Goal: Task Accomplishment & Management: Manage account settings

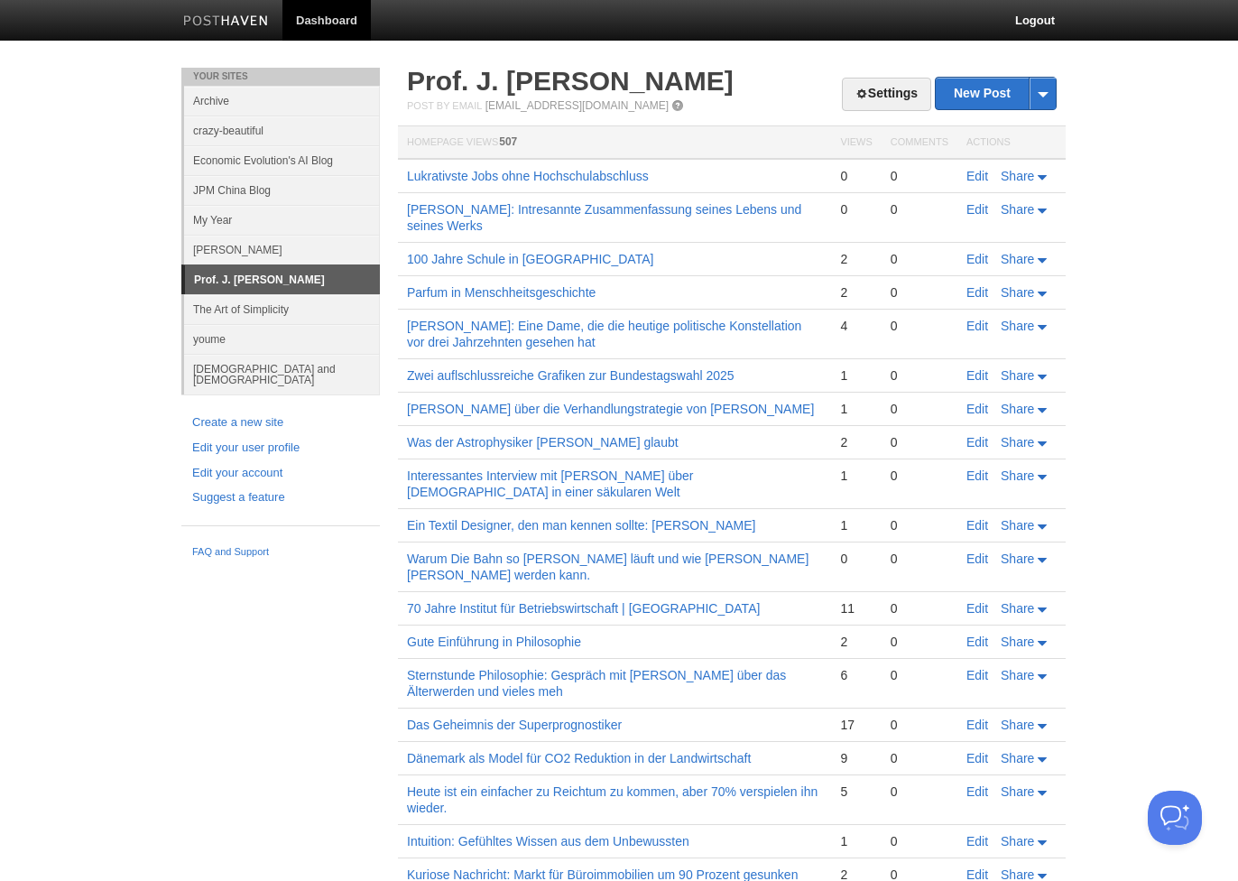
click at [247, 184] on link "JPM China Blog" at bounding box center [282, 190] width 196 height 30
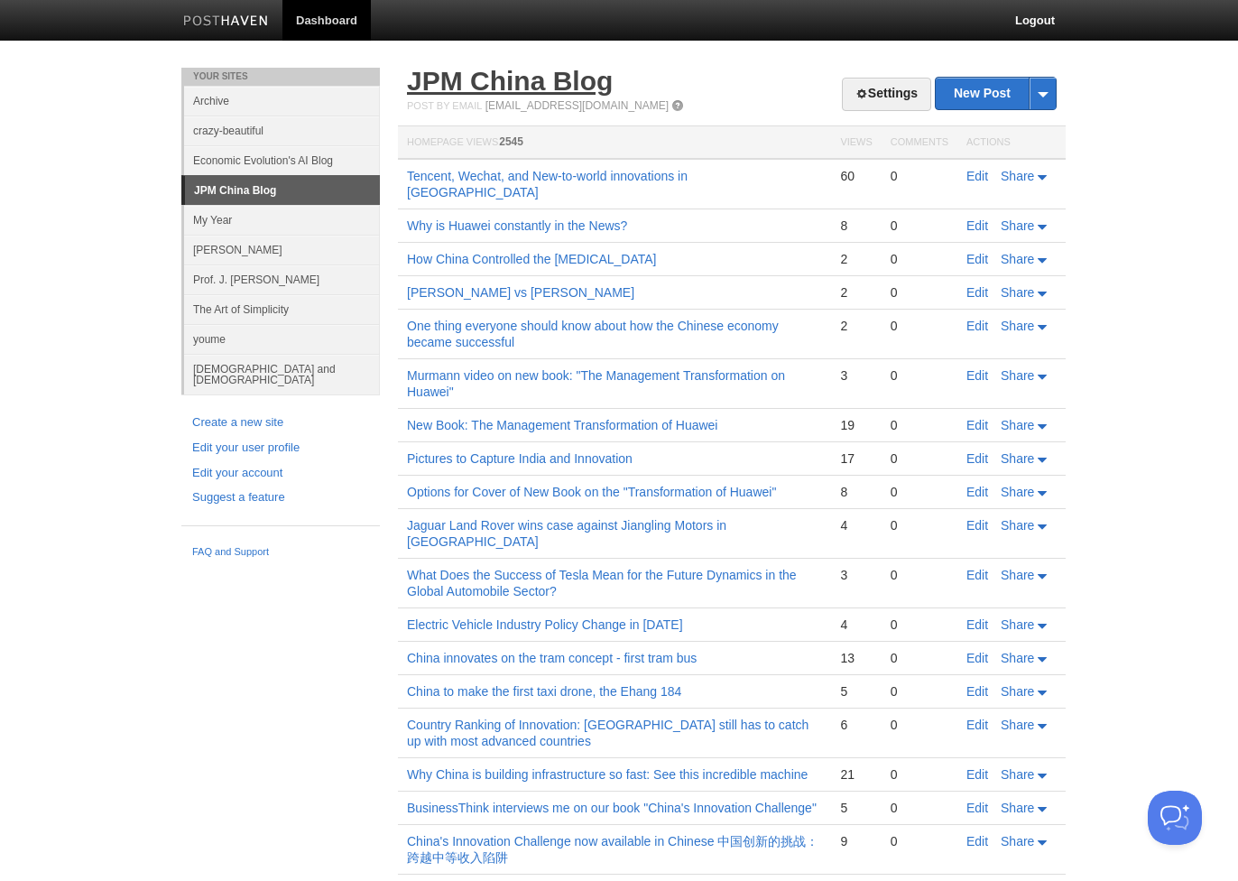
click at [547, 87] on link "JPM China Blog" at bounding box center [510, 81] width 206 height 30
click at [220, 250] on link "[PERSON_NAME]" at bounding box center [282, 250] width 196 height 30
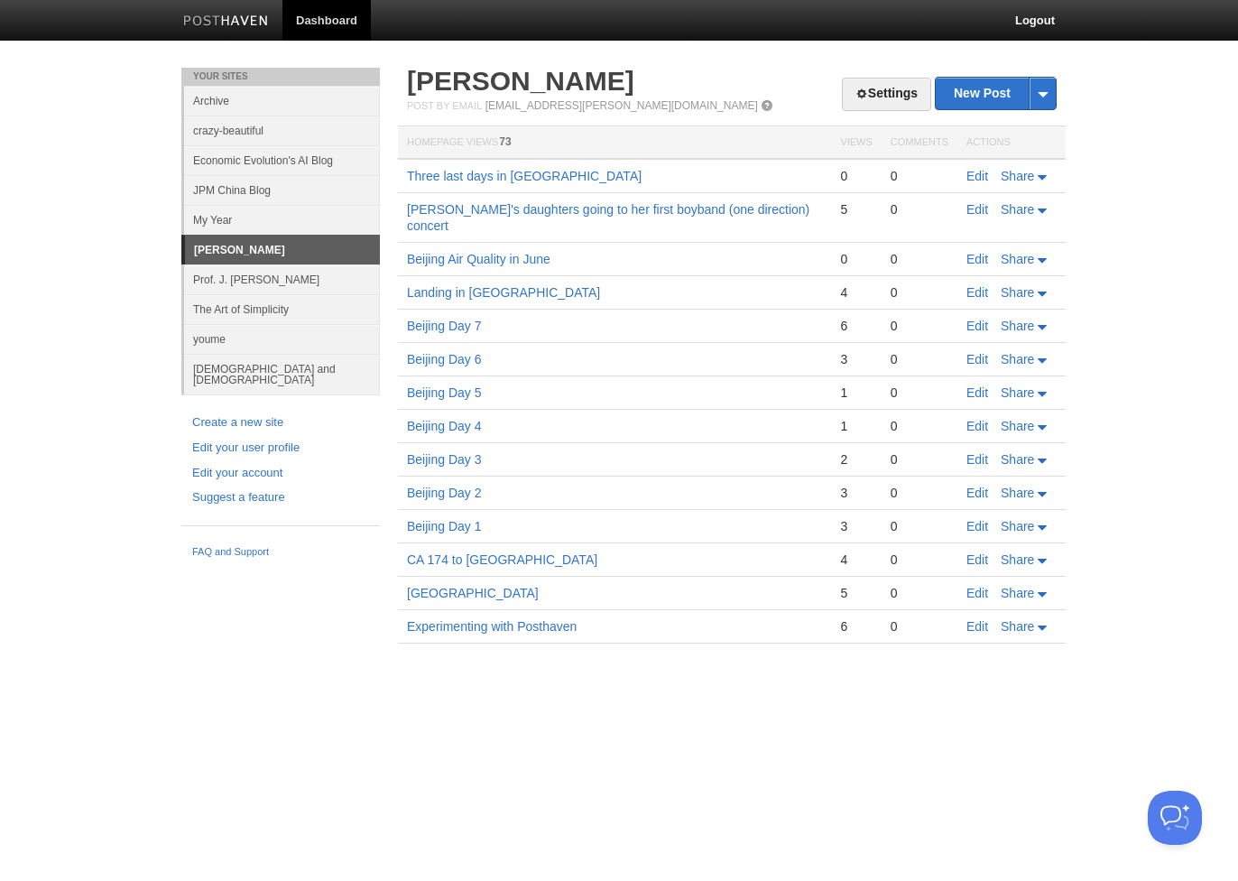
click at [267, 311] on link "The Art of Simplicity" at bounding box center [282, 309] width 196 height 30
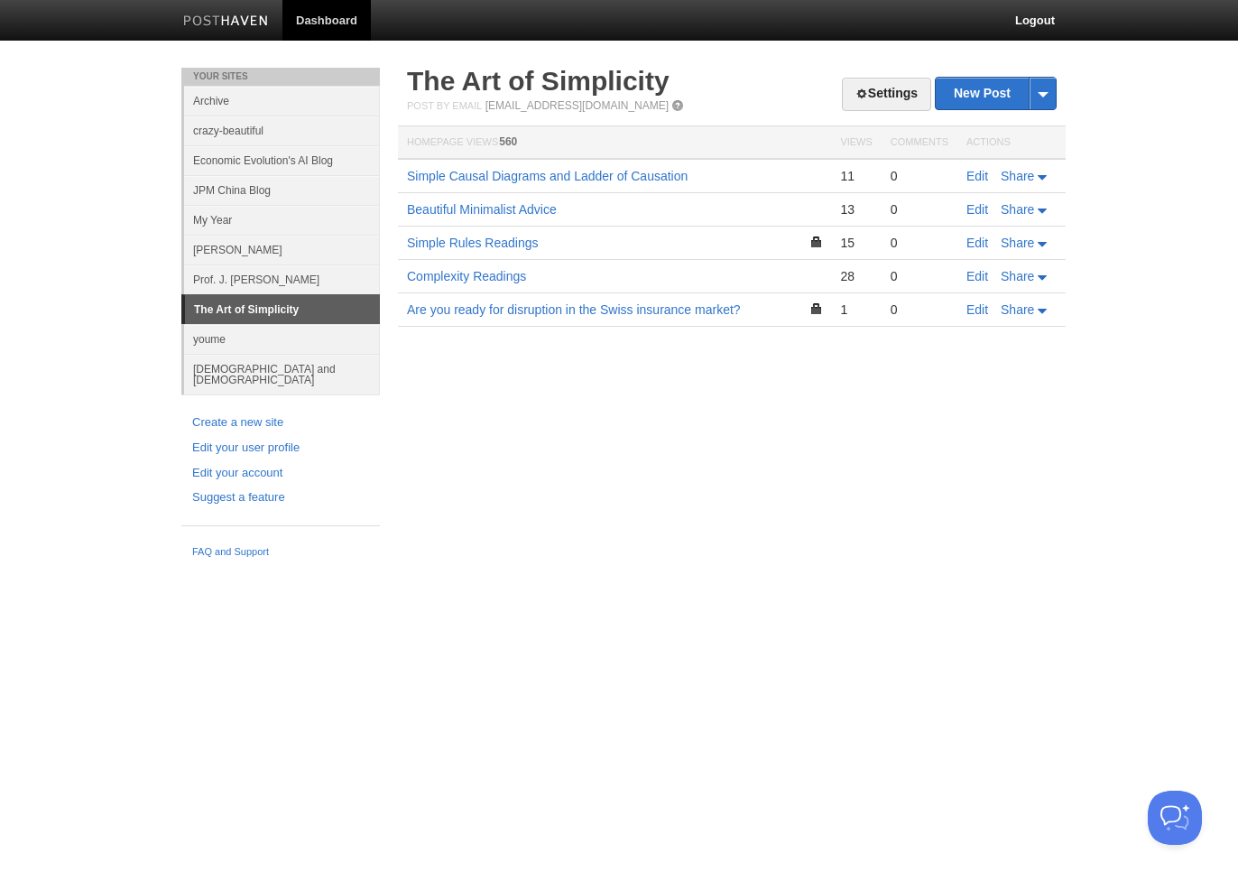
click at [216, 254] on link "[PERSON_NAME]" at bounding box center [282, 250] width 196 height 30
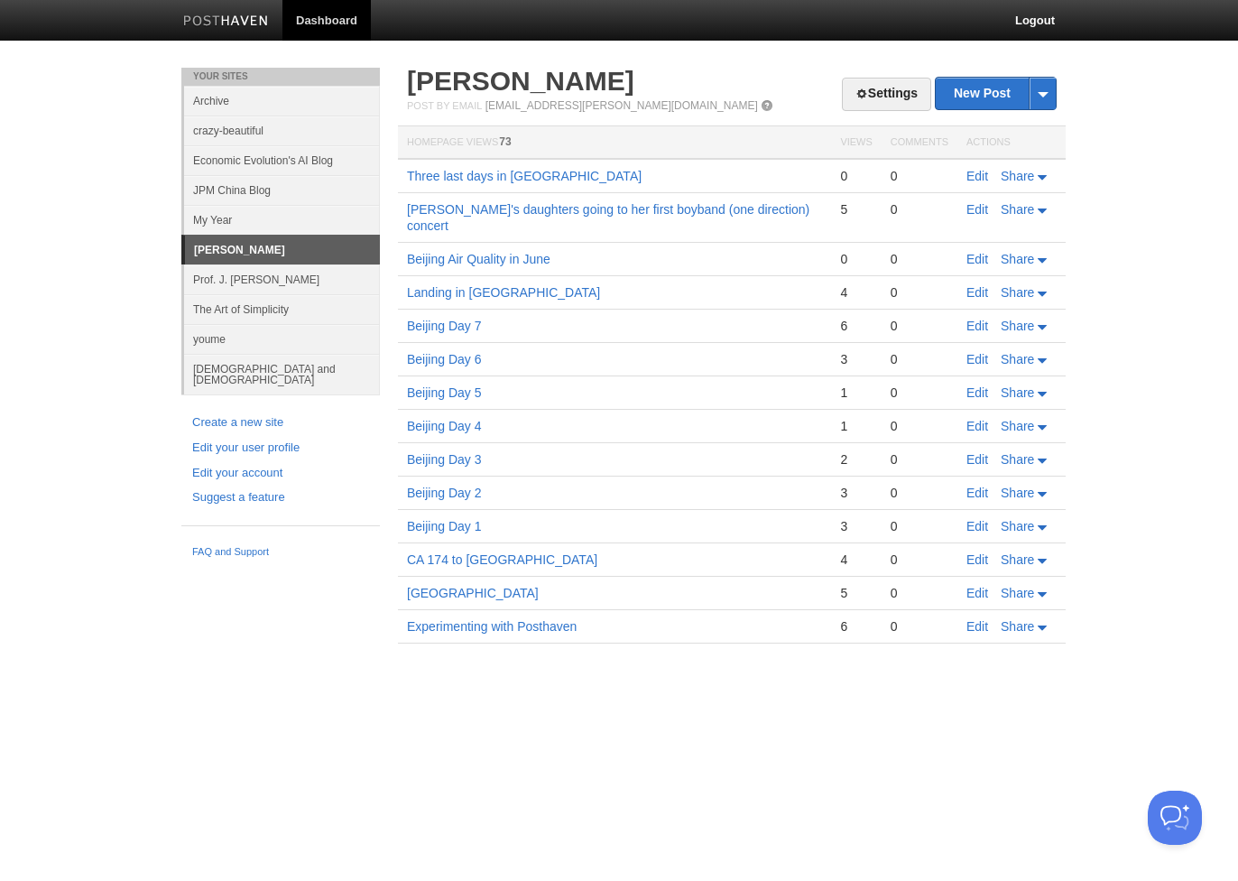
click at [976, 183] on td "Edit Share" at bounding box center [1011, 176] width 108 height 34
click at [976, 173] on link "Edit" at bounding box center [977, 176] width 22 height 14
click at [448, 184] on td "Three last days in [GEOGRAPHIC_DATA]" at bounding box center [614, 176] width 433 height 34
click at [466, 182] on link "Three last days in [GEOGRAPHIC_DATA]" at bounding box center [524, 176] width 235 height 14
click at [978, 178] on link "Edit" at bounding box center [977, 176] width 22 height 14
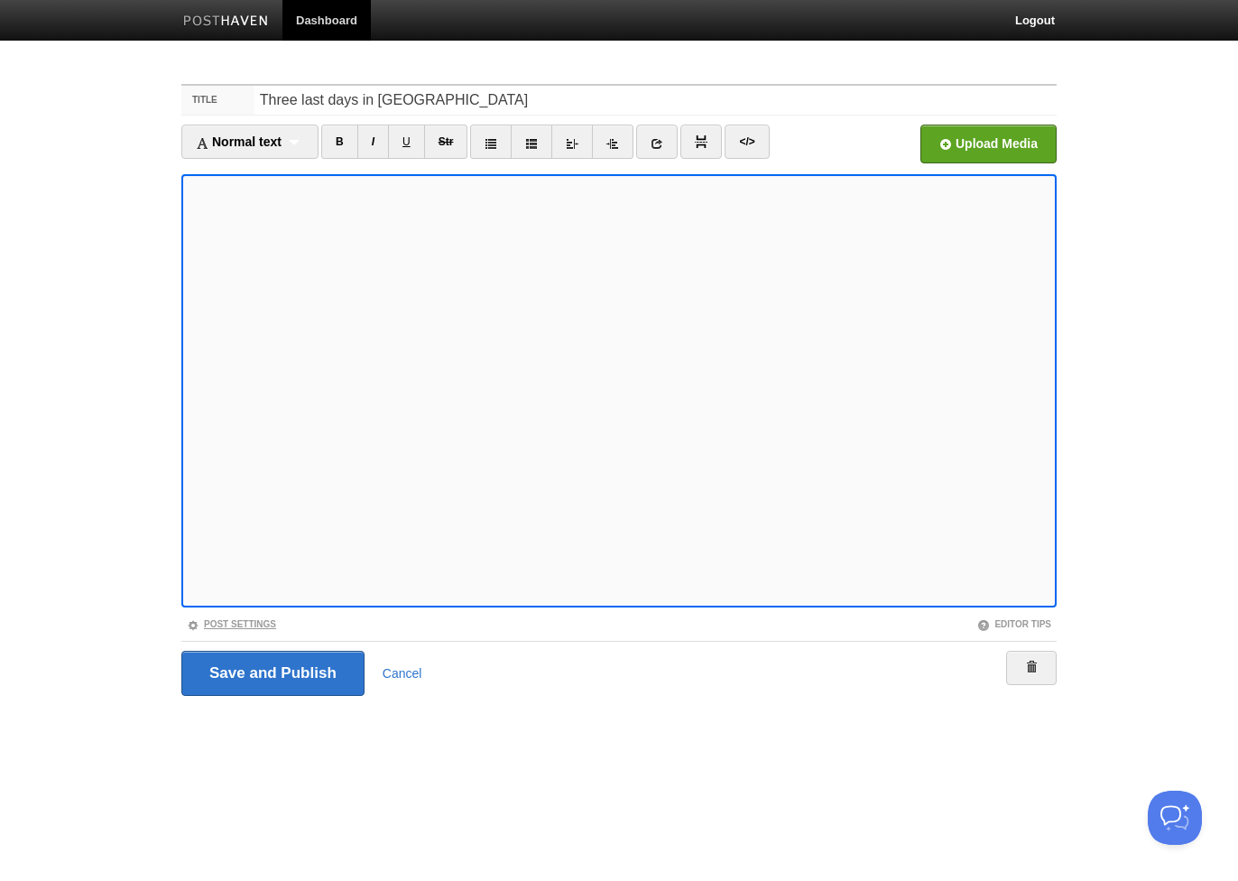
click at [260, 624] on link "Post Settings" at bounding box center [231, 624] width 89 height 10
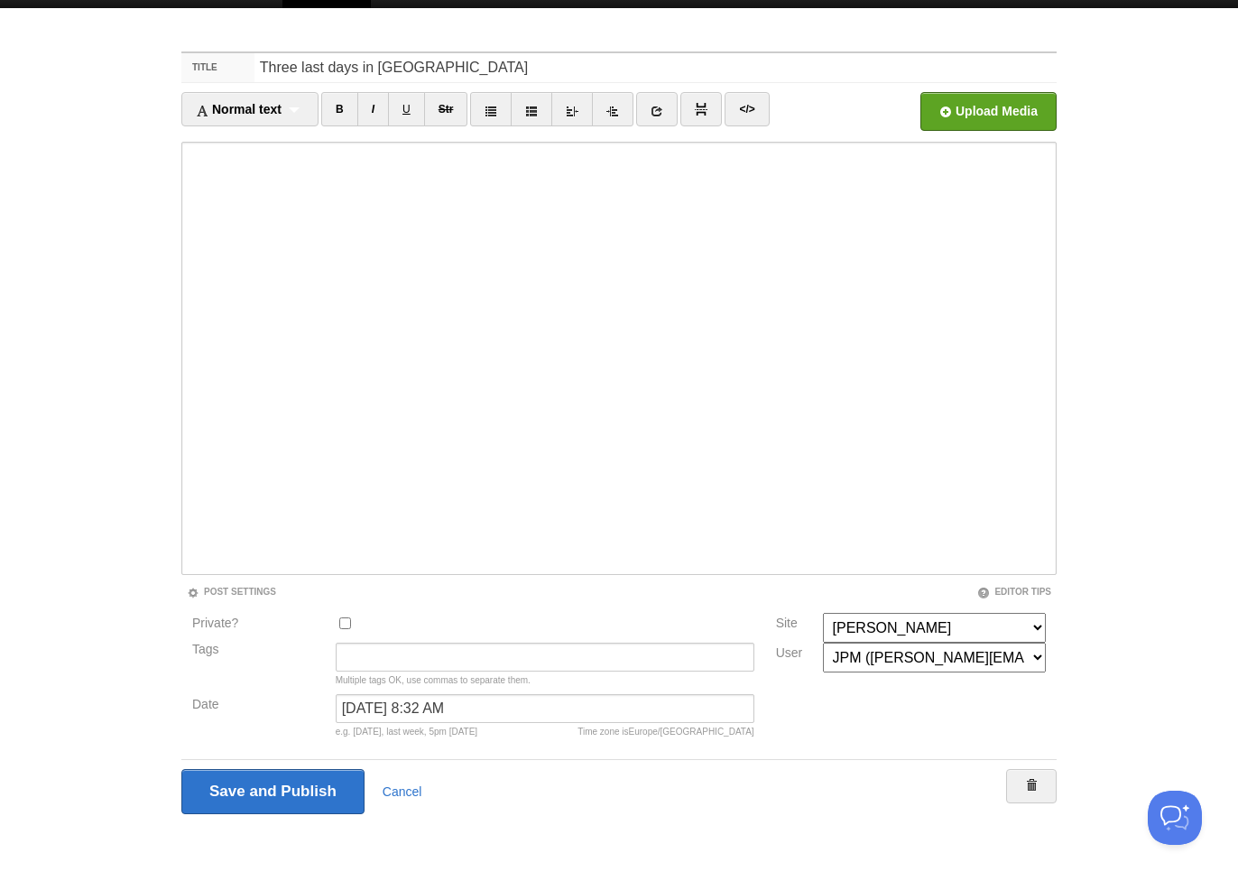
scroll to position [32, 0]
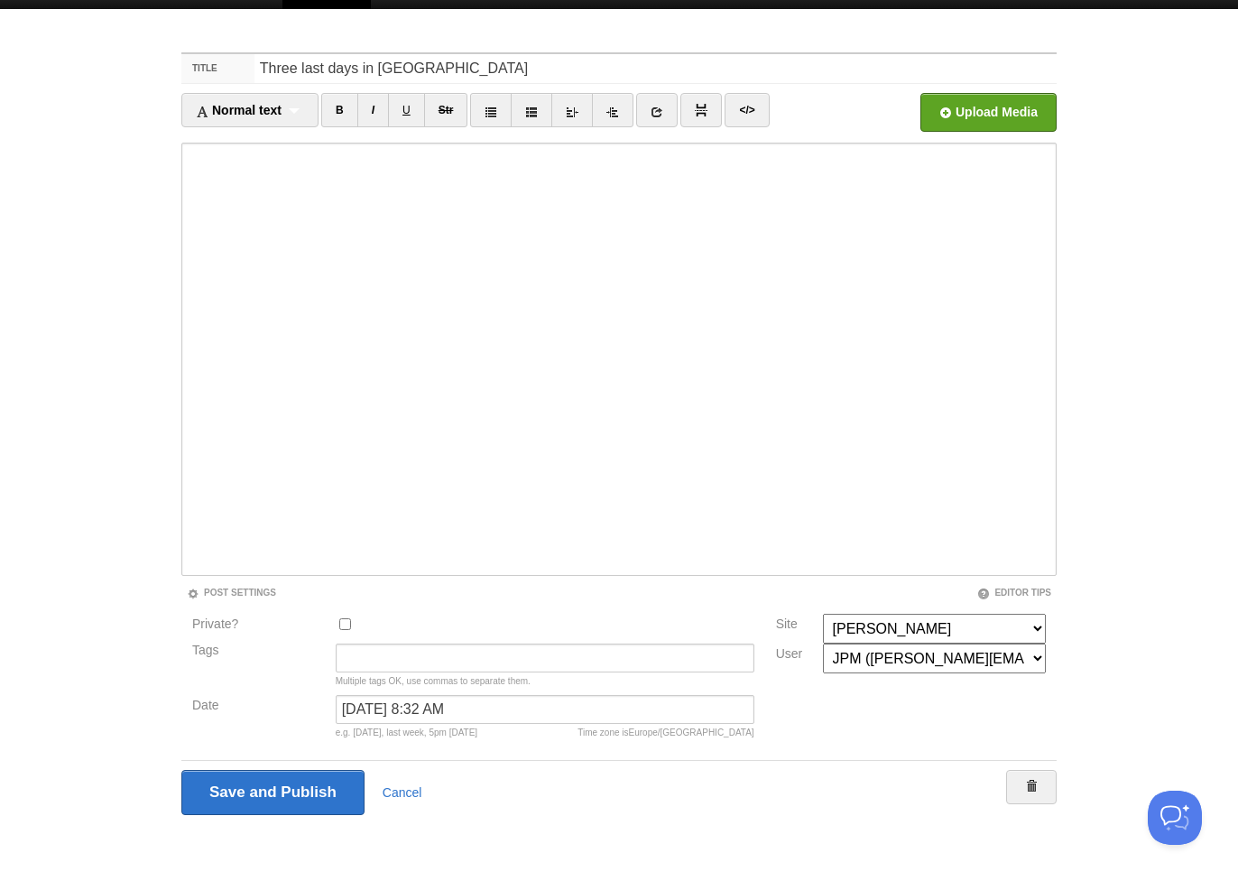
click at [341, 624] on input "Private?" at bounding box center [345, 624] width 12 height 12
checkbox input "true"
click at [309, 793] on input "Save and Publish" at bounding box center [273, 792] width 185 height 45
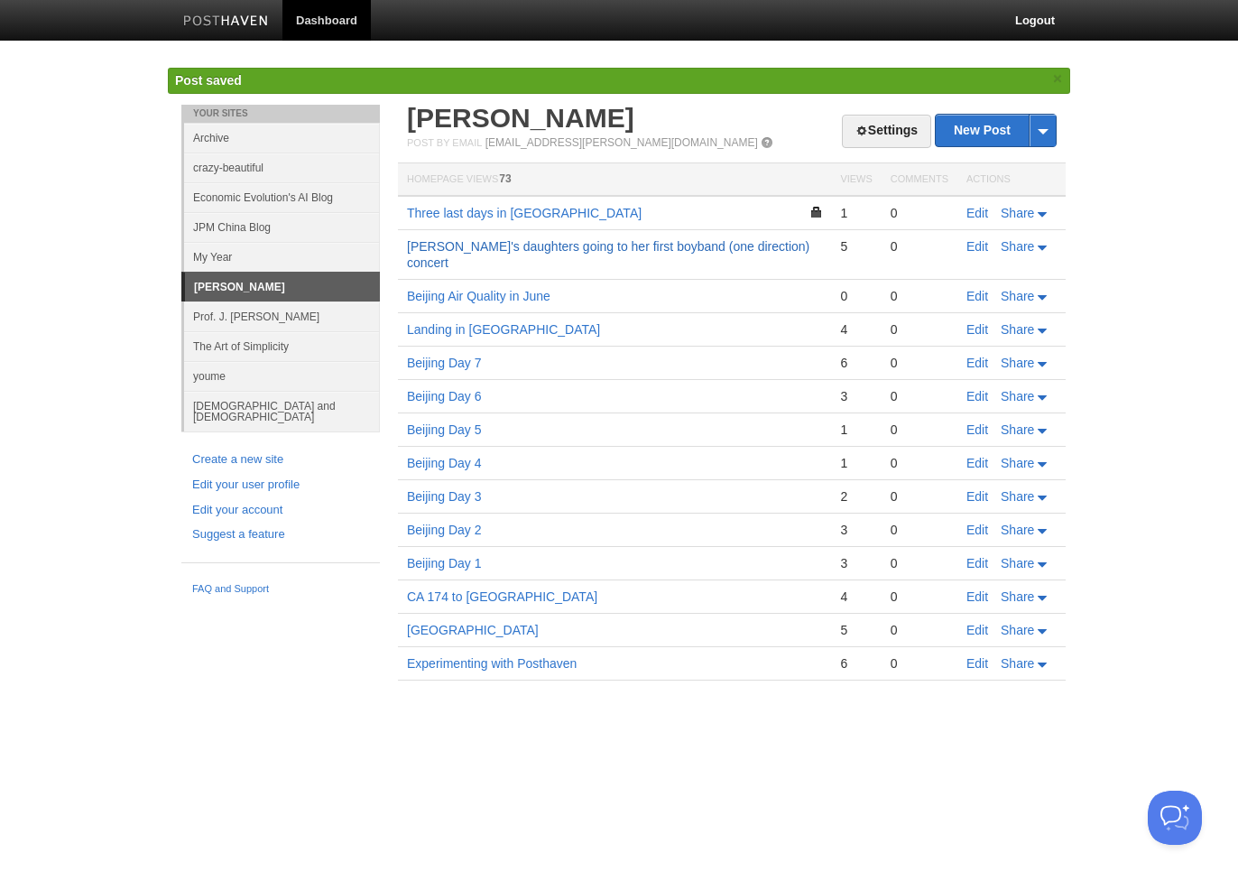
click at [688, 245] on link "[PERSON_NAME]'s daughters going to her first boyband (one direction) concert" at bounding box center [608, 254] width 402 height 31
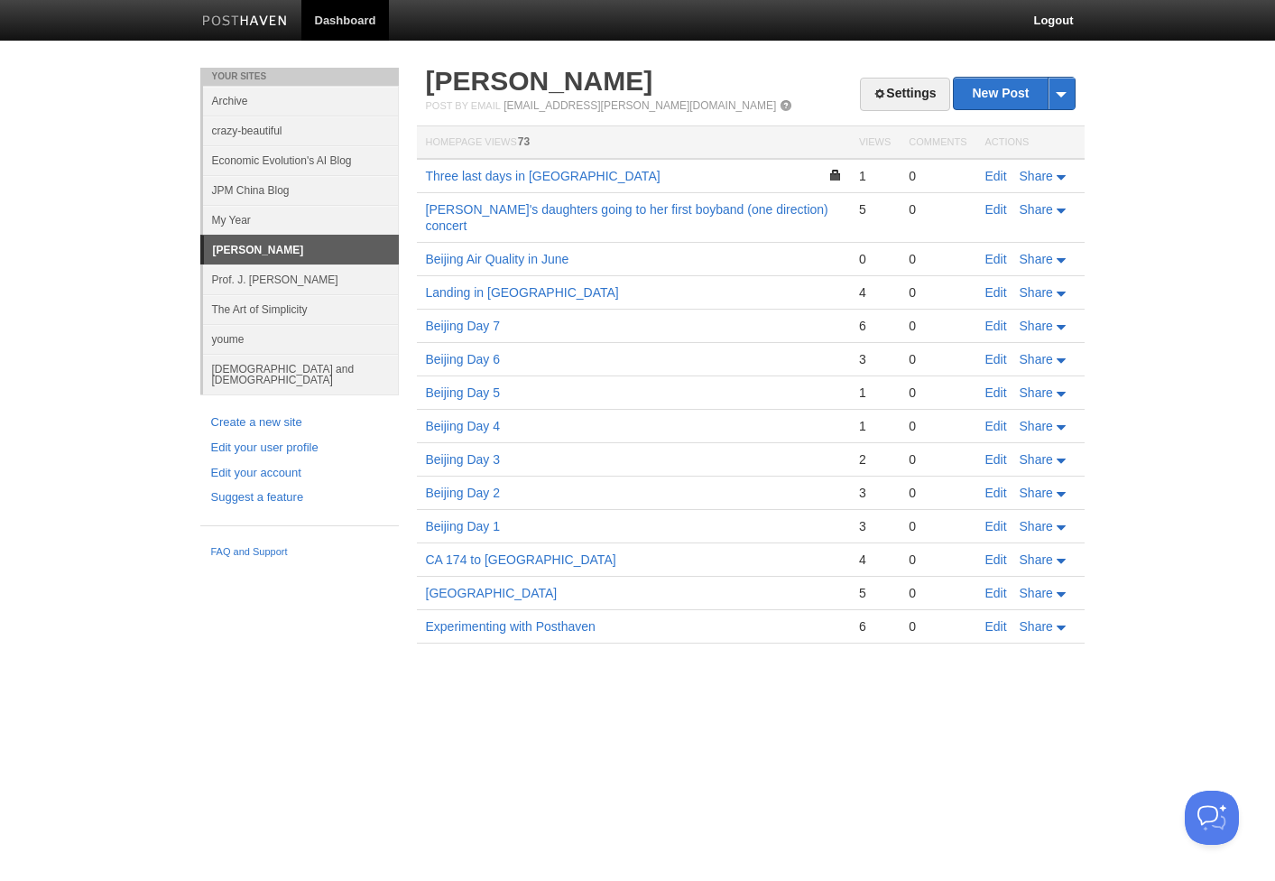
click at [284, 281] on link "Prof. J. [PERSON_NAME]" at bounding box center [301, 279] width 196 height 30
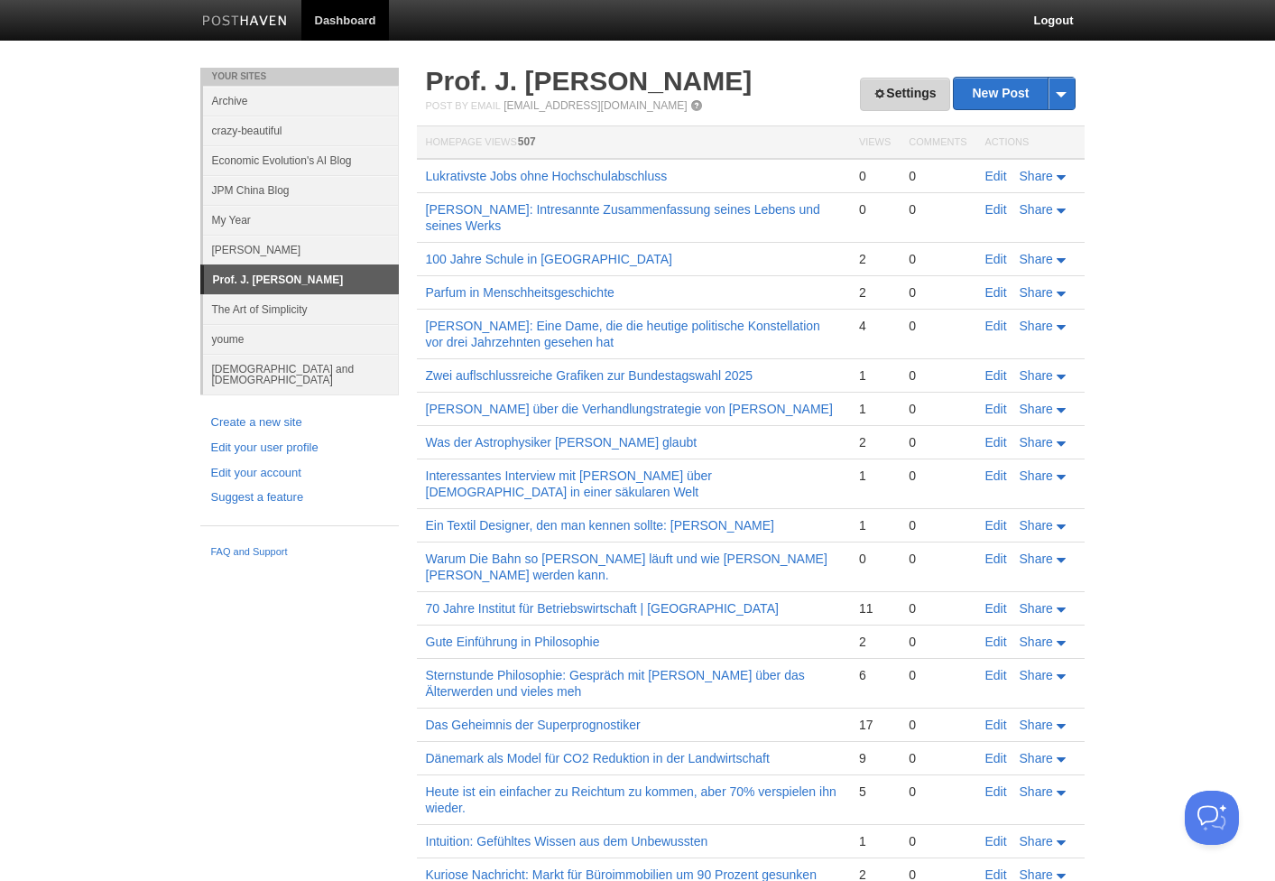
click at [907, 94] on link "Settings" at bounding box center [904, 94] width 89 height 33
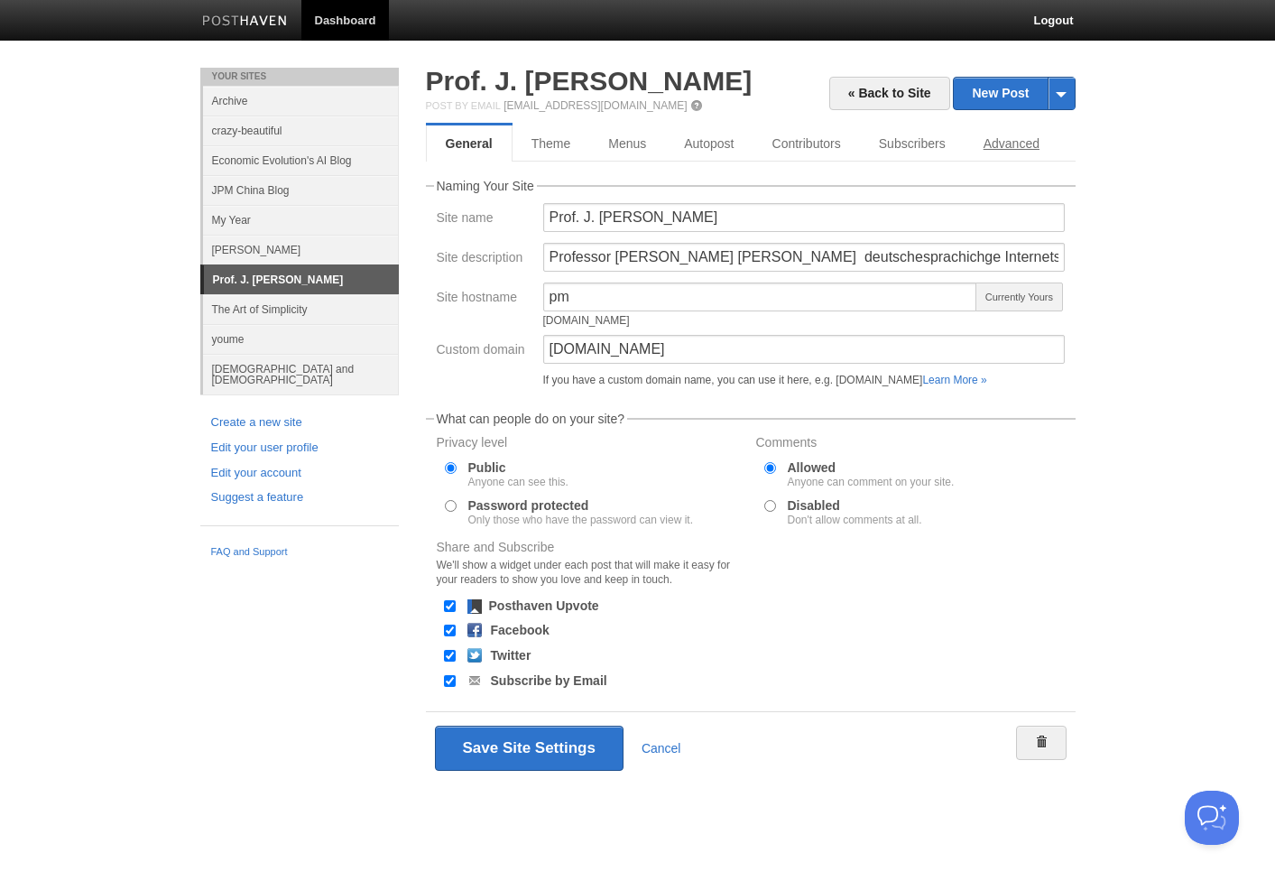
click at [1042, 135] on link "Advanced" at bounding box center [1011, 143] width 94 height 36
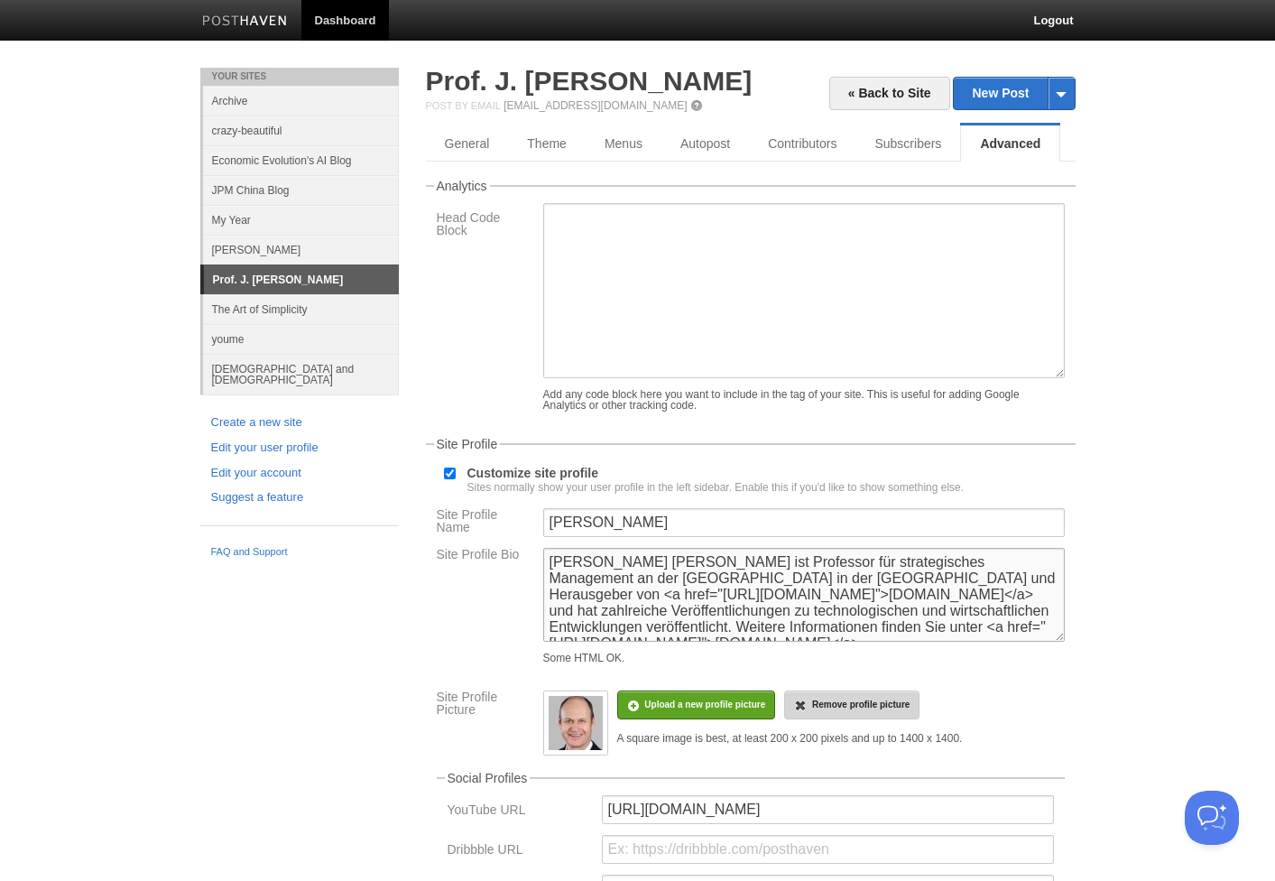
scroll to position [16, 0]
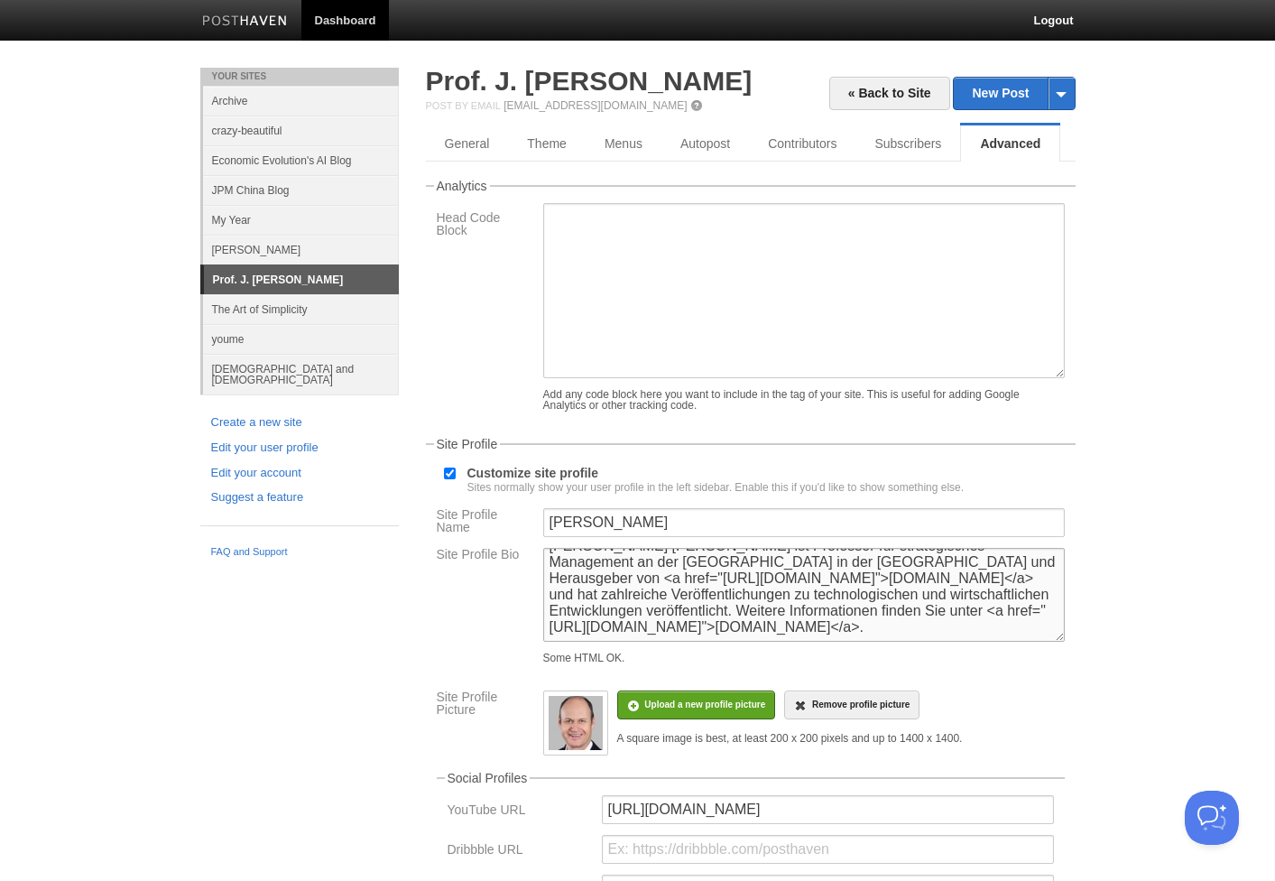
drag, startPoint x: 548, startPoint y: 563, endPoint x: 846, endPoint y: 736, distance: 345.2
click at [846, 736] on div "Site Profile Name Peter Murmann Site Profile Bio J. Peter Murmann ist Professor…" at bounding box center [751, 870] width 628 height 724
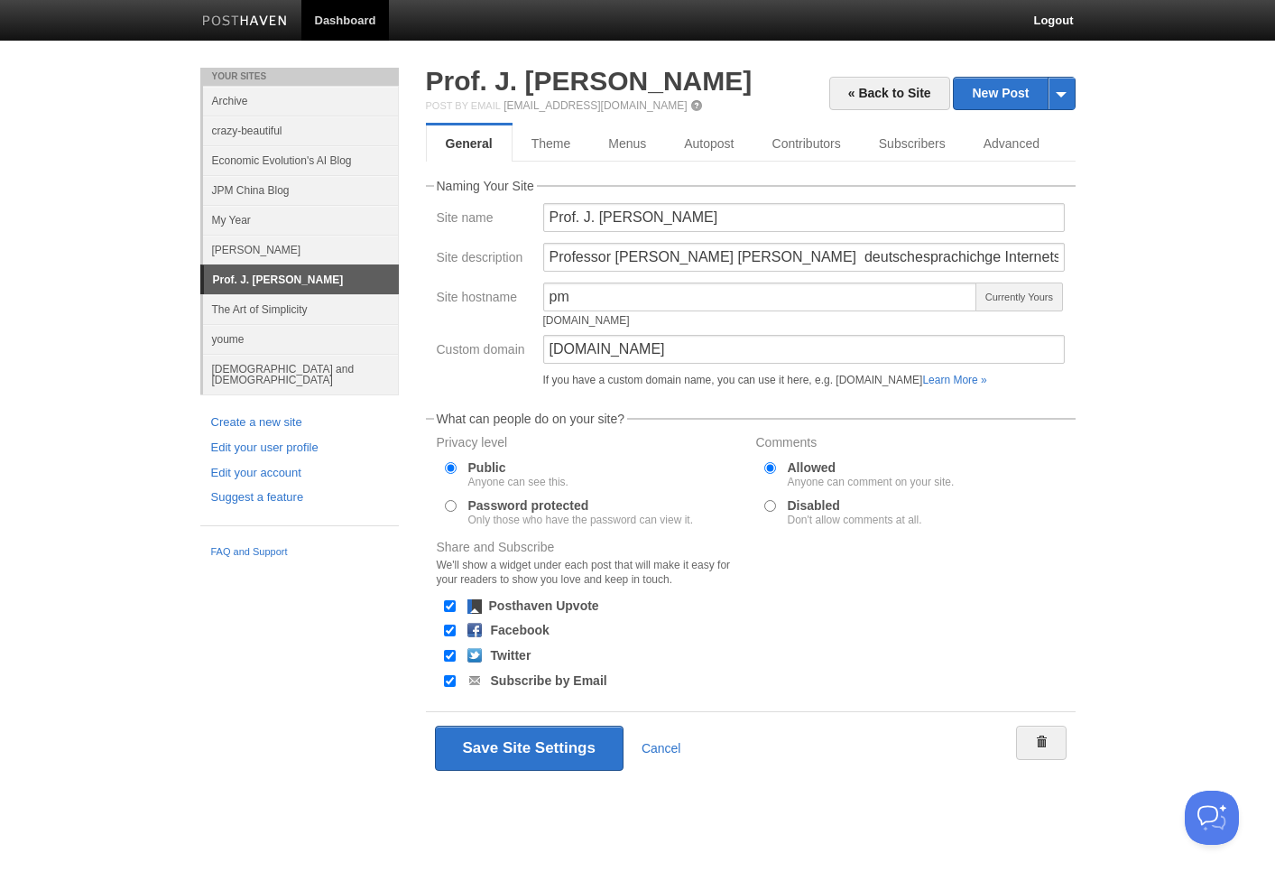
click at [252, 106] on link "Archive" at bounding box center [301, 101] width 196 height 30
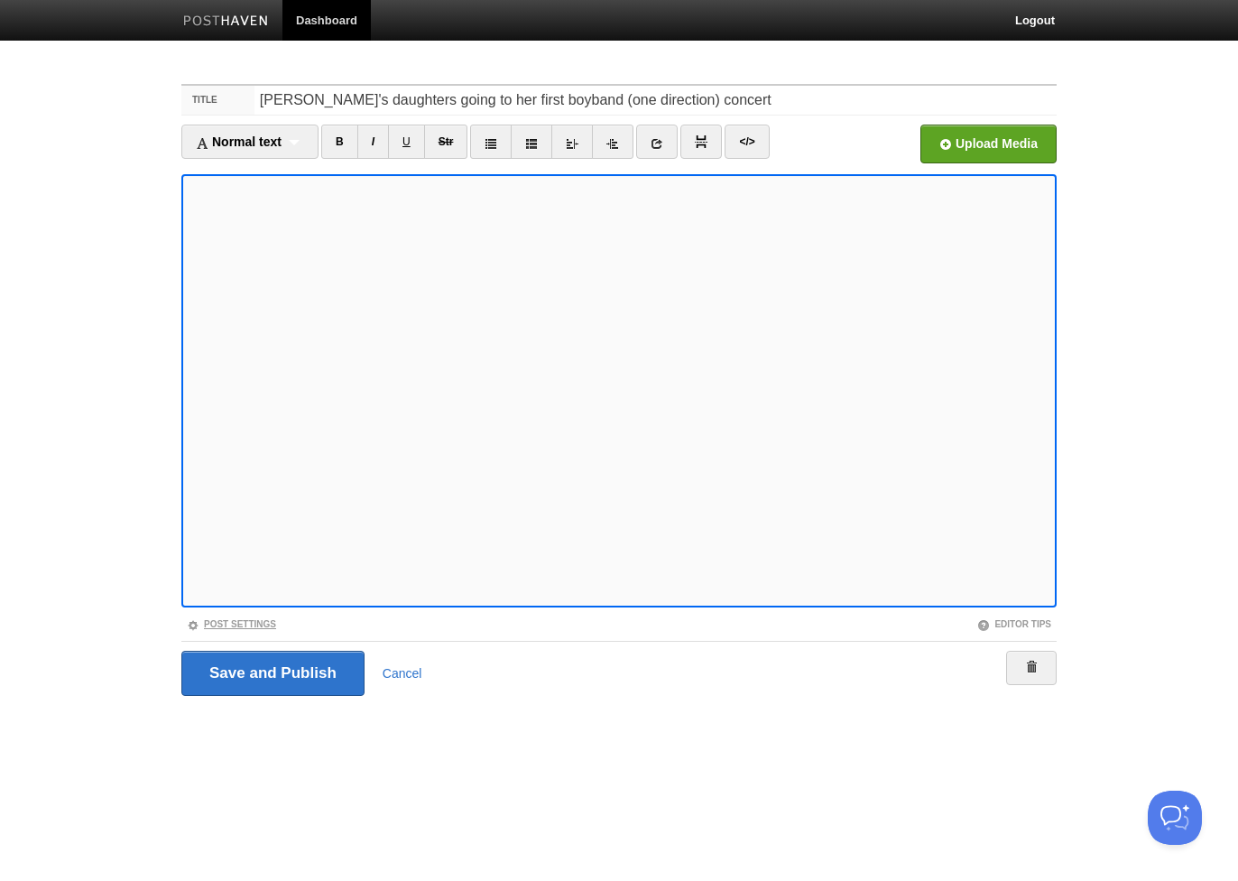
click at [259, 622] on link "Post Settings" at bounding box center [231, 624] width 89 height 10
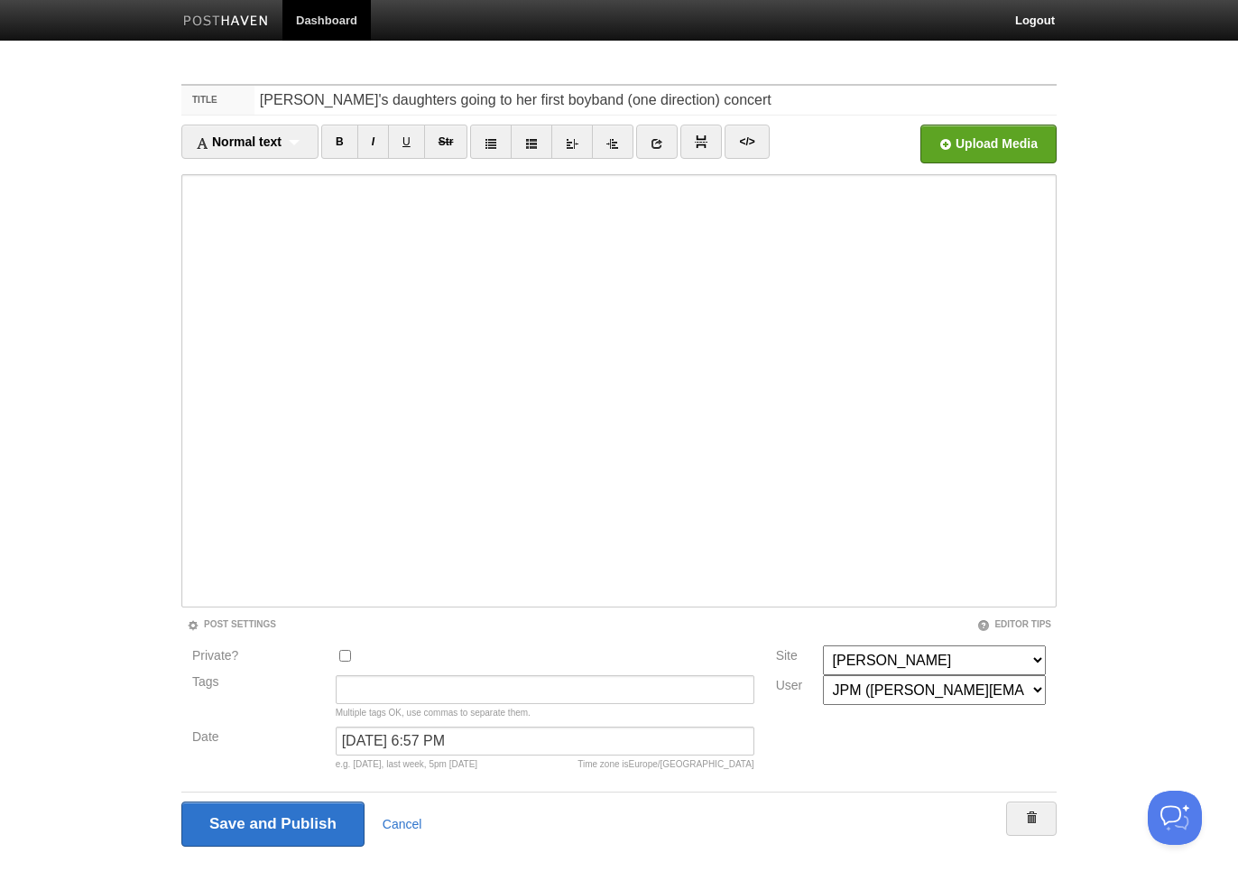
click at [339, 651] on input "Private?" at bounding box center [345, 656] width 12 height 12
checkbox input "true"
click at [316, 826] on input "Save and Publish" at bounding box center [273, 823] width 185 height 45
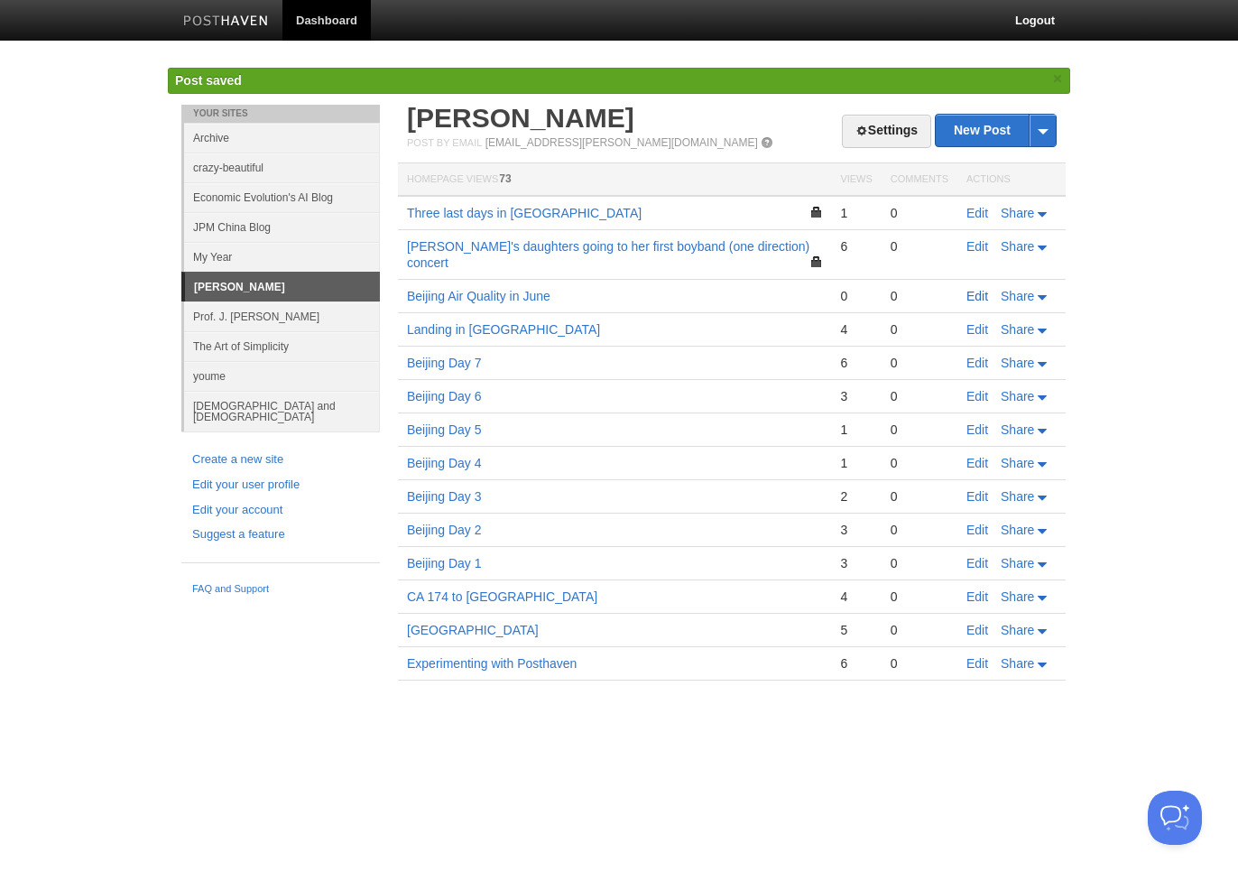
click at [976, 289] on link "Edit" at bounding box center [977, 296] width 22 height 14
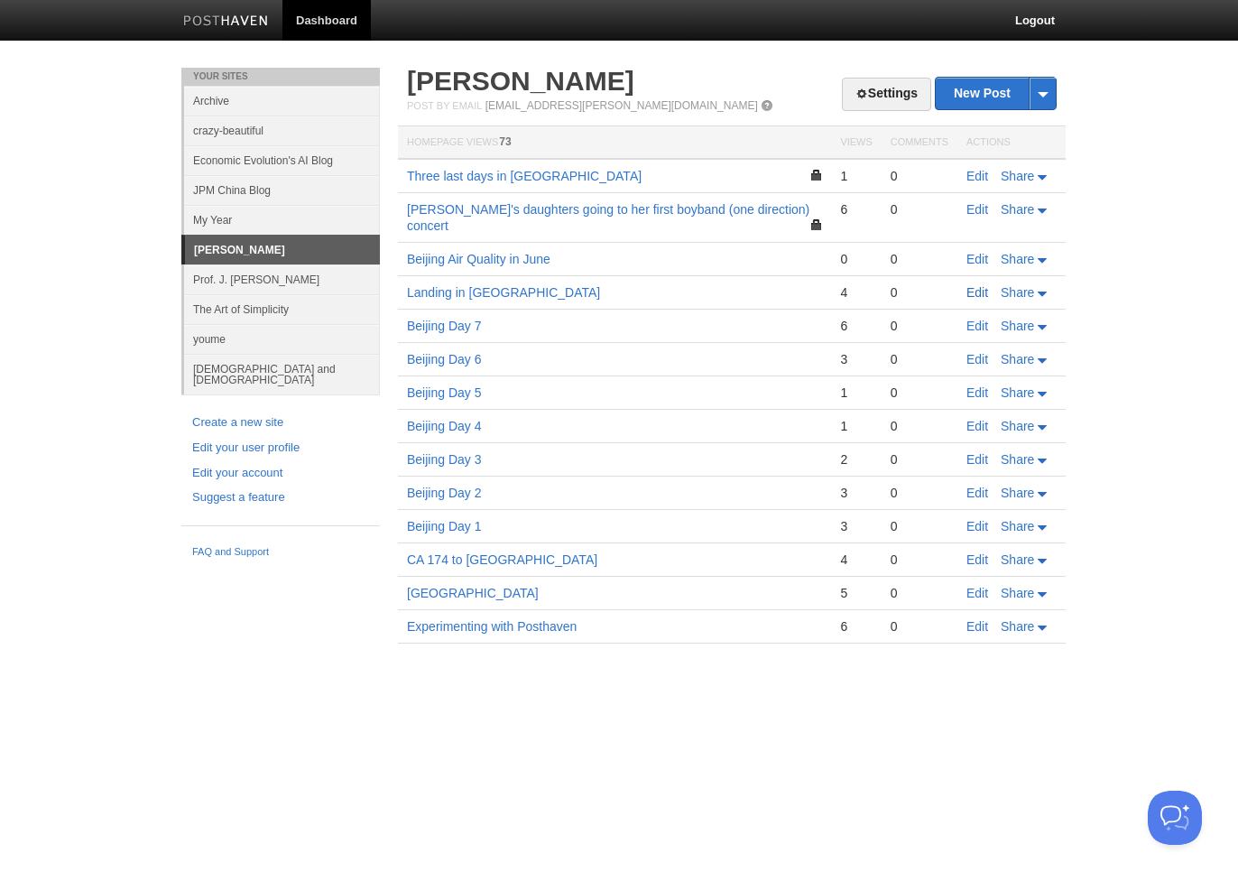
click at [977, 285] on link "Edit" at bounding box center [977, 292] width 22 height 14
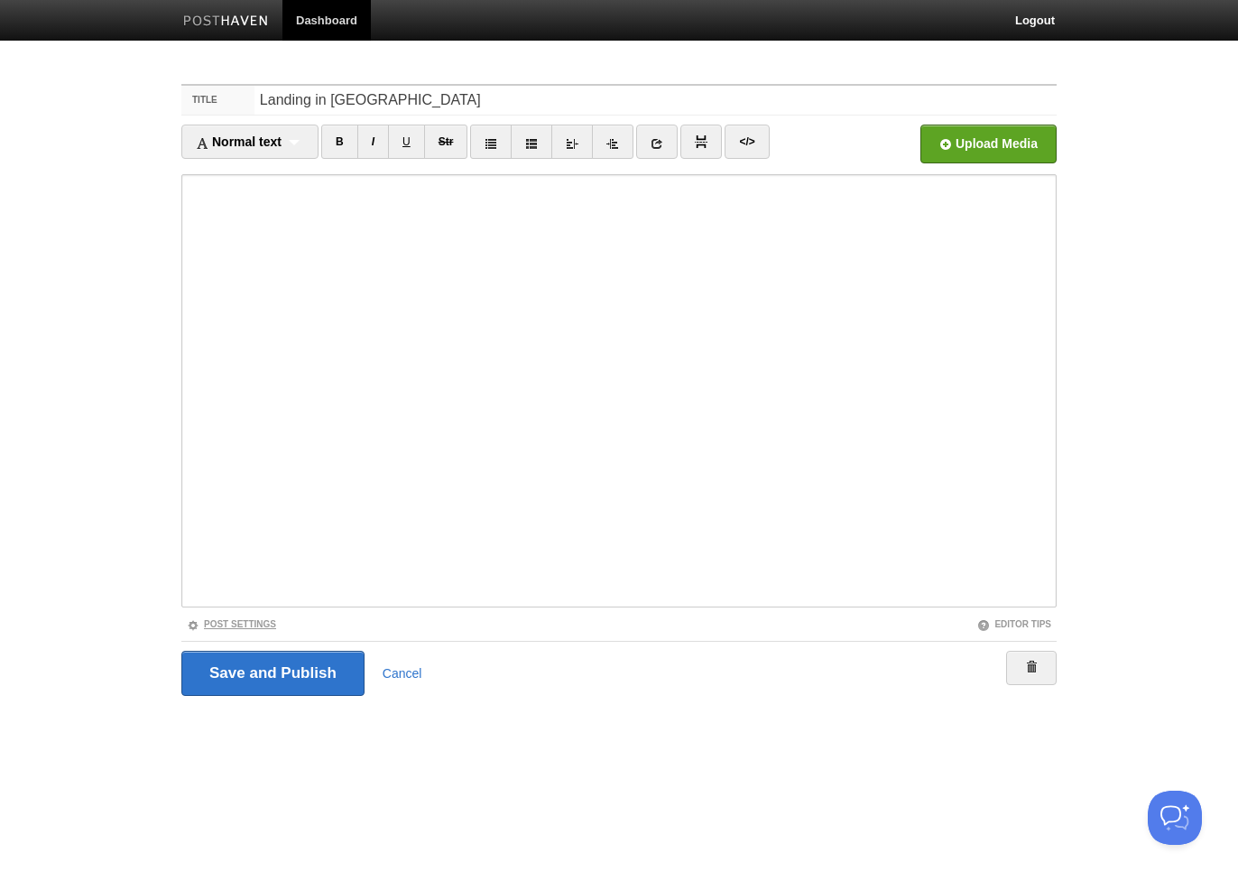
click at [270, 619] on link "Post Settings" at bounding box center [231, 624] width 89 height 10
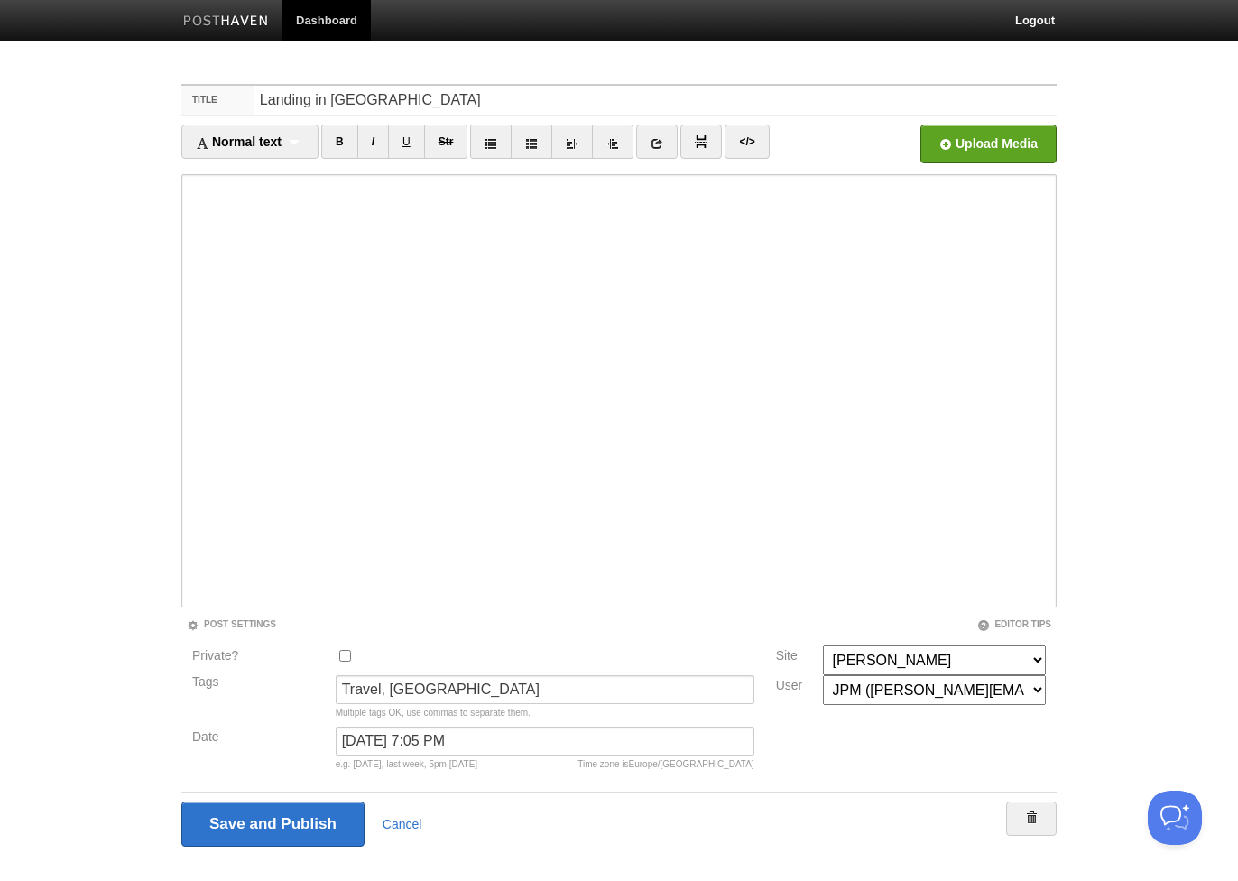
click at [345, 659] on div at bounding box center [544, 660] width 429 height 30
click at [342, 655] on input "Private?" at bounding box center [345, 656] width 12 height 12
checkbox input "true"
click at [310, 820] on input "Save and Publish" at bounding box center [273, 823] width 185 height 45
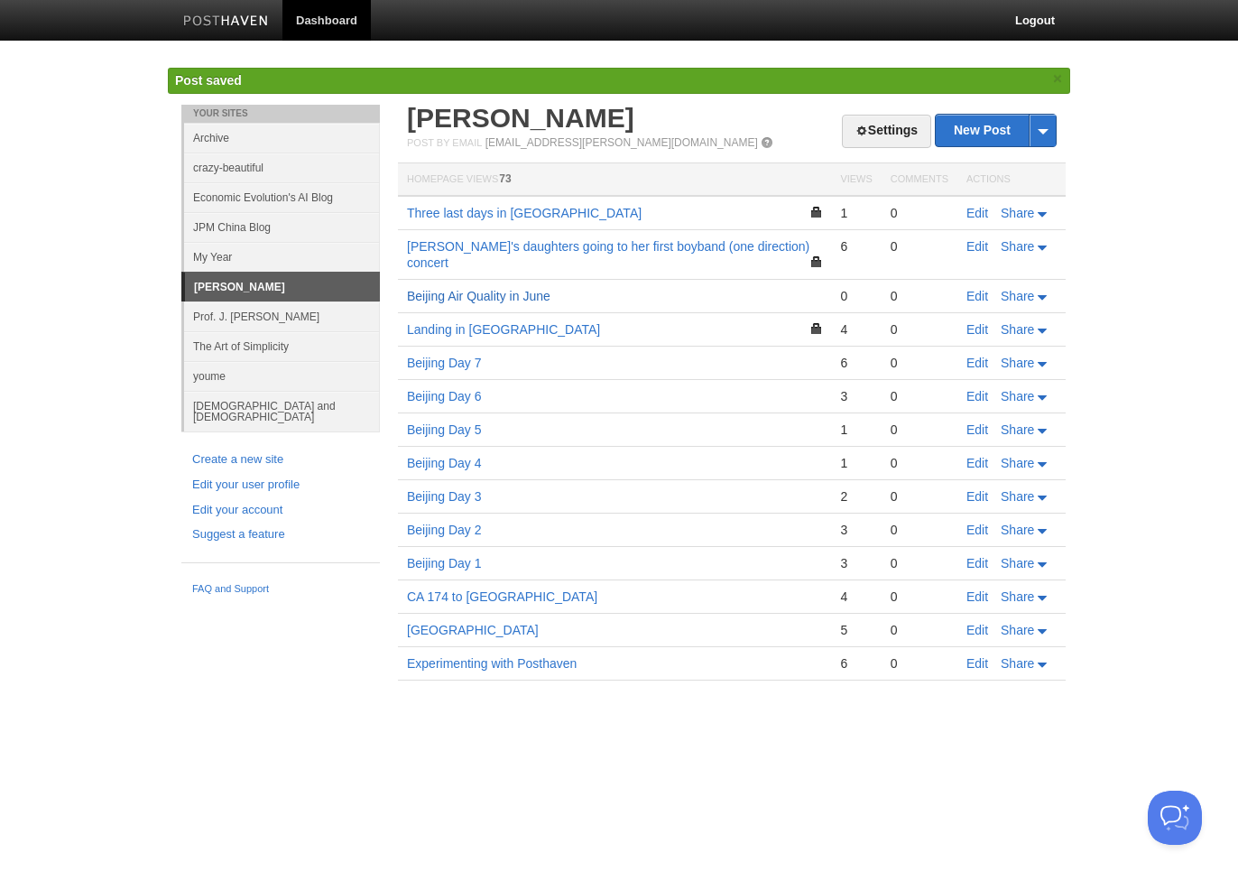
click at [512, 289] on link "Beijing Air Quality in June" at bounding box center [478, 296] width 143 height 14
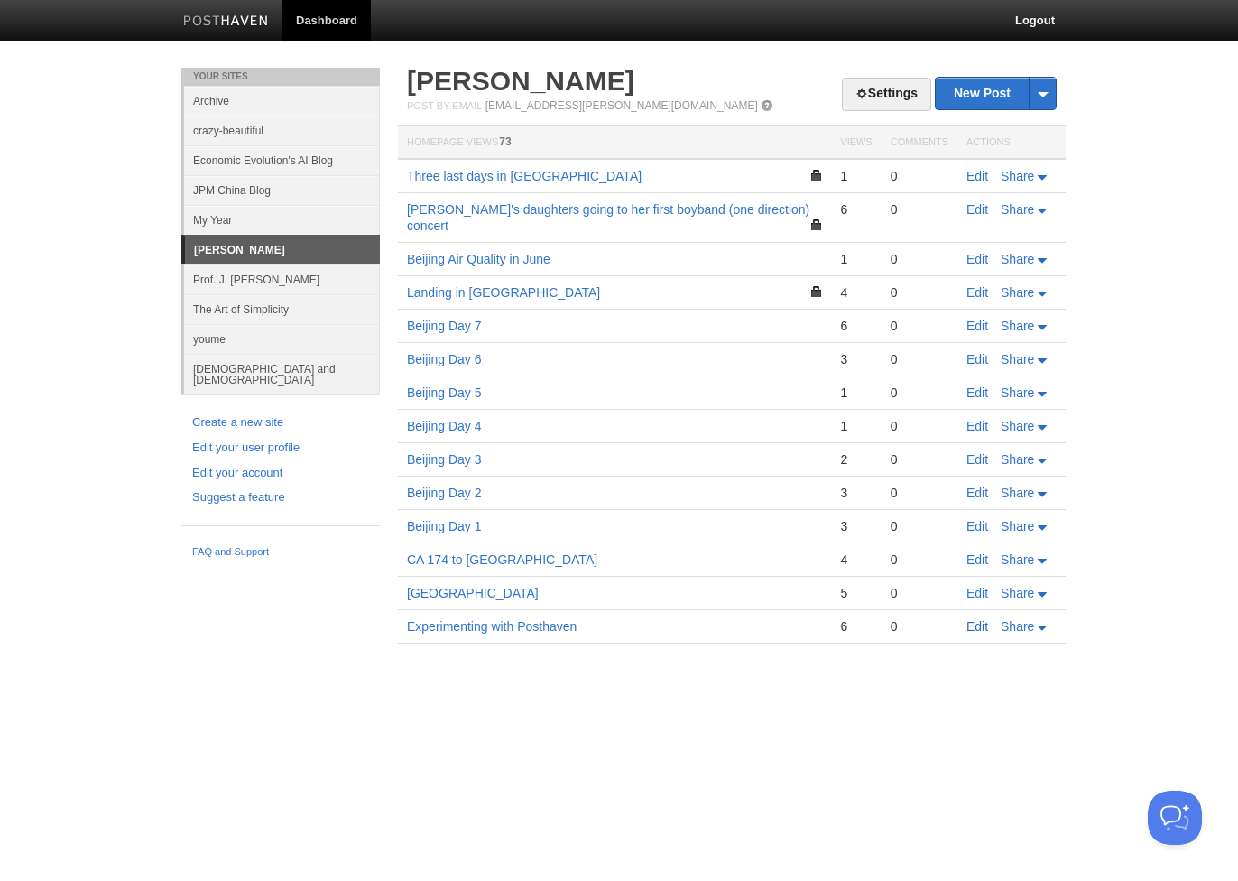
click at [979, 619] on link "Edit" at bounding box center [977, 626] width 22 height 14
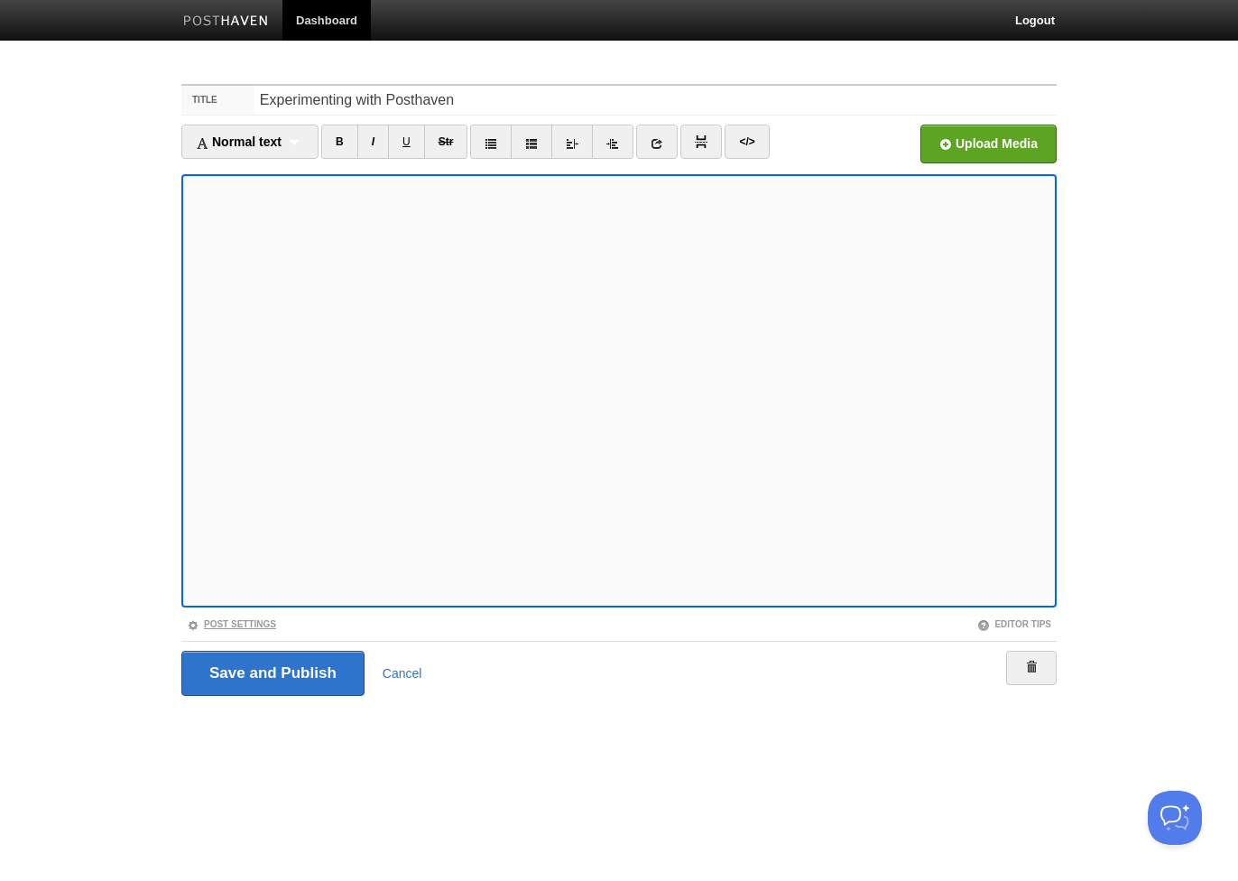
click at [259, 619] on link "Post Settings" at bounding box center [231, 624] width 89 height 10
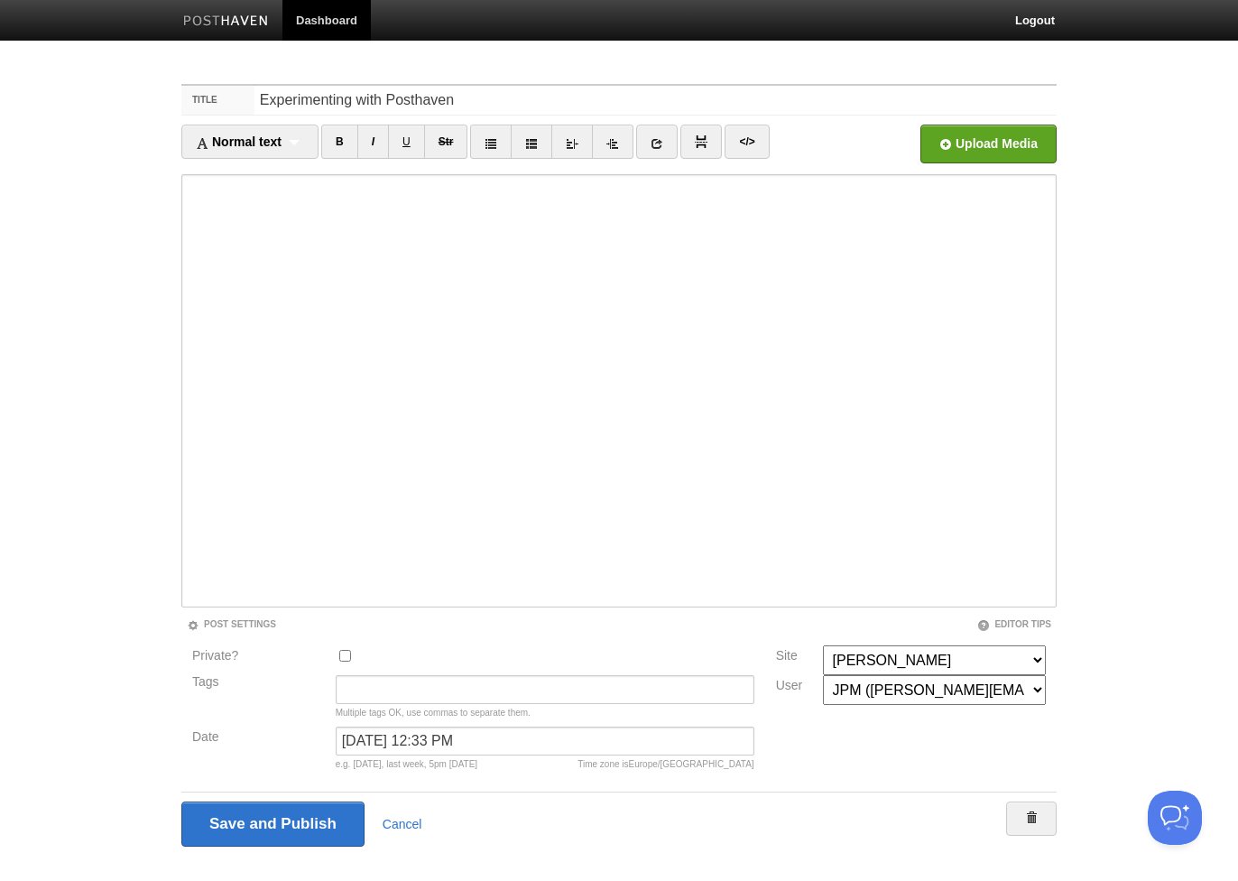
click at [343, 654] on input "Private?" at bounding box center [345, 656] width 12 height 12
checkbox input "true"
click at [293, 830] on input "Save and Publish" at bounding box center [273, 823] width 185 height 45
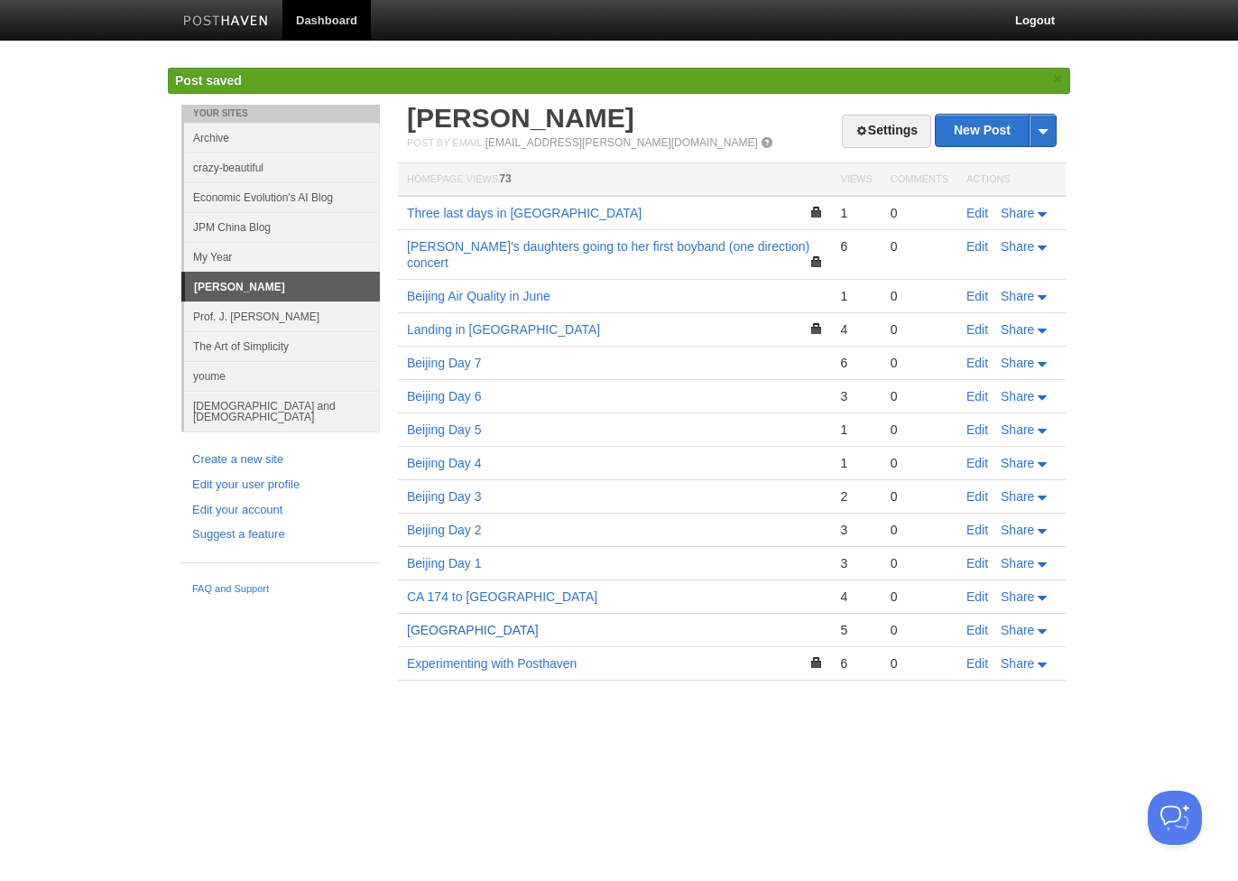
click at [422, 623] on link "[GEOGRAPHIC_DATA]" at bounding box center [473, 630] width 132 height 14
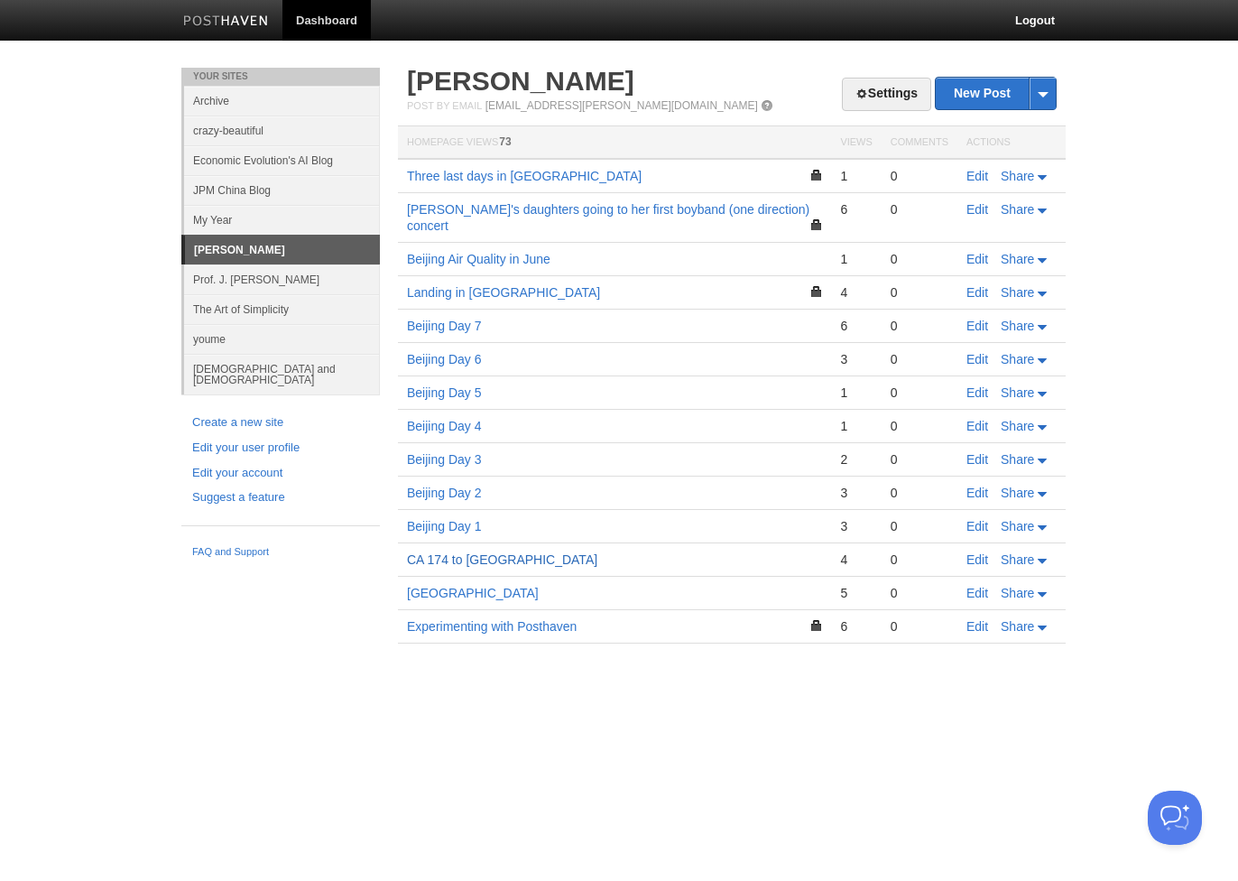
click at [484, 552] on link "CA 174 to [GEOGRAPHIC_DATA]" at bounding box center [502, 559] width 190 height 14
click at [982, 586] on link "Edit" at bounding box center [977, 593] width 22 height 14
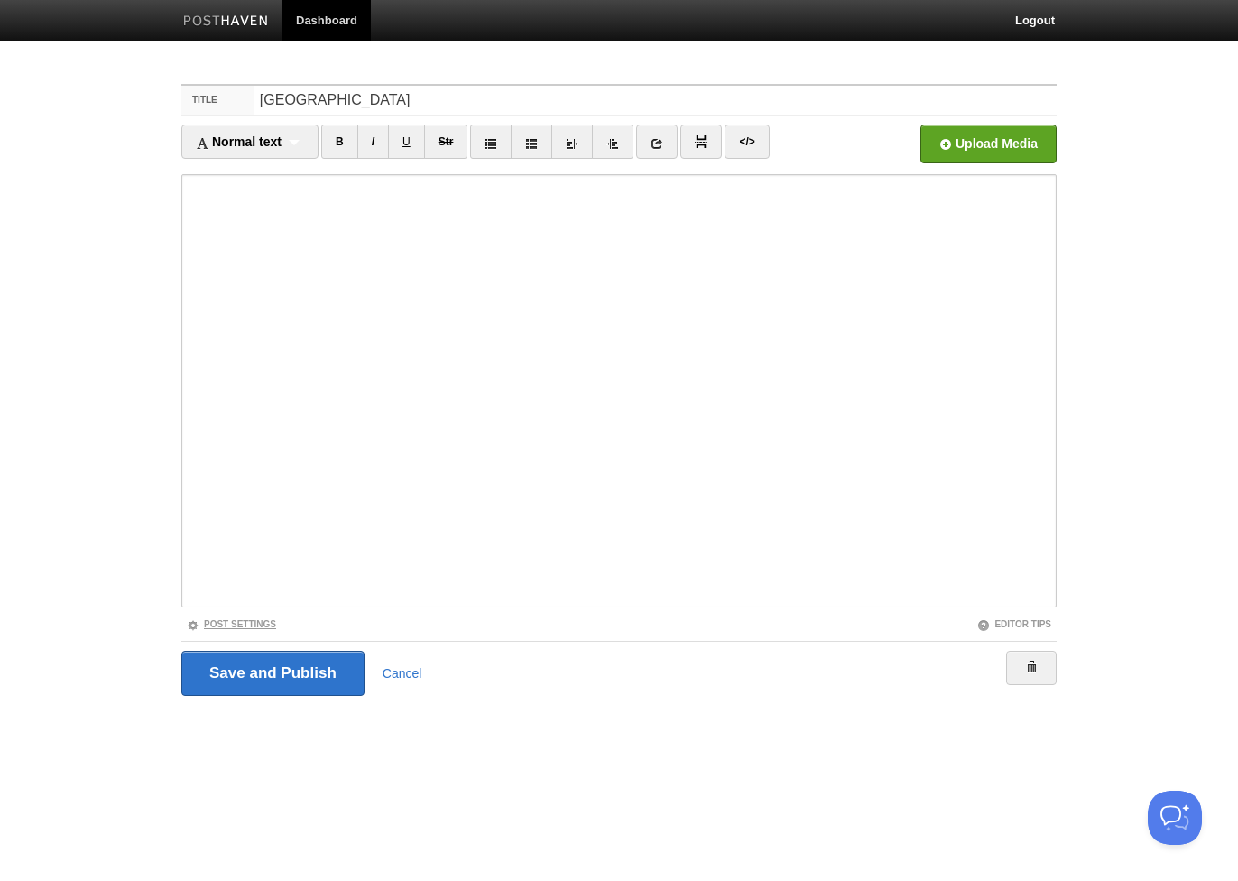
click at [236, 623] on link "Post Settings" at bounding box center [231, 624] width 89 height 10
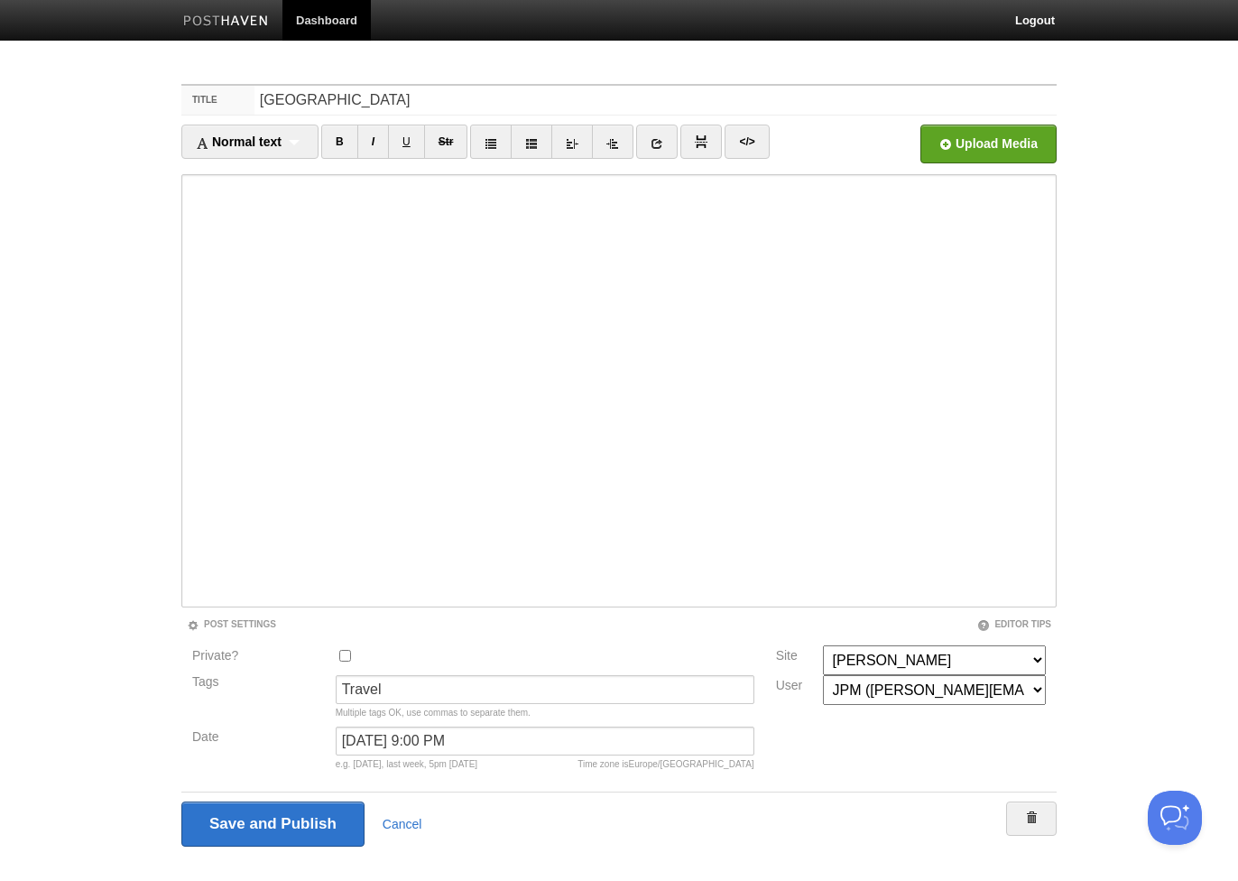
click at [340, 659] on div at bounding box center [544, 660] width 429 height 30
click at [343, 650] on input "Private?" at bounding box center [345, 656] width 12 height 12
checkbox input "true"
click at [300, 817] on input "Save and Publish" at bounding box center [273, 823] width 185 height 45
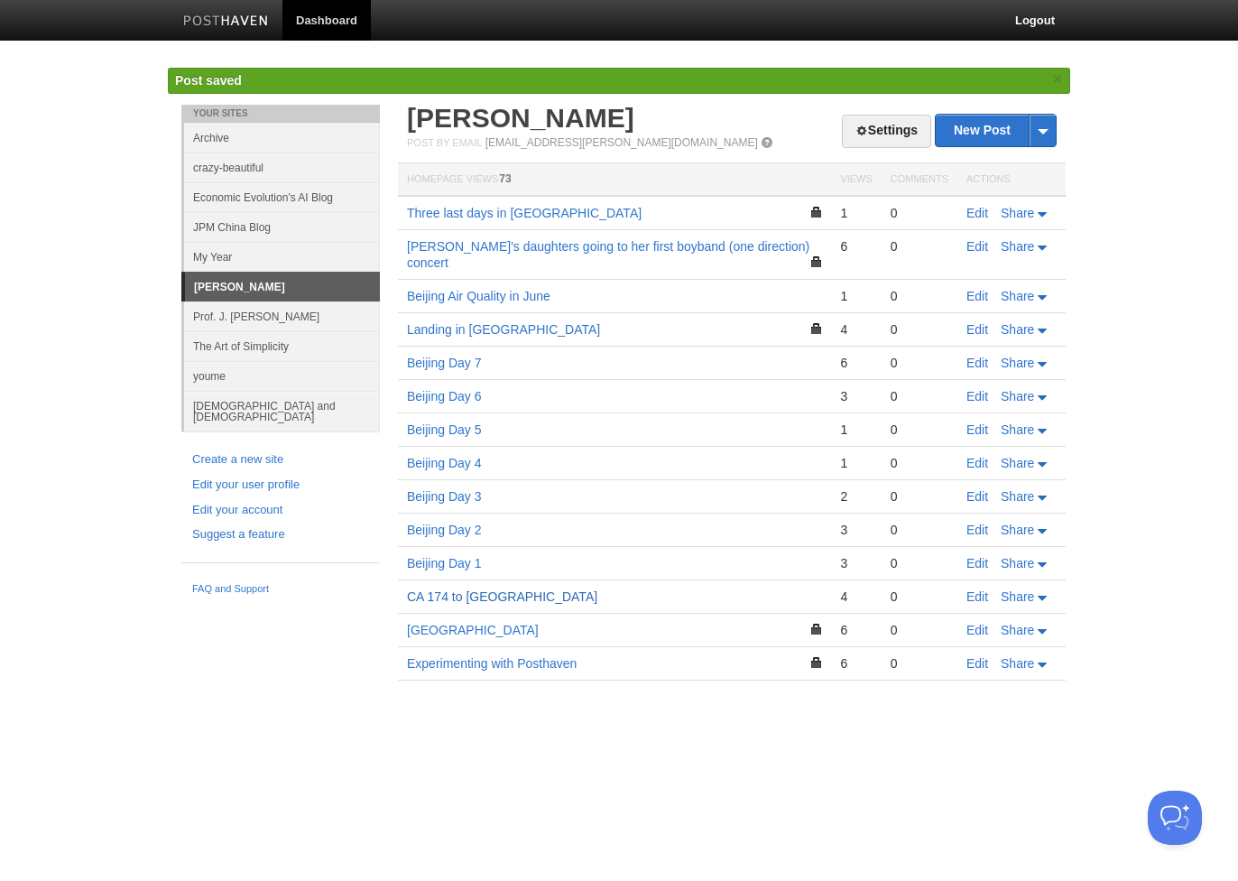
click at [497, 589] on link "CA 174 to [GEOGRAPHIC_DATA]" at bounding box center [502, 596] width 190 height 14
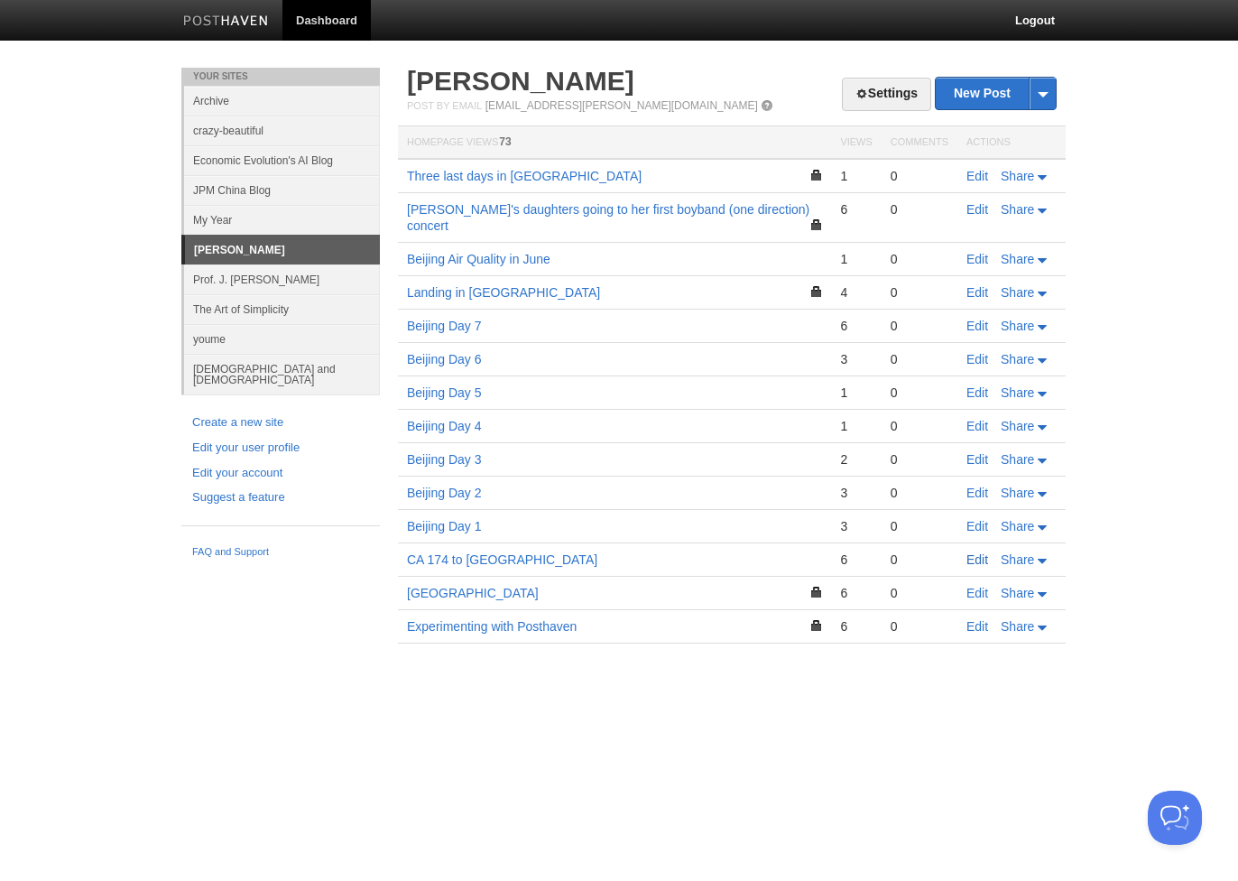
click at [972, 552] on link "Edit" at bounding box center [977, 559] width 22 height 14
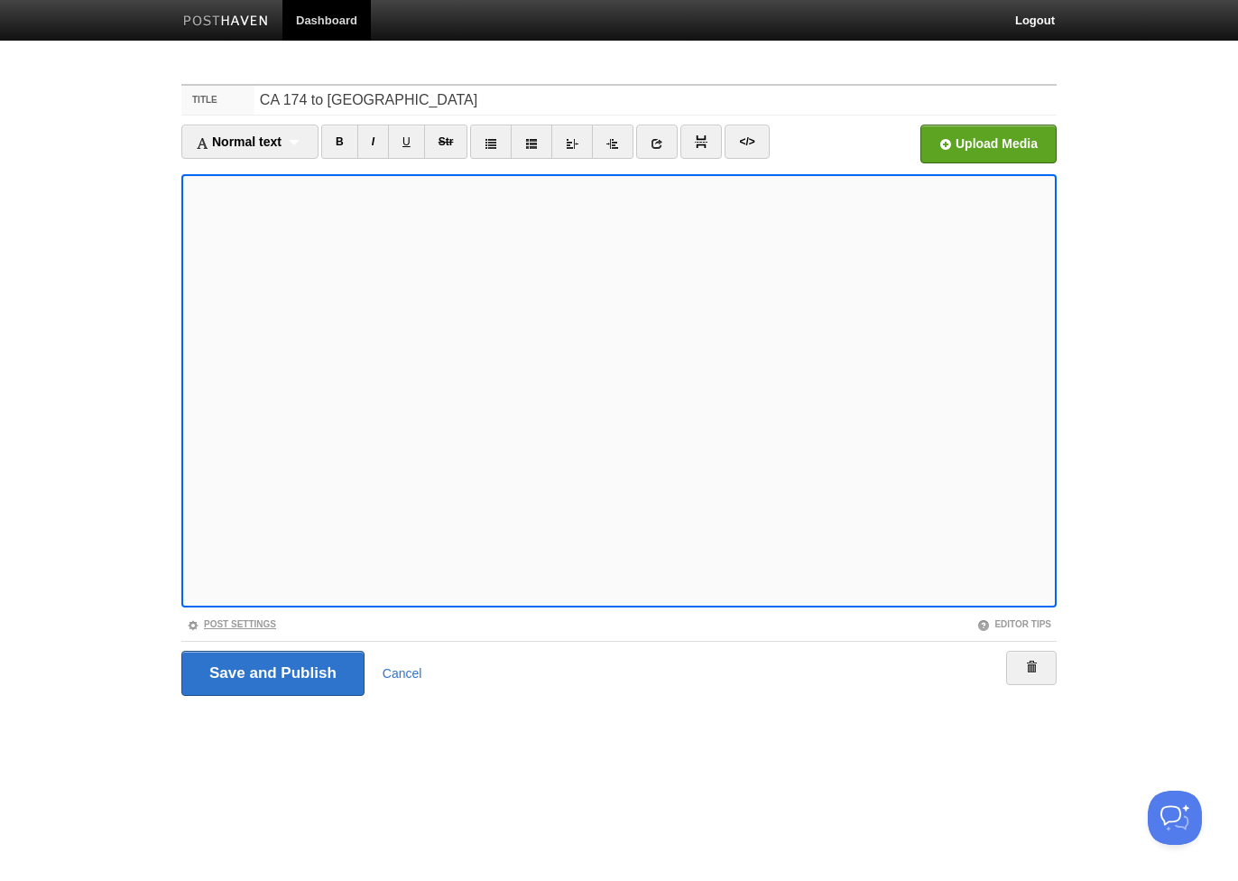
click at [263, 623] on link "Post Settings" at bounding box center [231, 624] width 89 height 10
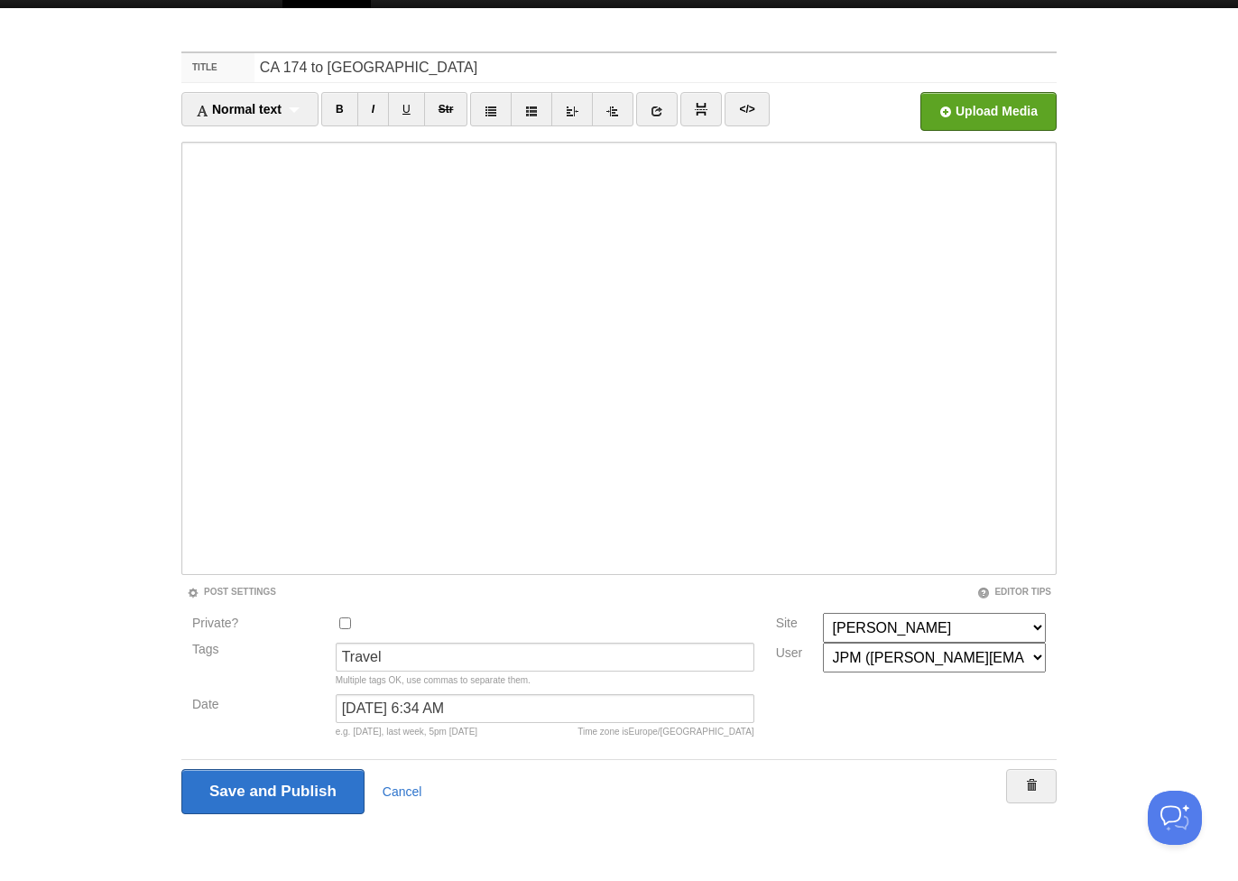
scroll to position [32, 0]
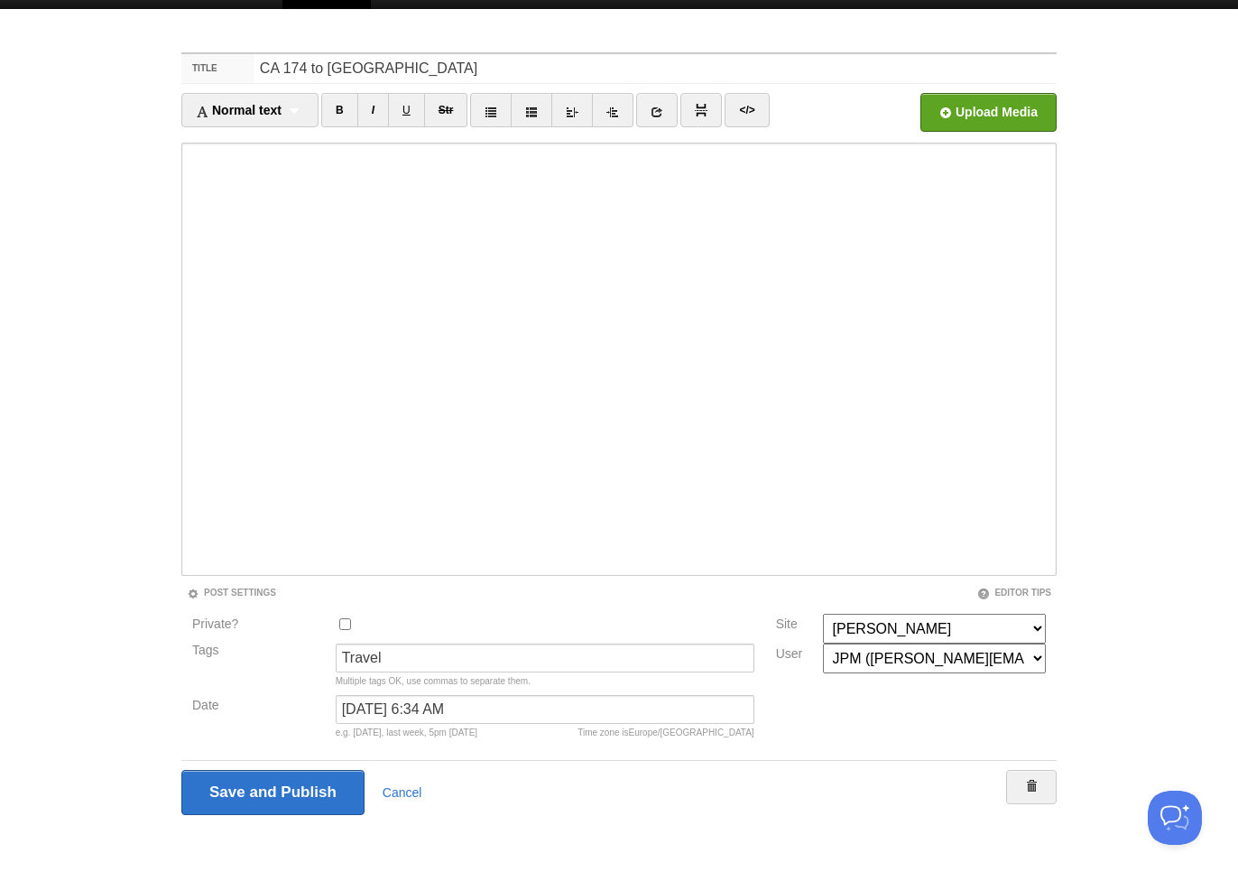
click at [346, 626] on input "Private?" at bounding box center [345, 624] width 12 height 12
checkbox input "true"
click at [307, 795] on input "Save and Publish" at bounding box center [273, 792] width 185 height 45
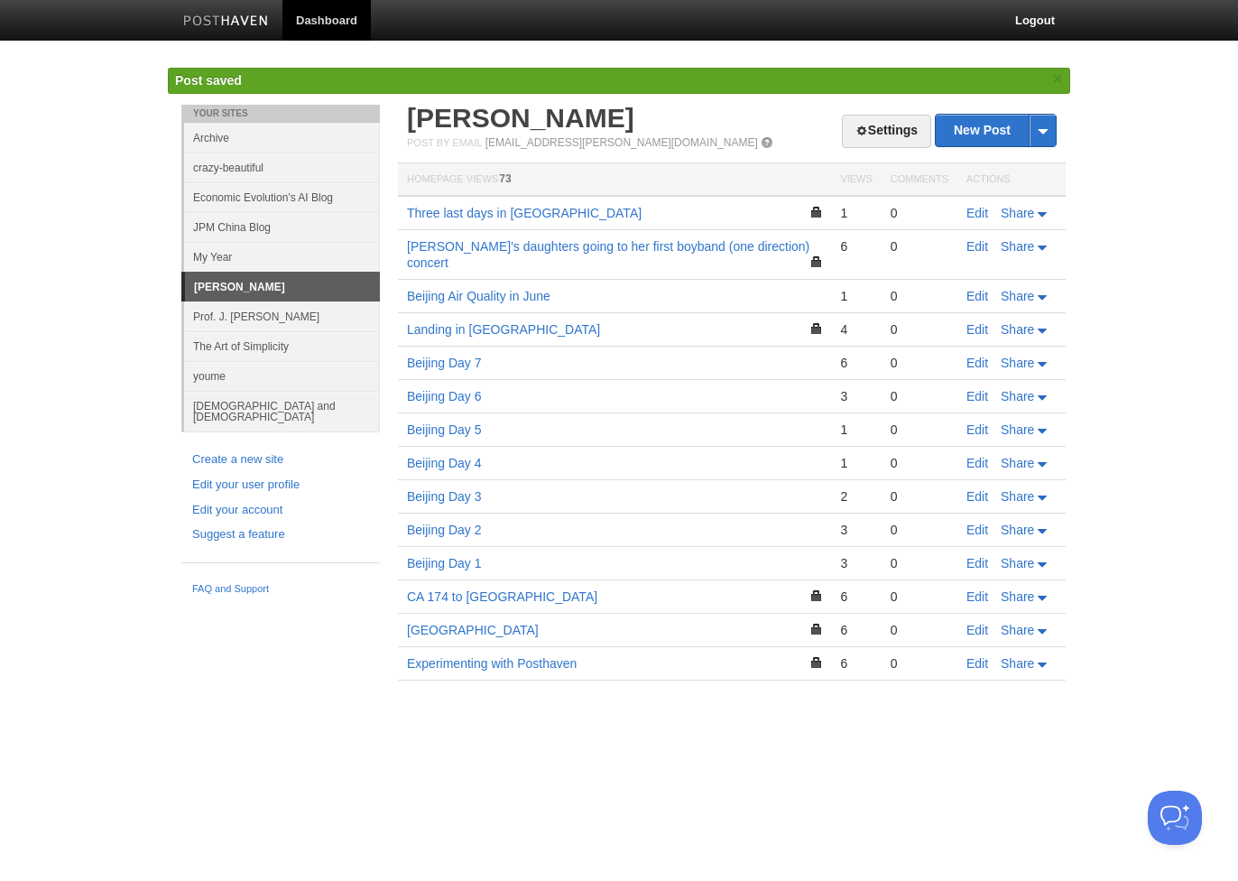
click at [548, 623] on td "[GEOGRAPHIC_DATA]" at bounding box center [614, 629] width 433 height 33
click at [465, 556] on link "Beijing Day 1" at bounding box center [444, 563] width 75 height 14
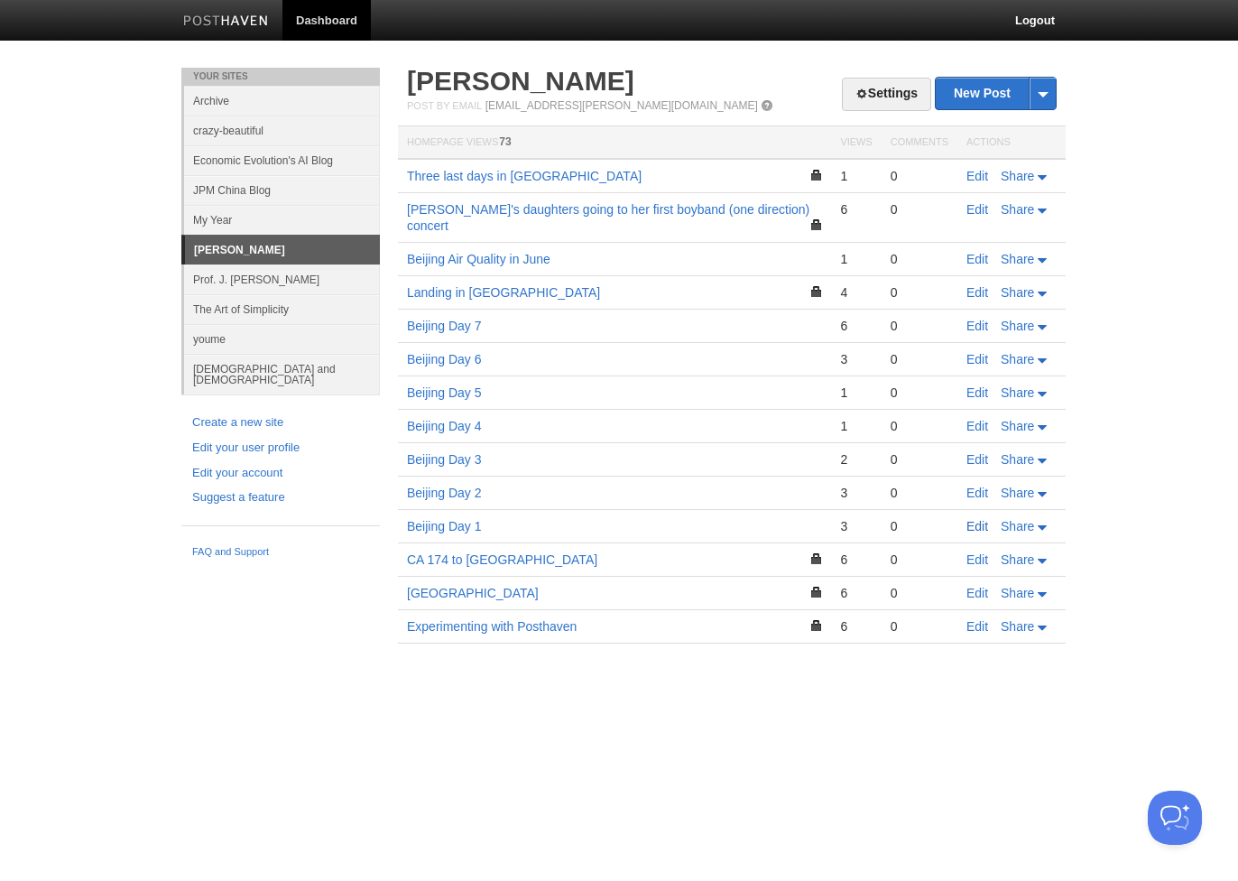
click at [978, 519] on link "Edit" at bounding box center [977, 526] width 22 height 14
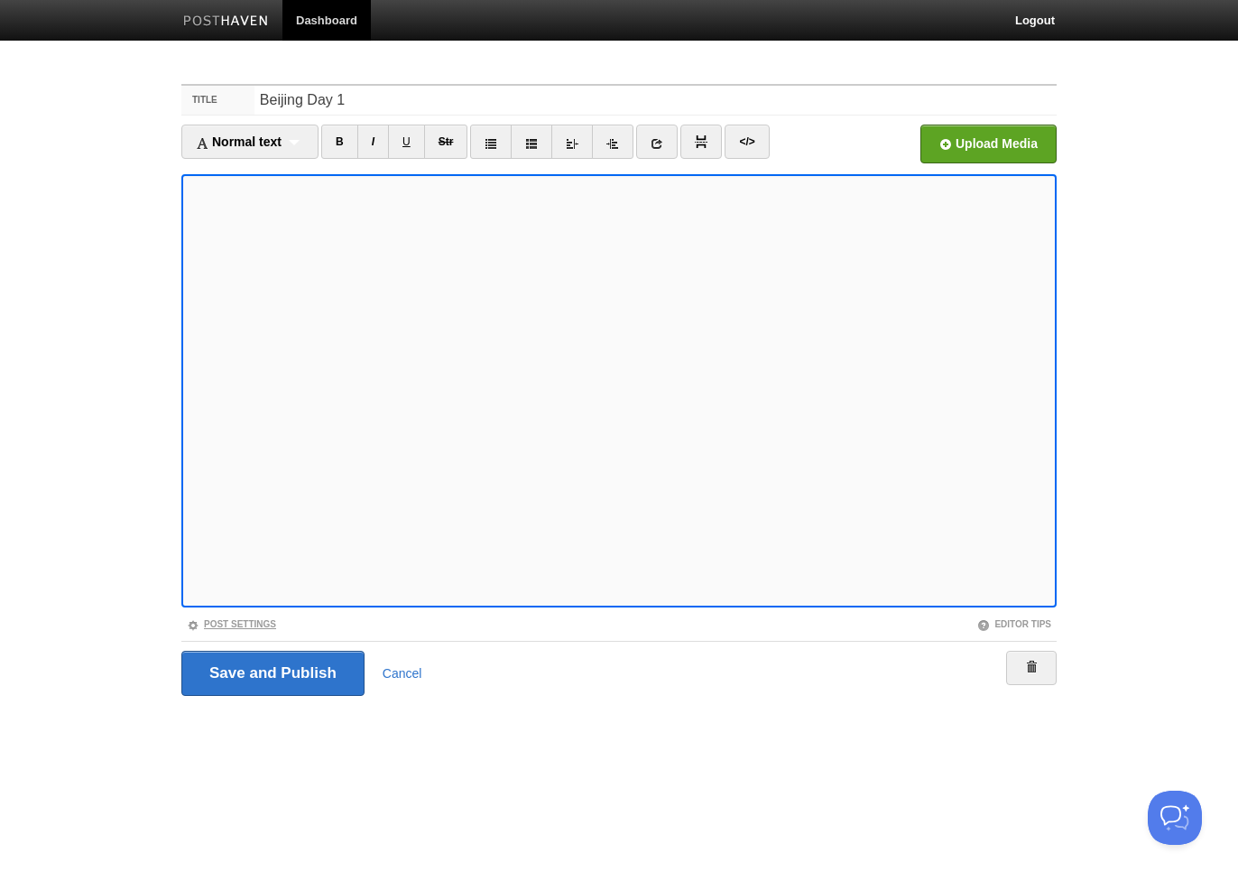
click at [269, 623] on link "Post Settings" at bounding box center [231, 624] width 89 height 10
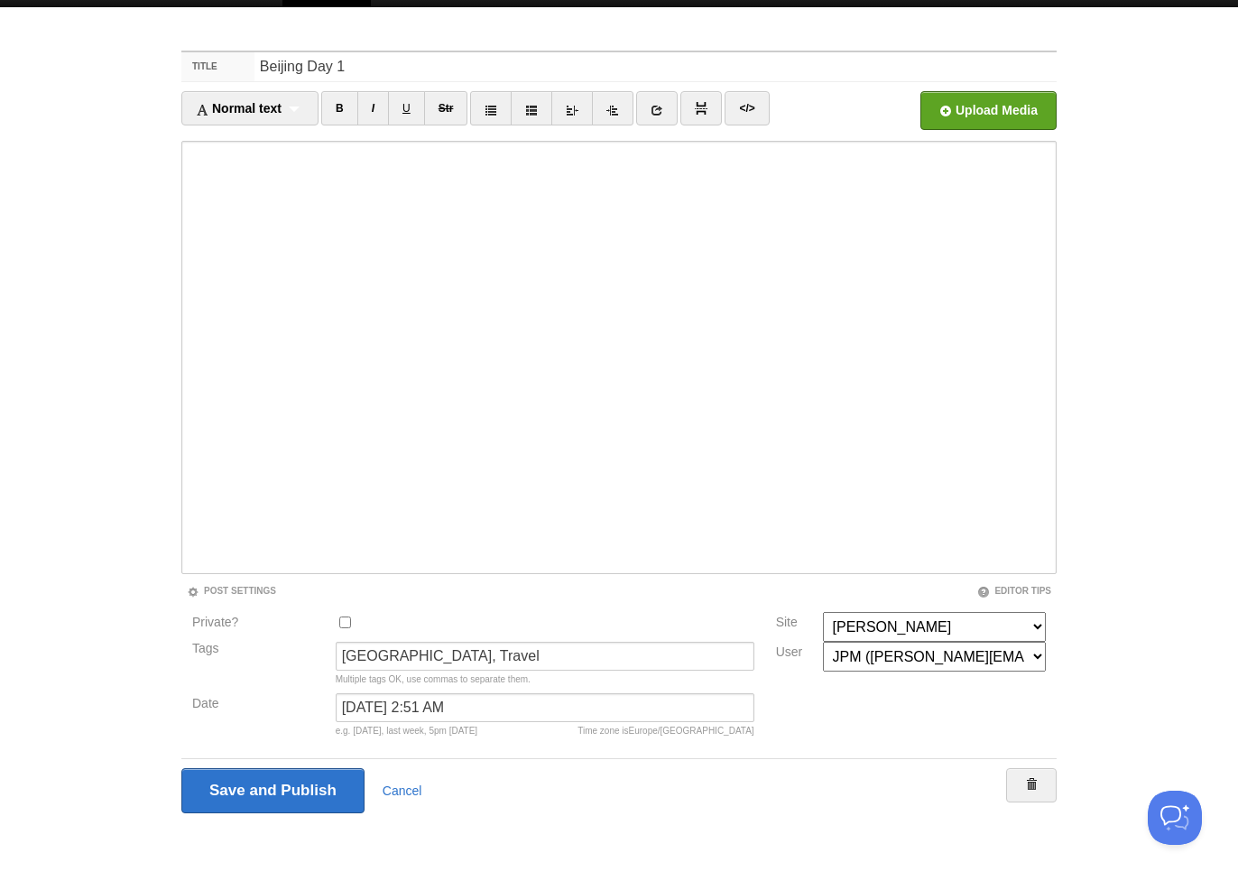
scroll to position [32, 0]
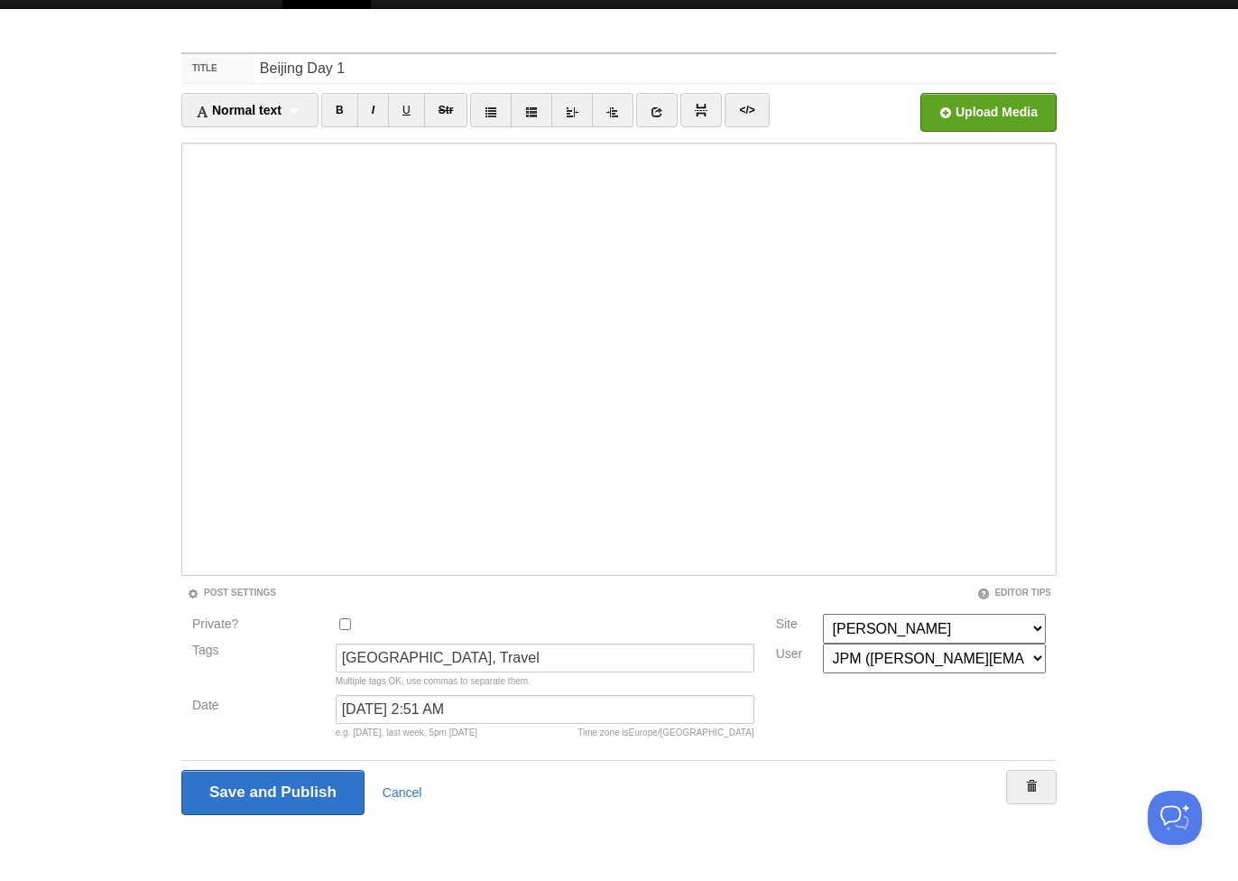
click at [346, 631] on div at bounding box center [544, 628] width 429 height 30
click at [345, 623] on input "Private?" at bounding box center [345, 624] width 12 height 12
checkbox input "true"
click at [313, 807] on input "Save and Publish" at bounding box center [273, 792] width 185 height 45
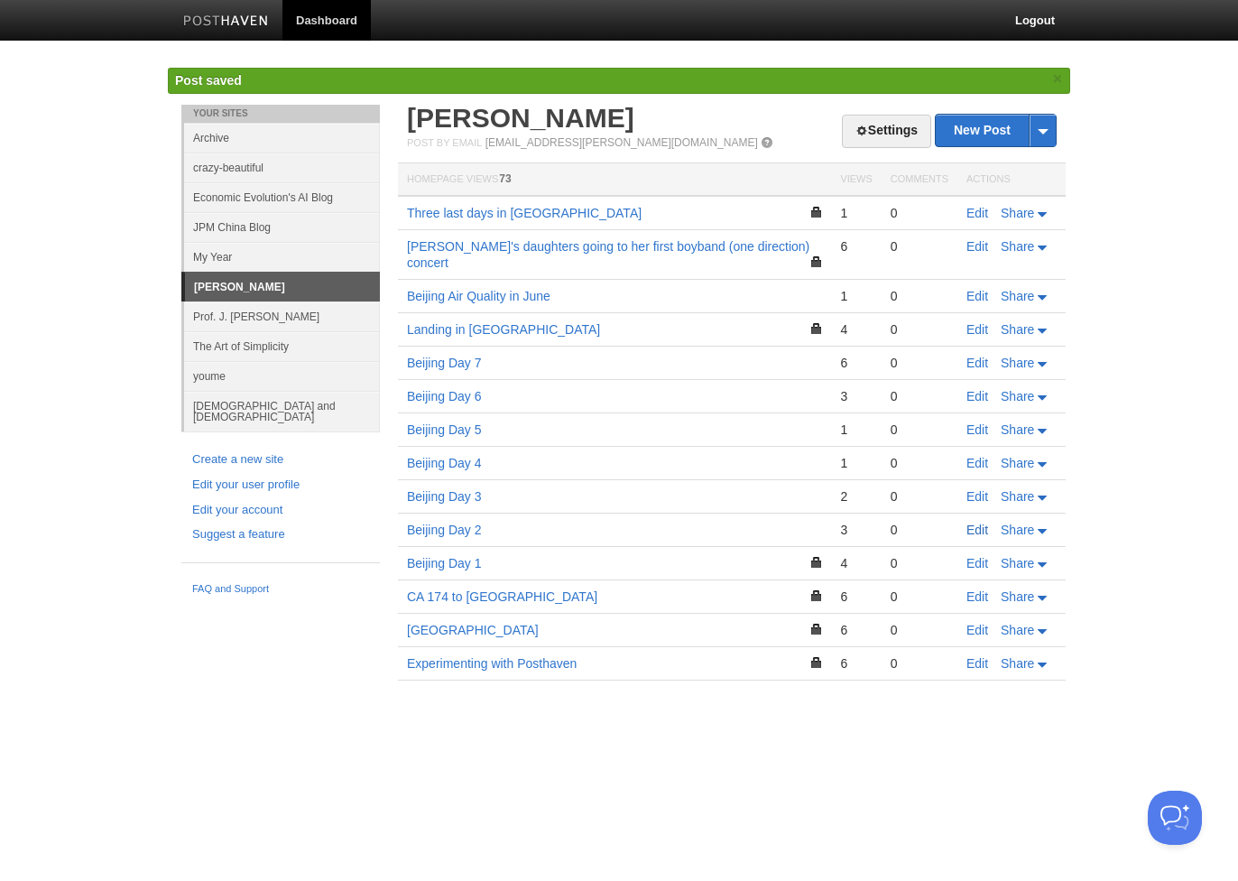
click at [971, 522] on link "Edit" at bounding box center [977, 529] width 22 height 14
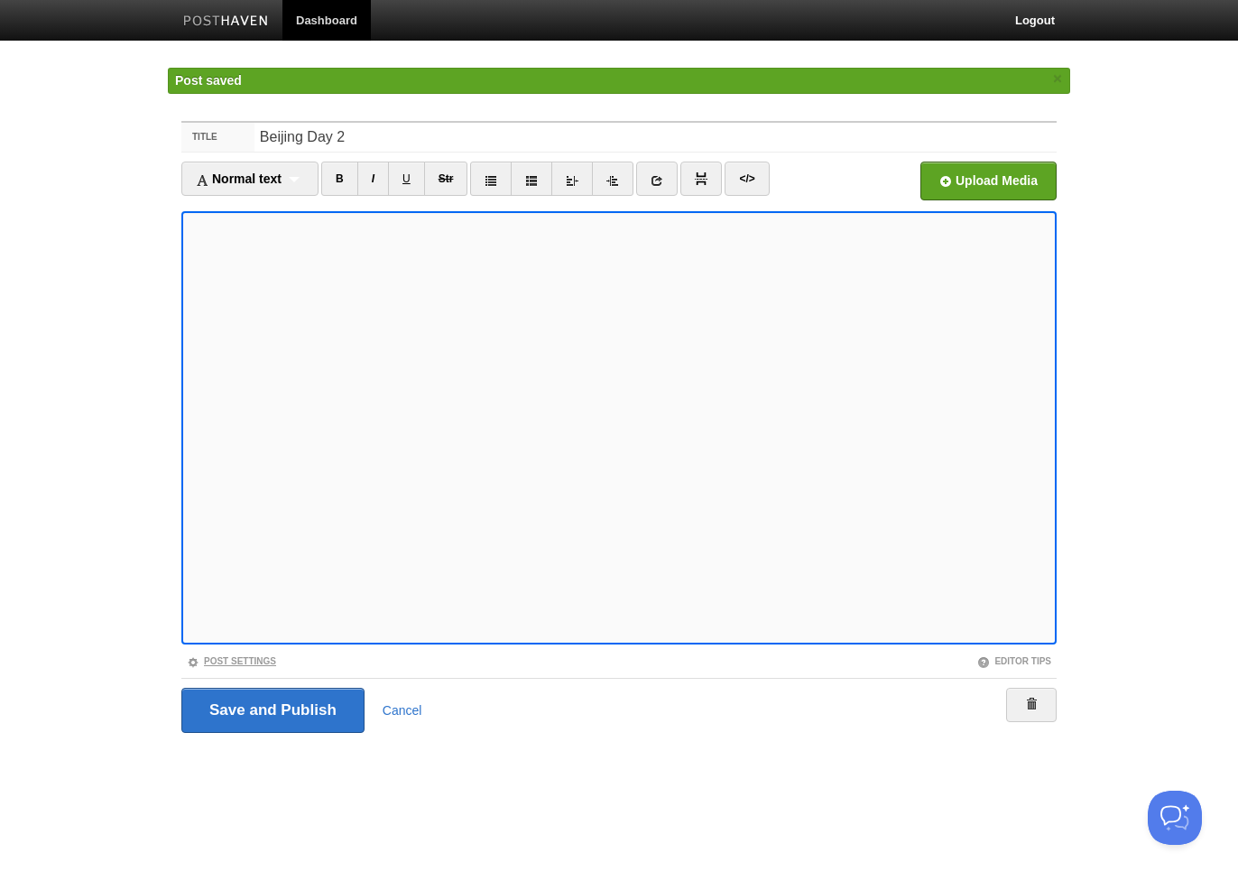
click at [245, 663] on link "Post Settings" at bounding box center [231, 661] width 89 height 10
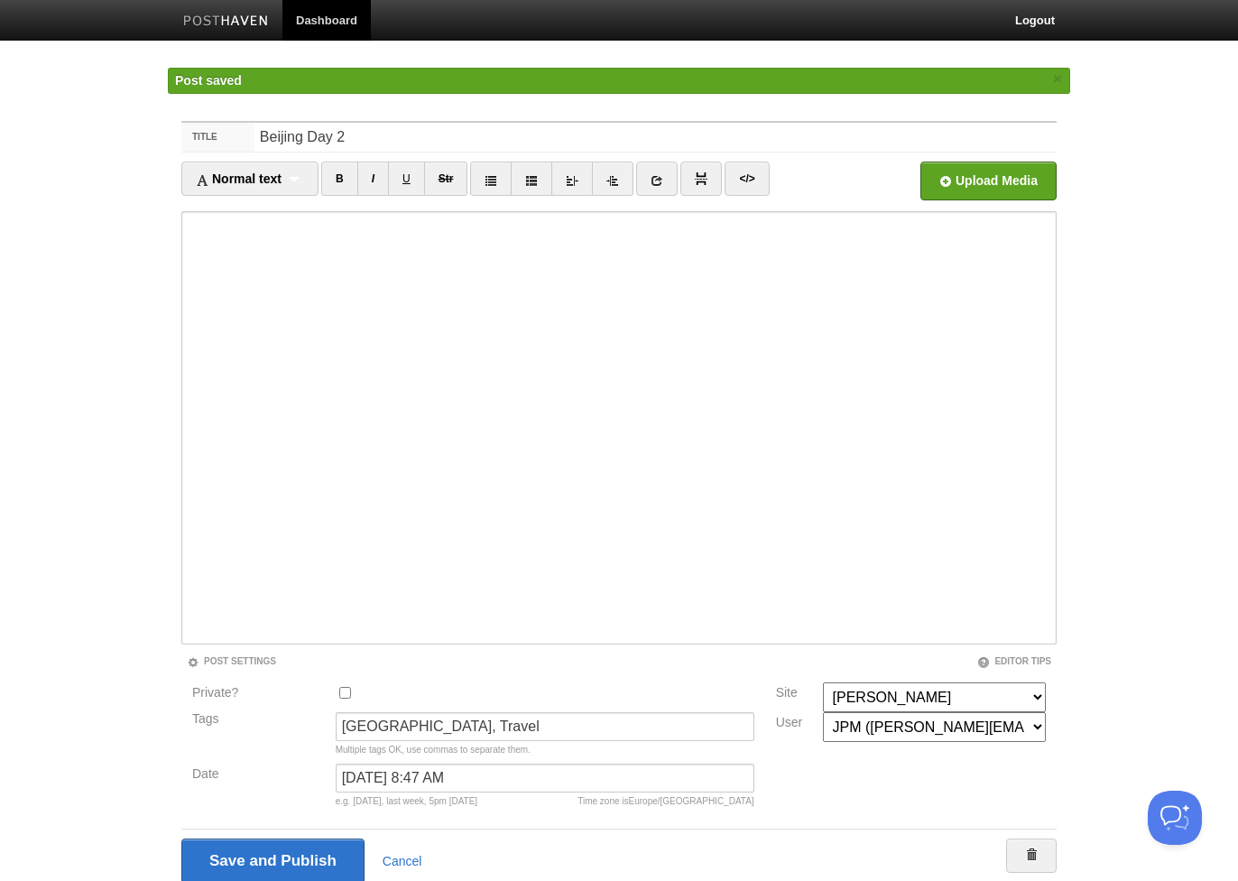
click at [344, 691] on input "Private?" at bounding box center [345, 693] width 12 height 12
checkbox input "true"
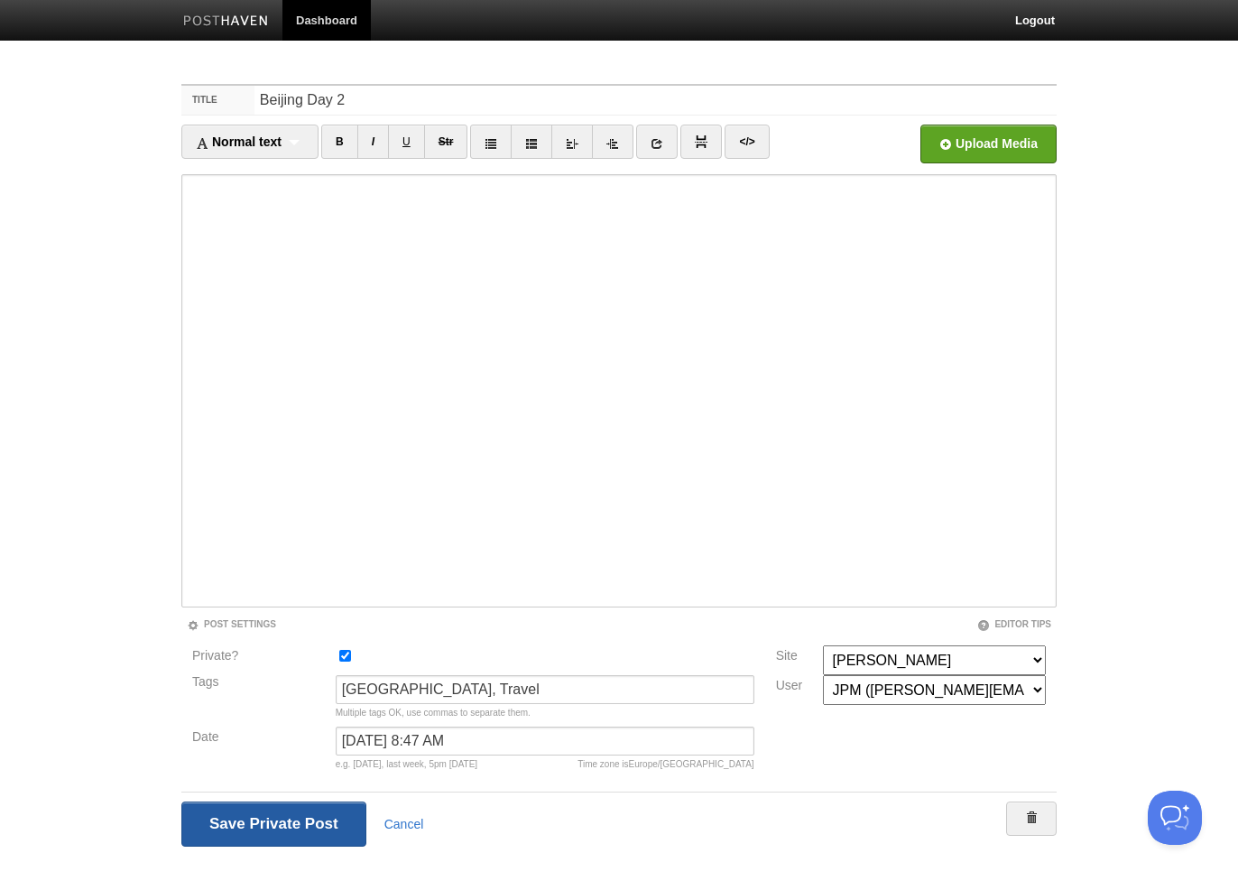
click at [313, 820] on input "Save and Publish" at bounding box center [273, 823] width 185 height 45
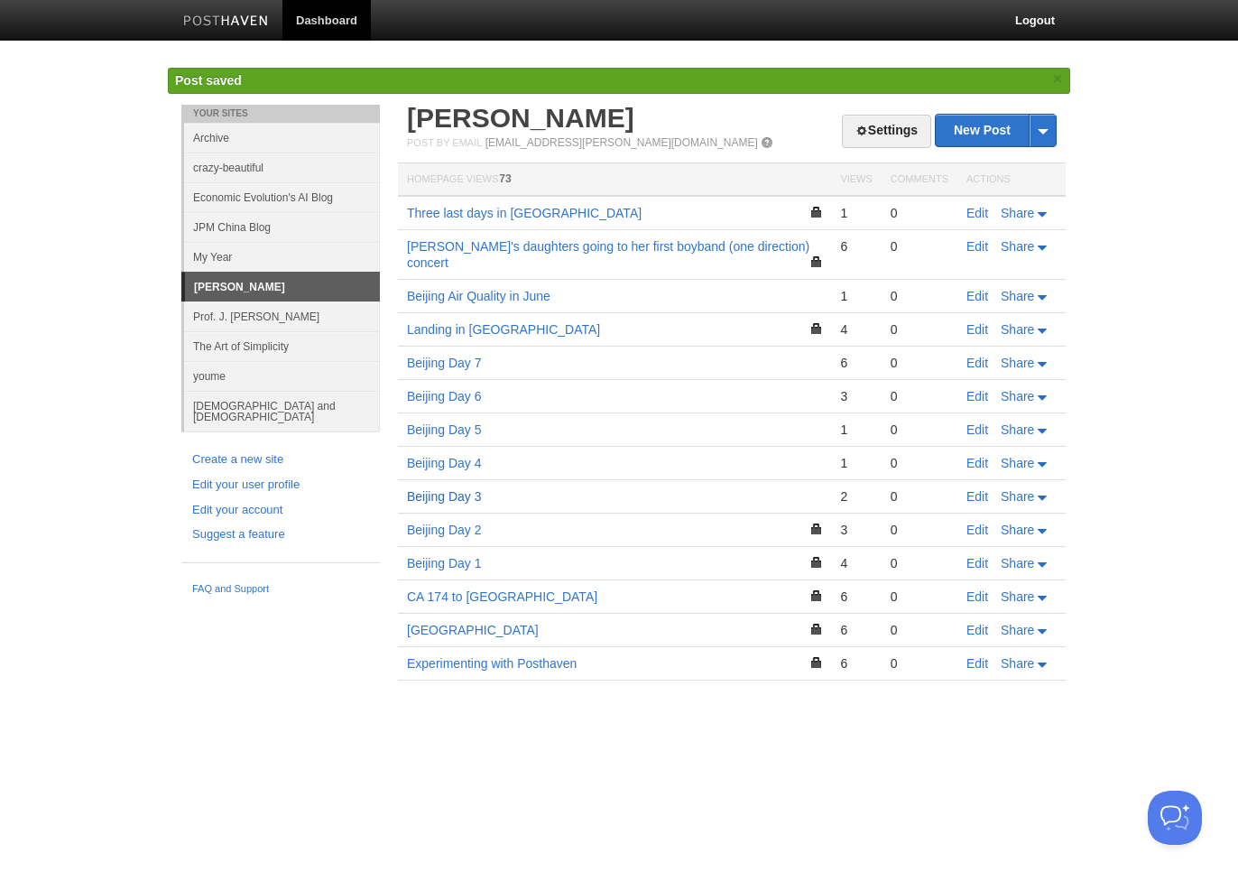
click at [455, 489] on link "Beijing Day 3" at bounding box center [444, 496] width 75 height 14
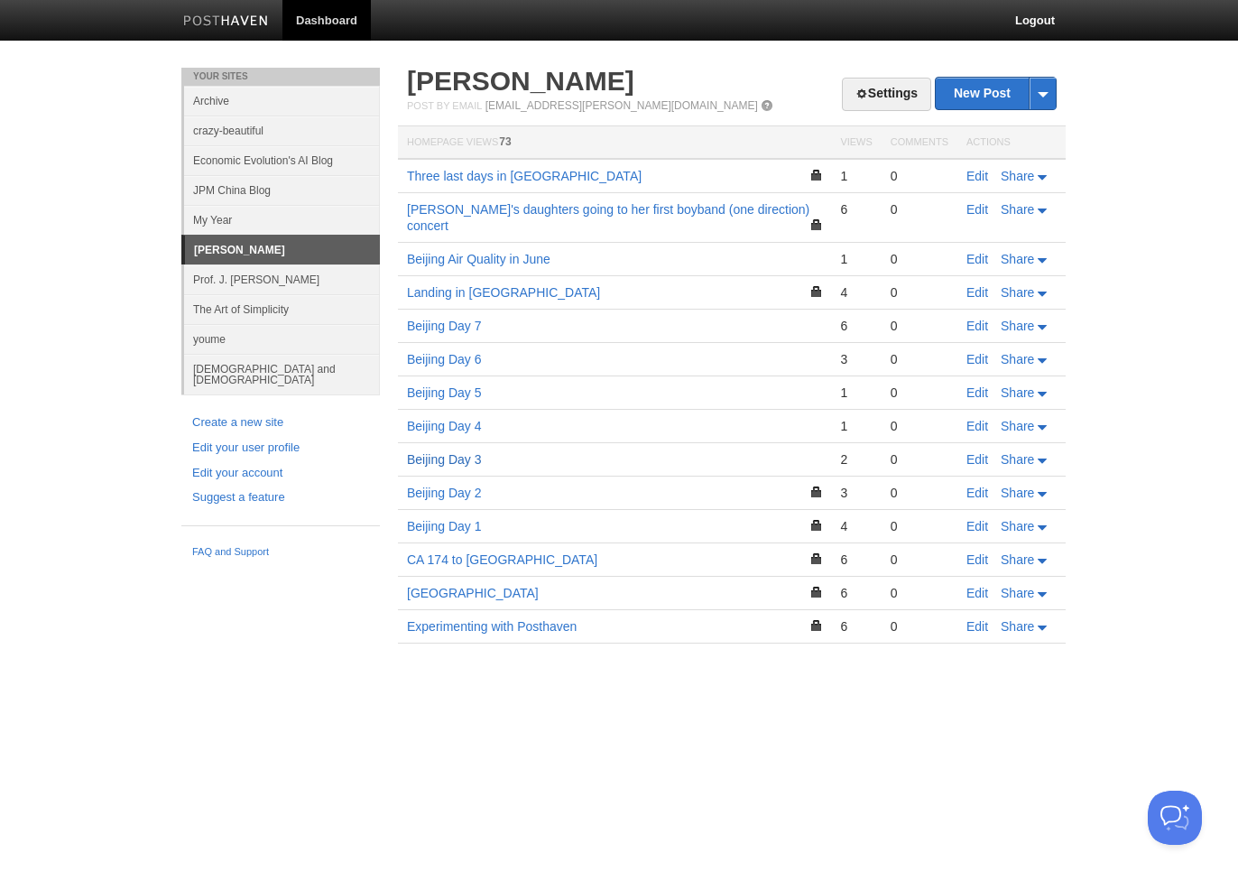
click at [471, 452] on link "Beijing Day 3" at bounding box center [444, 459] width 75 height 14
click at [979, 452] on link "Edit" at bounding box center [977, 459] width 22 height 14
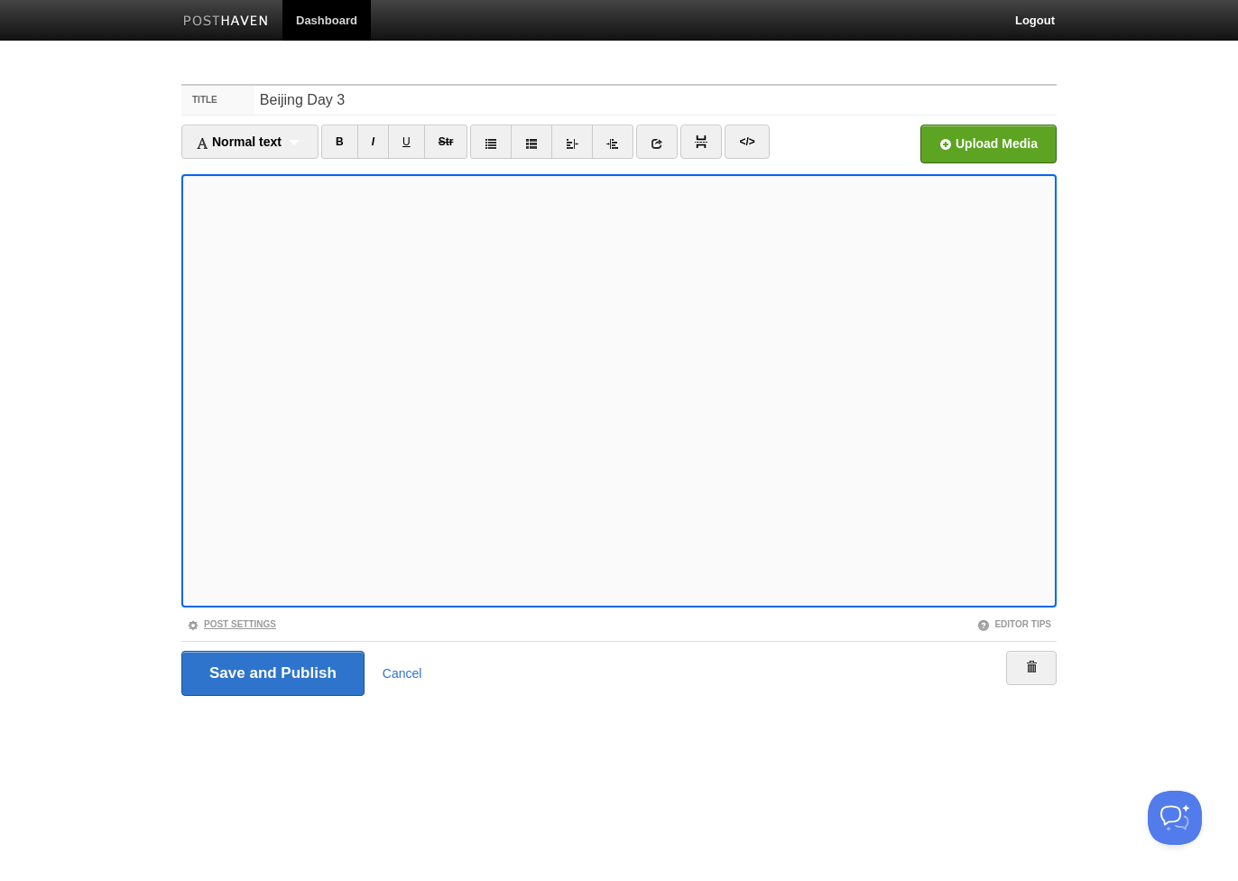
click at [257, 620] on link "Post Settings" at bounding box center [231, 624] width 89 height 10
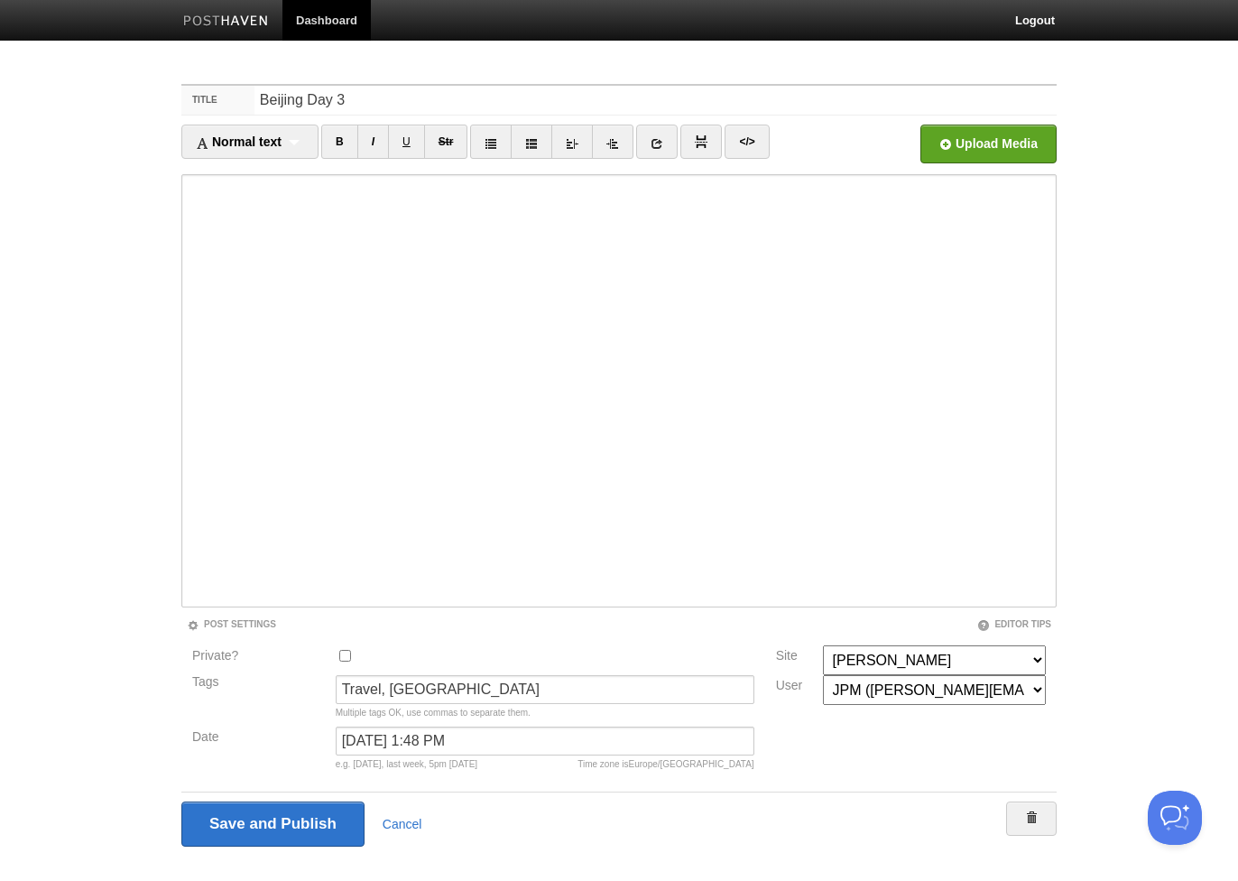
click at [346, 658] on input "Private?" at bounding box center [345, 656] width 12 height 12
checkbox input "true"
click at [313, 828] on input "Save and Publish" at bounding box center [273, 823] width 185 height 45
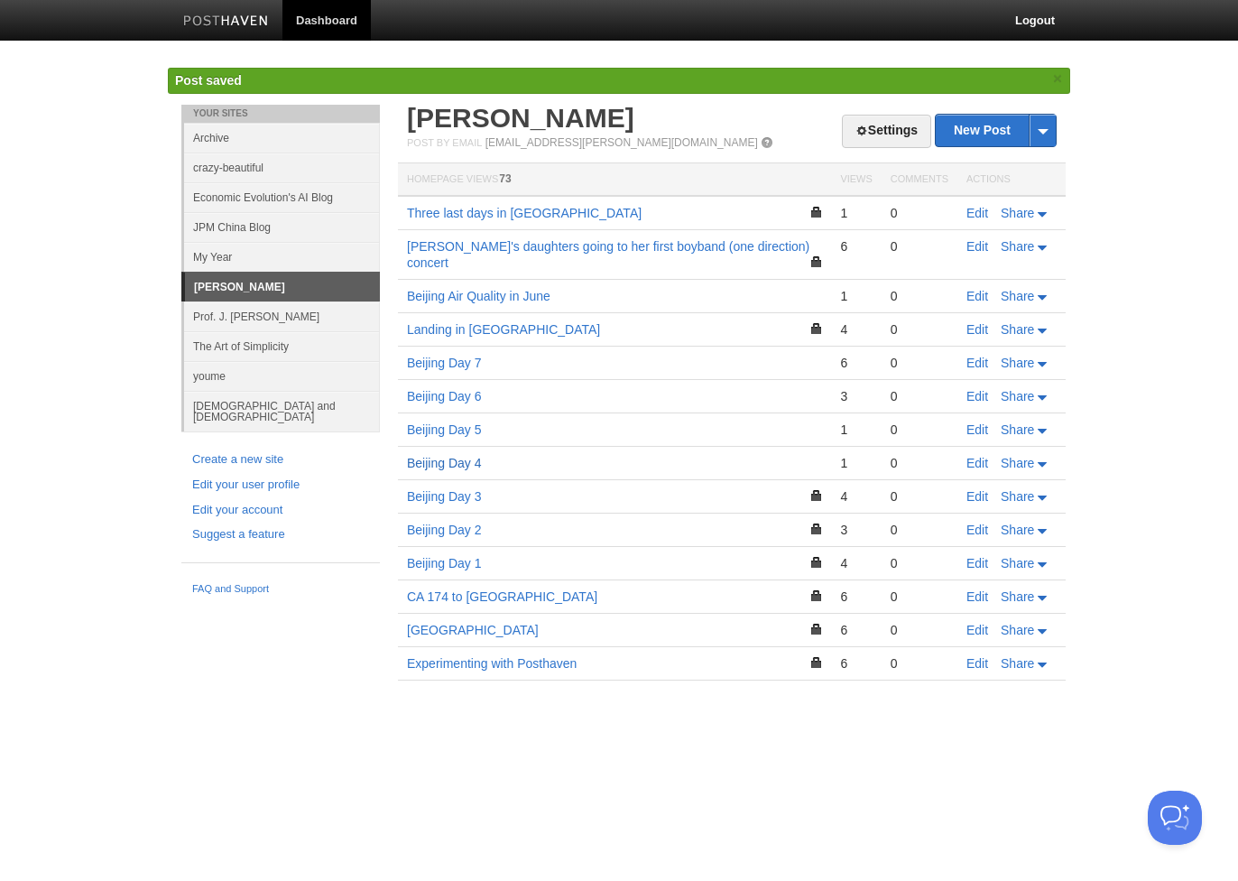
click at [465, 456] on link "Beijing Day 4" at bounding box center [444, 463] width 75 height 14
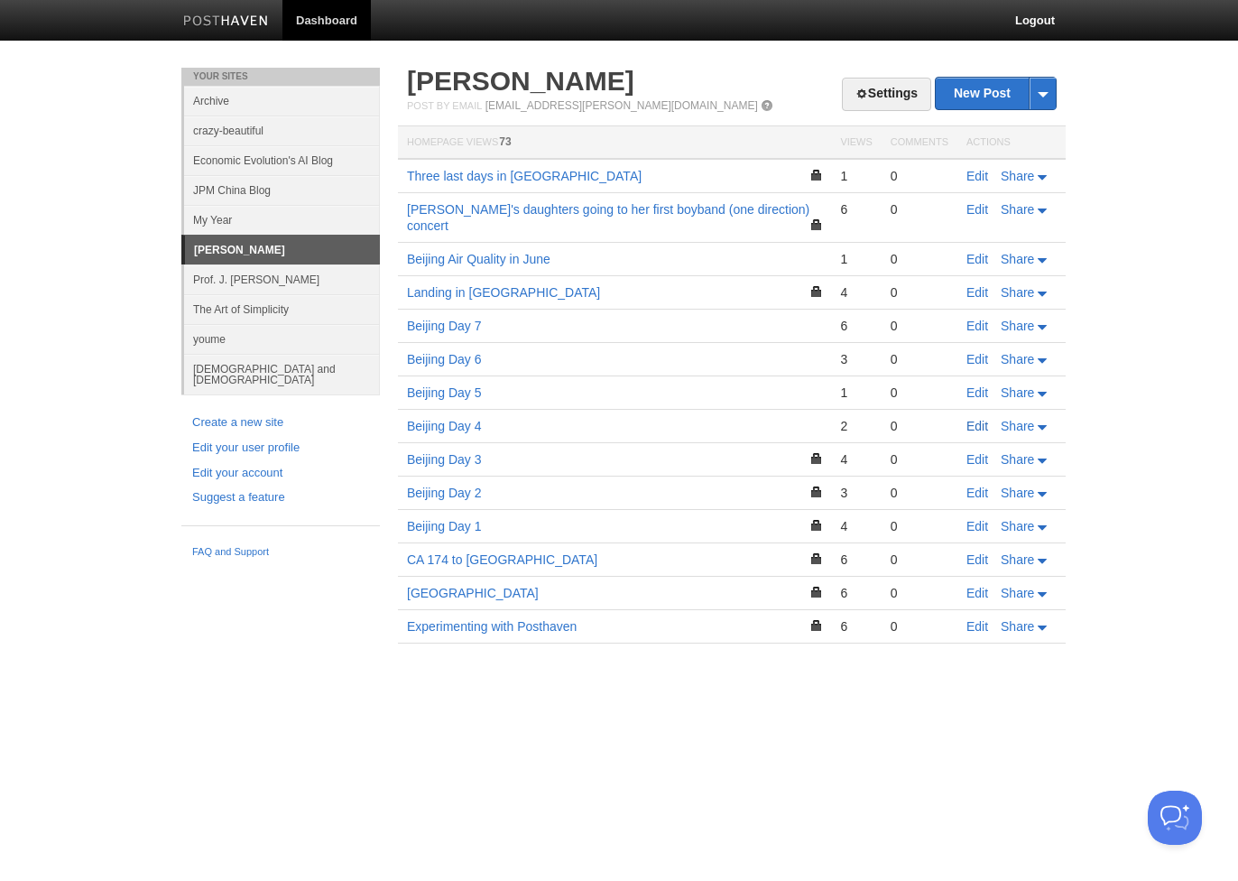
click at [975, 419] on link "Edit" at bounding box center [977, 426] width 22 height 14
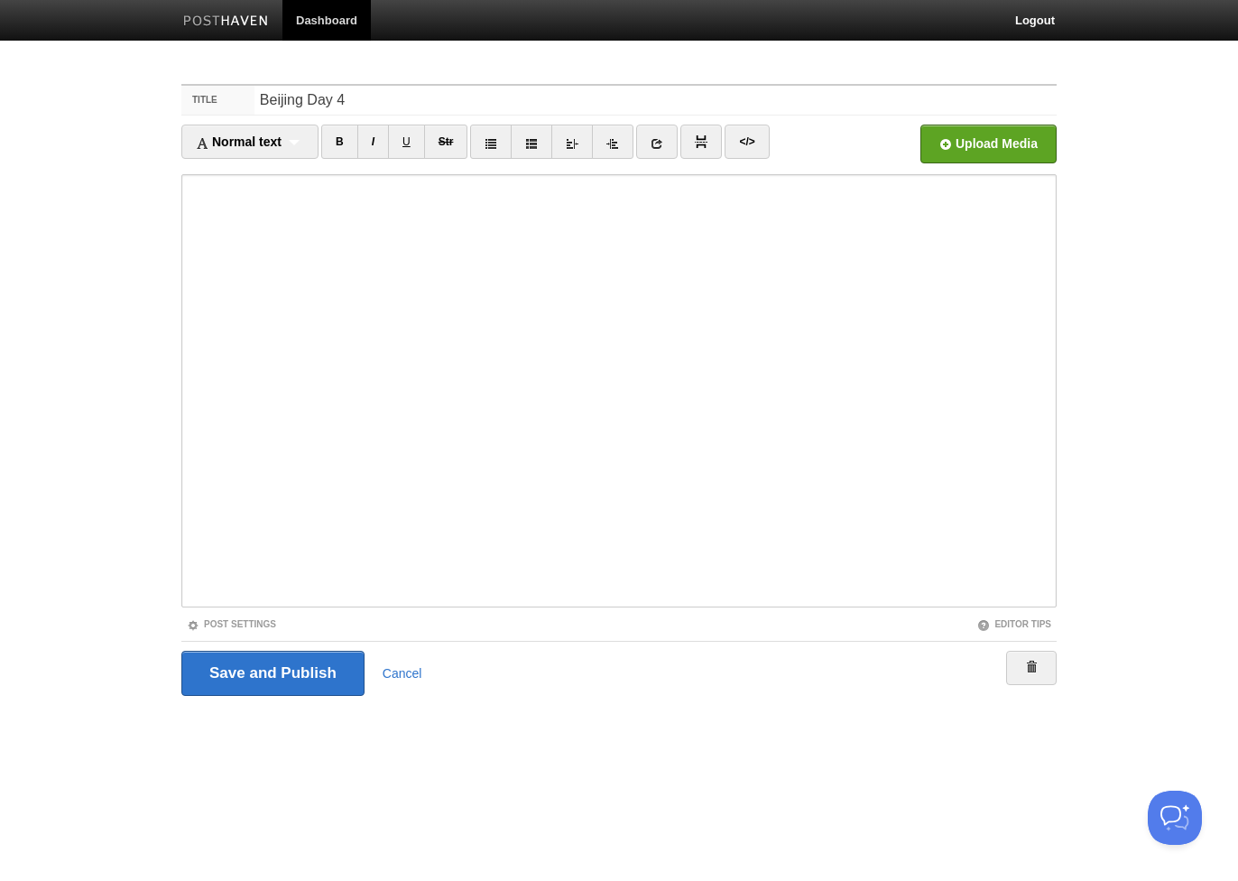
click at [232, 616] on div "Post Settings" at bounding box center [400, 623] width 438 height 15
click at [231, 622] on link "Post Settings" at bounding box center [231, 624] width 89 height 10
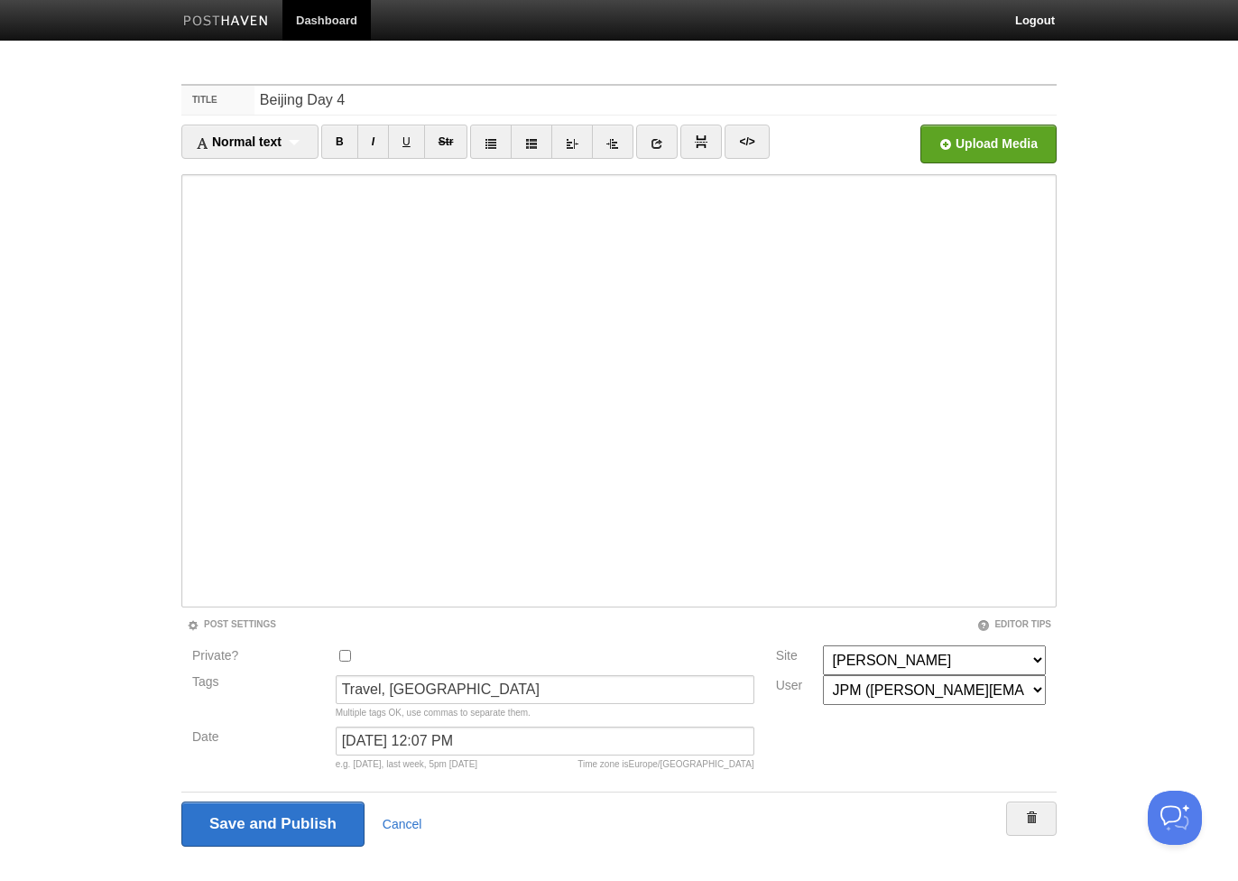
click at [342, 650] on input "Private?" at bounding box center [345, 656] width 12 height 12
checkbox input "true"
click at [300, 821] on input "Save and Publish" at bounding box center [273, 823] width 185 height 45
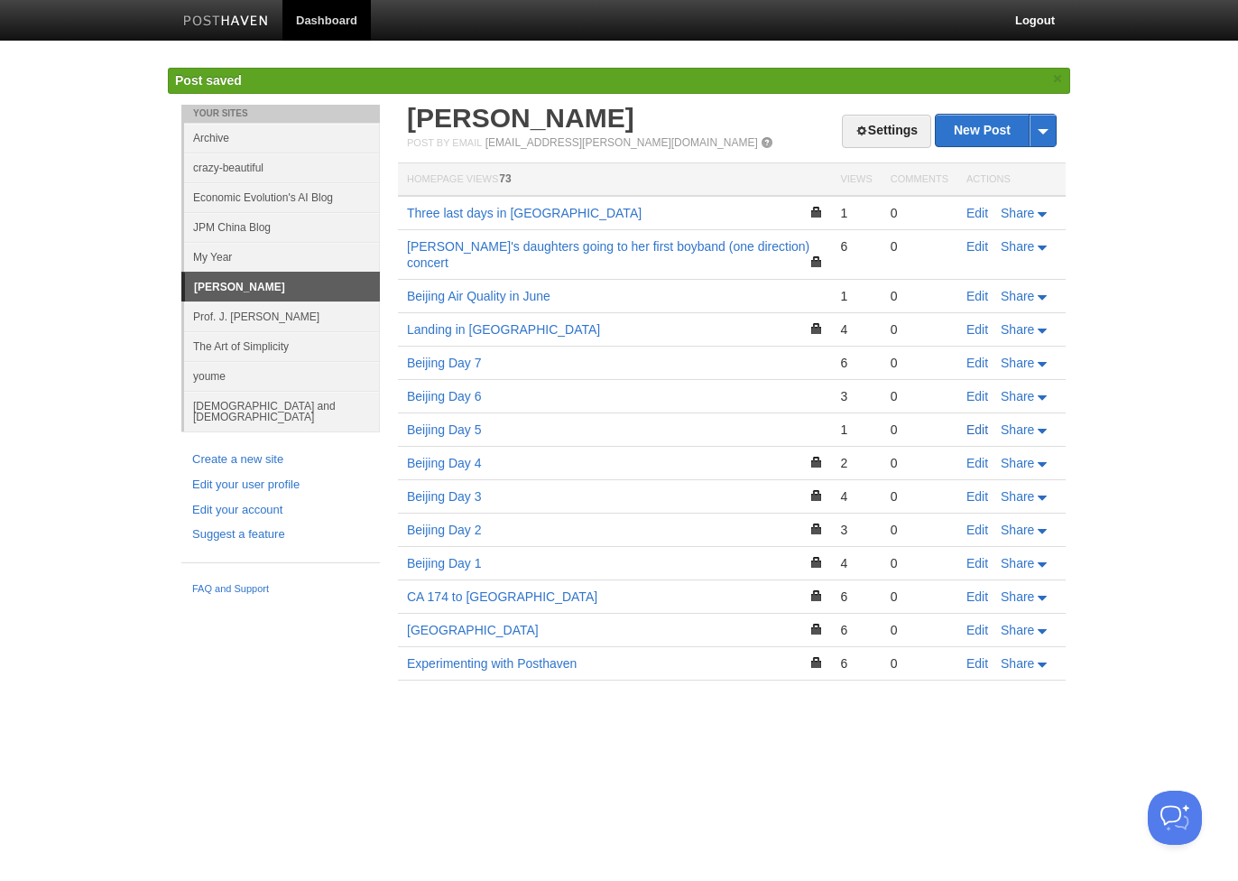
click at [975, 422] on link "Edit" at bounding box center [977, 429] width 22 height 14
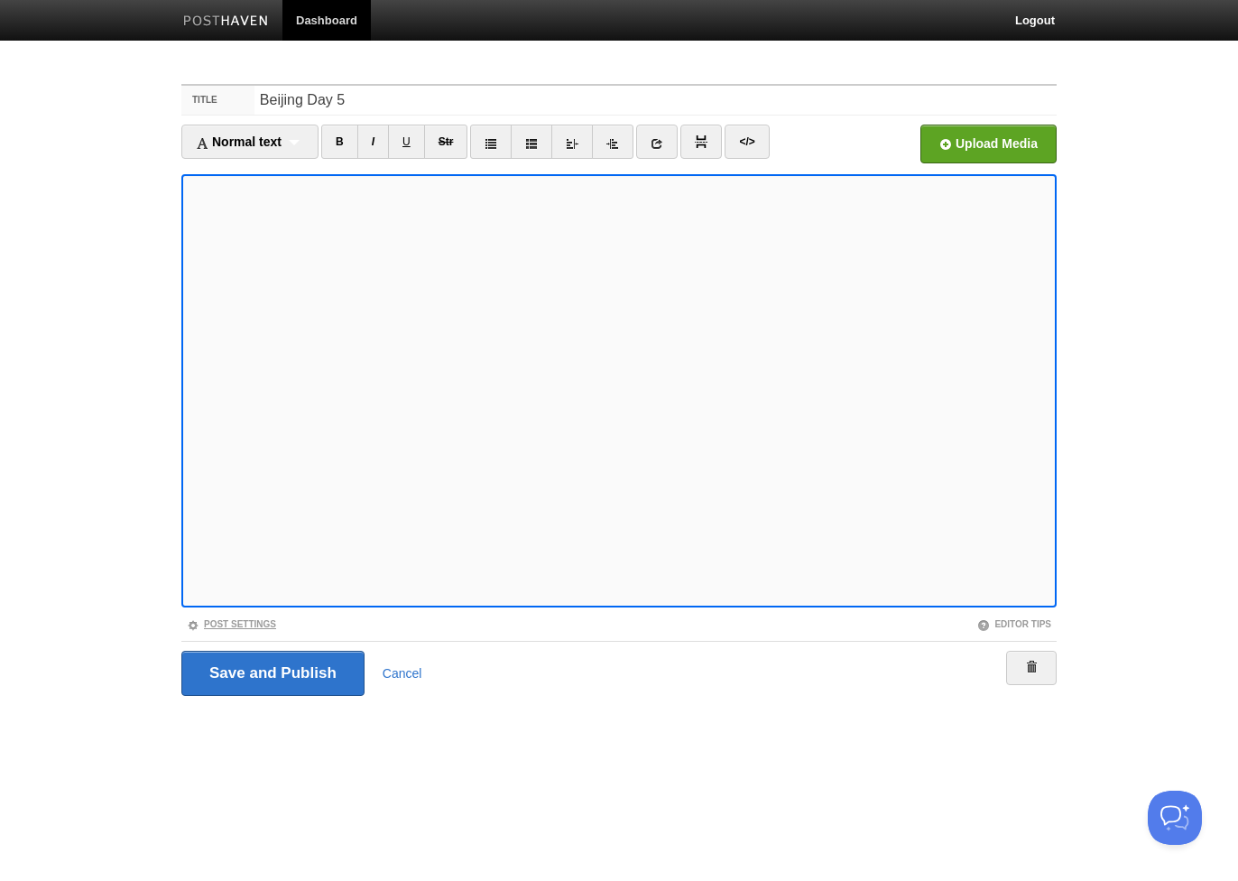
click at [253, 623] on link "Post Settings" at bounding box center [231, 624] width 89 height 10
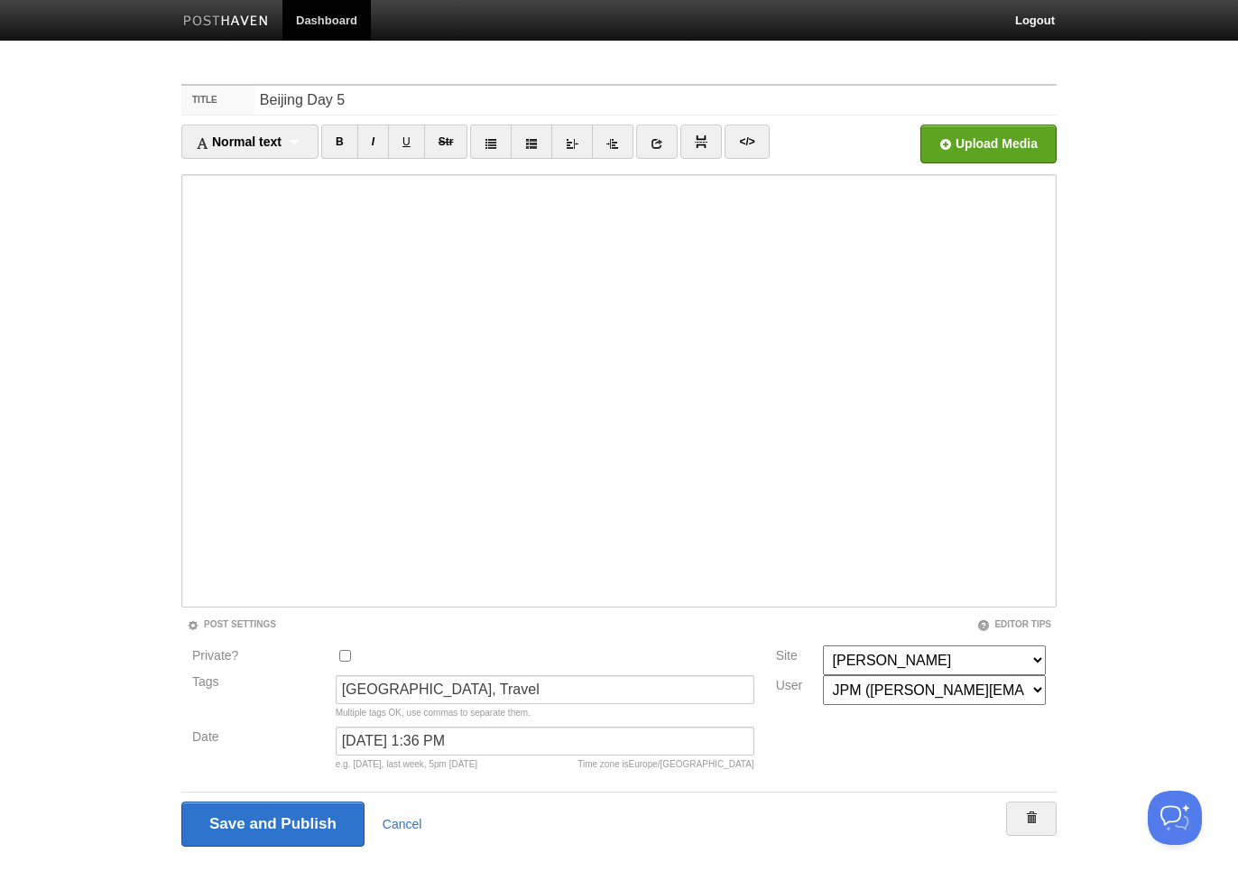
click at [340, 655] on input "Private?" at bounding box center [345, 656] width 12 height 12
checkbox input "true"
click at [296, 825] on input "Save and Publish" at bounding box center [273, 823] width 185 height 45
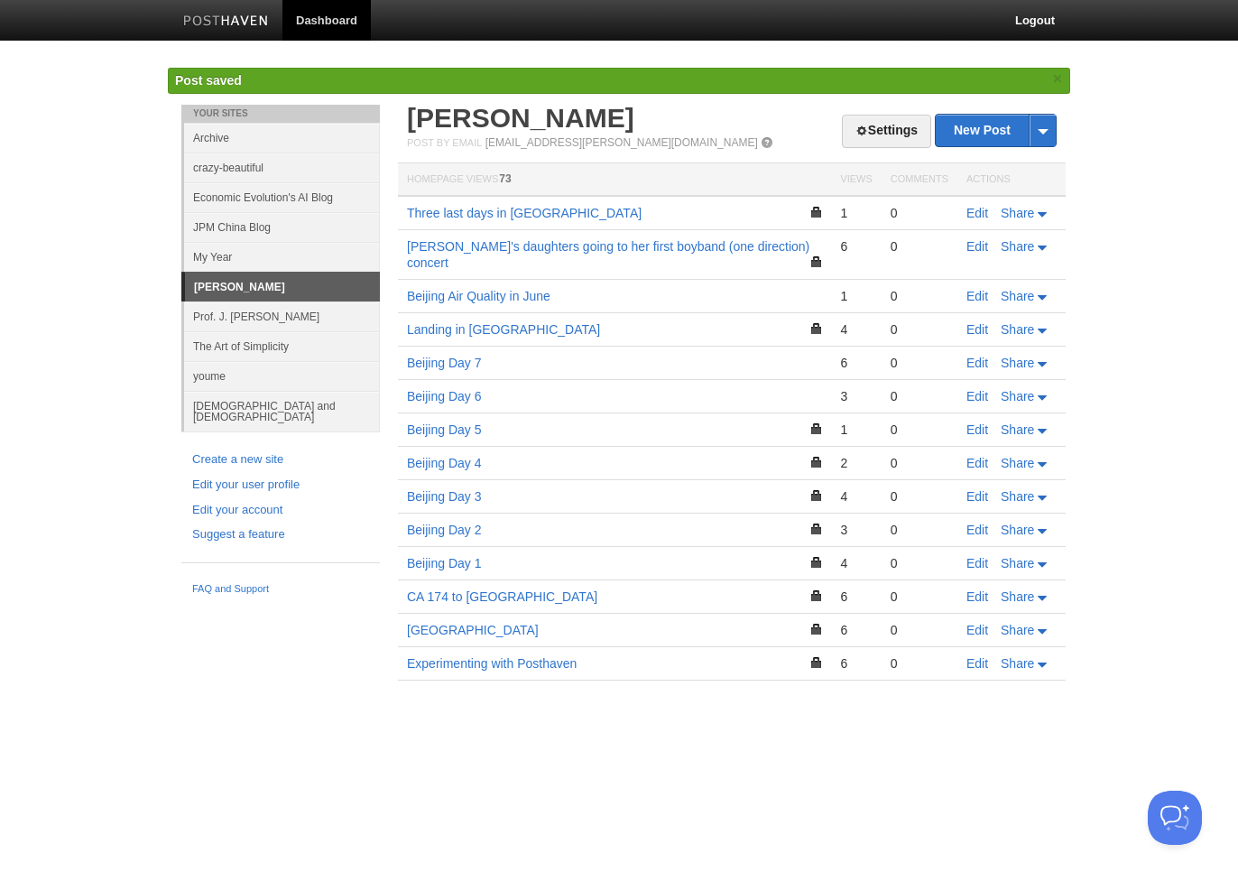
click at [965, 380] on td "Edit Share" at bounding box center [1011, 396] width 108 height 33
click at [972, 389] on link "Edit" at bounding box center [977, 396] width 22 height 14
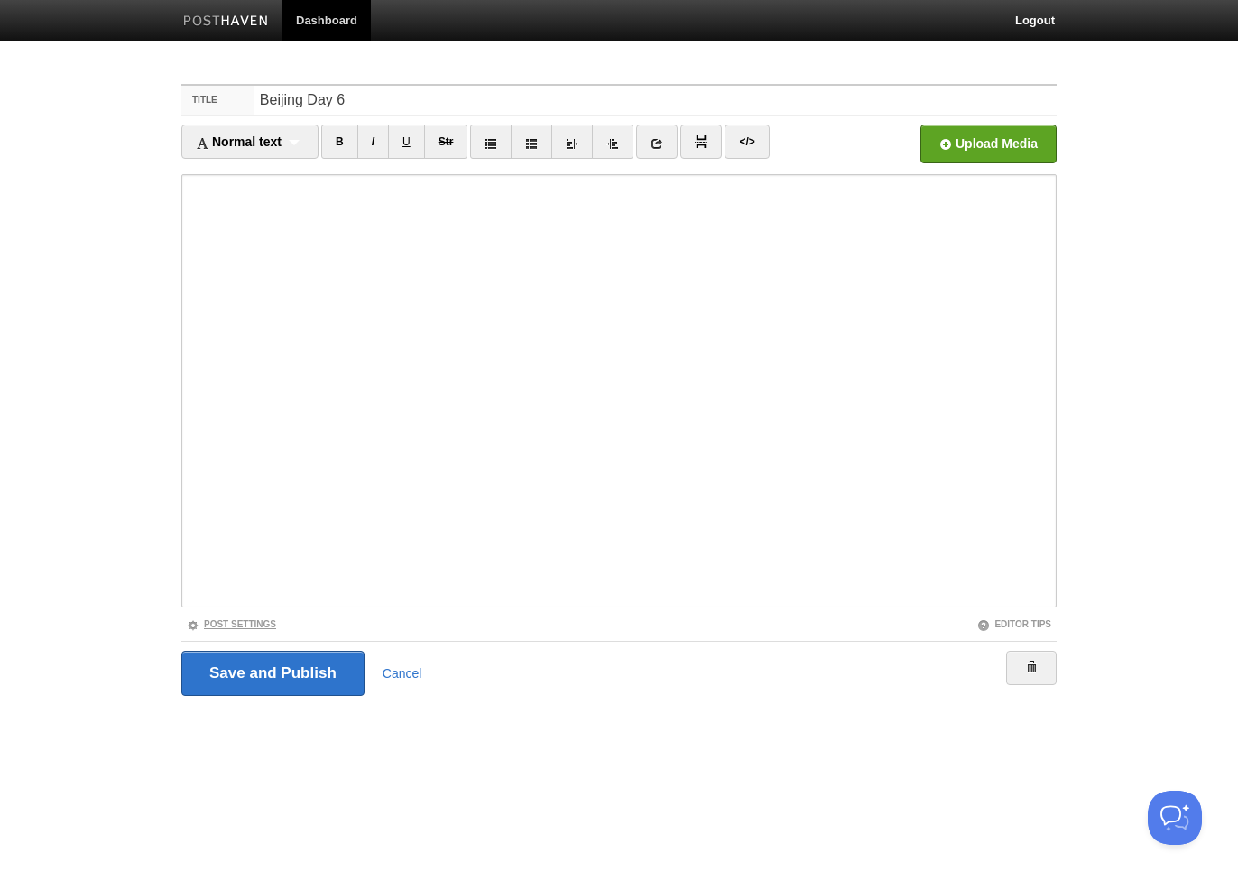
click at [266, 622] on link "Post Settings" at bounding box center [231, 624] width 89 height 10
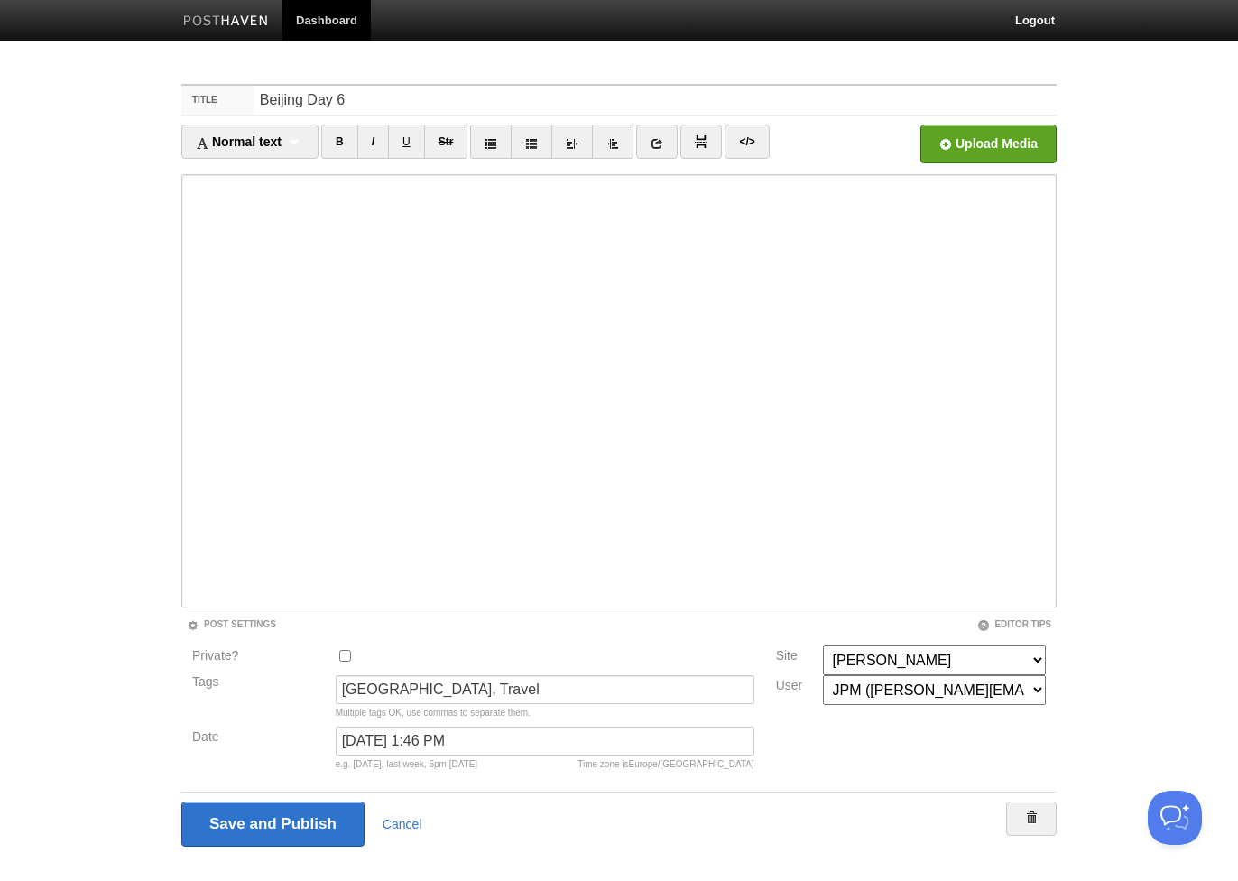
click at [343, 654] on input "Private?" at bounding box center [345, 656] width 12 height 12
checkbox input "true"
click at [275, 829] on input "Save and Publish" at bounding box center [273, 823] width 185 height 45
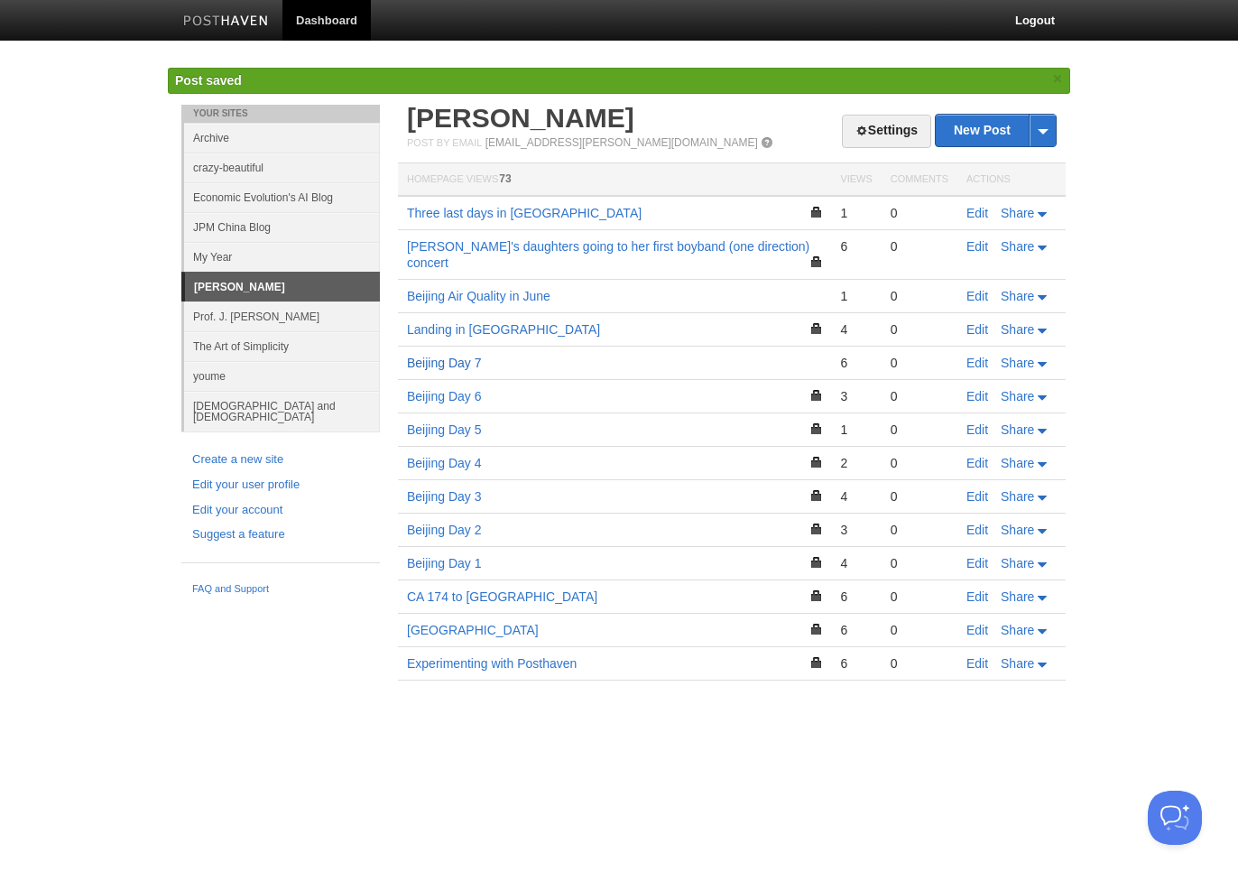
click at [434, 355] on link "Beijing Day 7" at bounding box center [444, 362] width 75 height 14
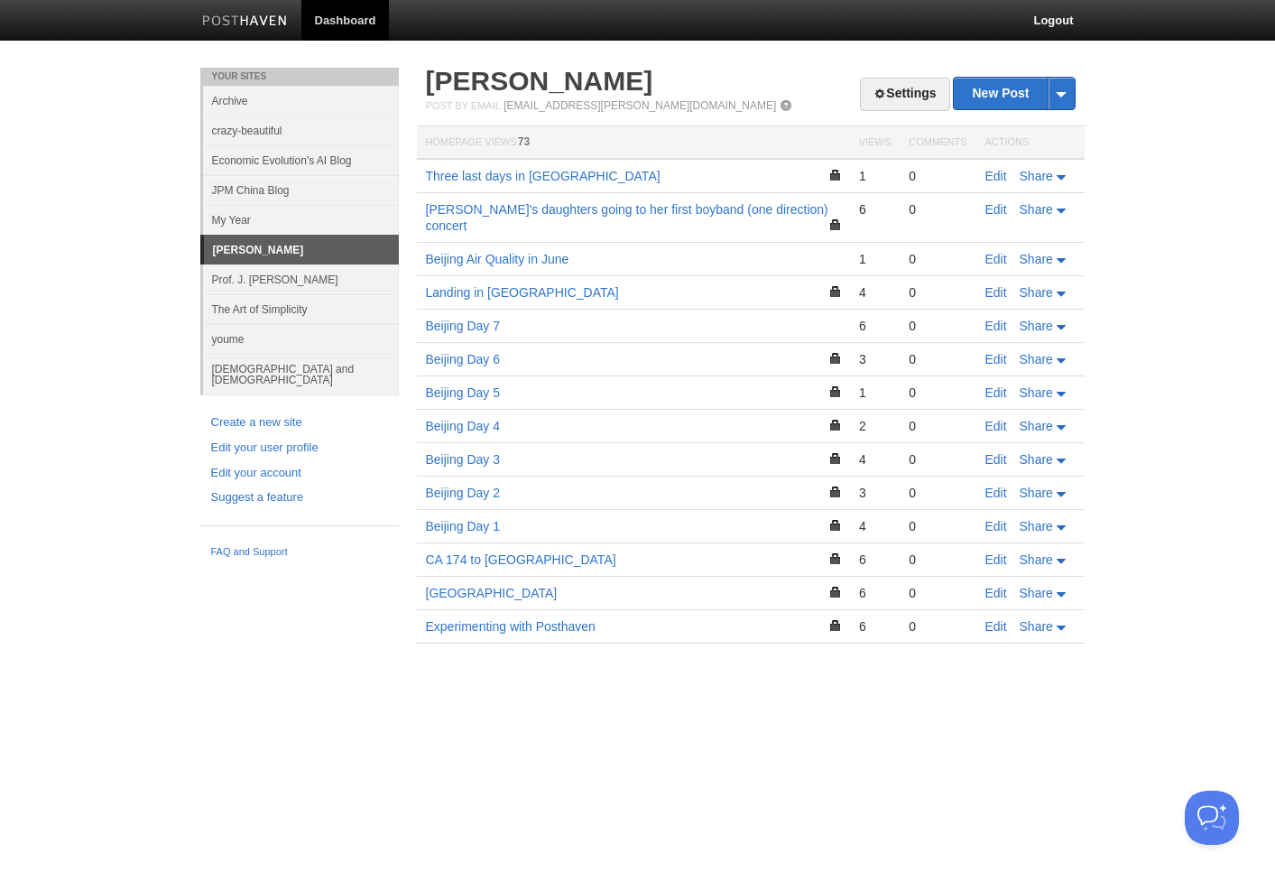
click at [269, 184] on link "JPM China Blog" at bounding box center [301, 190] width 196 height 30
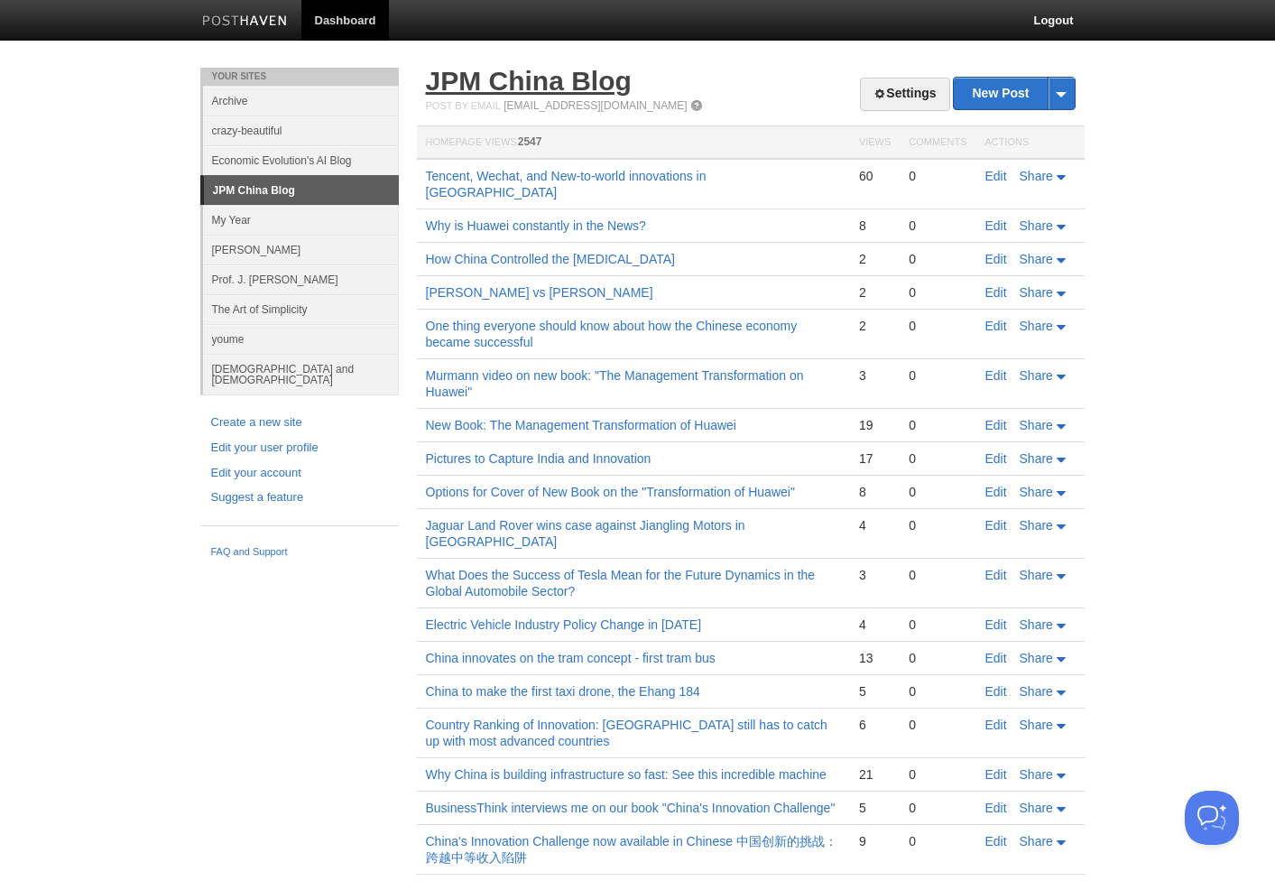
click at [519, 81] on link "JPM China Blog" at bounding box center [529, 81] width 206 height 30
click at [286, 276] on link "Prof. J. [PERSON_NAME]" at bounding box center [301, 279] width 196 height 30
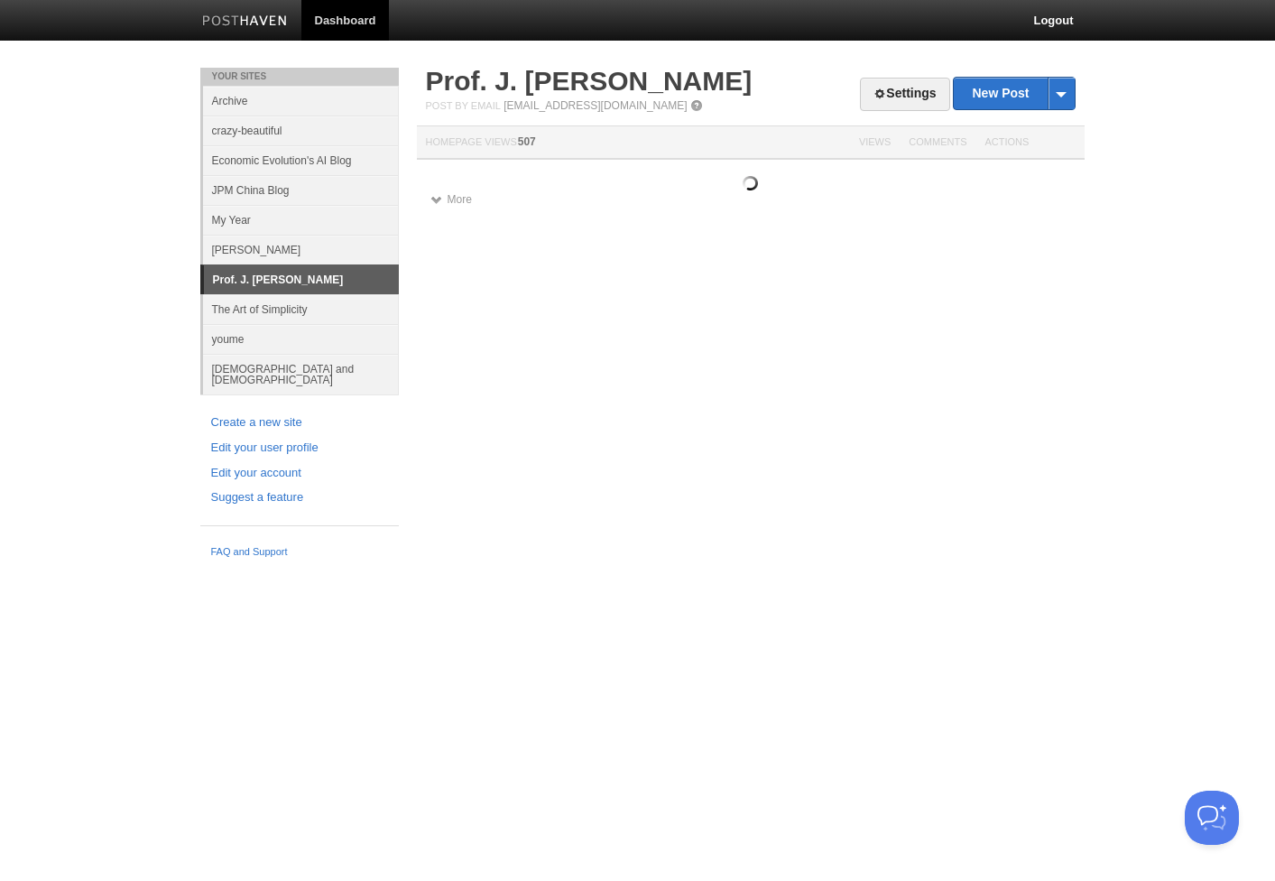
click at [284, 311] on link "The Art of Simplicity" at bounding box center [301, 309] width 196 height 30
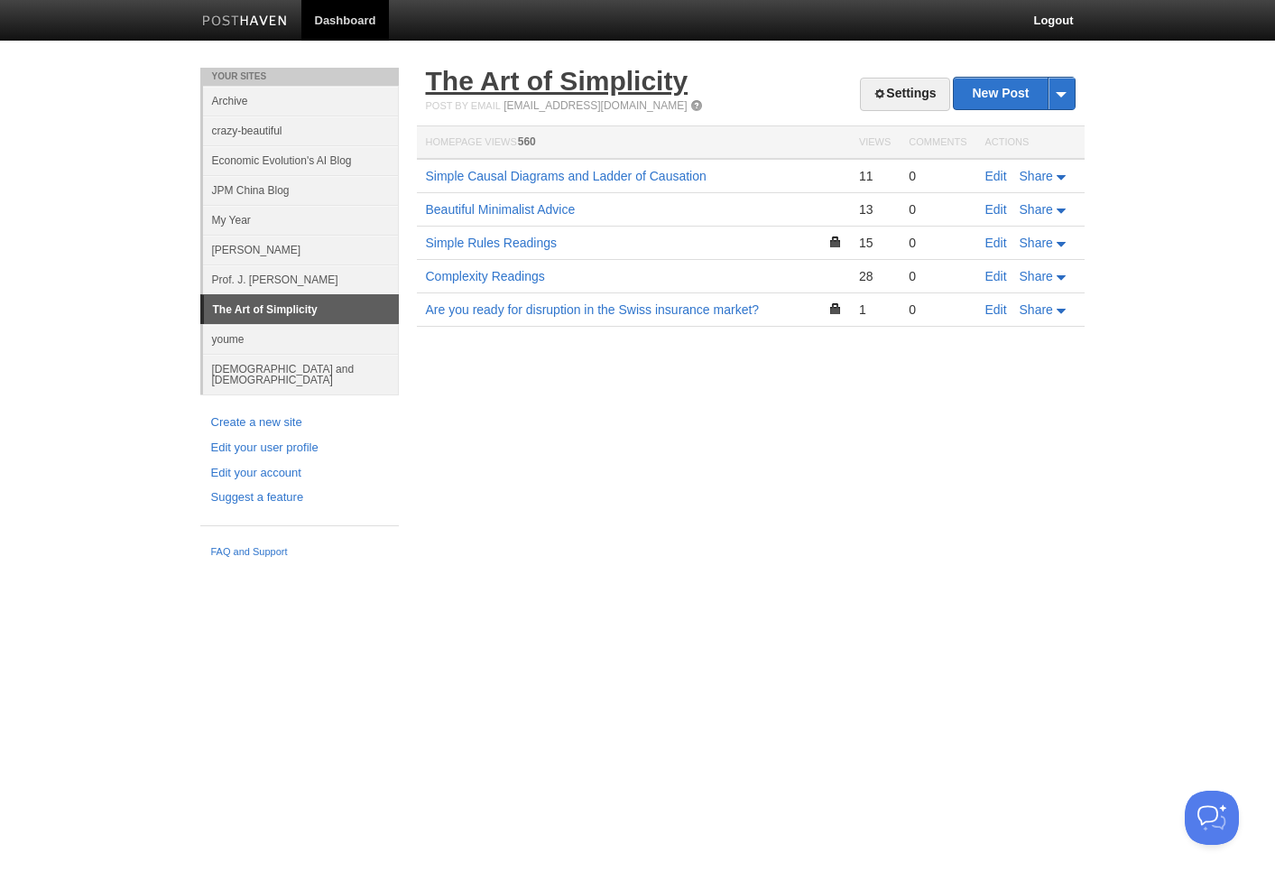
click at [467, 84] on link "The Art of Simplicity" at bounding box center [557, 81] width 263 height 30
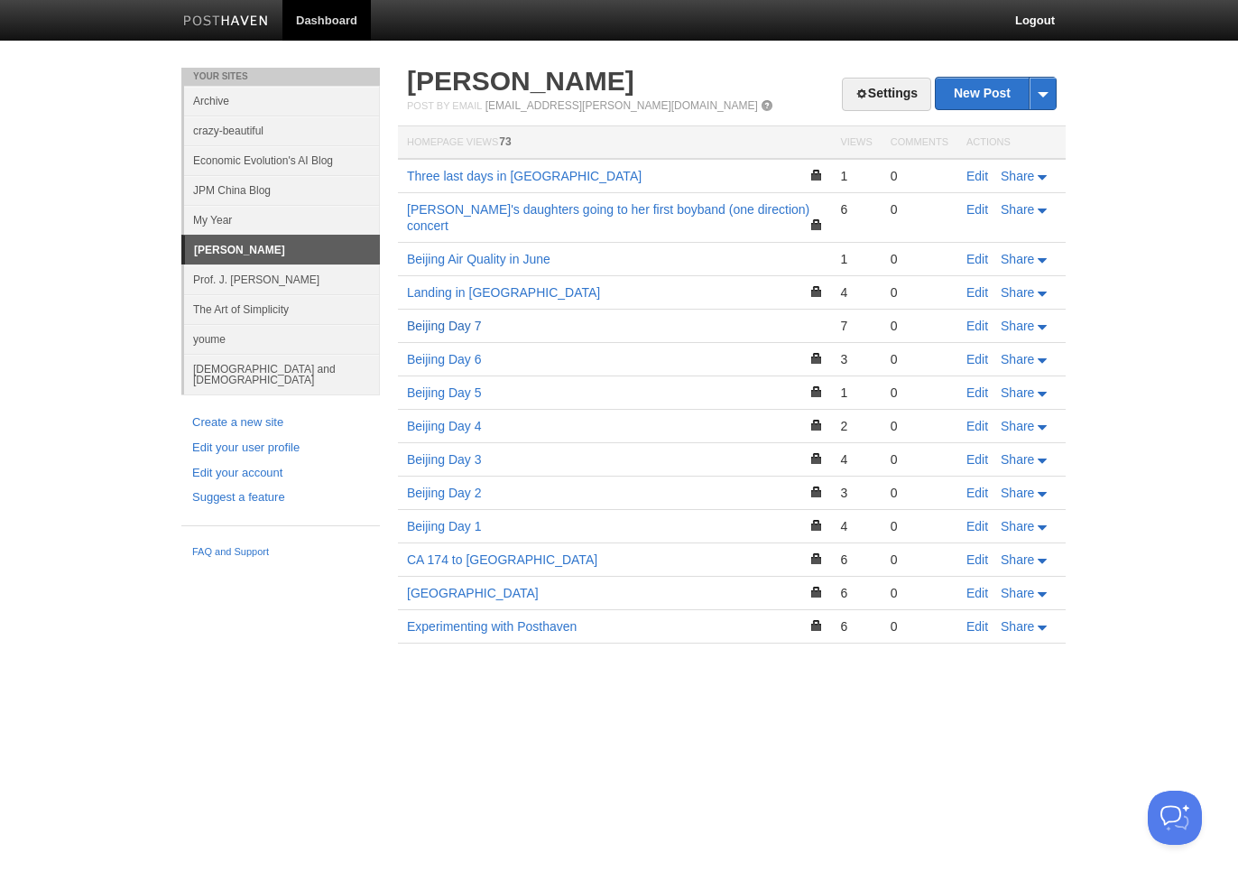
click at [462, 318] on link "Beijing Day 7" at bounding box center [444, 325] width 75 height 14
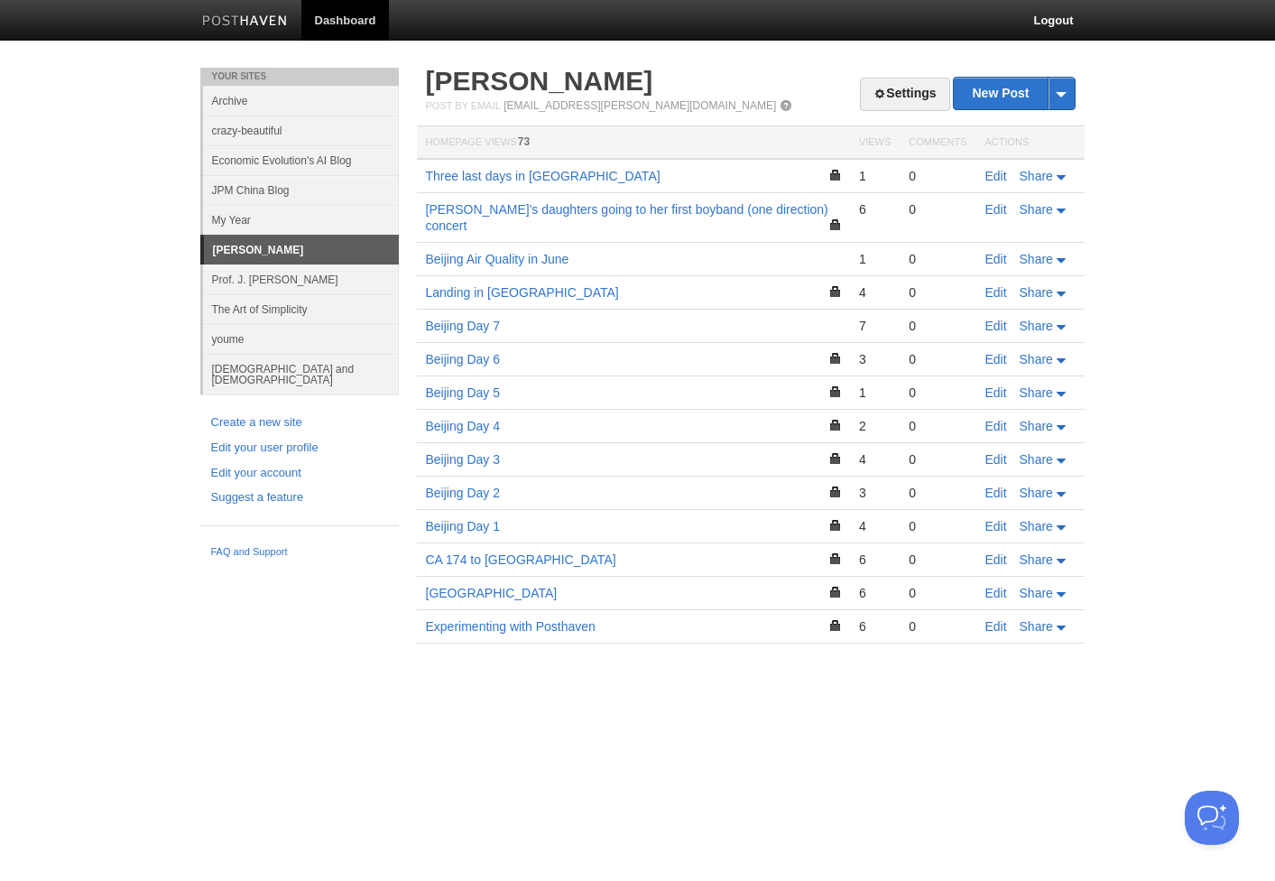
click at [256, 104] on link "Archive" at bounding box center [301, 101] width 196 height 30
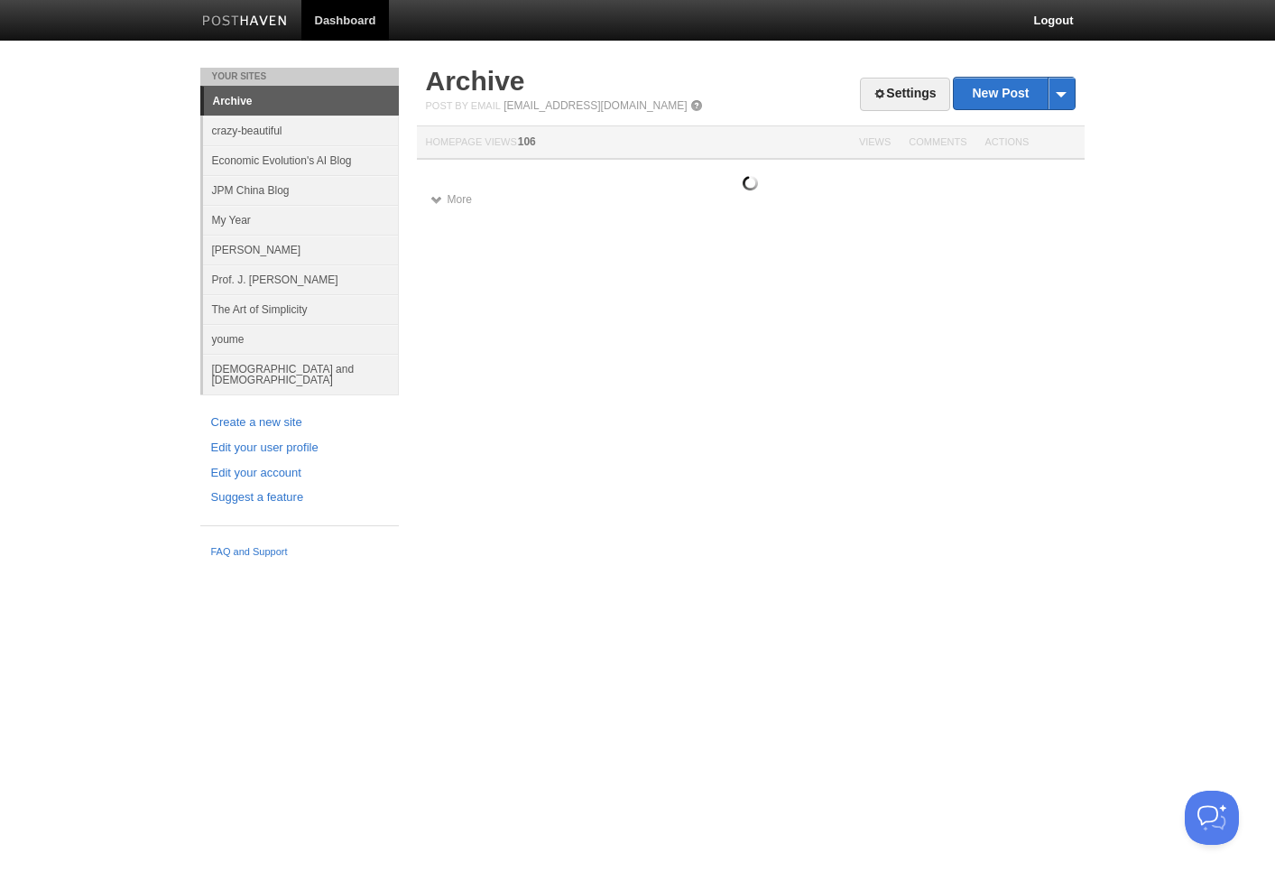
click at [248, 103] on link "Archive" at bounding box center [301, 101] width 195 height 29
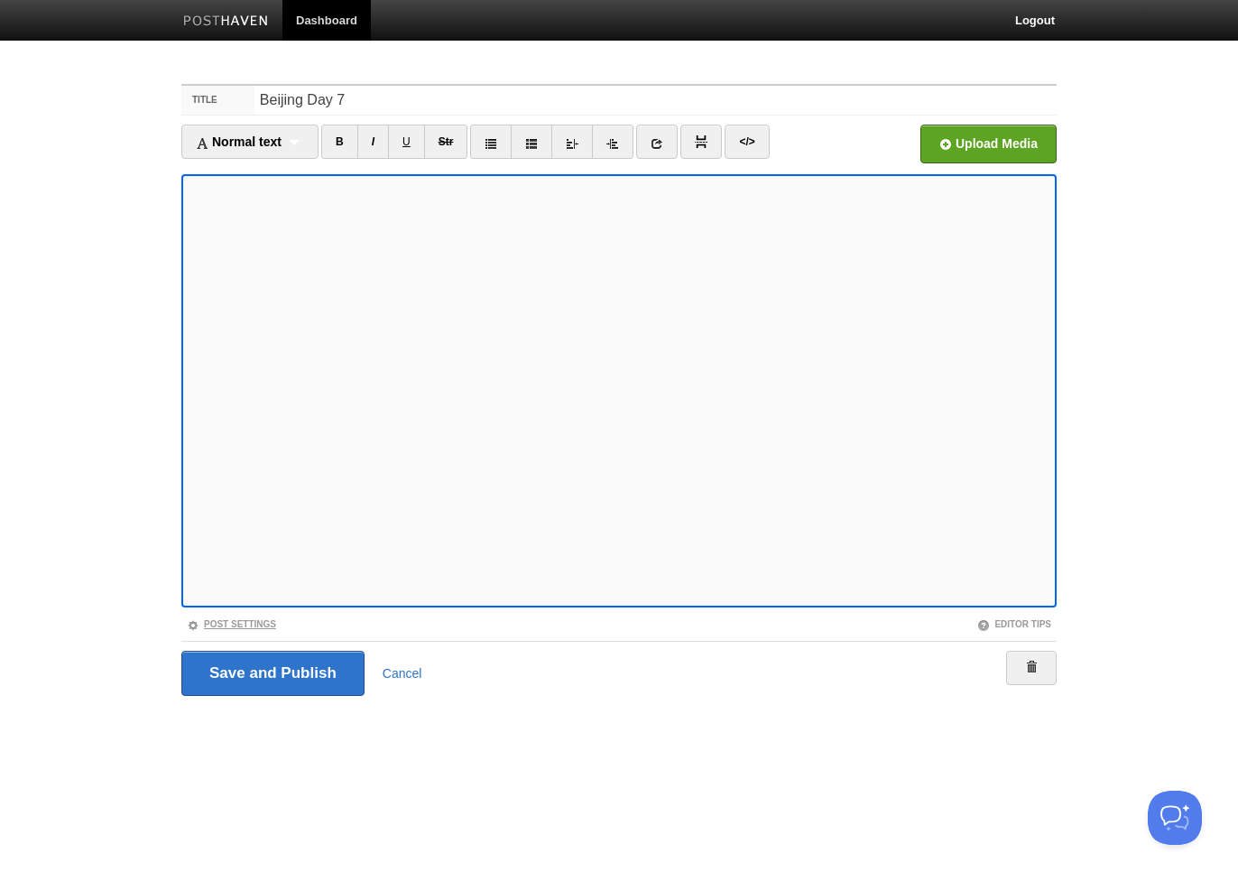
click at [265, 624] on link "Post Settings" at bounding box center [231, 624] width 89 height 10
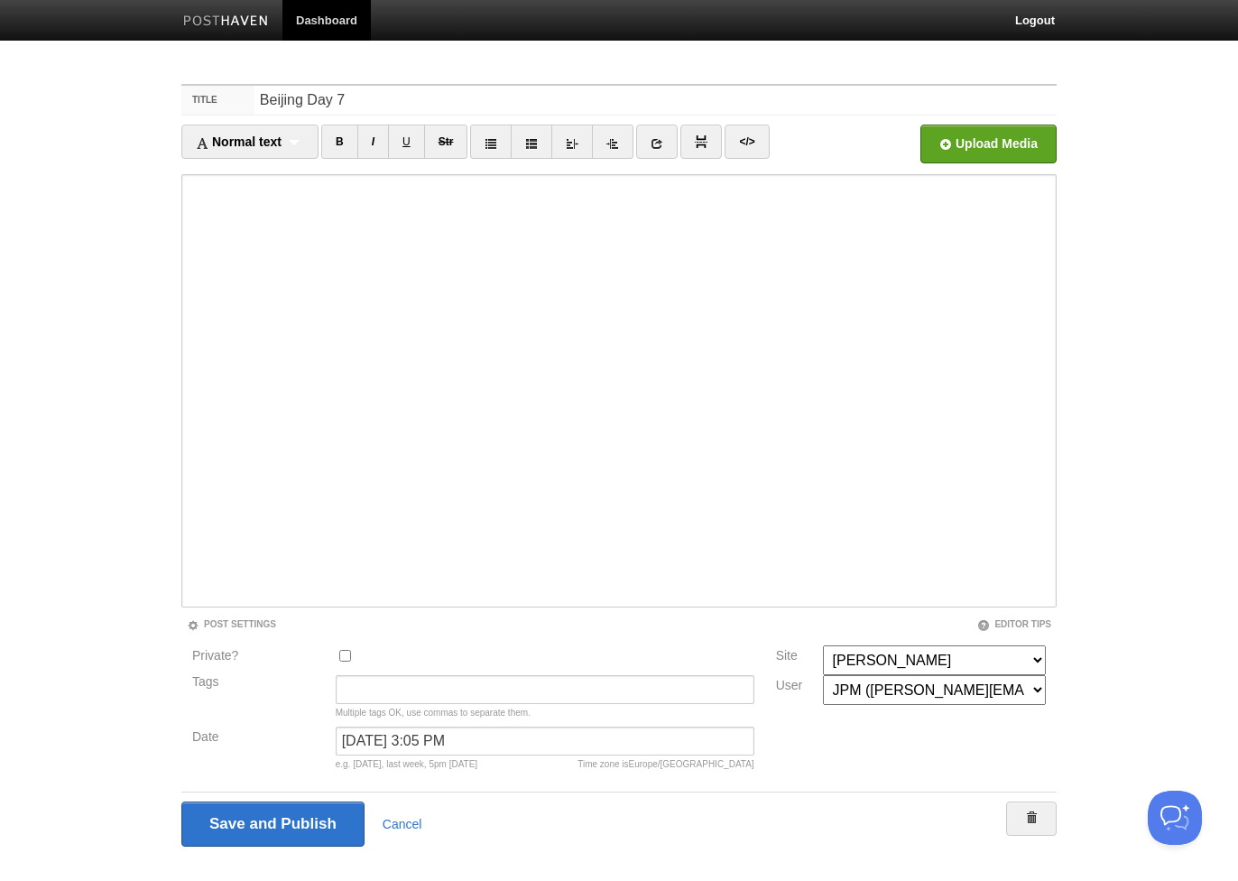
click at [343, 653] on input "Private?" at bounding box center [345, 656] width 12 height 12
checkbox input "true"
click at [321, 812] on input "Save and Publish" at bounding box center [273, 823] width 185 height 45
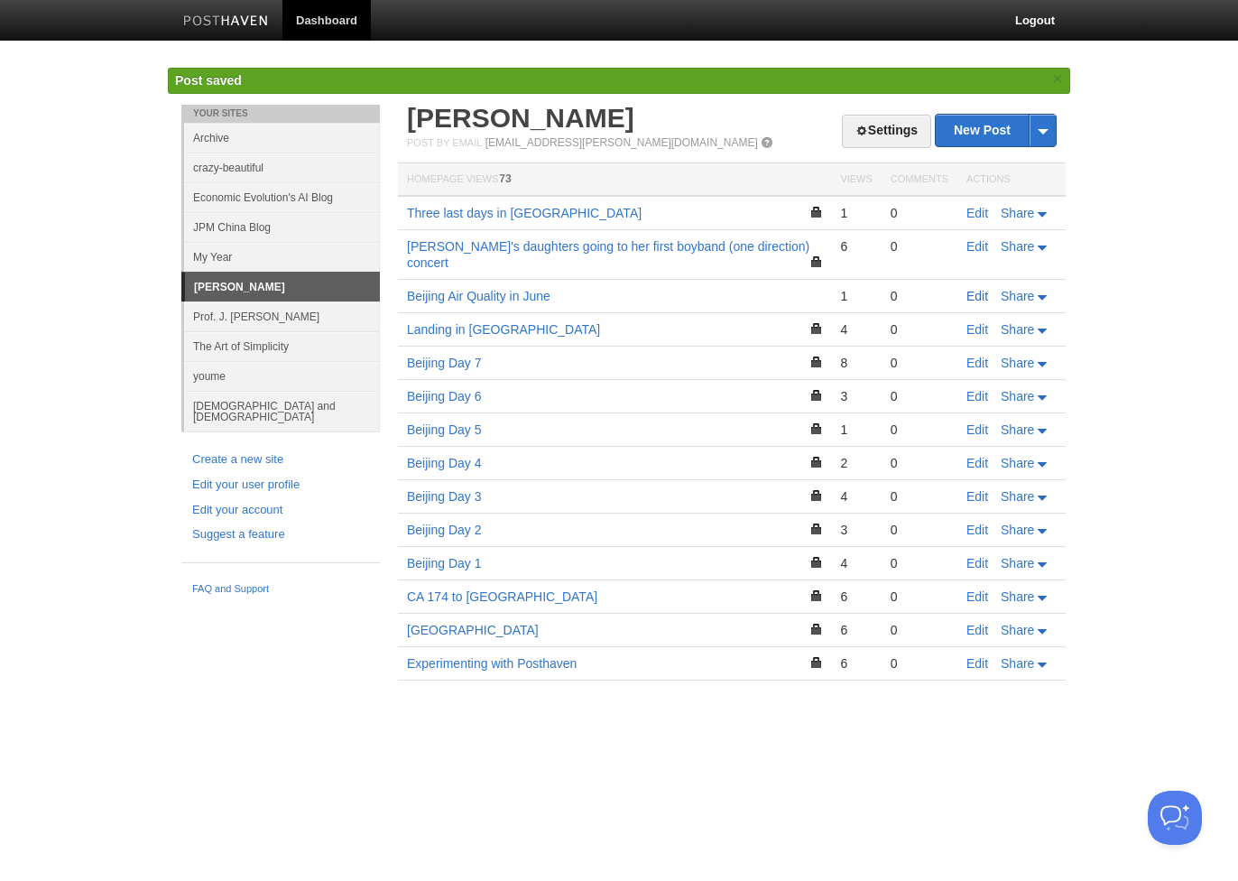
click at [978, 289] on link "Edit" at bounding box center [977, 296] width 22 height 14
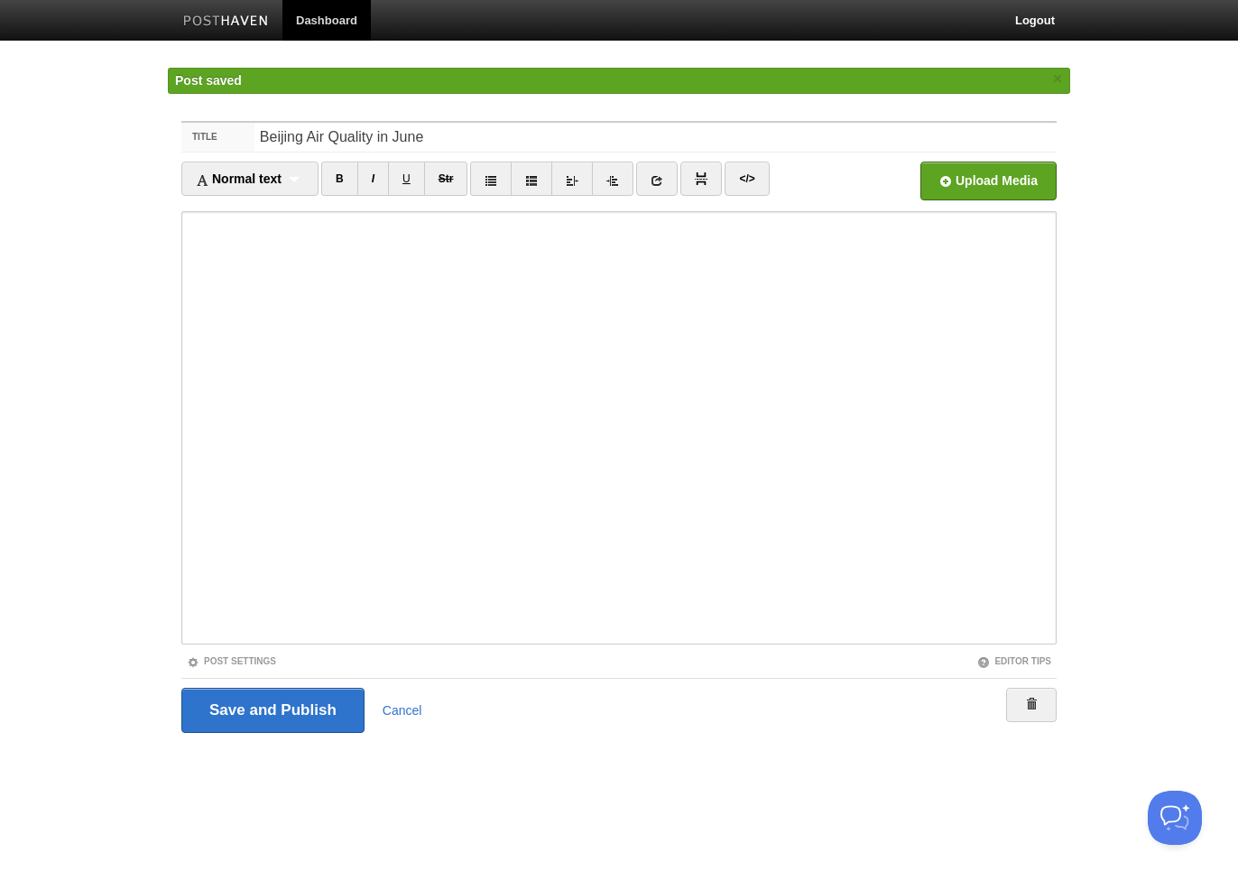
click at [264, 669] on fieldset "Title Beijing Air Quality in June Normal text Normal text Heading 1 Heading 2 H…" at bounding box center [618, 433] width 875 height 625
click at [263, 660] on link "Post Settings" at bounding box center [231, 661] width 89 height 10
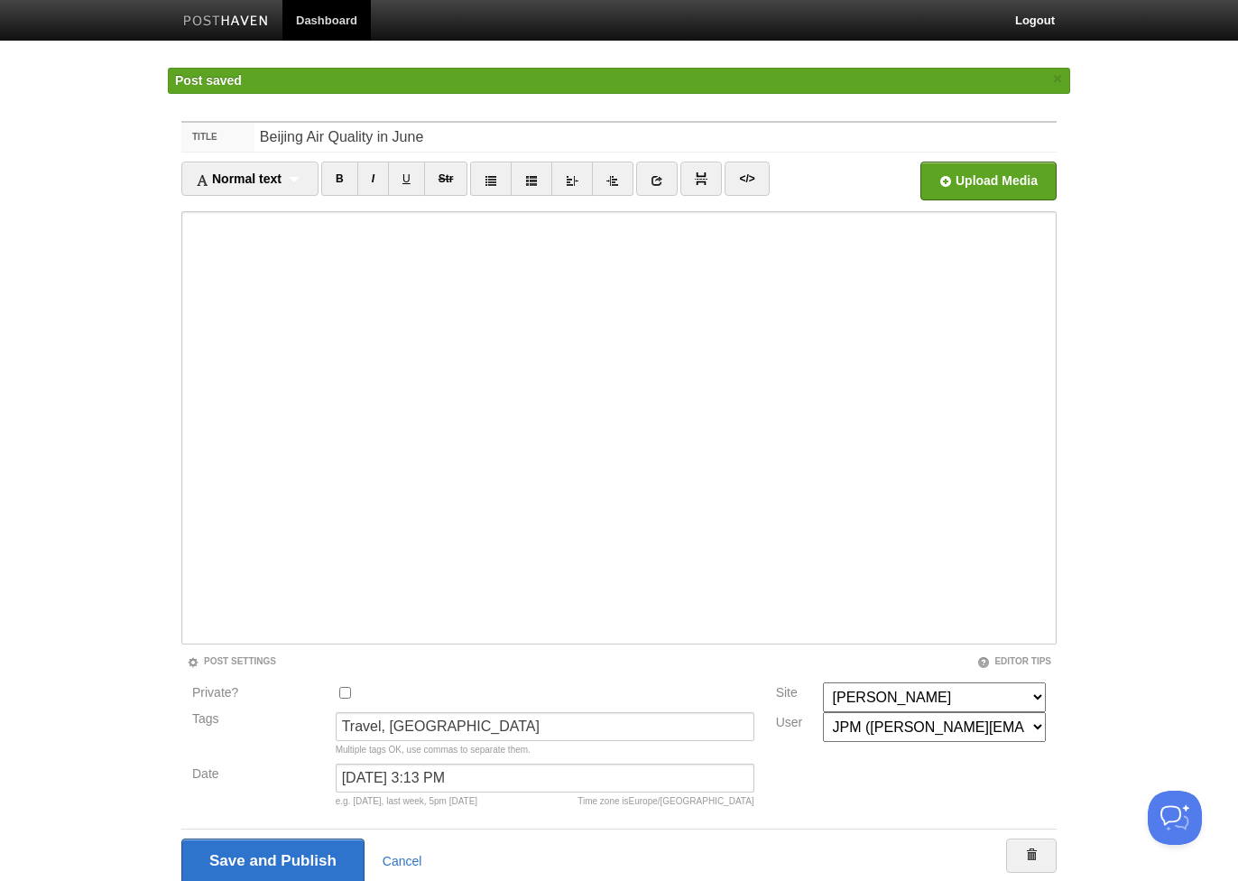
click at [342, 688] on input "Private?" at bounding box center [345, 693] width 12 height 12
checkbox input "true"
click at [319, 867] on input "Save and Publish" at bounding box center [273, 860] width 185 height 45
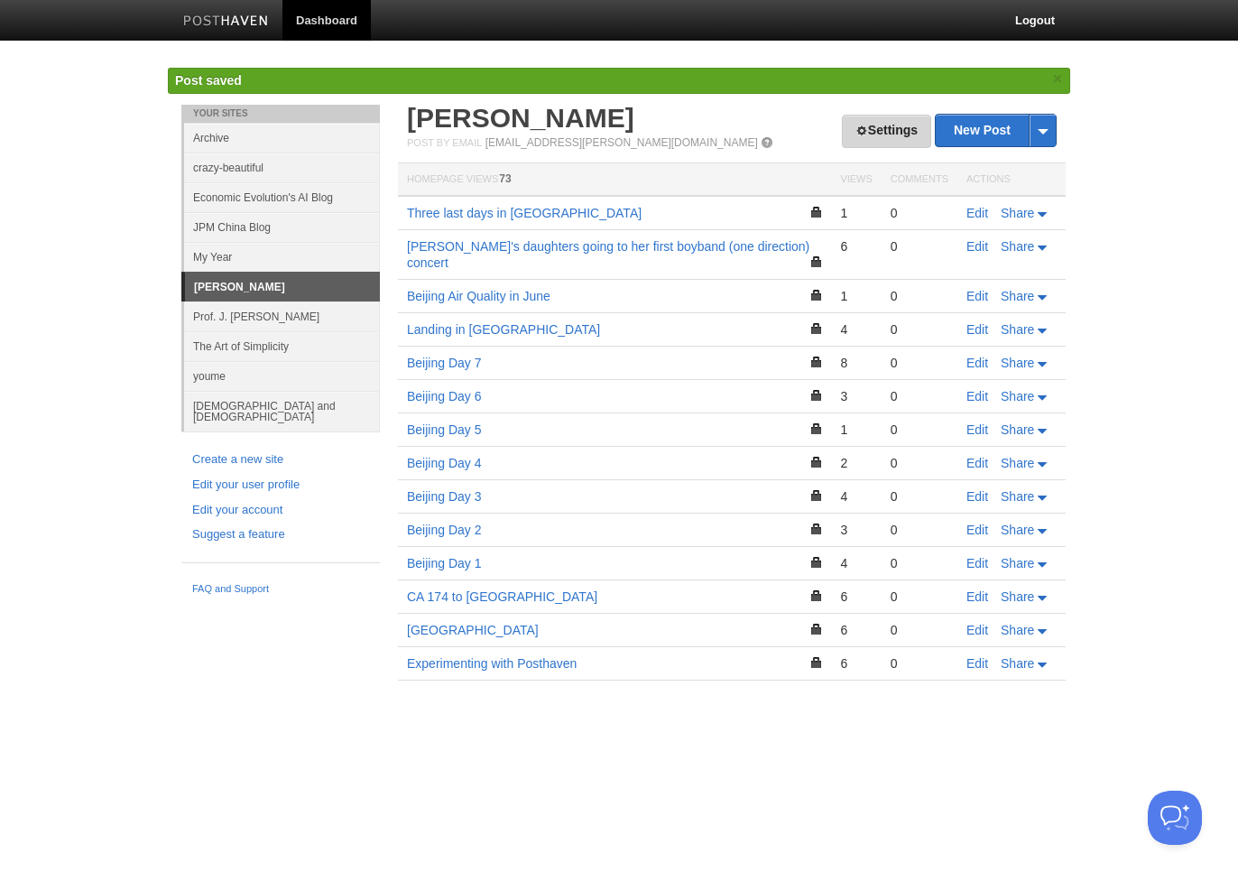
click at [916, 129] on link "Settings" at bounding box center [886, 131] width 89 height 33
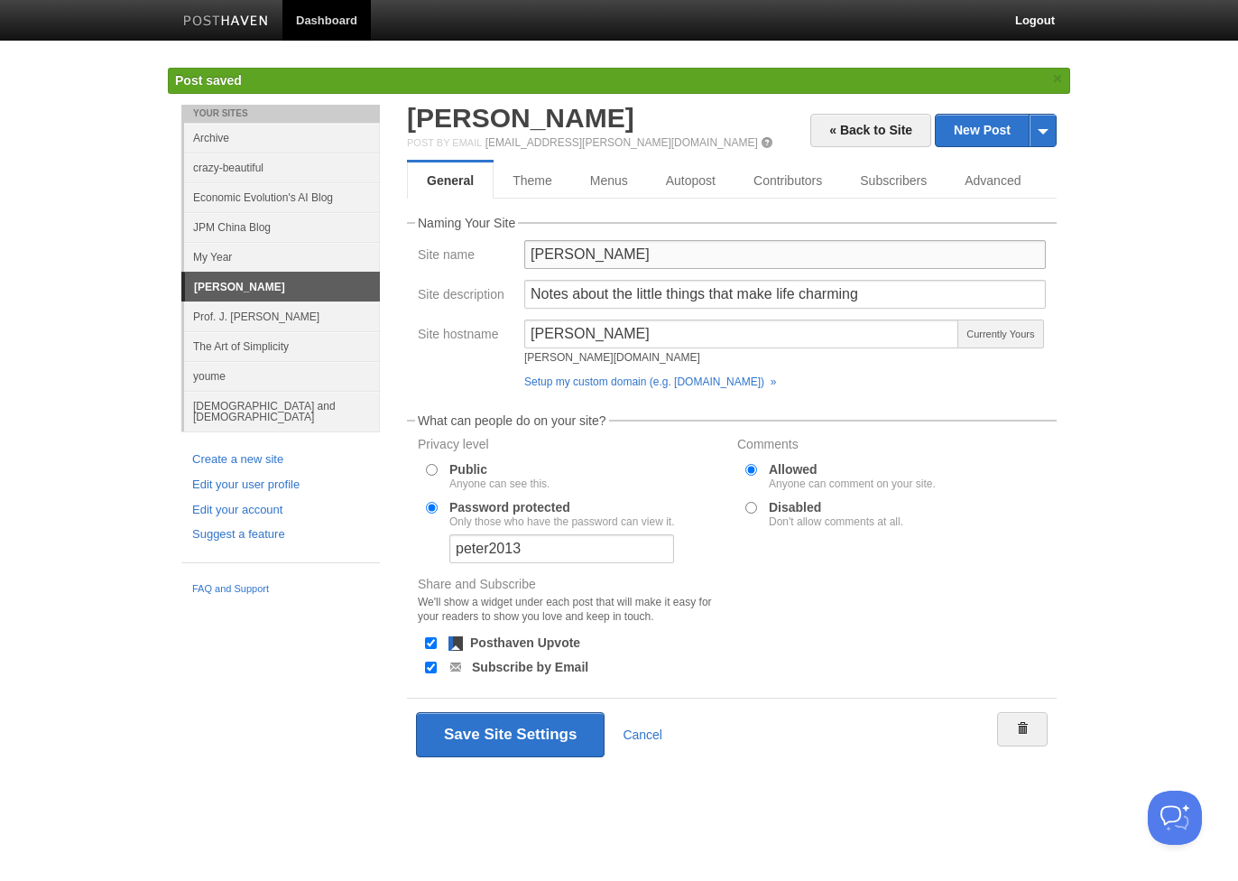
drag, startPoint x: 617, startPoint y: 251, endPoint x: 441, endPoint y: 217, distance: 179.1
click at [441, 217] on fieldset "Naming Your Site Site name Novalis Site description Notes about the little thin…" at bounding box center [732, 307] width 650 height 180
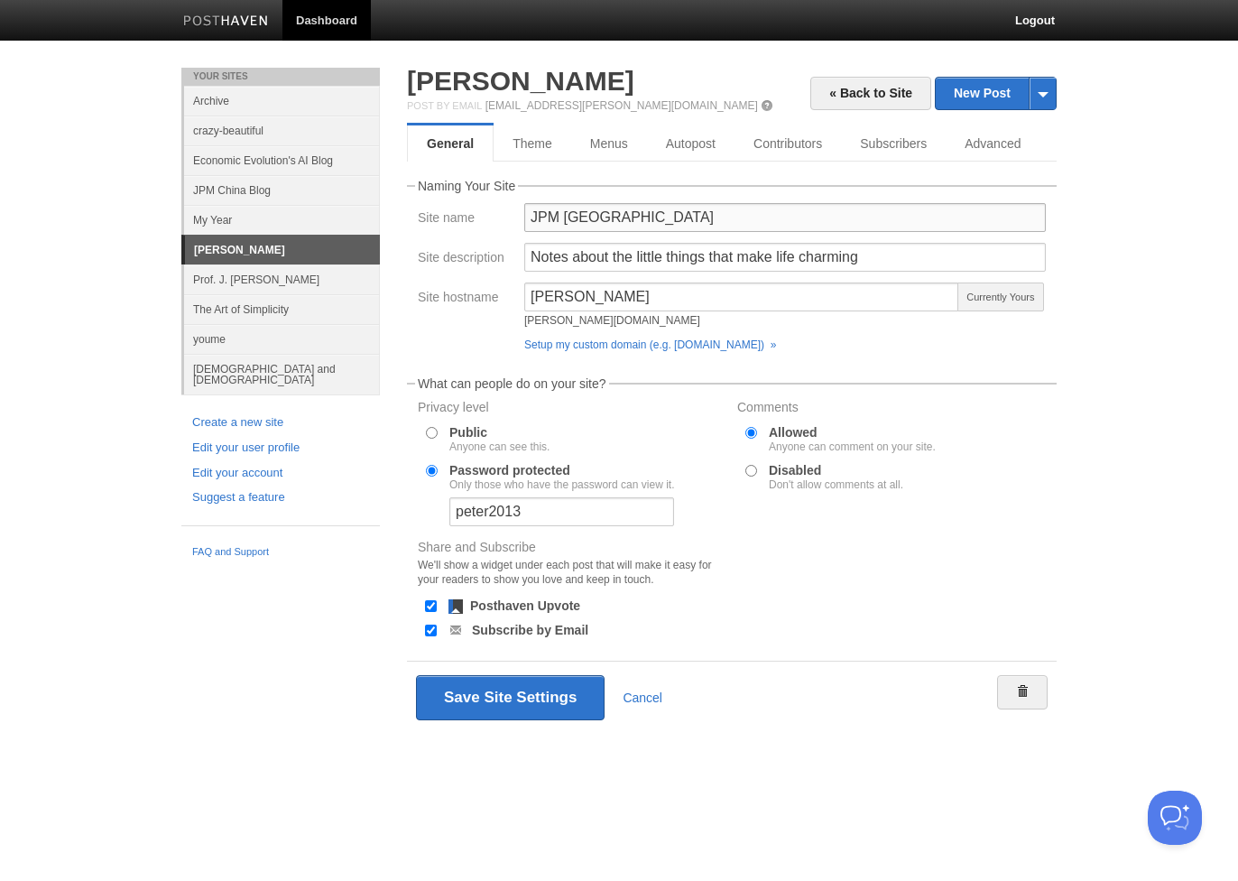
type input "JPM [GEOGRAPHIC_DATA]"
drag, startPoint x: 866, startPoint y: 258, endPoint x: 447, endPoint y: 228, distance: 419.7
click at [447, 228] on fieldset "Naming Your Site Site name JPM Africa Site description Notes about the little t…" at bounding box center [732, 270] width 650 height 180
type input "J"
type input "Johann Peter Murmann Learning Diary on Africa"
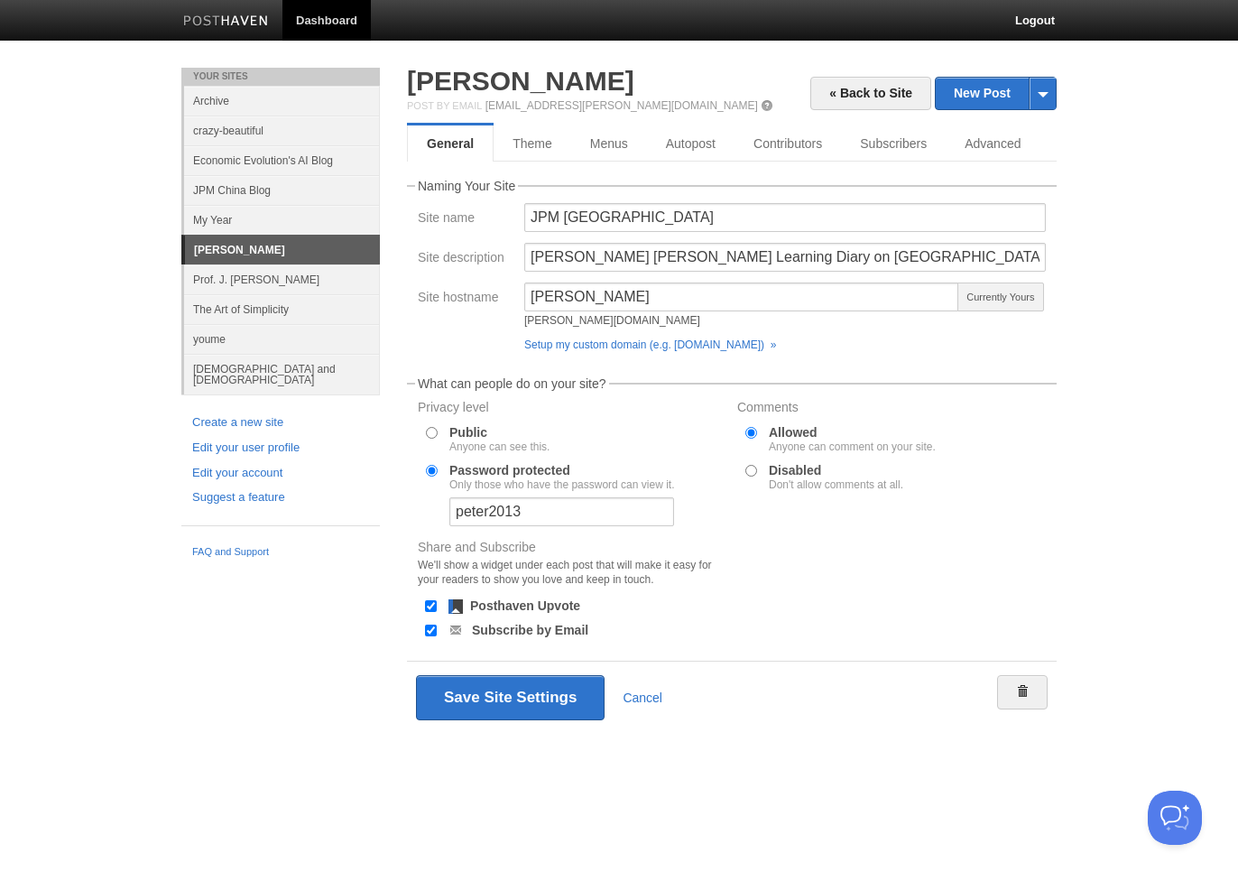
drag, startPoint x: 623, startPoint y: 315, endPoint x: 495, endPoint y: 292, distance: 129.2
click at [495, 292] on div "Site hostname novalis novalis.posthaven.com Currently Yours Setup my custom dom…" at bounding box center [731, 320] width 639 height 77
click at [599, 280] on div "Johann Peter Murmann Learning Diary on Africa" at bounding box center [785, 263] width 532 height 40
drag, startPoint x: 586, startPoint y: 301, endPoint x: 530, endPoint y: 297, distance: 57.0
click at [530, 297] on input "novalis" at bounding box center [741, 296] width 435 height 29
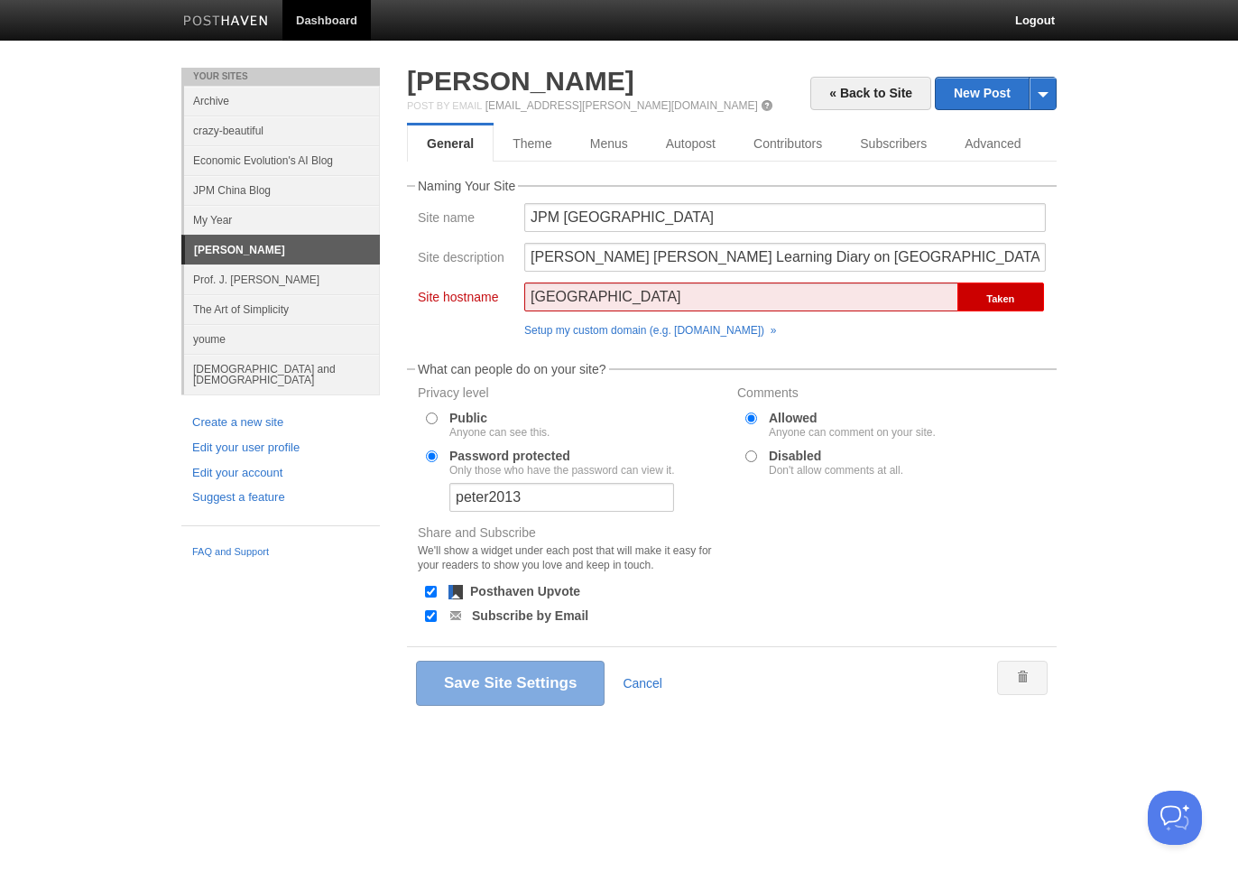
drag, startPoint x: 591, startPoint y: 323, endPoint x: 590, endPoint y: 298, distance: 25.3
click at [590, 298] on input "Africa" at bounding box center [741, 296] width 435 height 29
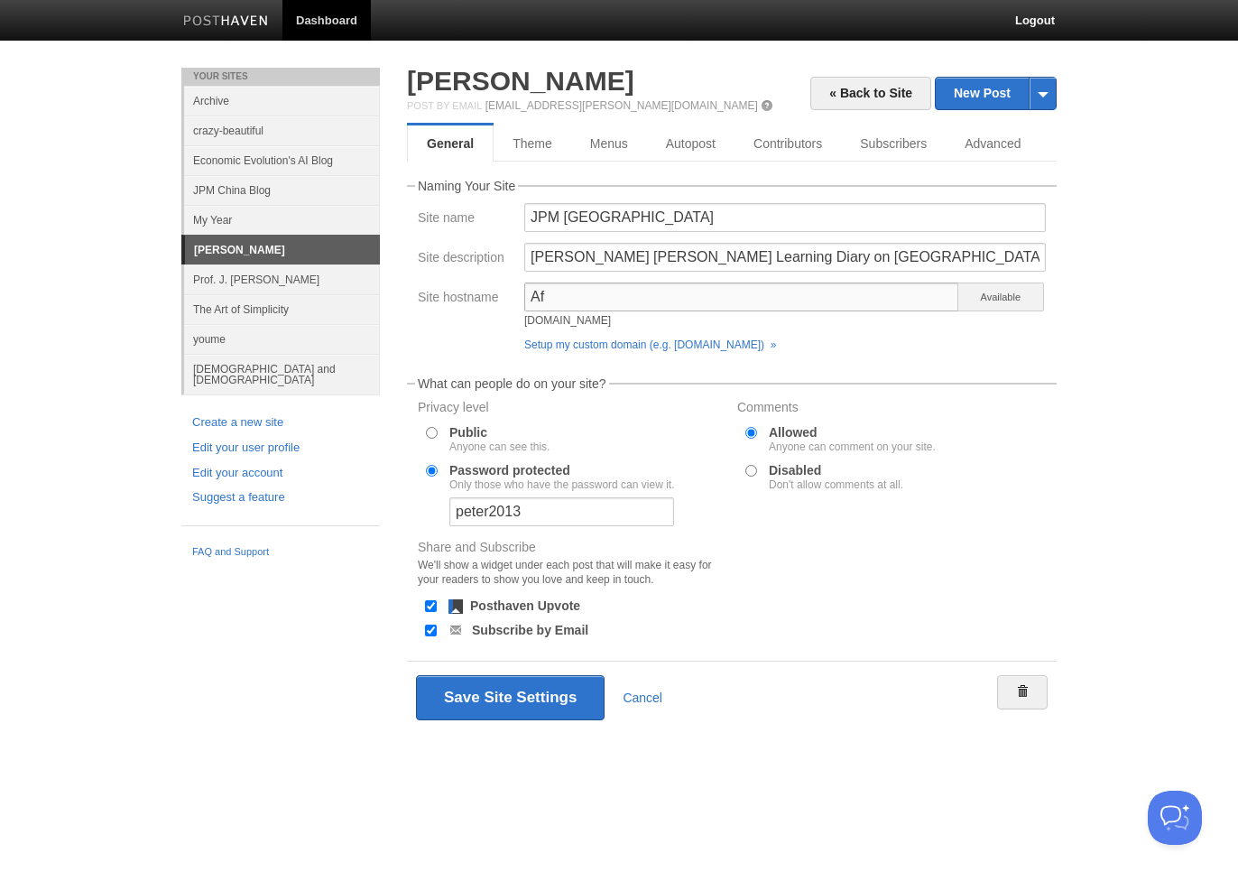
type input "A"
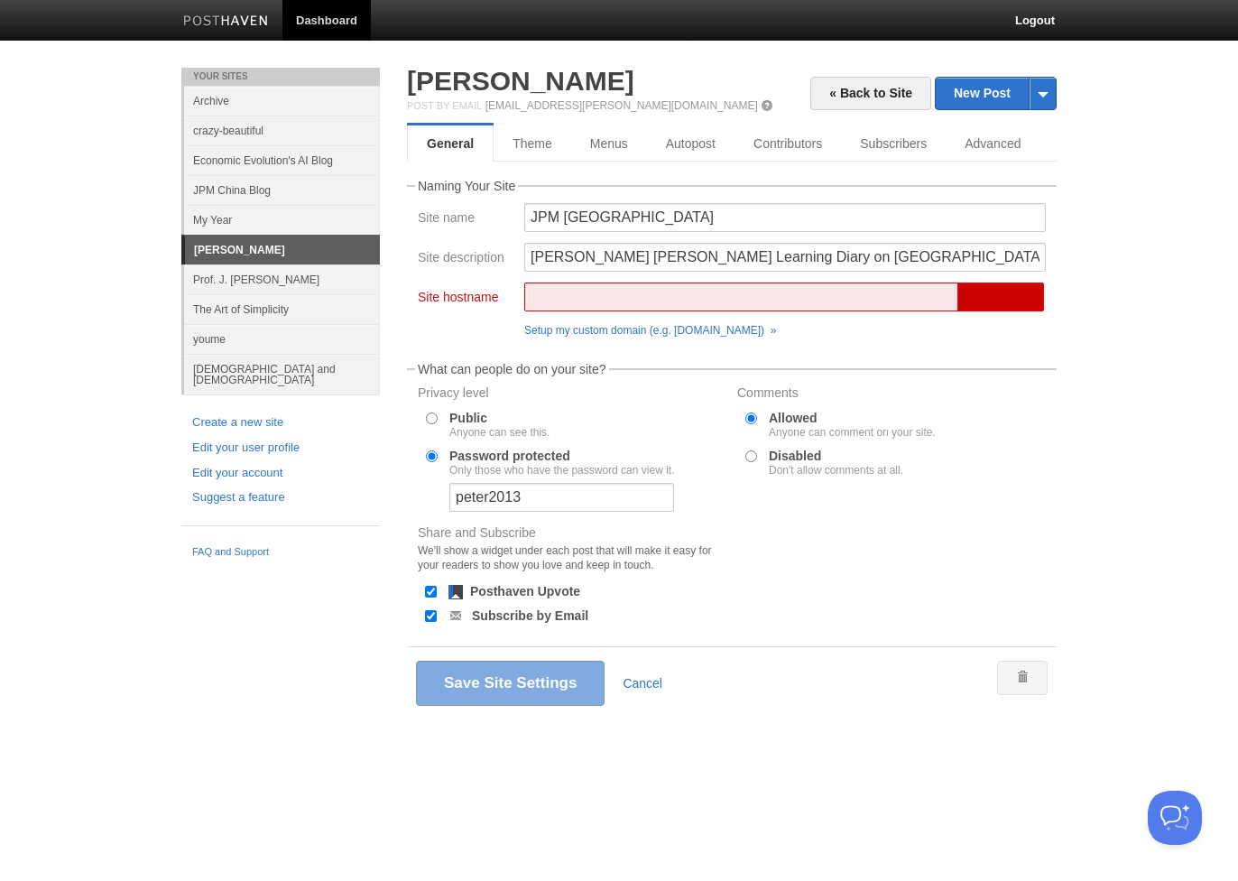
type input "j"
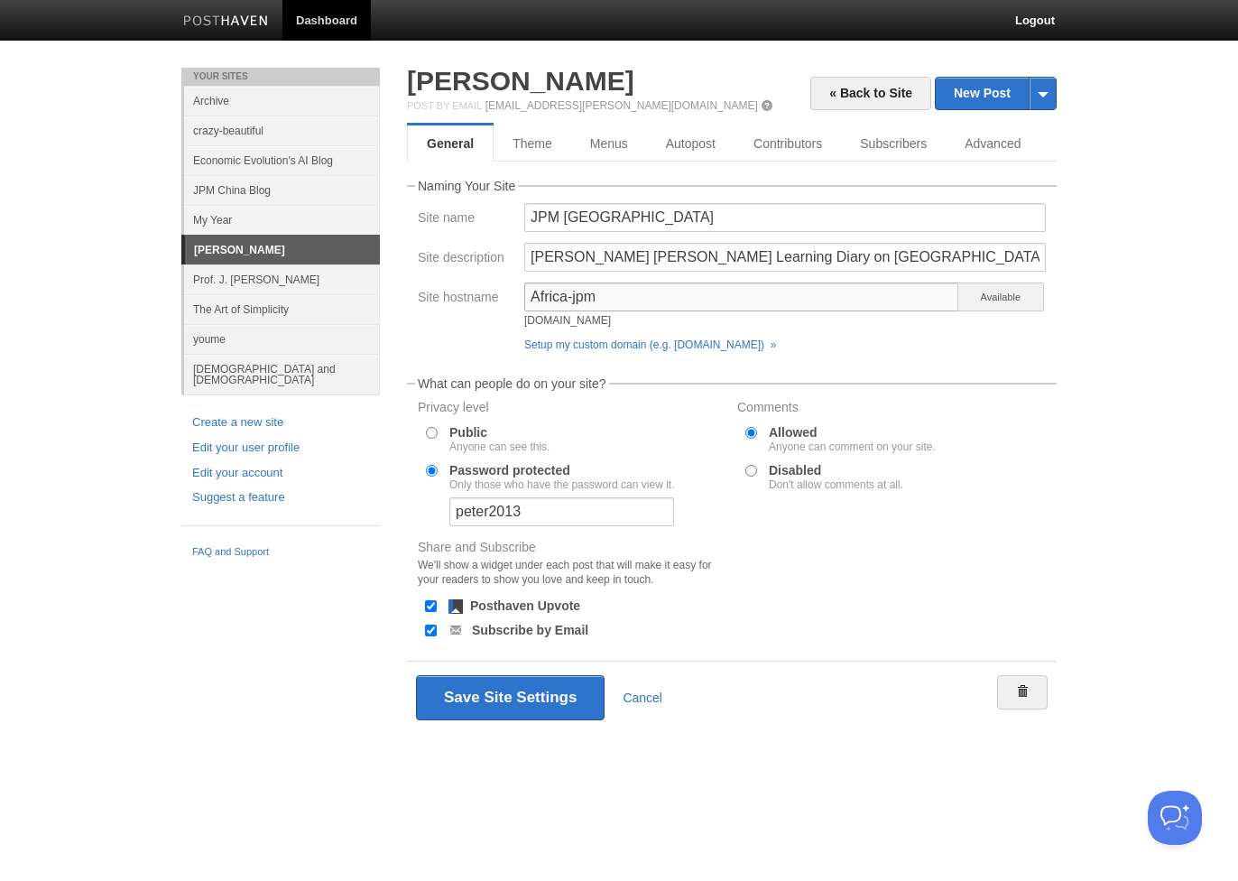
drag, startPoint x: 590, startPoint y: 298, endPoint x: 605, endPoint y: 301, distance: 15.8
click at [605, 301] on input "Africa-jpm" at bounding box center [741, 296] width 435 height 29
type input "A"
type input "jpm-[GEOGRAPHIC_DATA]"
click at [997, 374] on form "Naming Your Site Site name JPM Africa Site description Johann Peter Murmann Lea…" at bounding box center [732, 457] width 650 height 554
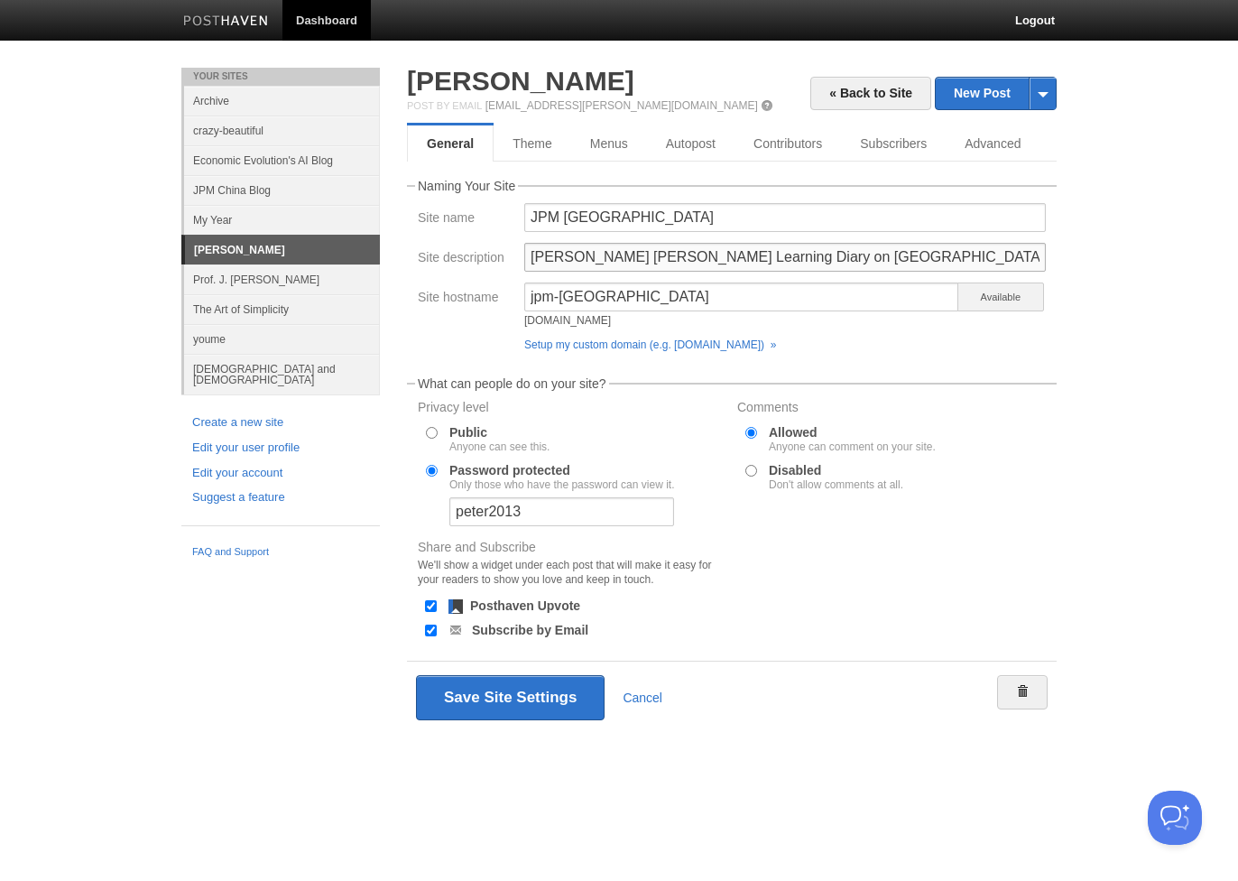
click at [733, 249] on input "Johann Peter Murmann Learning Diary on Africa" at bounding box center [784, 257] width 521 height 29
type input "[PERSON_NAME] [PERSON_NAME] Learning and Travel Diary on [GEOGRAPHIC_DATA]"
click at [567, 702] on button "Save Site Settings" at bounding box center [510, 697] width 189 height 45
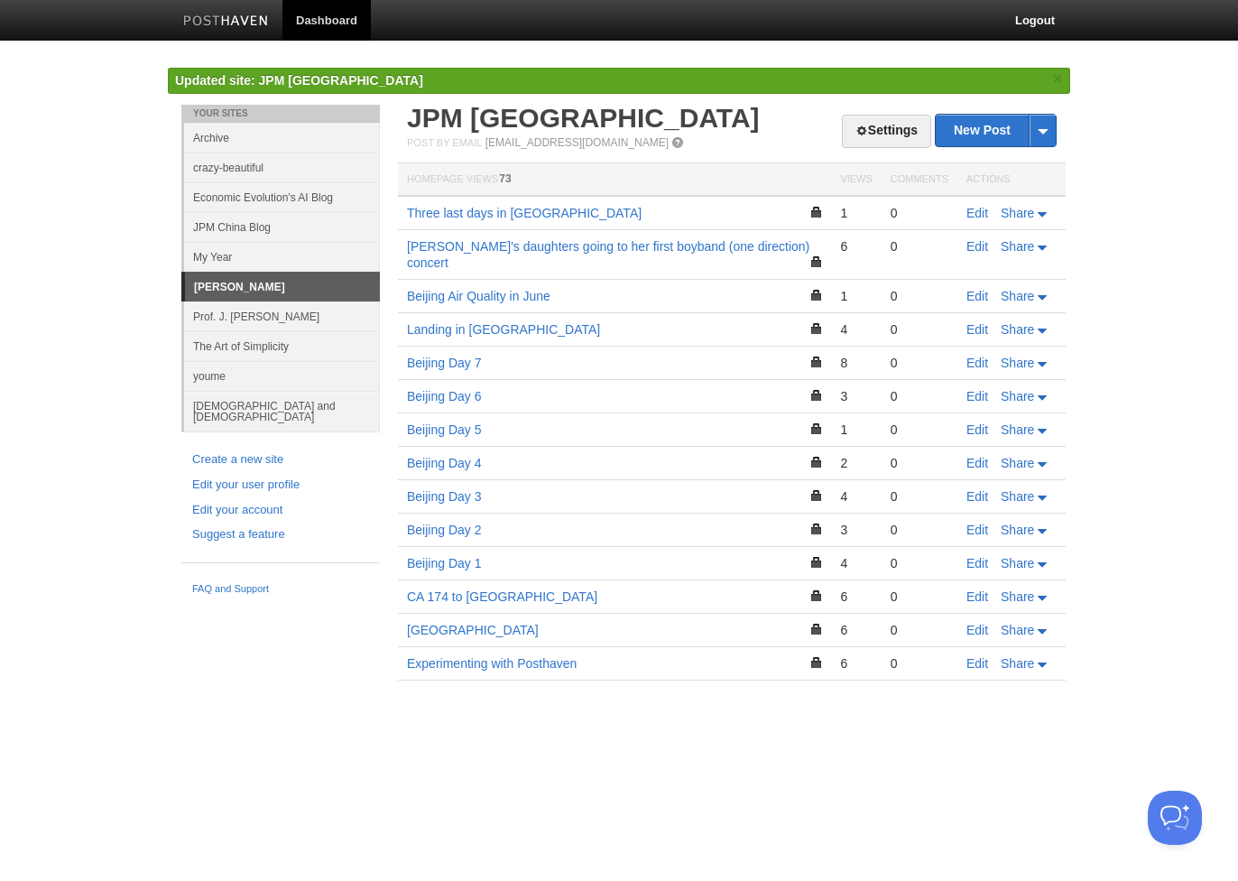
click at [237, 143] on link "Archive" at bounding box center [282, 138] width 196 height 30
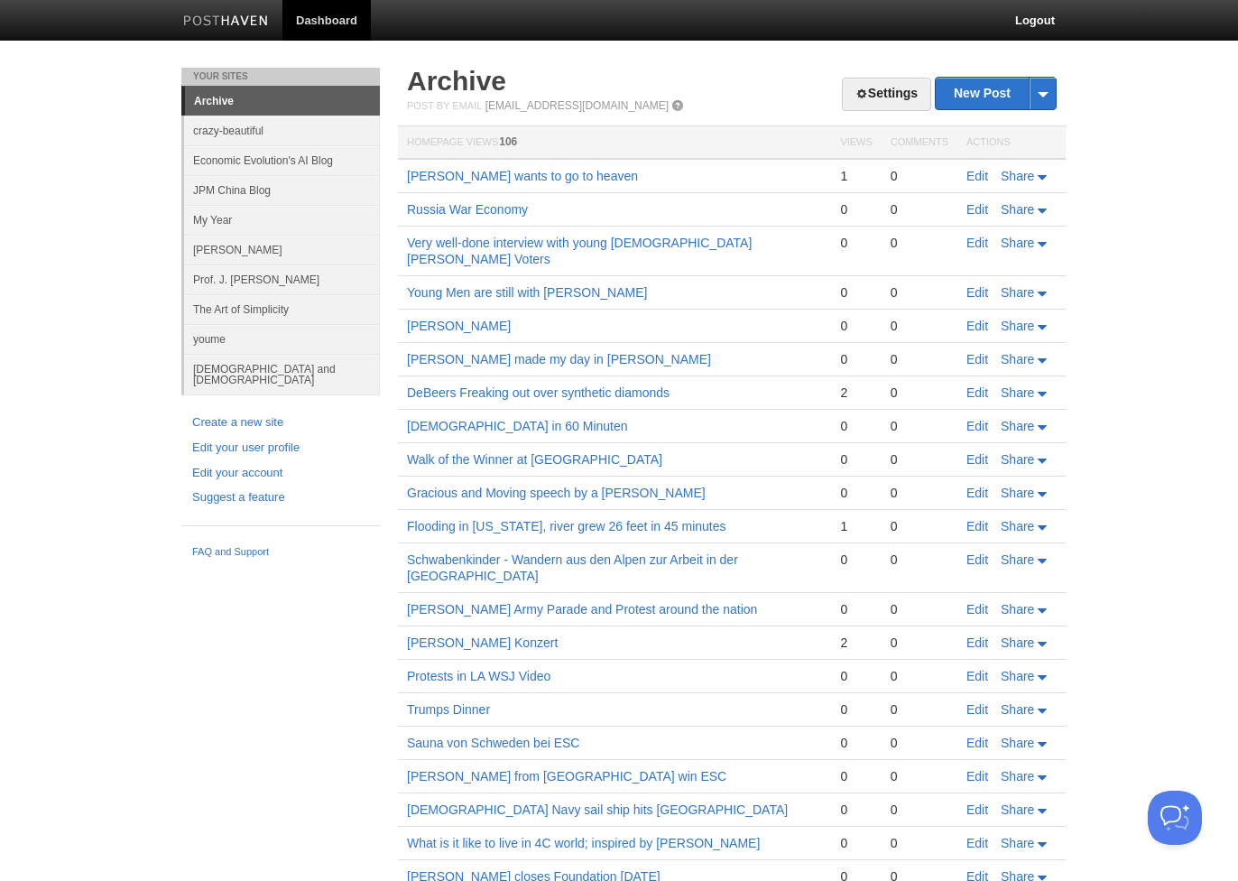
click at [227, 140] on link "crazy-beautiful" at bounding box center [282, 130] width 196 height 30
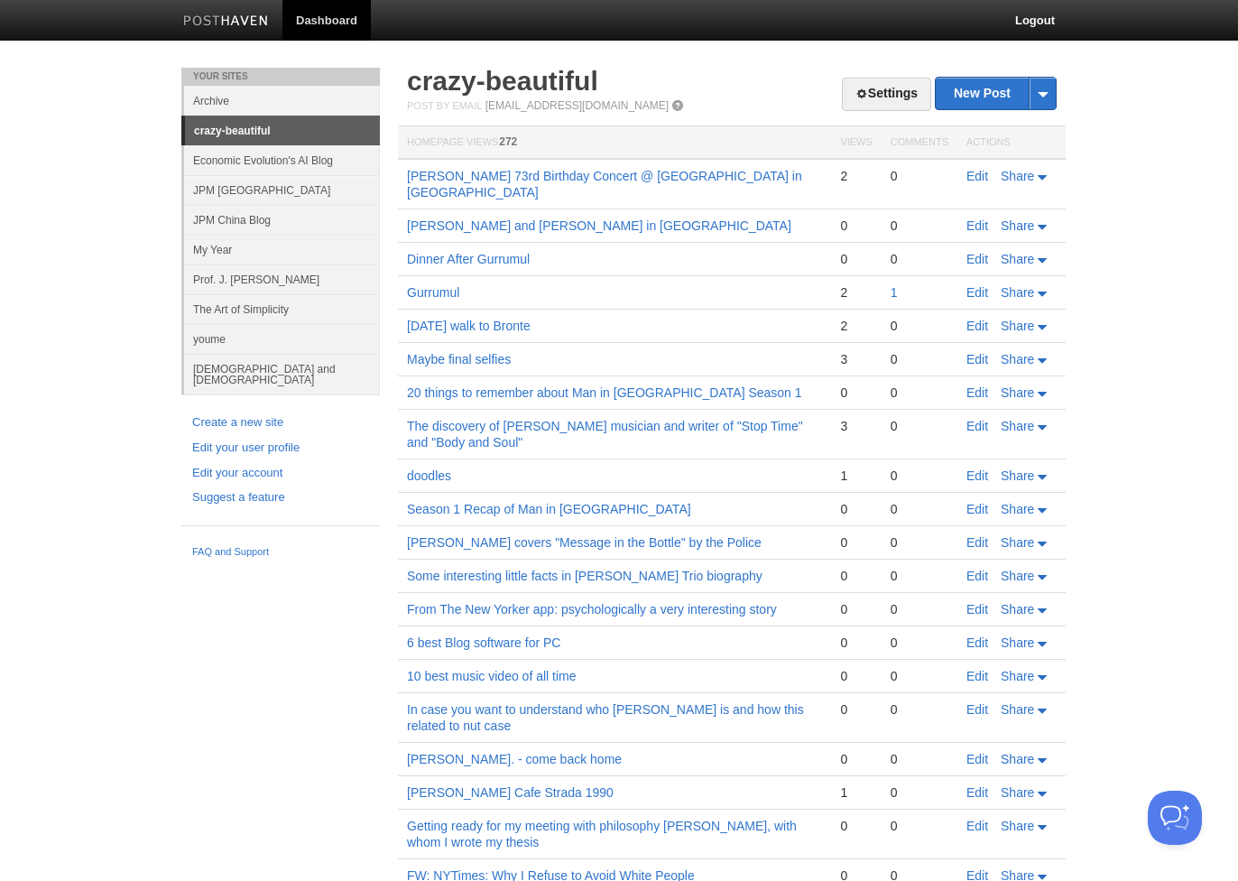
click at [233, 187] on link "JPM [GEOGRAPHIC_DATA]" at bounding box center [282, 190] width 196 height 30
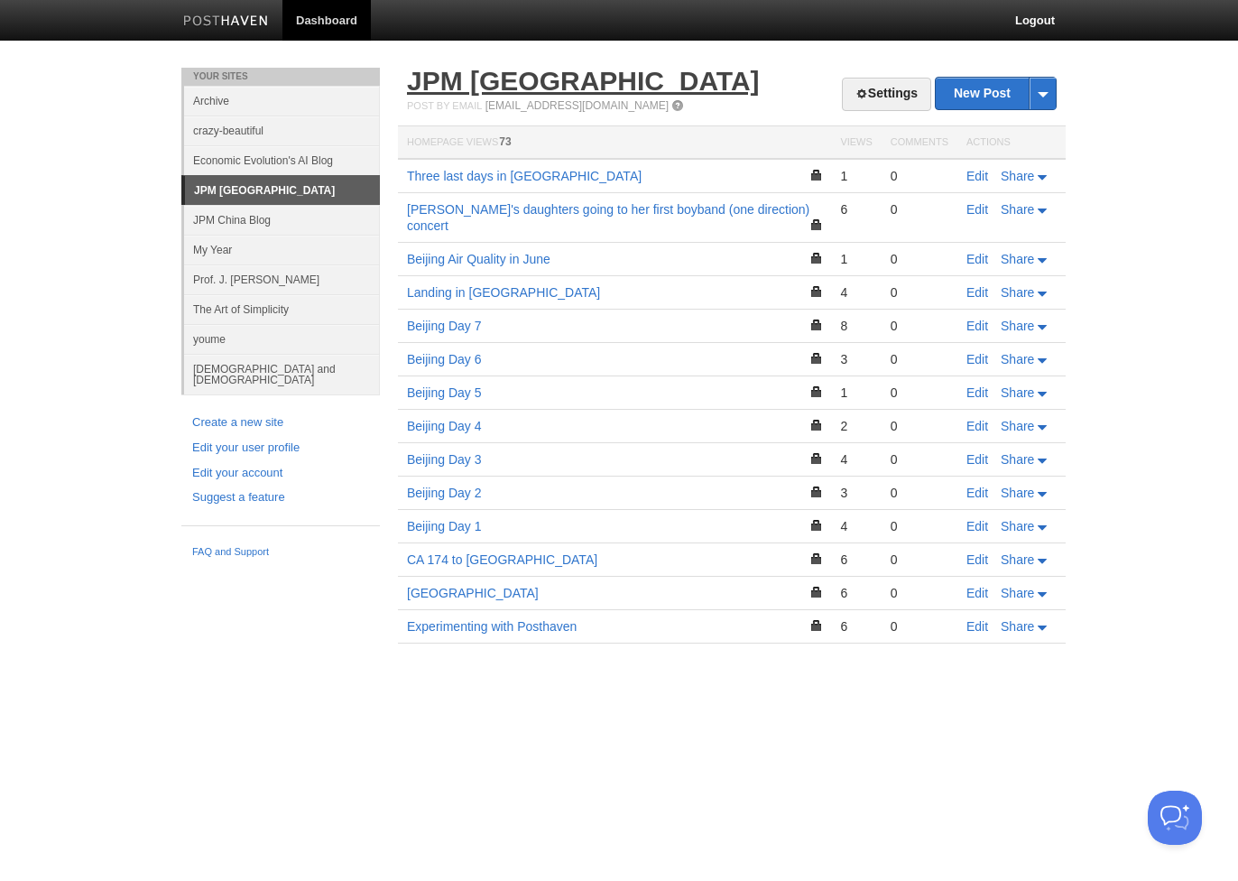
click at [521, 84] on link "JPM [GEOGRAPHIC_DATA]" at bounding box center [583, 81] width 353 height 30
click at [903, 103] on link "Settings" at bounding box center [886, 94] width 89 height 33
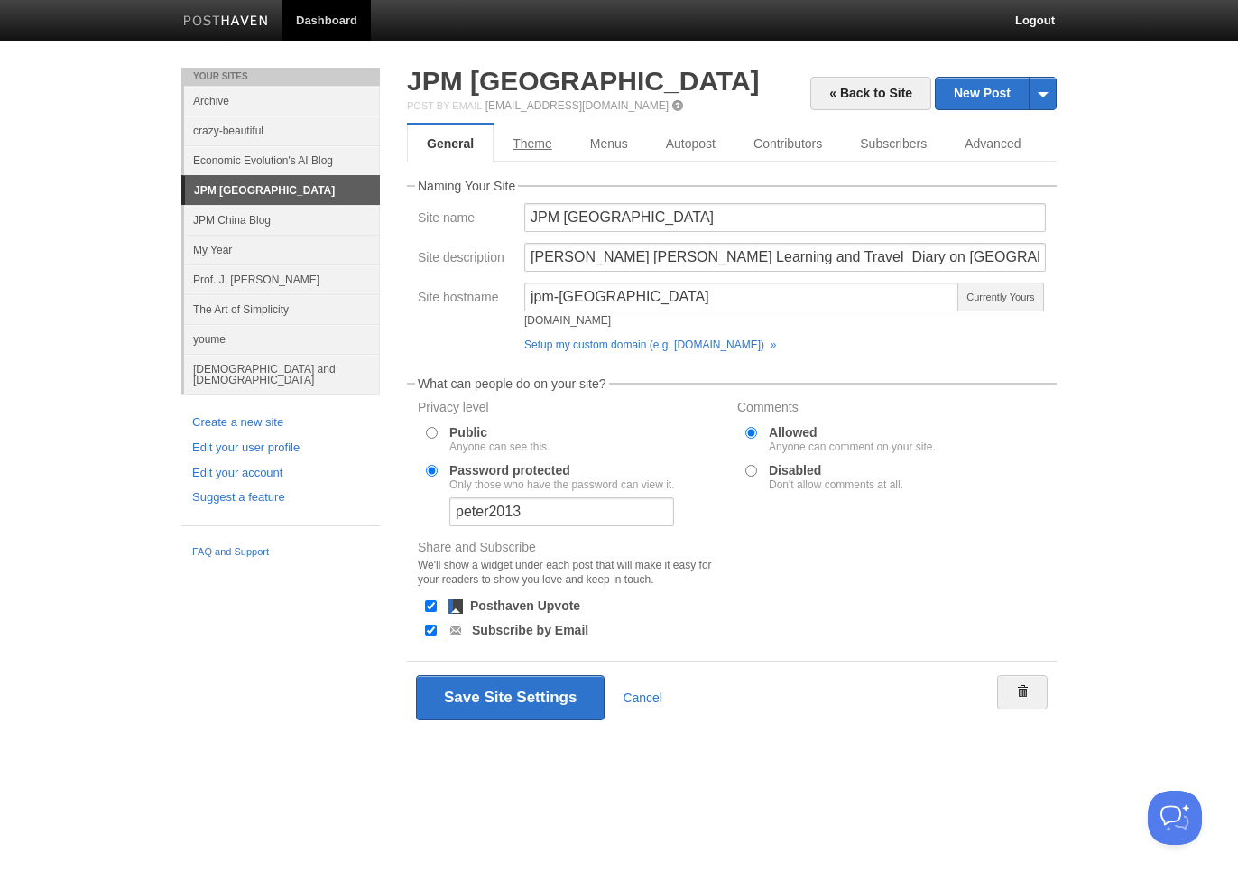
click at [552, 146] on link "Theme" at bounding box center [532, 143] width 78 height 36
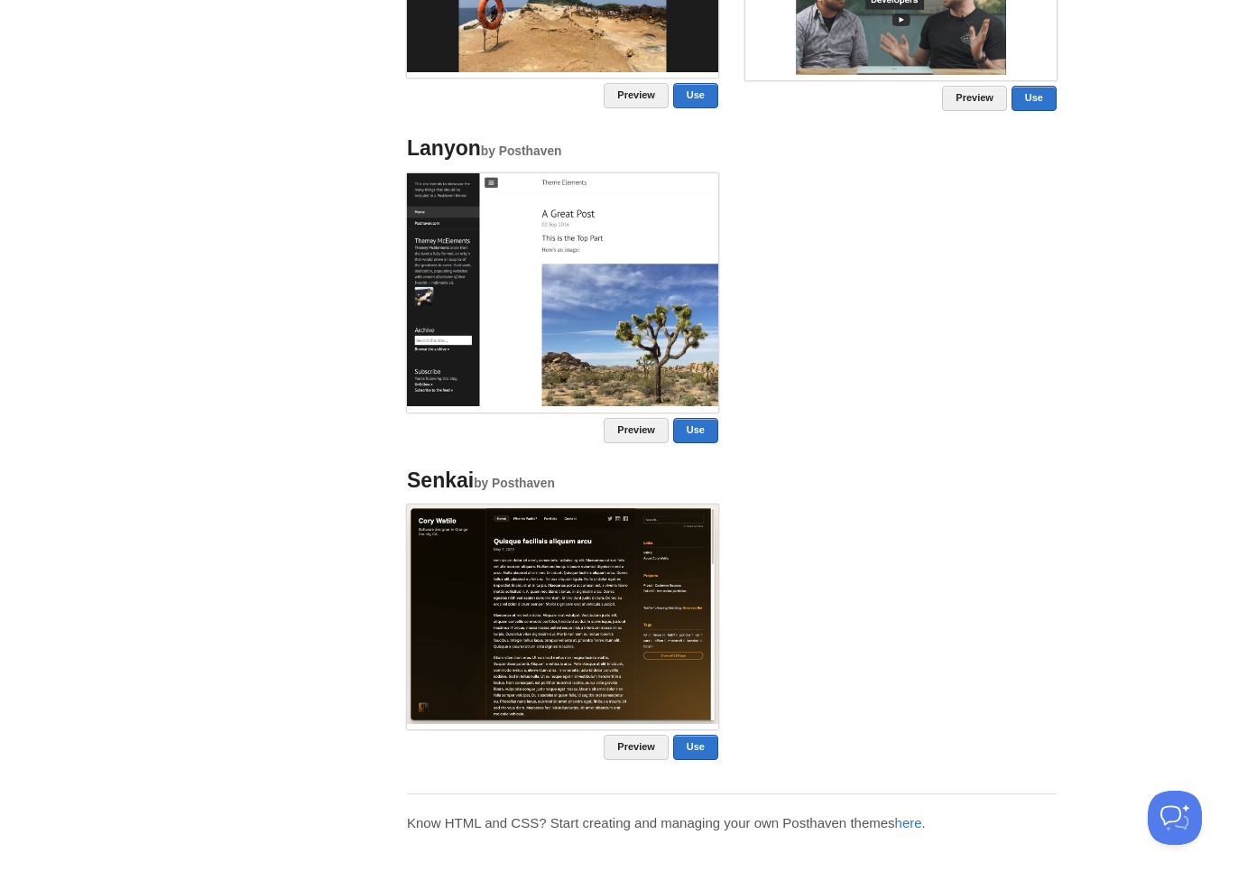
scroll to position [1128, 0]
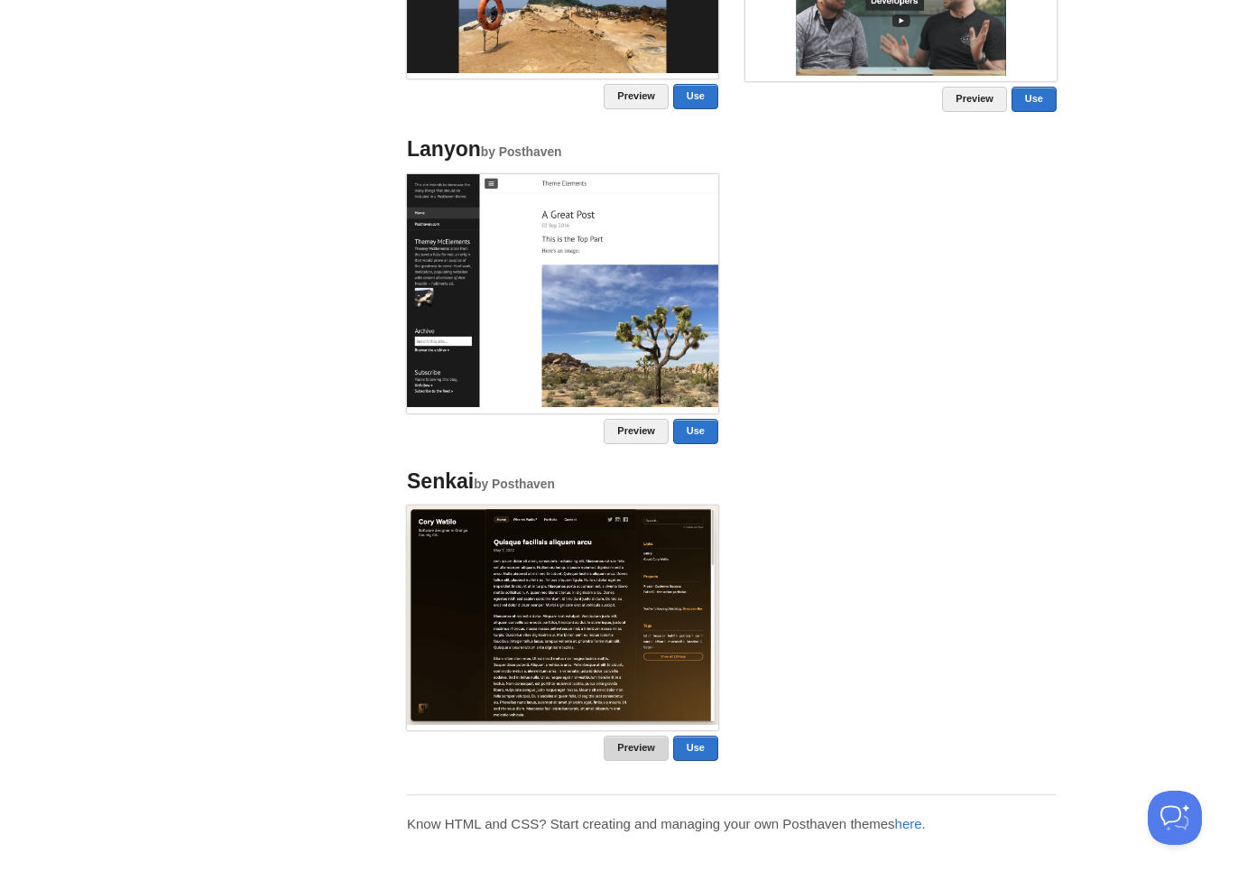
click at [636, 743] on link "Preview" at bounding box center [636, 747] width 65 height 25
click at [447, 272] on img at bounding box center [562, 291] width 311 height 234
click at [698, 421] on link "Use" at bounding box center [695, 431] width 45 height 25
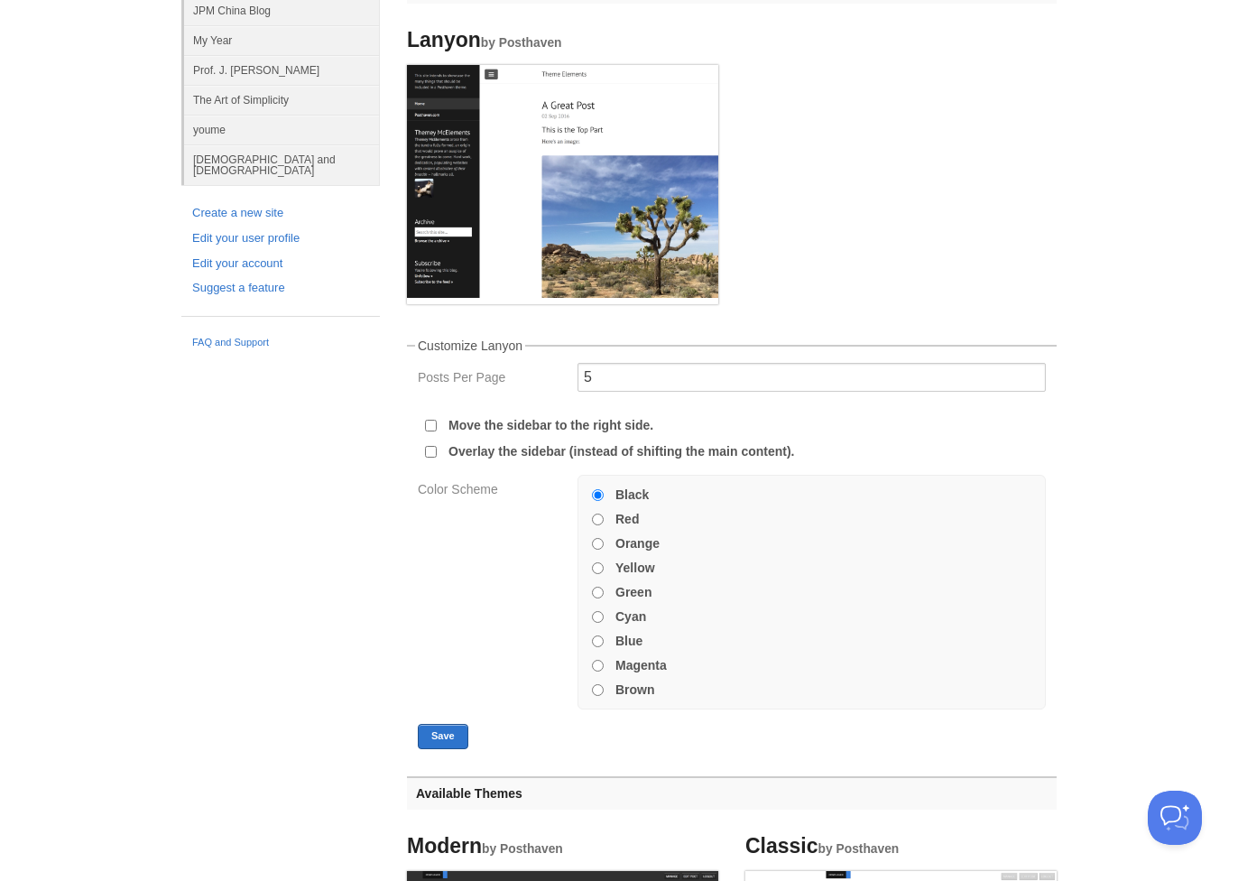
scroll to position [229, 0]
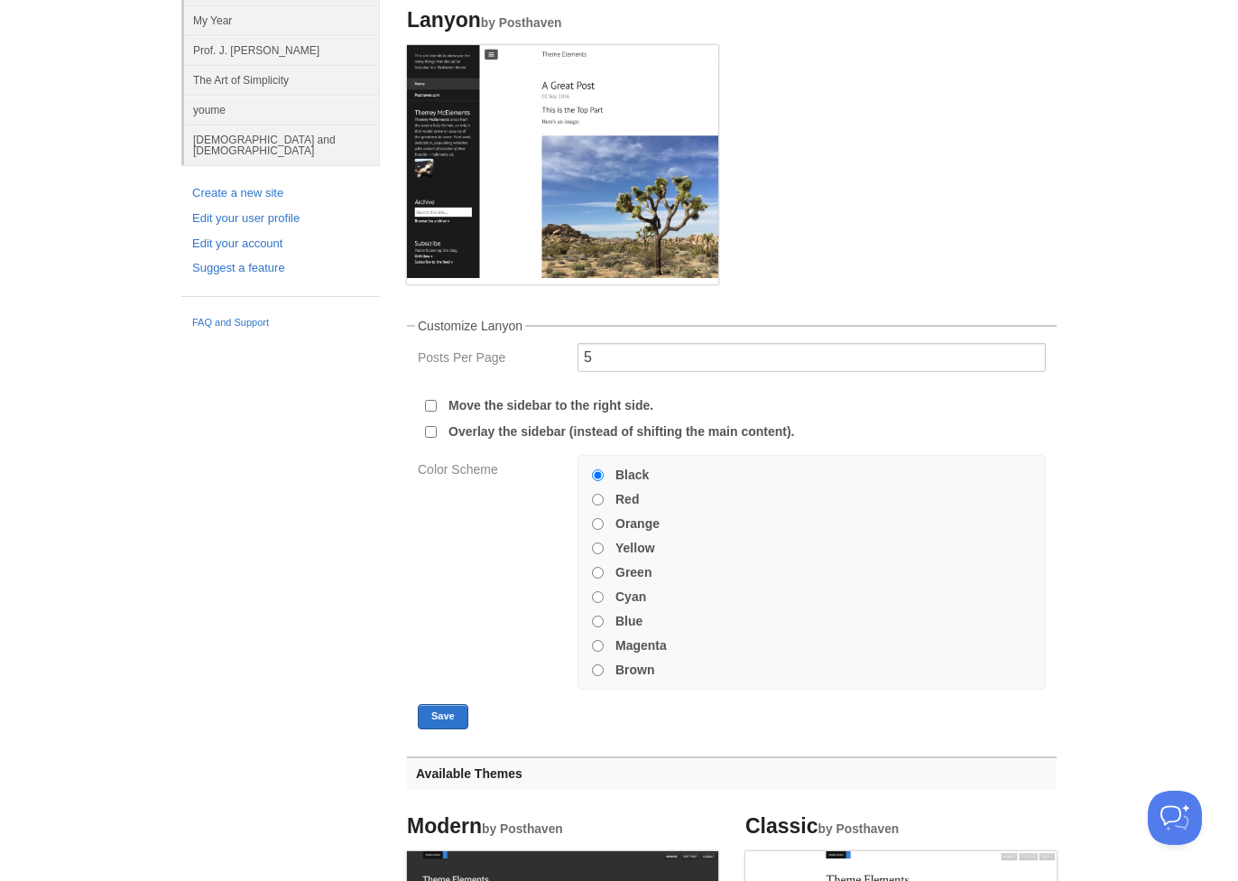
click at [595, 519] on input "Orange" at bounding box center [598, 524] width 12 height 12
radio input "true"
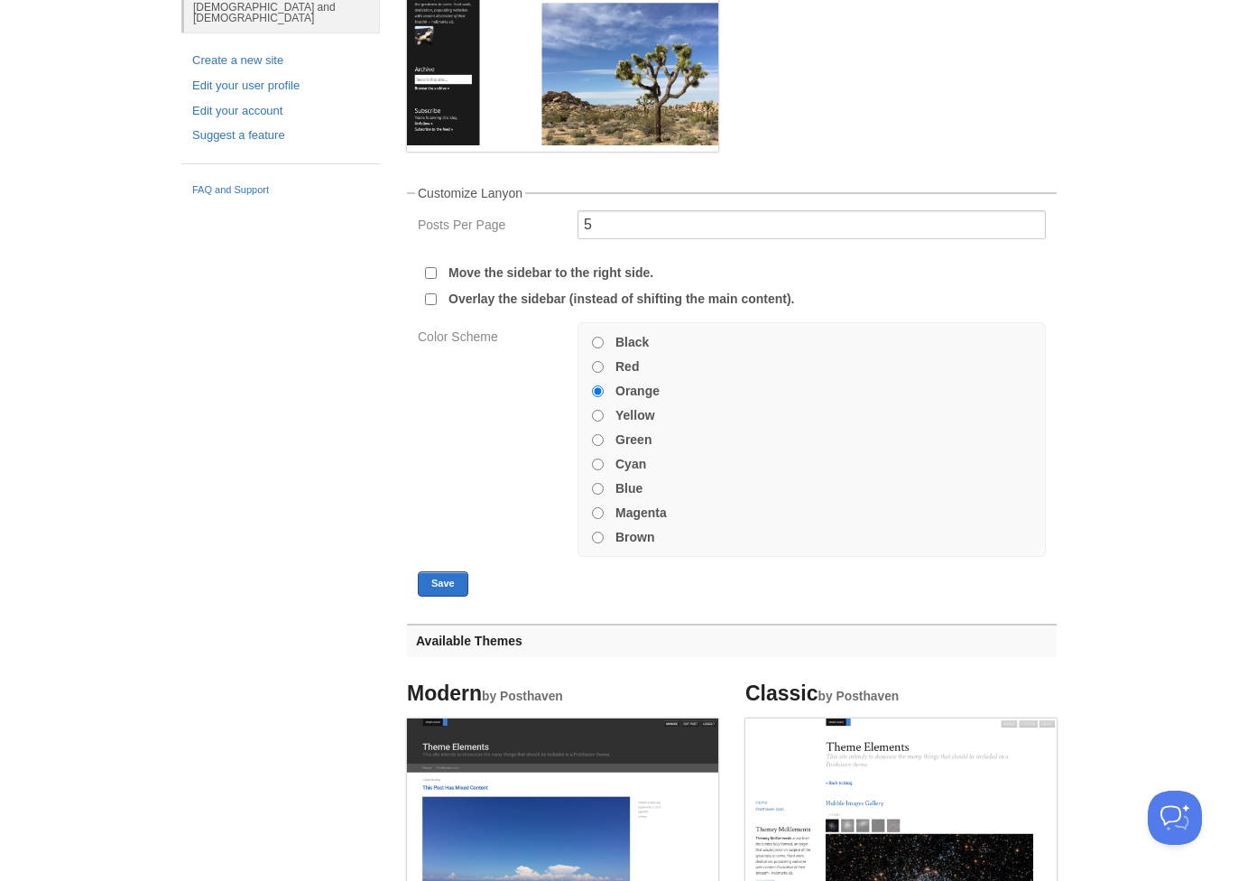
scroll to position [327, 0]
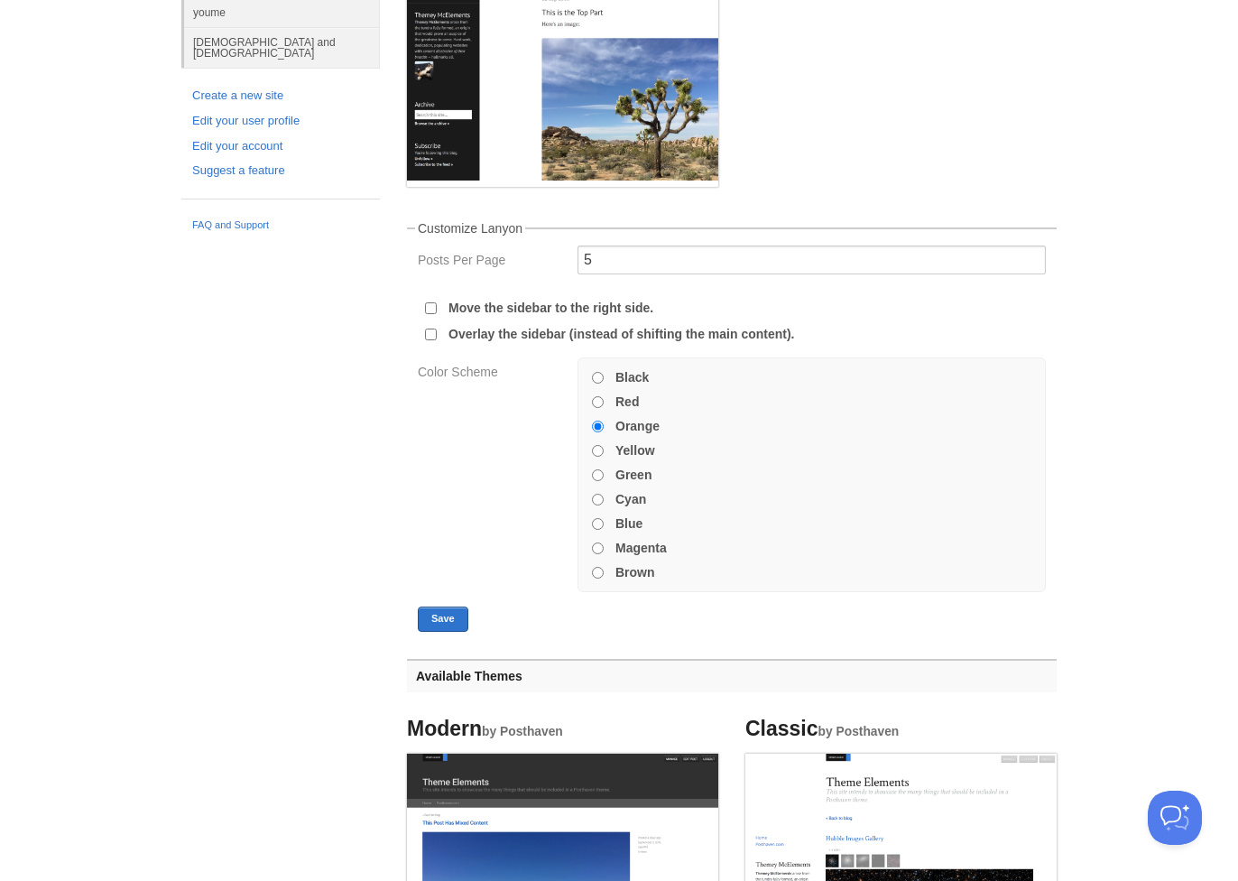
click at [596, 401] on input "Red" at bounding box center [598, 402] width 12 height 12
radio input "true"
click at [597, 425] on input "Orange" at bounding box center [598, 426] width 12 height 12
radio input "true"
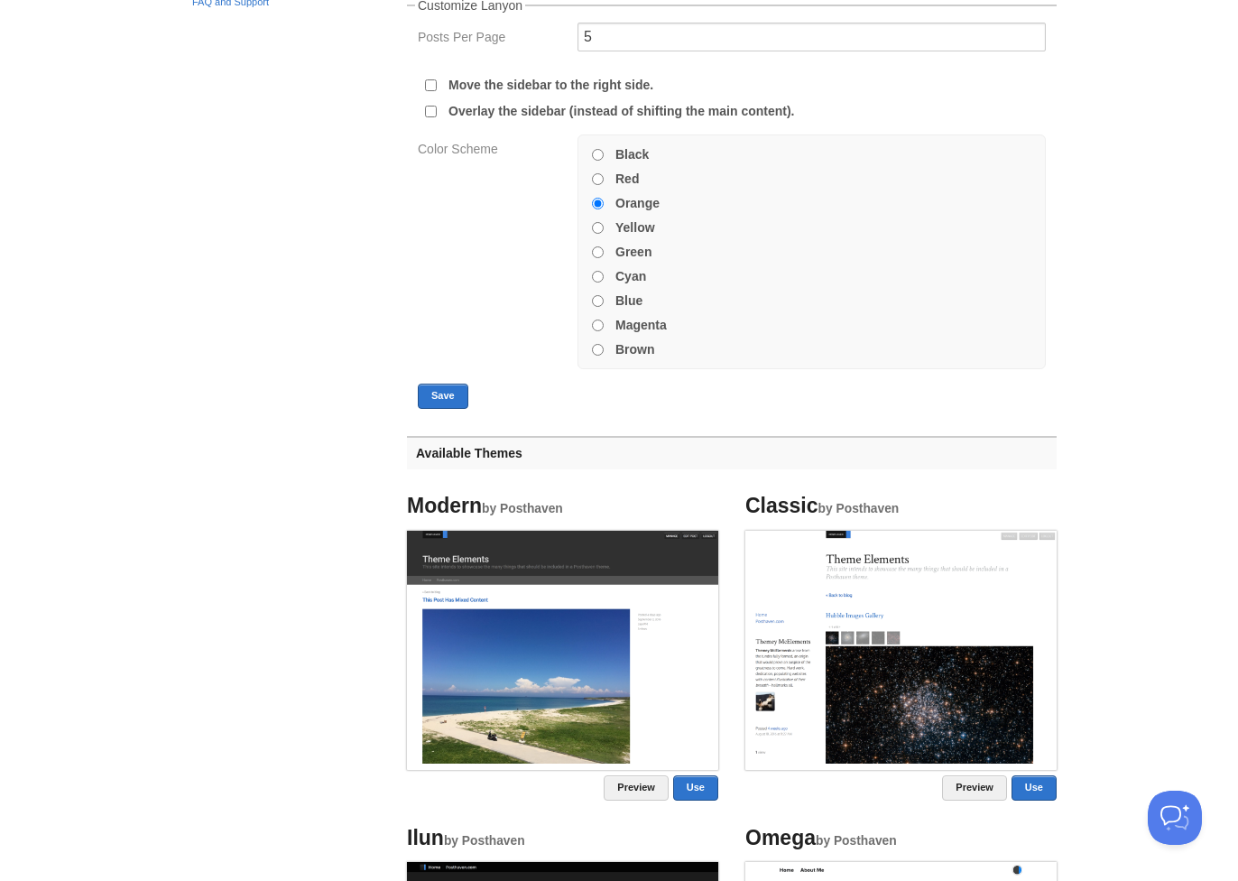
scroll to position [551, 0]
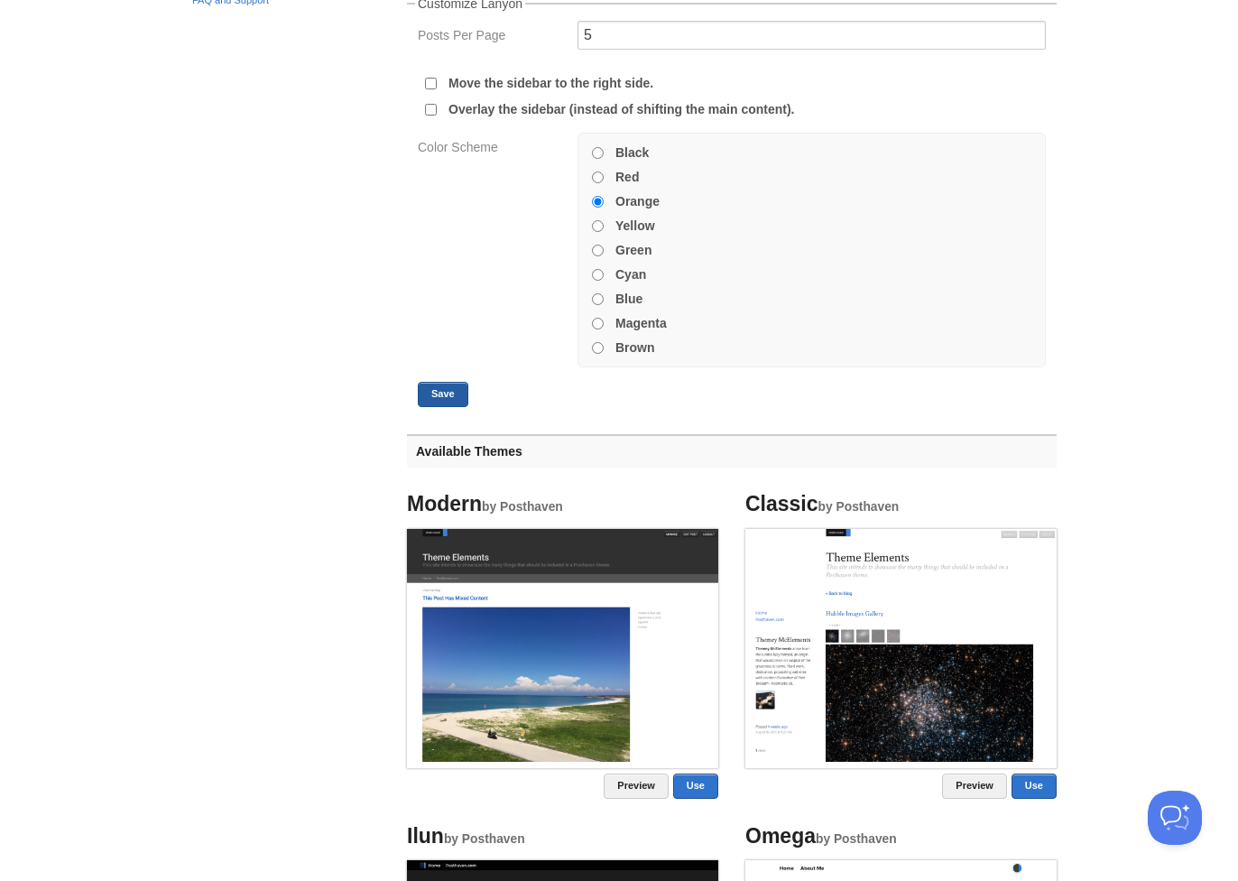
click at [429, 388] on button "Save" at bounding box center [443, 394] width 51 height 25
click at [454, 392] on button "Save" at bounding box center [443, 394] width 51 height 25
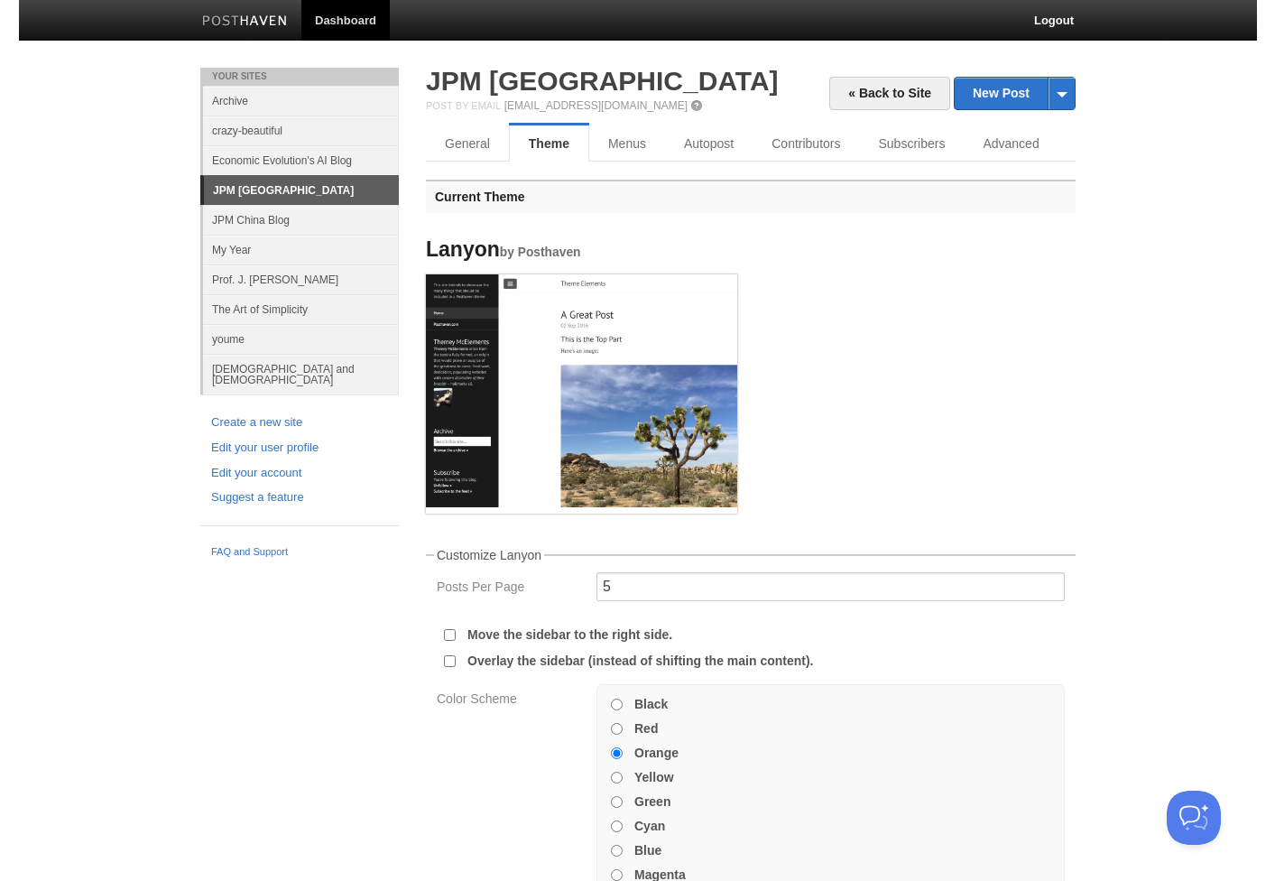
scroll to position [0, 0]
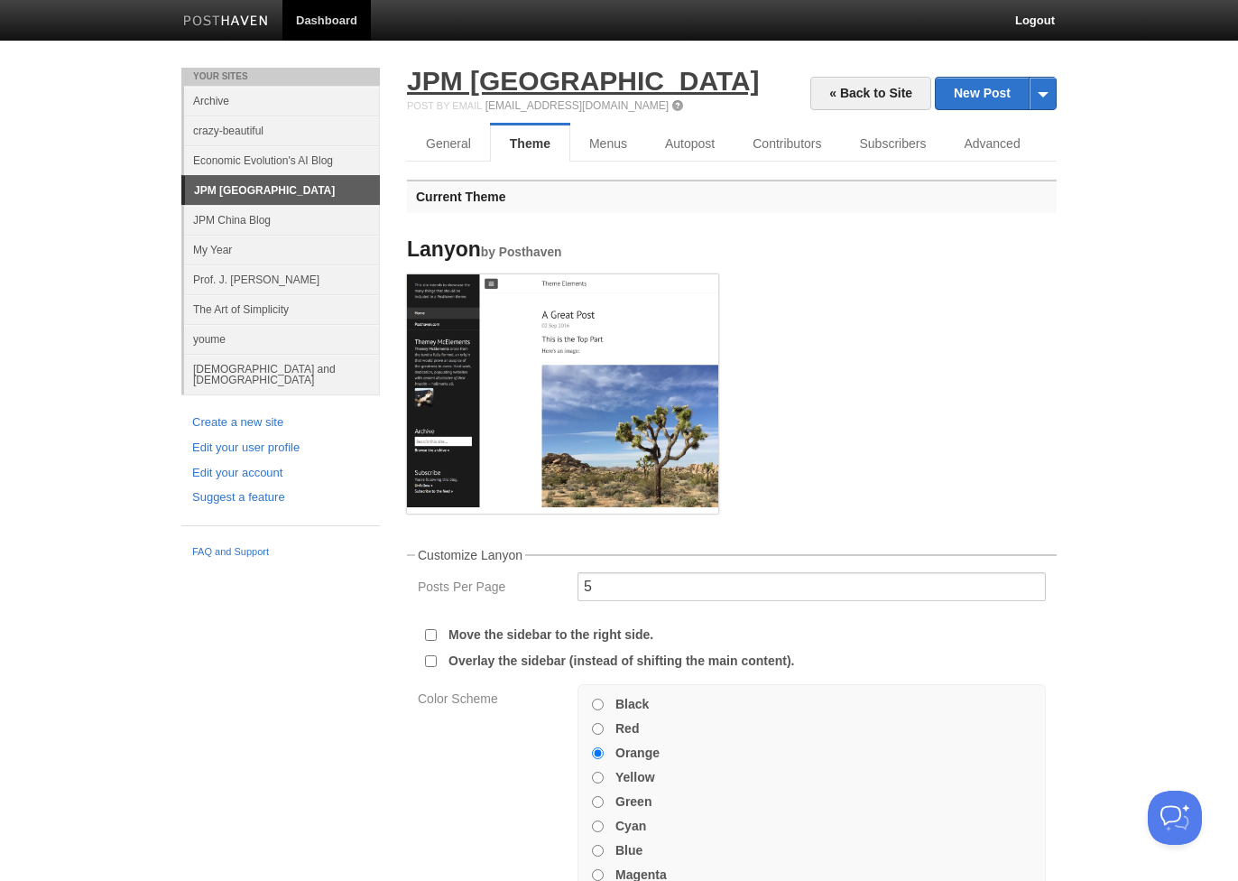
click at [483, 80] on link "JPM [GEOGRAPHIC_DATA]" at bounding box center [583, 81] width 353 height 30
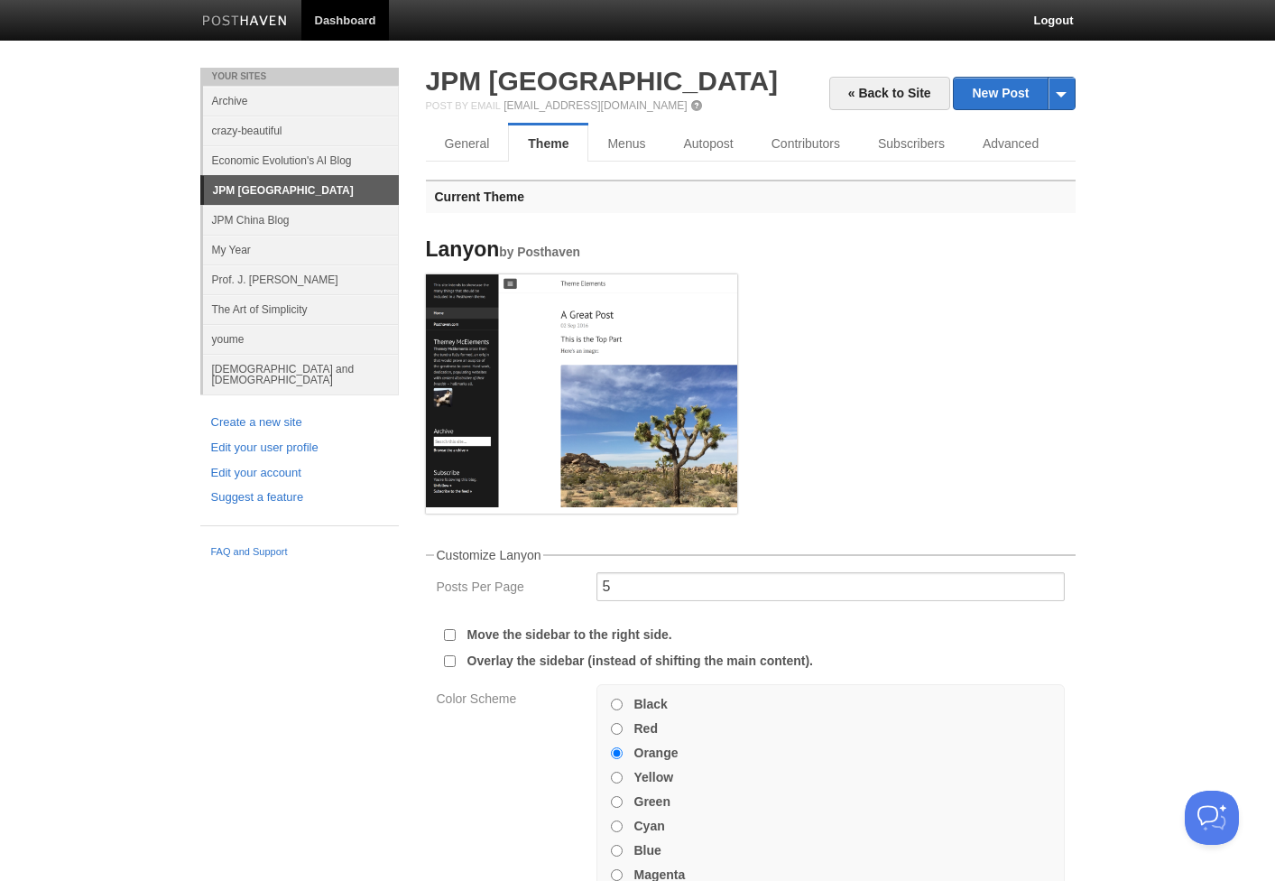
scroll to position [-4, 0]
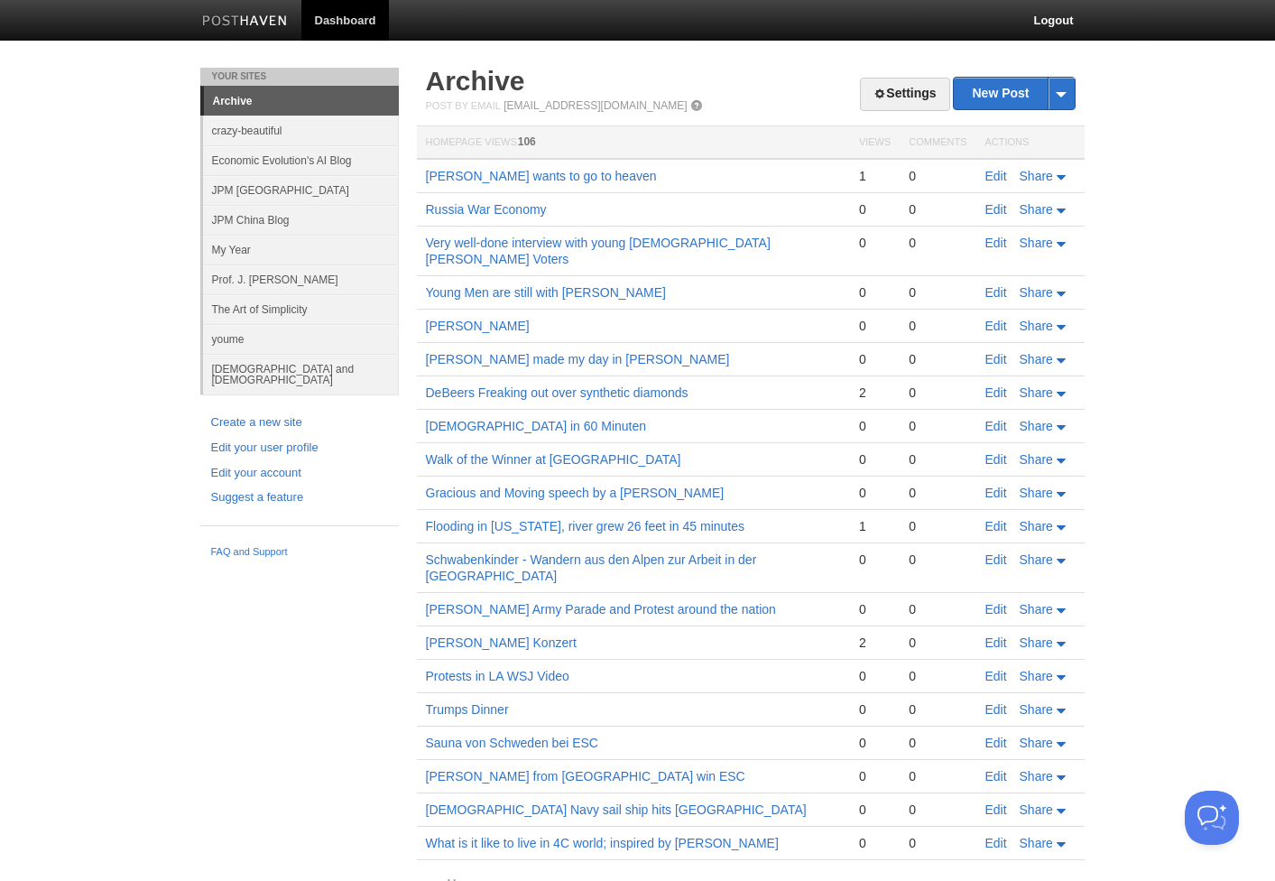
click at [263, 192] on link "JPM [GEOGRAPHIC_DATA]" at bounding box center [301, 190] width 196 height 30
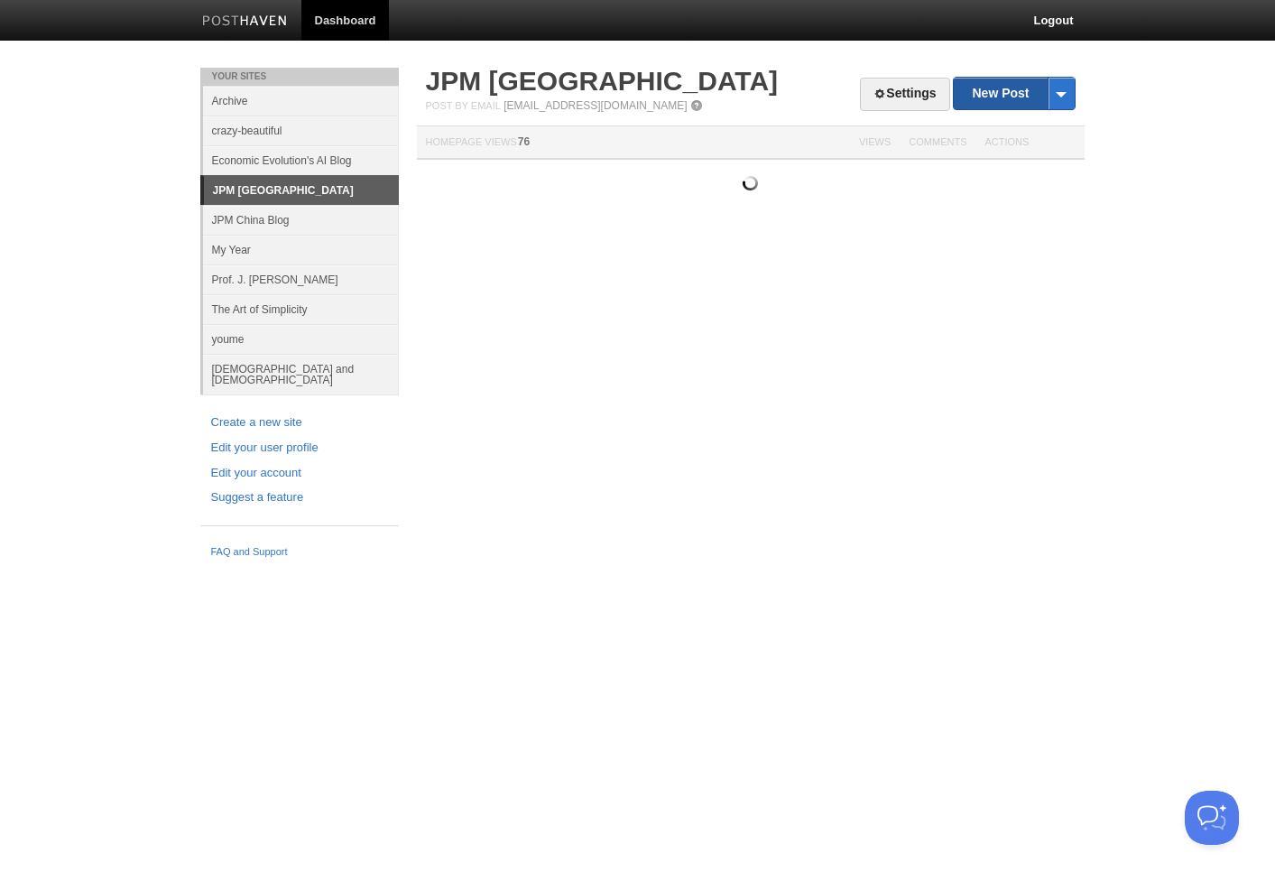
click at [988, 99] on link "New Post" at bounding box center [1014, 94] width 120 height 32
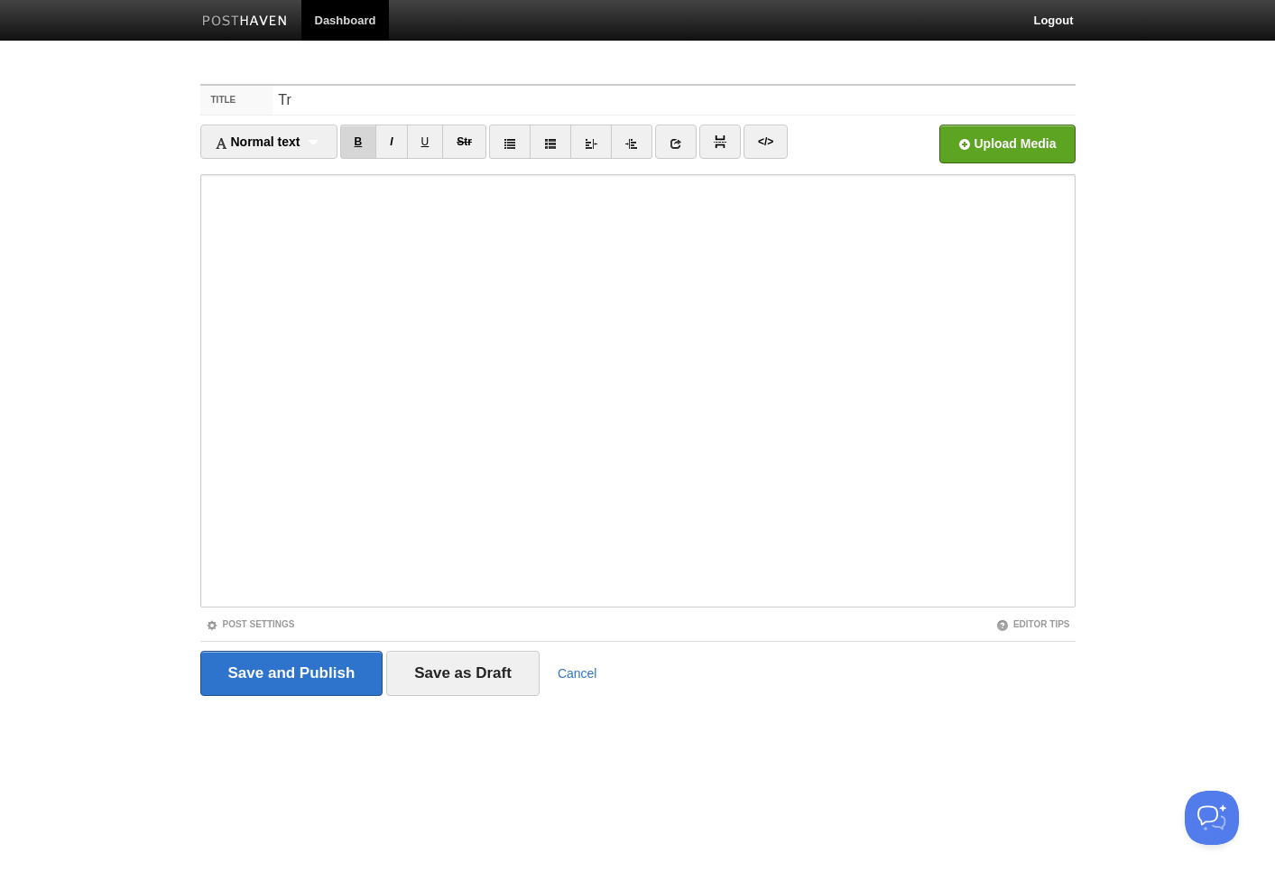
type input "T"
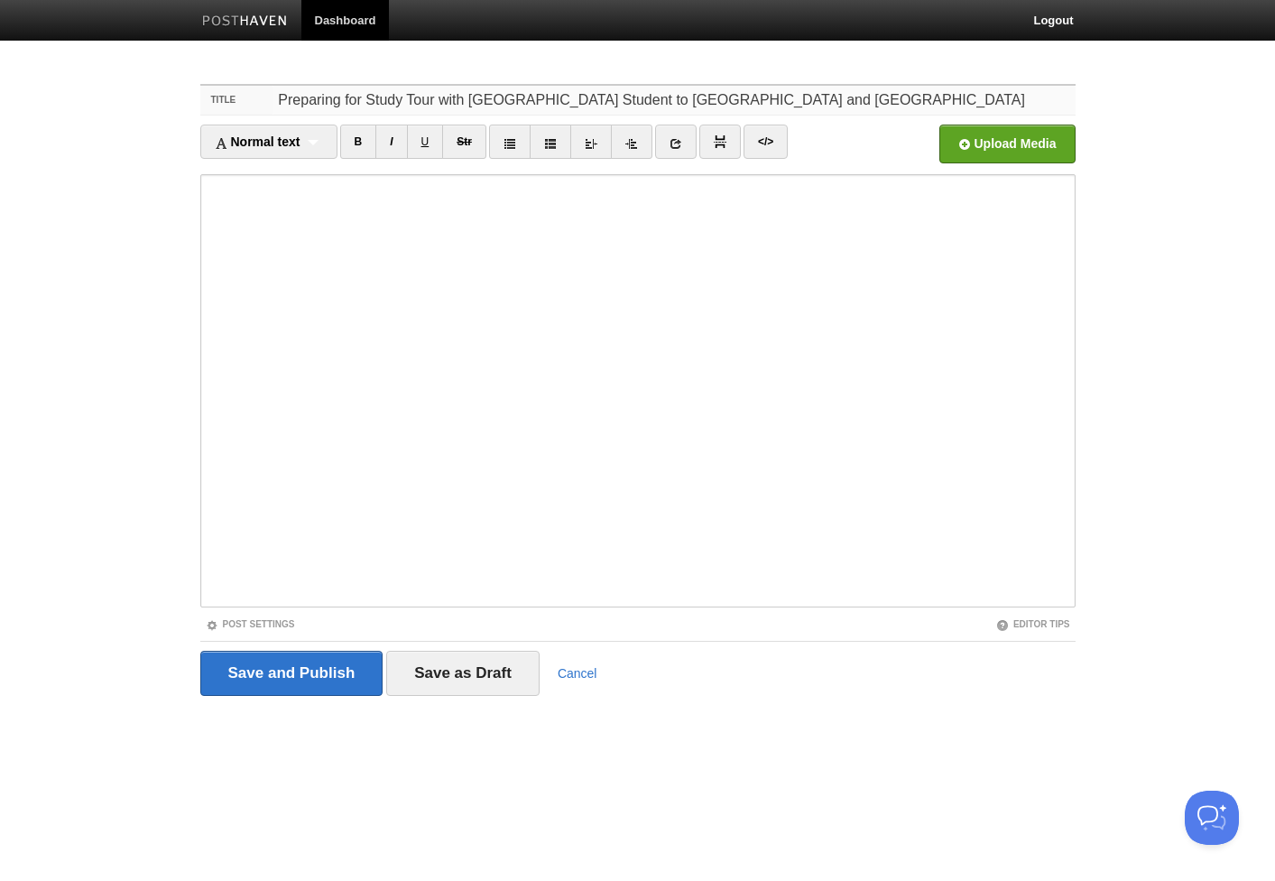
drag, startPoint x: 677, startPoint y: 99, endPoint x: 813, endPoint y: 99, distance: 136.2
click at [813, 99] on input "Preparing for Study Tour with University of St. Gallen Student to Kenia and Tan…" at bounding box center [673, 100] width 802 height 29
paste input "https://share.zight.com/9ZupKKGp"
type input "Preparing for Study Tour with [GEOGRAPHIC_DATA] Student to [GEOGRAPHIC_DATA] an…"
click at [1023, 149] on input "file" at bounding box center [462, 149] width 1366 height 92
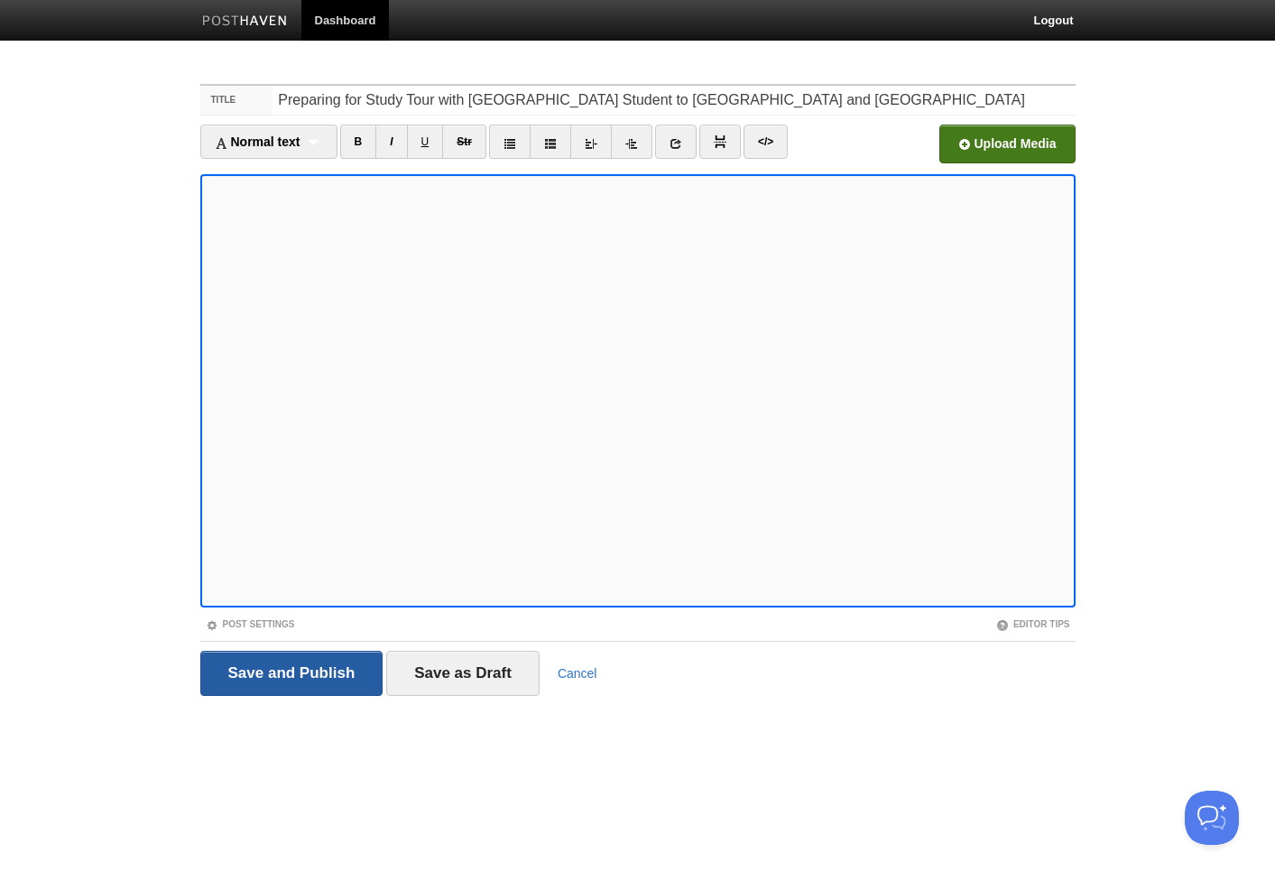
click at [282, 663] on input "Save and Publish" at bounding box center [291, 672] width 183 height 45
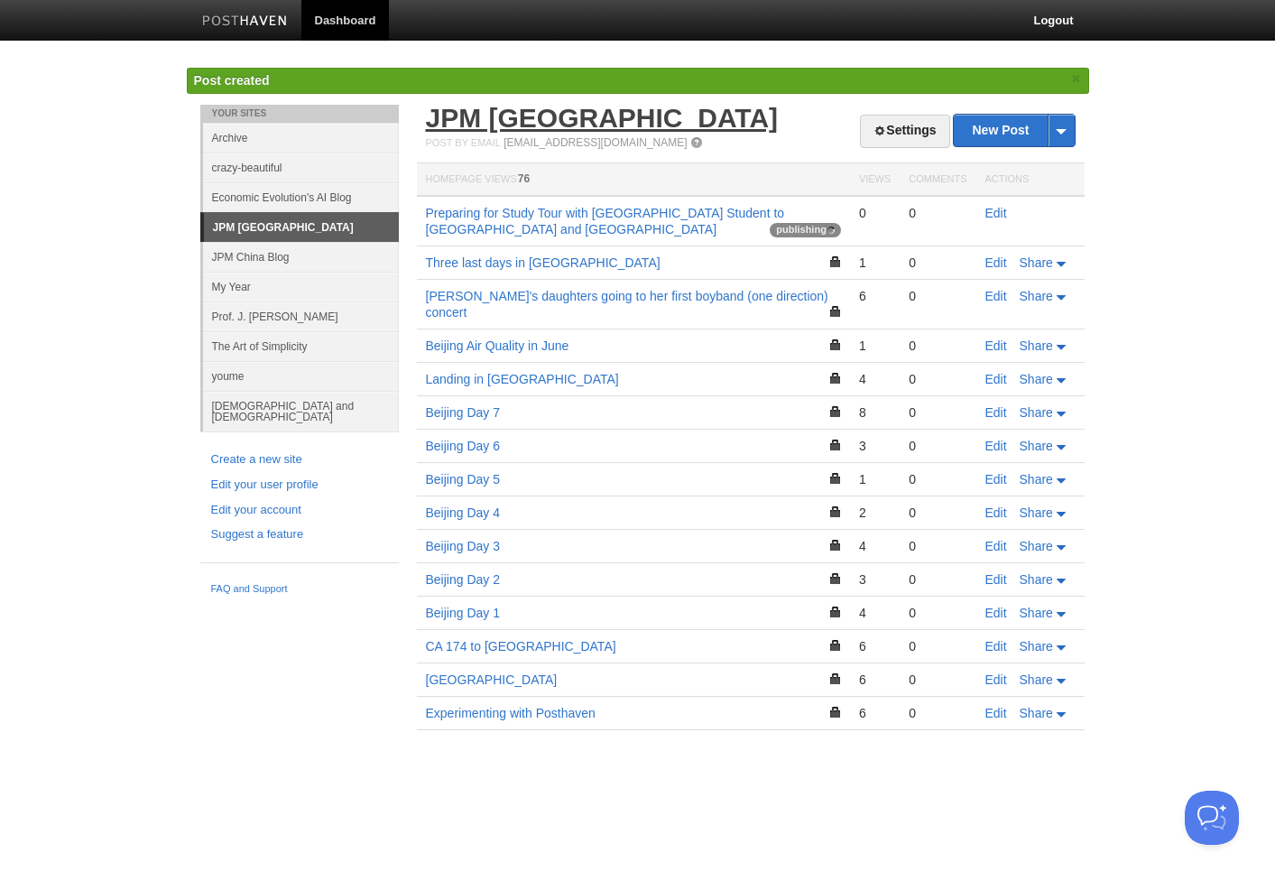
click at [497, 123] on link "JPM [GEOGRAPHIC_DATA]" at bounding box center [602, 118] width 353 height 30
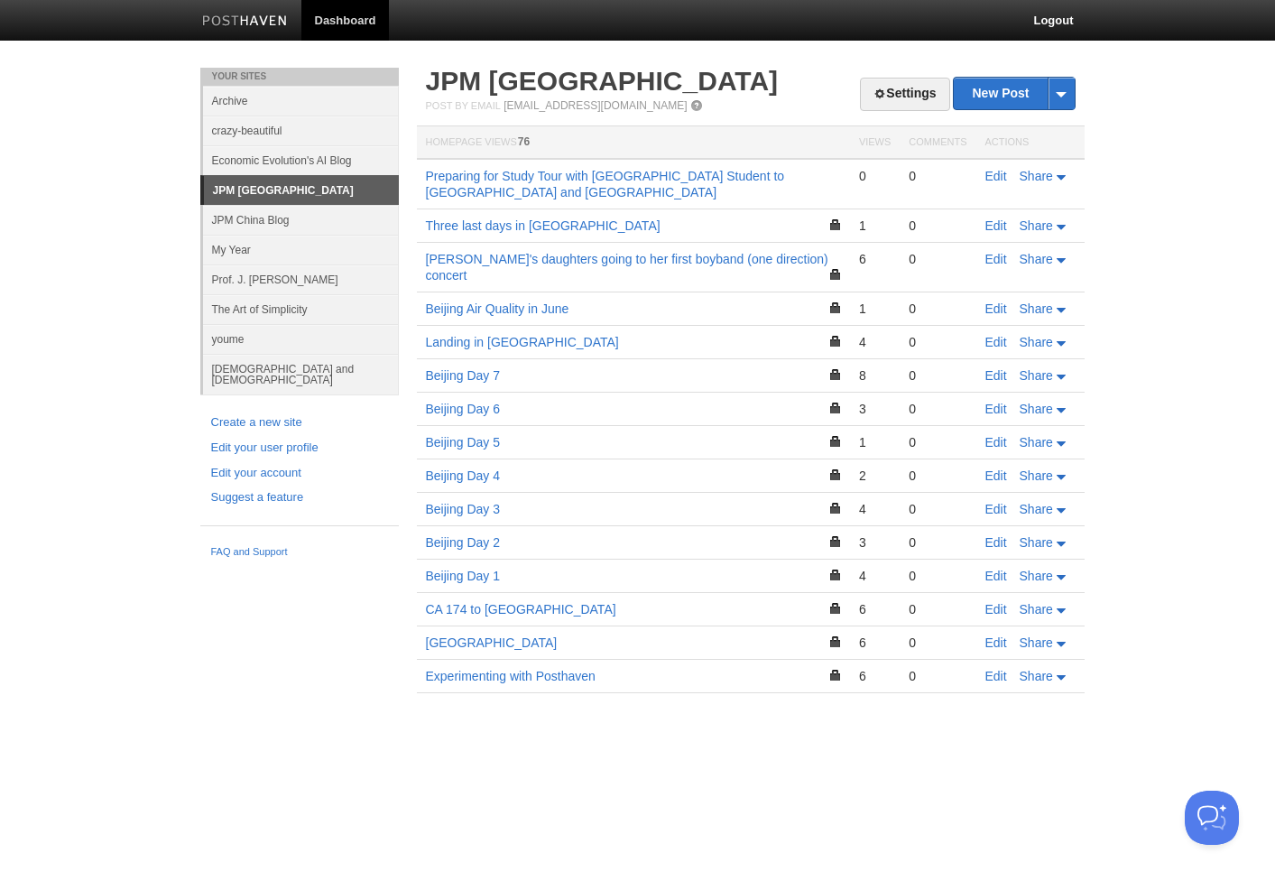
click at [265, 209] on link "JPM China Blog" at bounding box center [301, 220] width 196 height 30
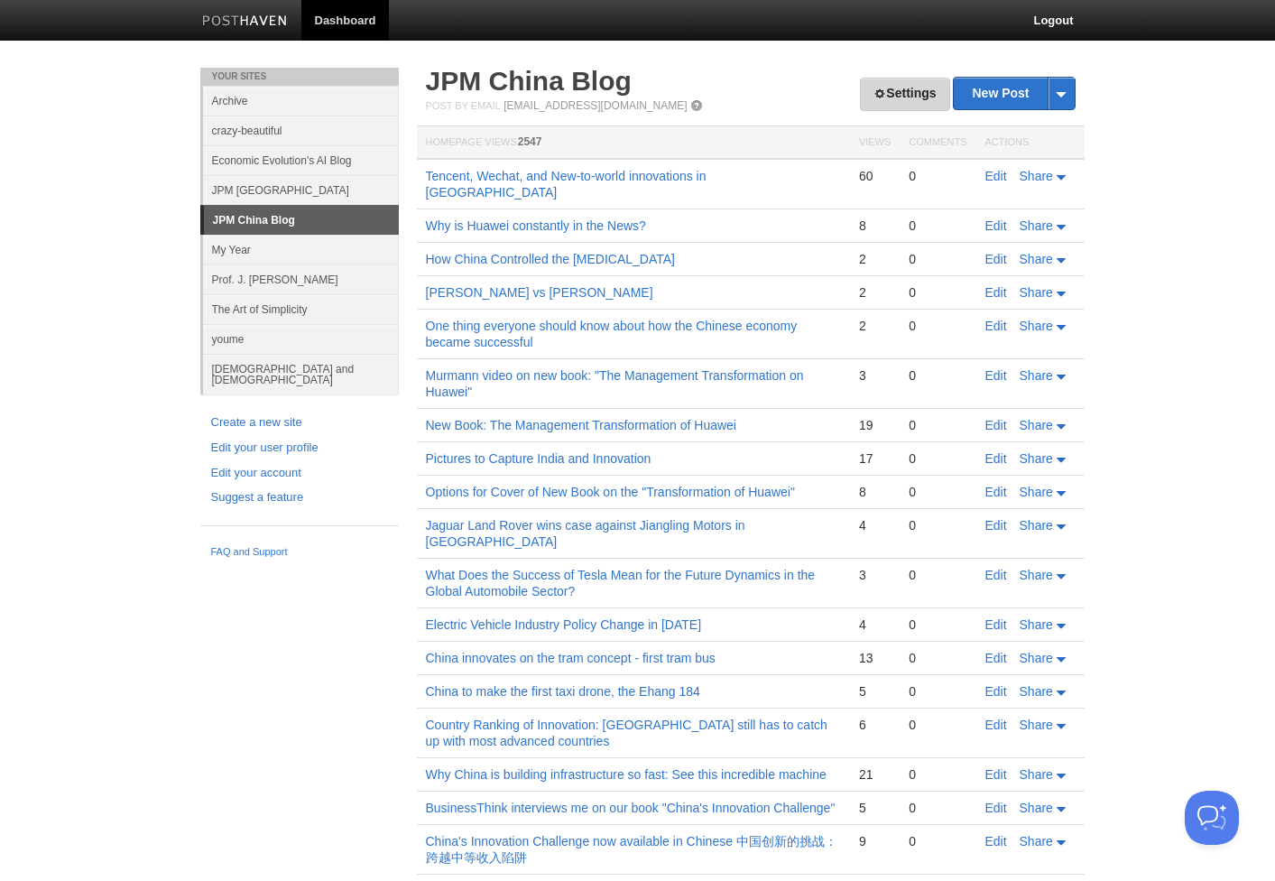
click at [923, 98] on link "Settings" at bounding box center [904, 94] width 89 height 33
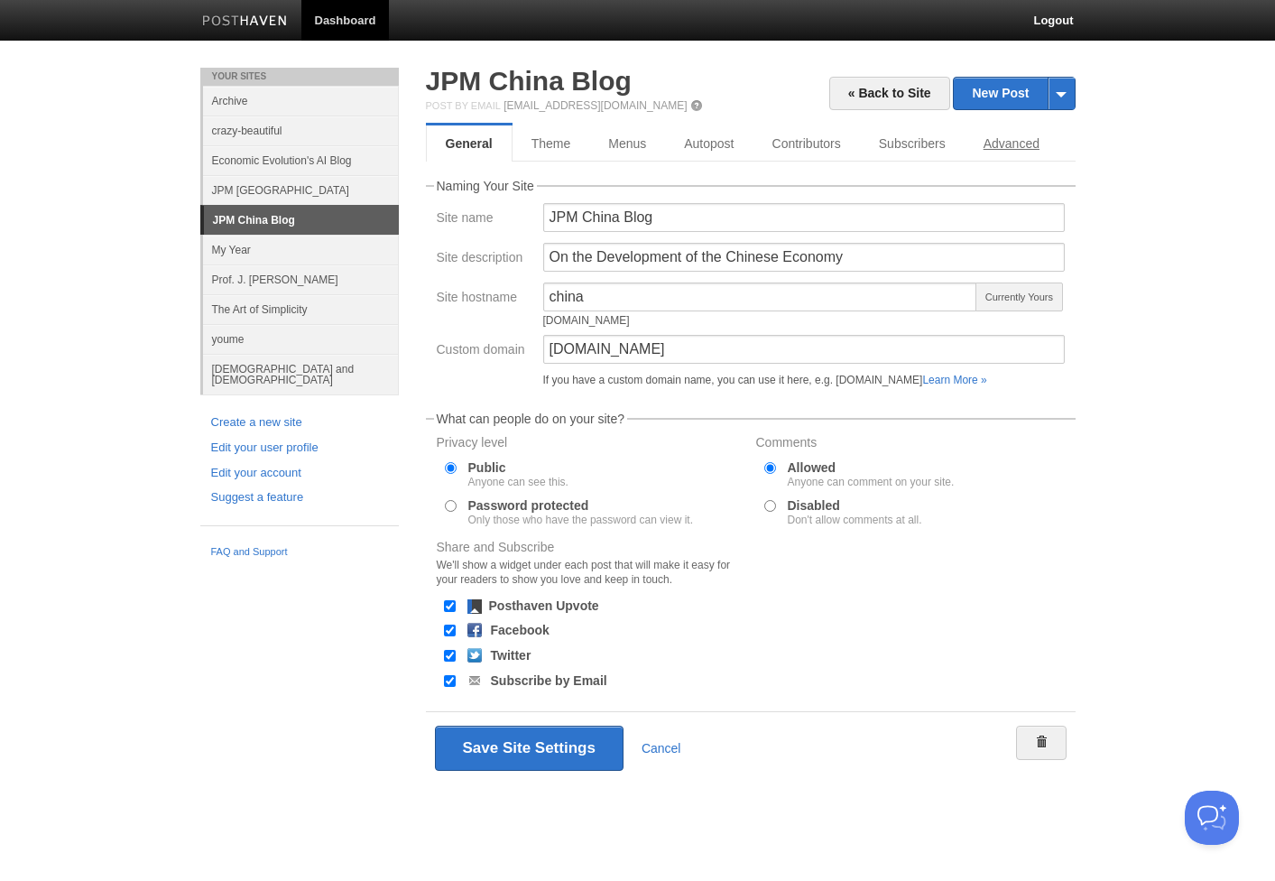
click at [1005, 148] on link "Advanced" at bounding box center [1011, 143] width 94 height 36
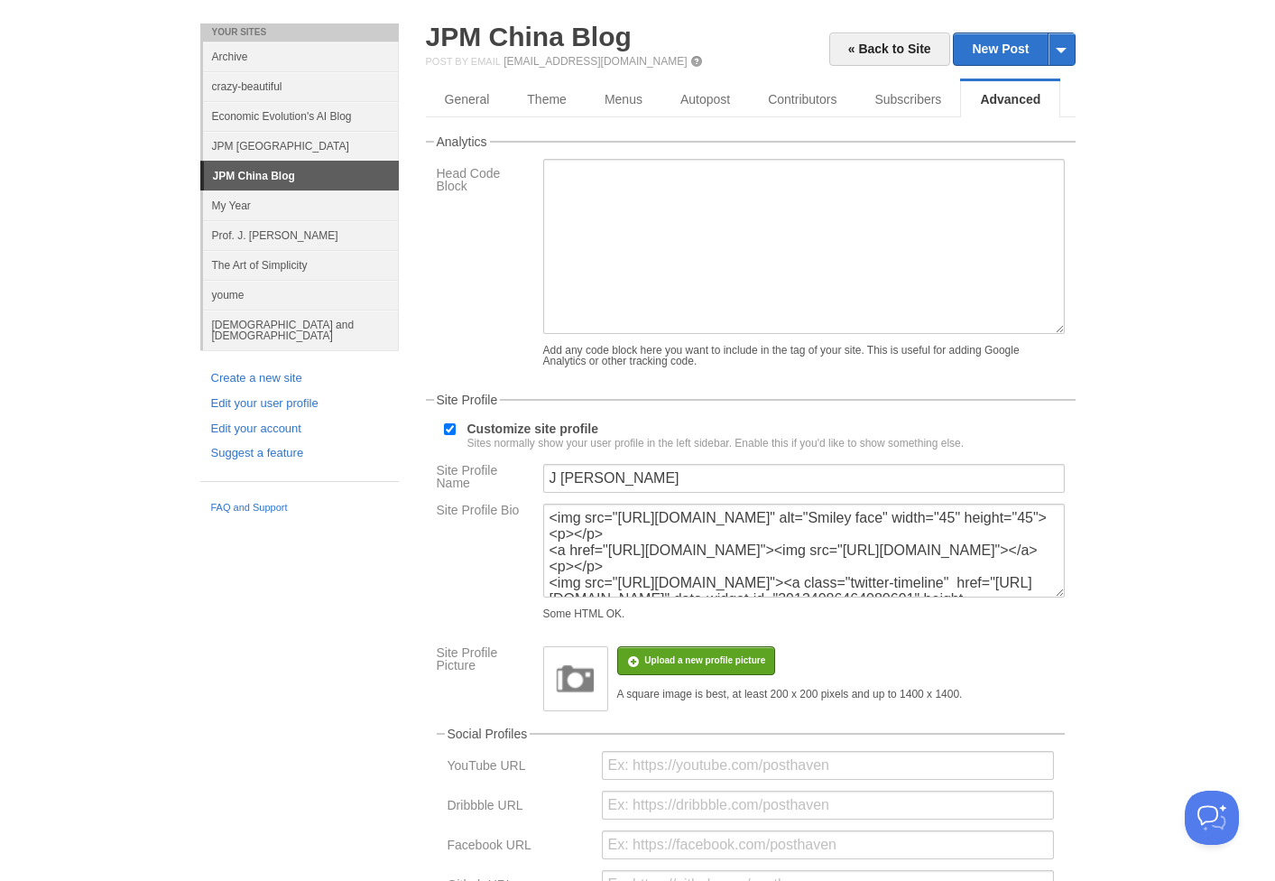
scroll to position [61, 0]
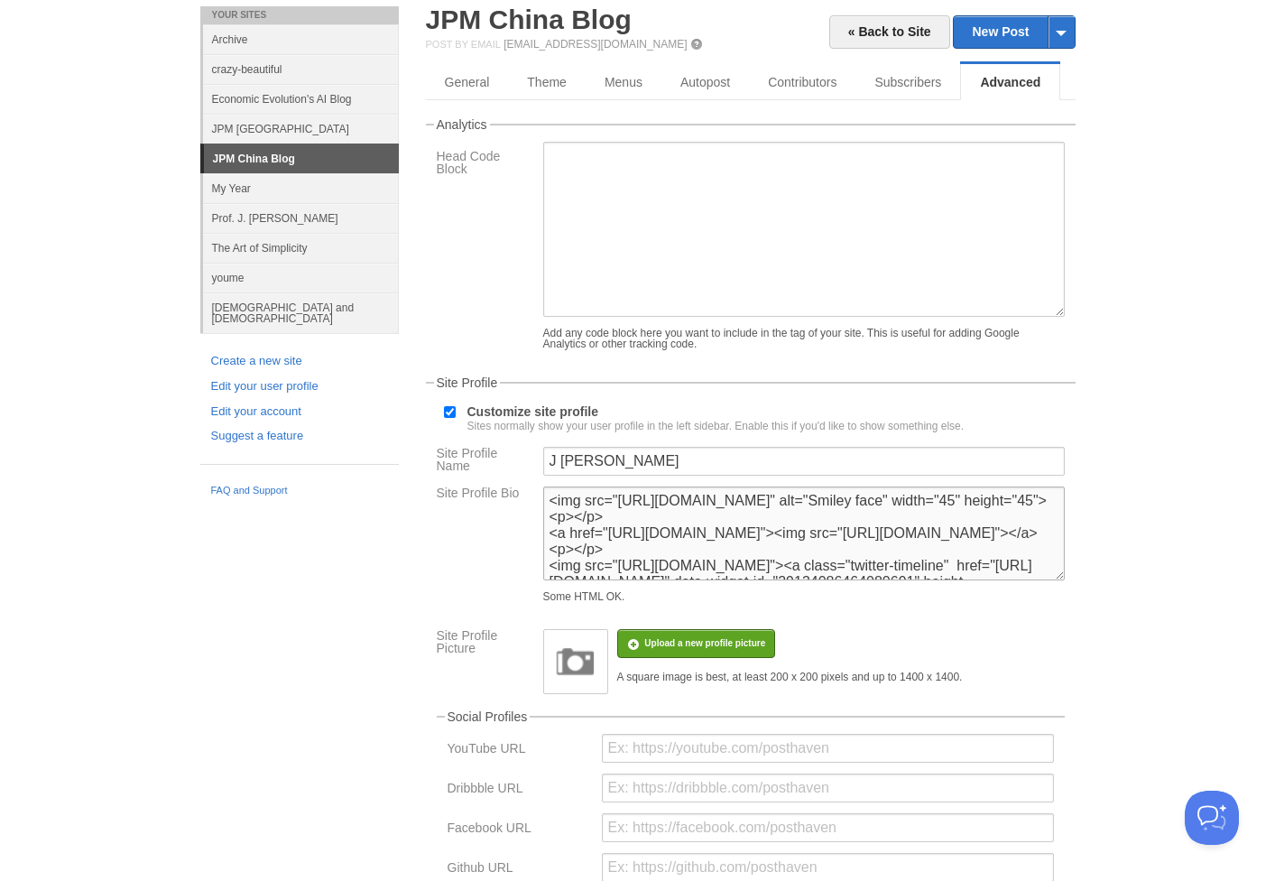
drag, startPoint x: 930, startPoint y: 571, endPoint x: 507, endPoint y: 428, distance: 446.8
click at [507, 428] on fieldset "Site Profile Customize site profile Sites normally show your user profile in th…" at bounding box center [751, 839] width 650 height 926
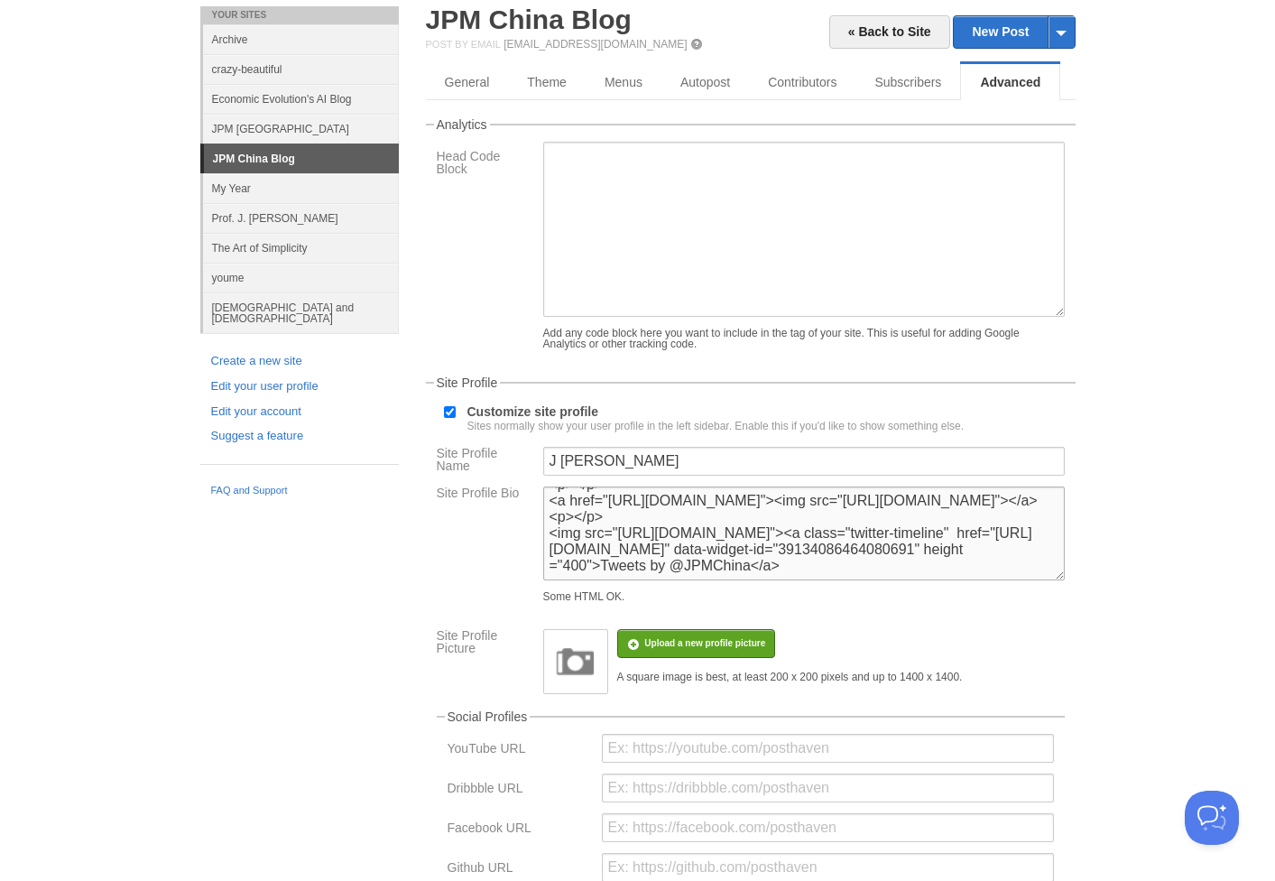
scroll to position [65, 0]
click at [259, 131] on link "JPM [GEOGRAPHIC_DATA]" at bounding box center [301, 129] width 196 height 30
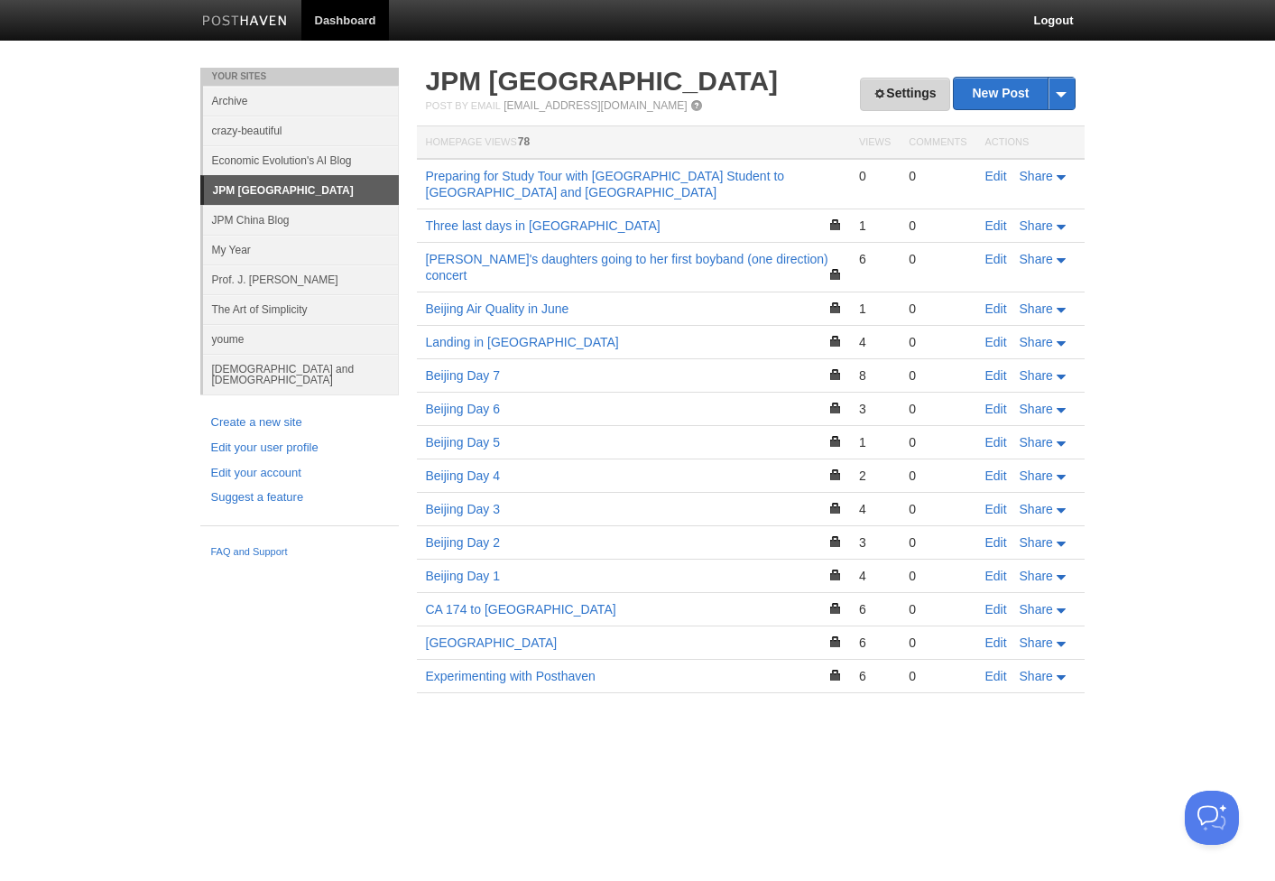
click at [909, 106] on link "Settings" at bounding box center [904, 94] width 89 height 33
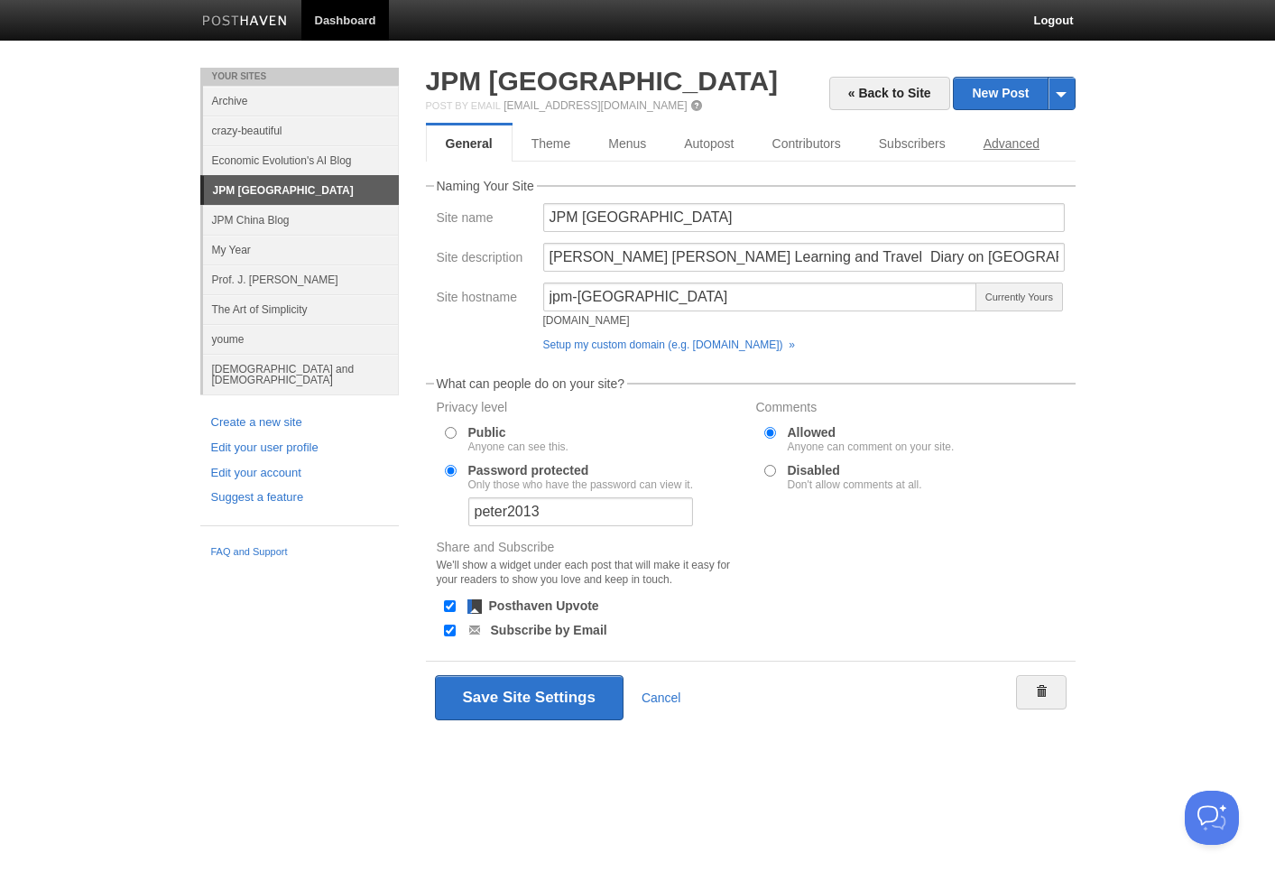
click at [1014, 144] on link "Advanced" at bounding box center [1011, 143] width 94 height 36
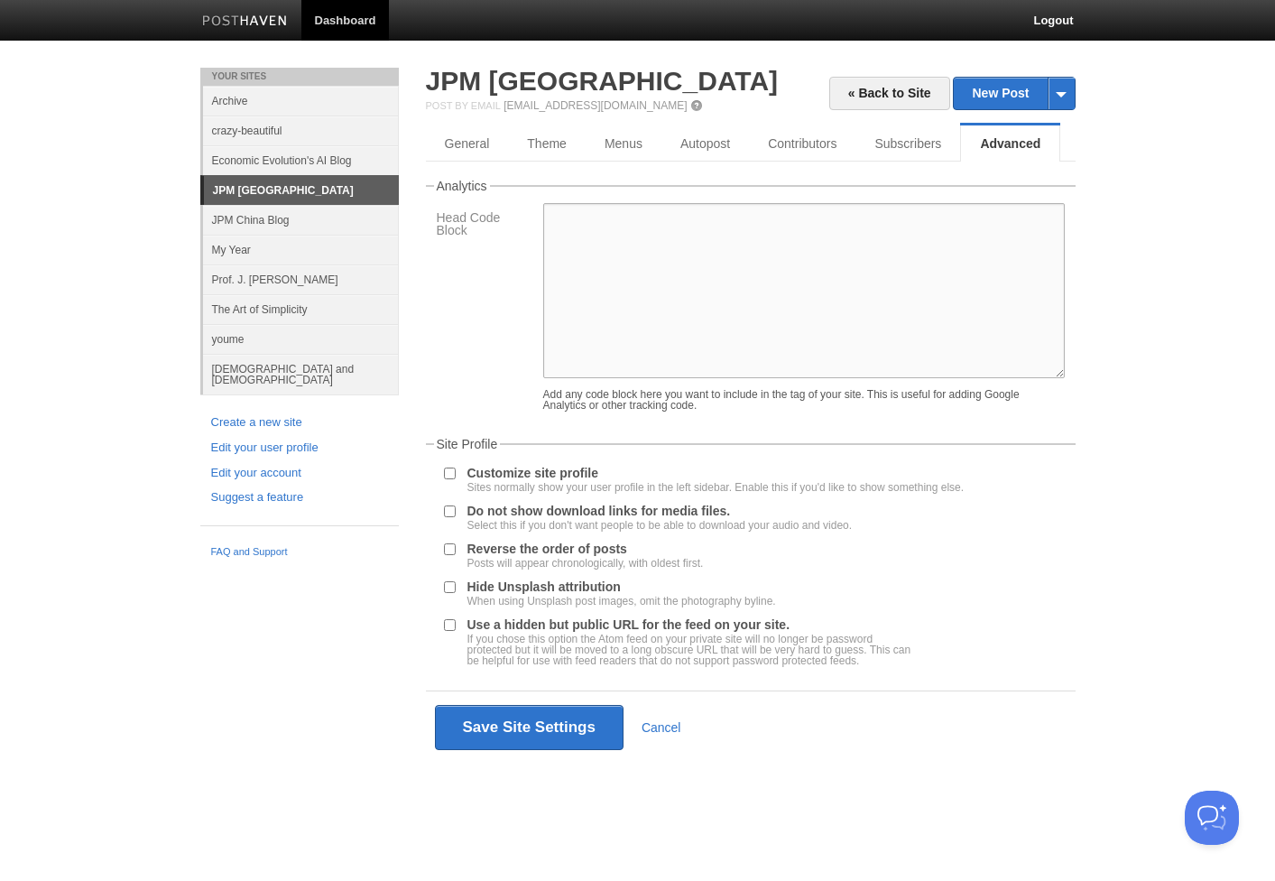
click at [629, 253] on textarea at bounding box center [803, 290] width 521 height 175
paste textarea "<img src="[URL][DOMAIN_NAME]" alt="Smiley face" width="45" height="45"> <p></p>…"
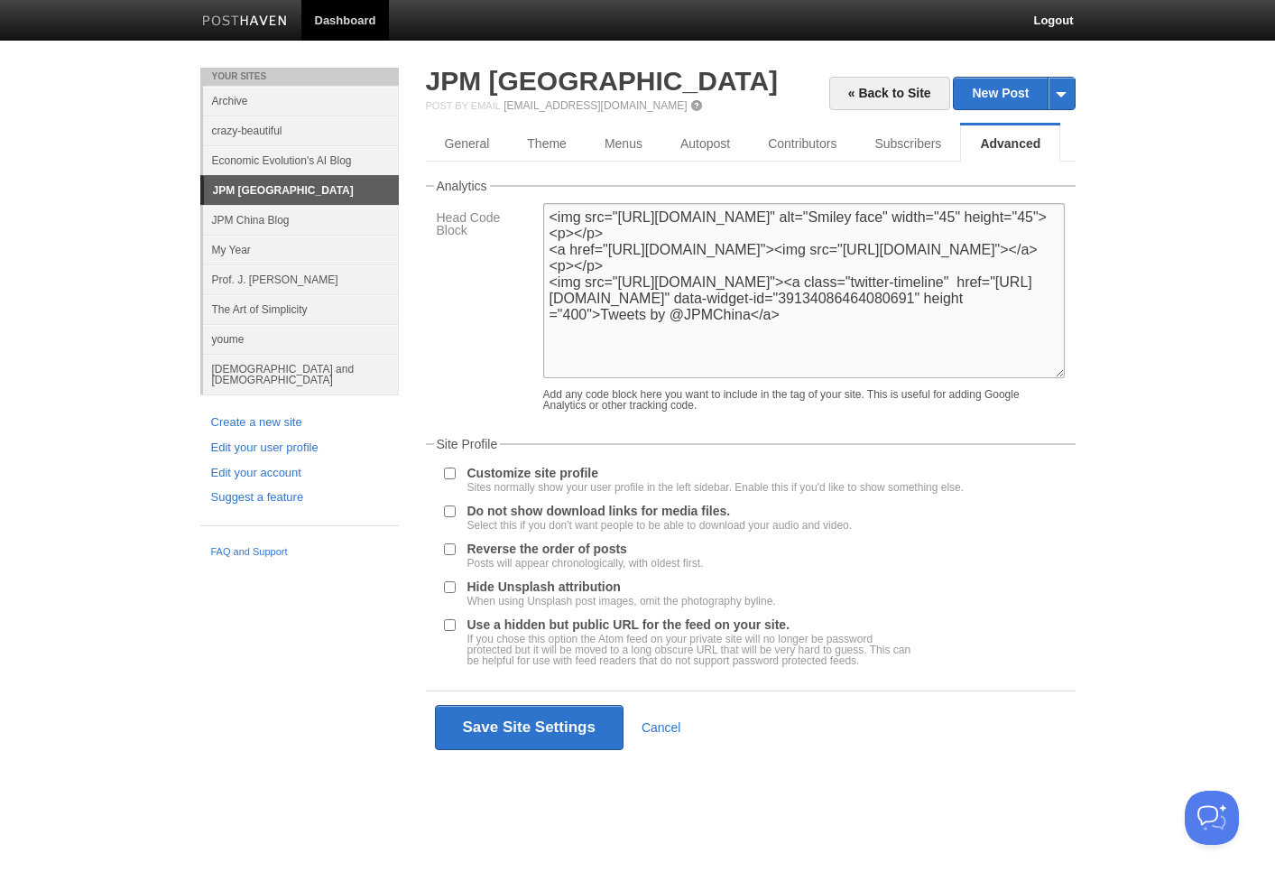
drag, startPoint x: 1013, startPoint y: 355, endPoint x: 543, endPoint y: 320, distance: 471.4
click at [543, 320] on textarea "<img src="[URL][DOMAIN_NAME]" alt="Smiley face" width="45" height="45"> <p></p>…" at bounding box center [803, 290] width 521 height 175
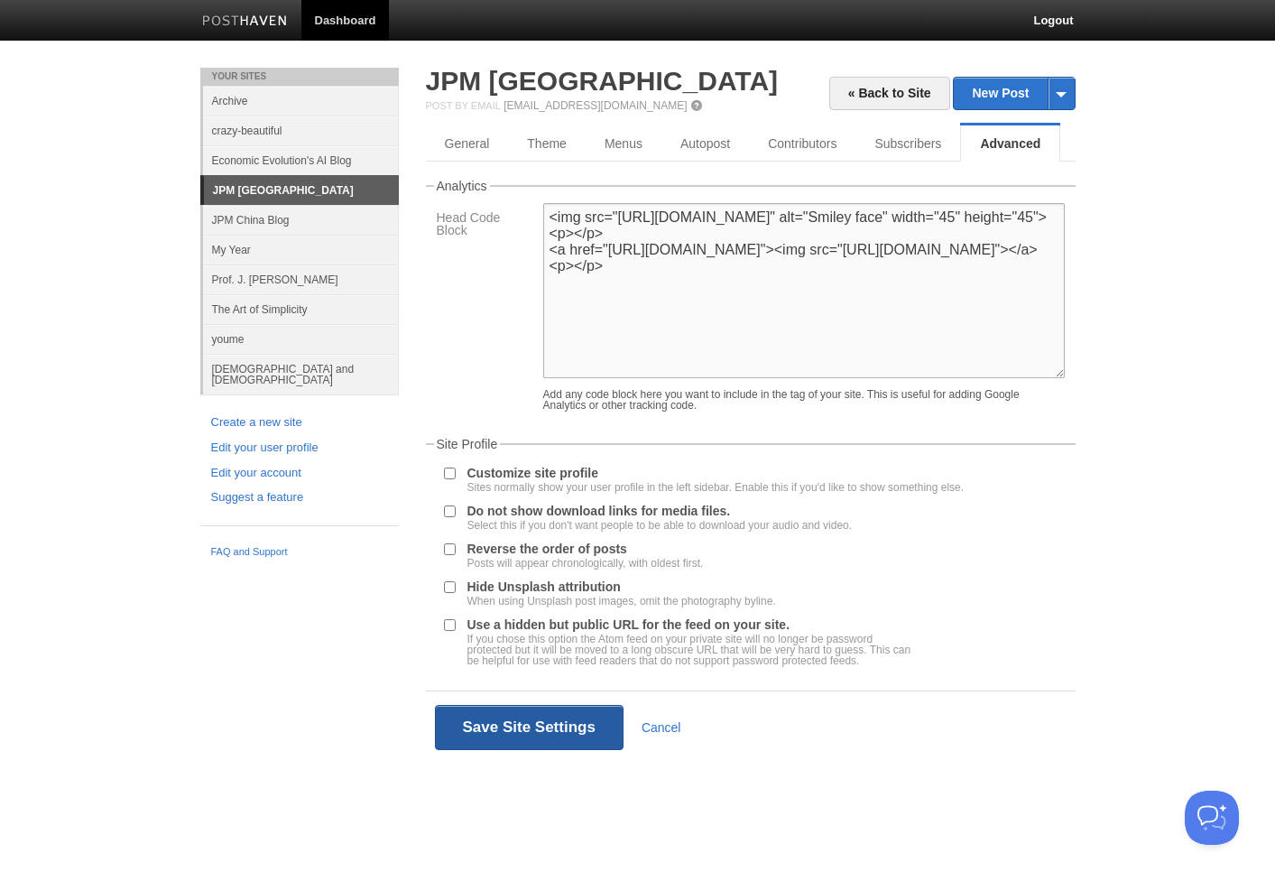
type textarea "<img src="[URL][DOMAIN_NAME]" alt="Smiley face" width="45" height="45"> <p></p>…"
click at [595, 733] on button "Save Site Settings" at bounding box center [529, 727] width 189 height 45
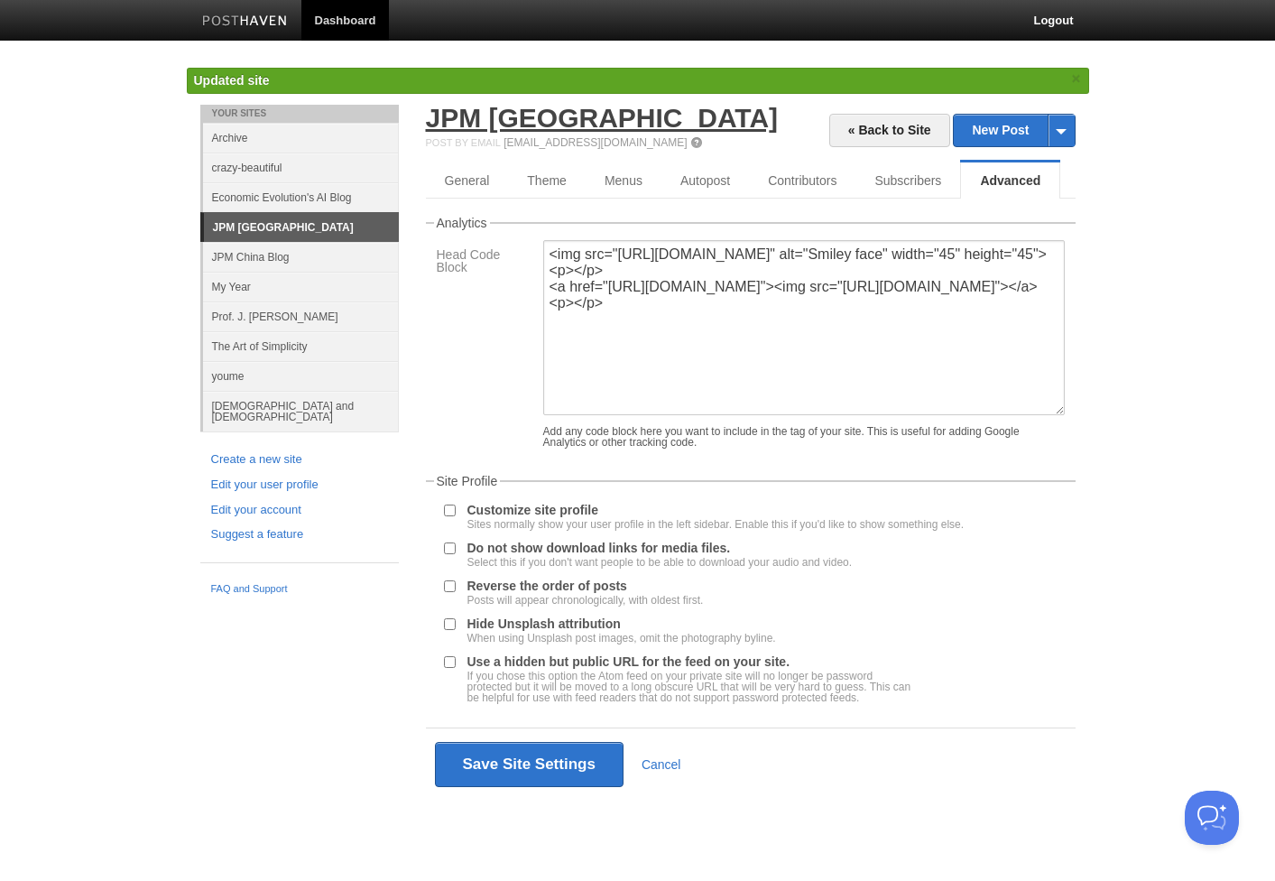
click at [510, 118] on link "JPM [GEOGRAPHIC_DATA]" at bounding box center [602, 118] width 353 height 30
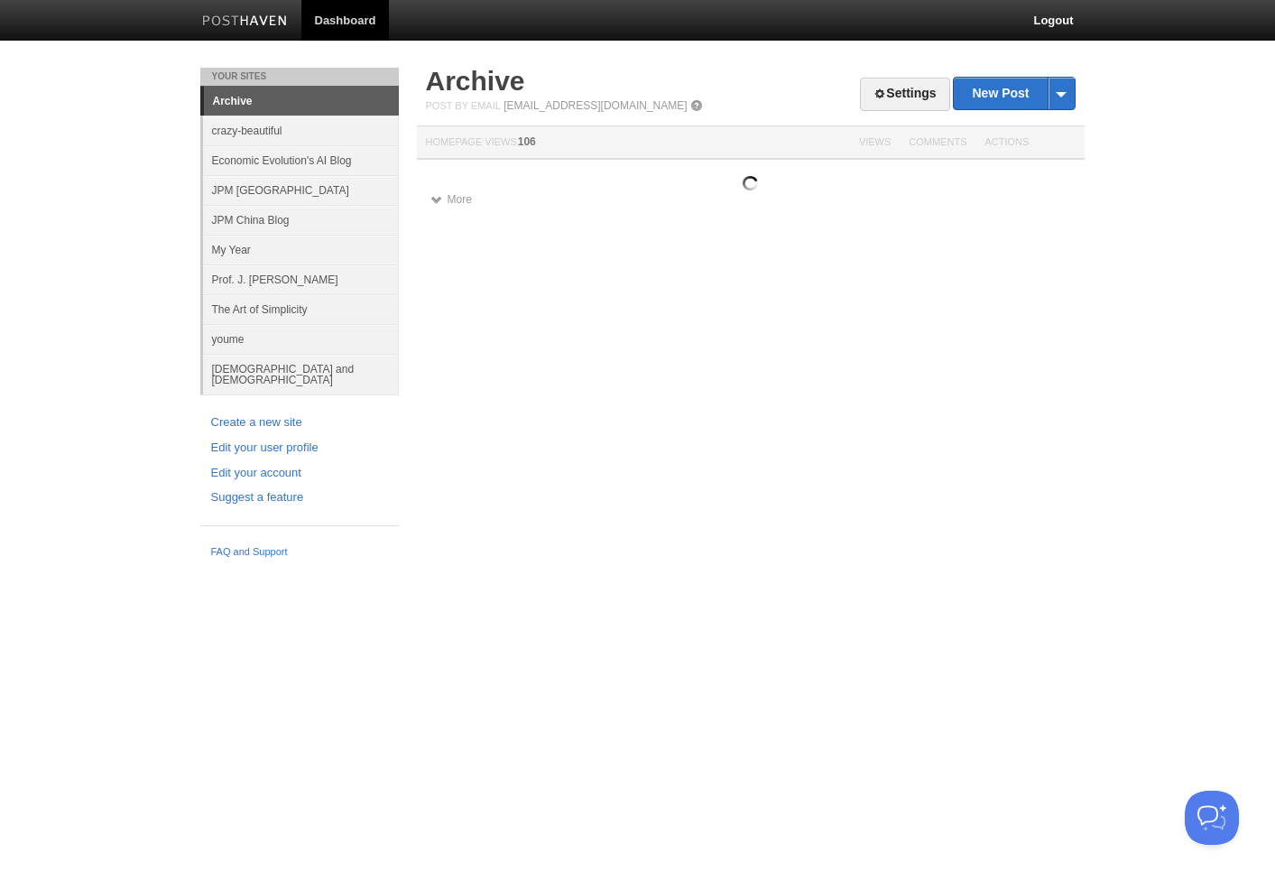
click at [256, 194] on link "JPM [GEOGRAPHIC_DATA]" at bounding box center [301, 190] width 196 height 30
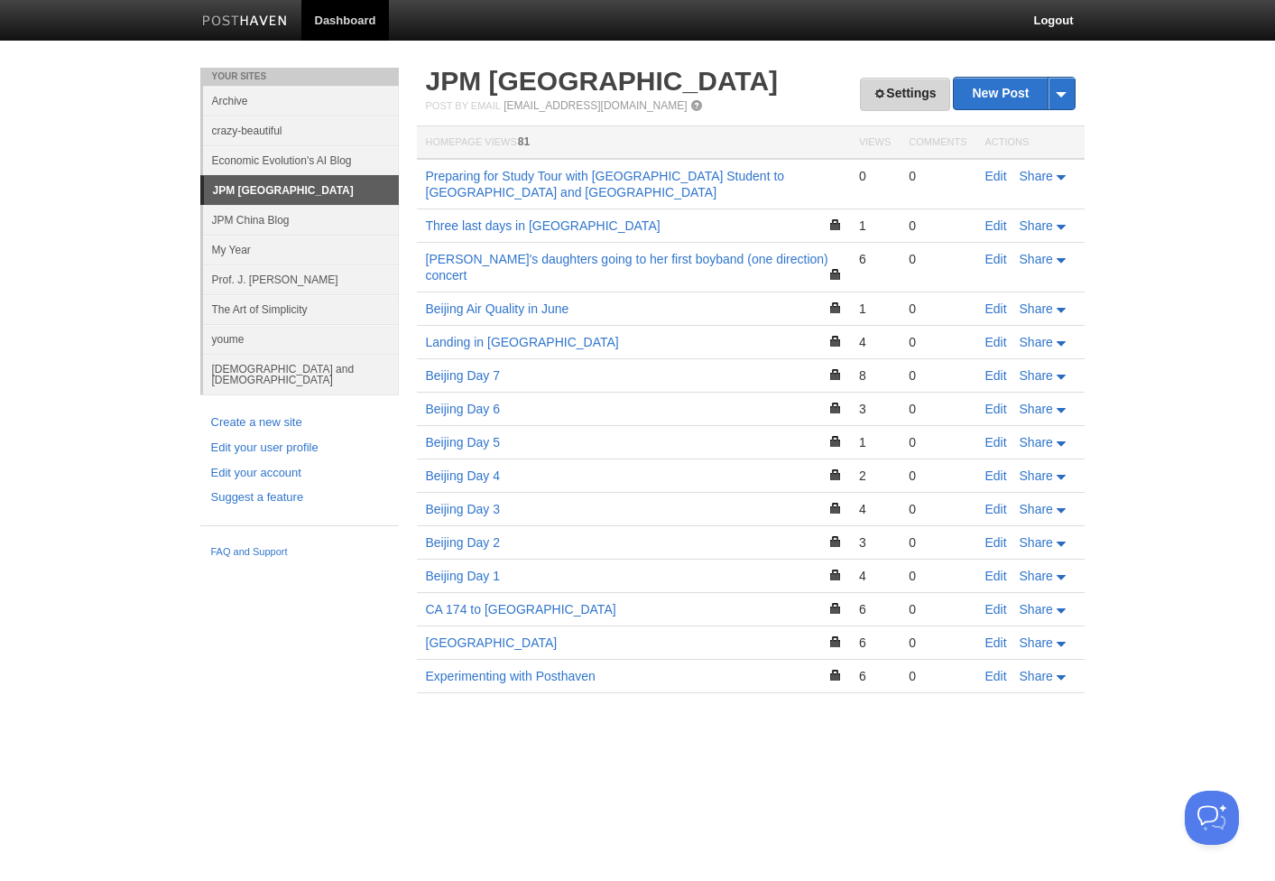
click at [914, 94] on link "Settings" at bounding box center [904, 94] width 89 height 33
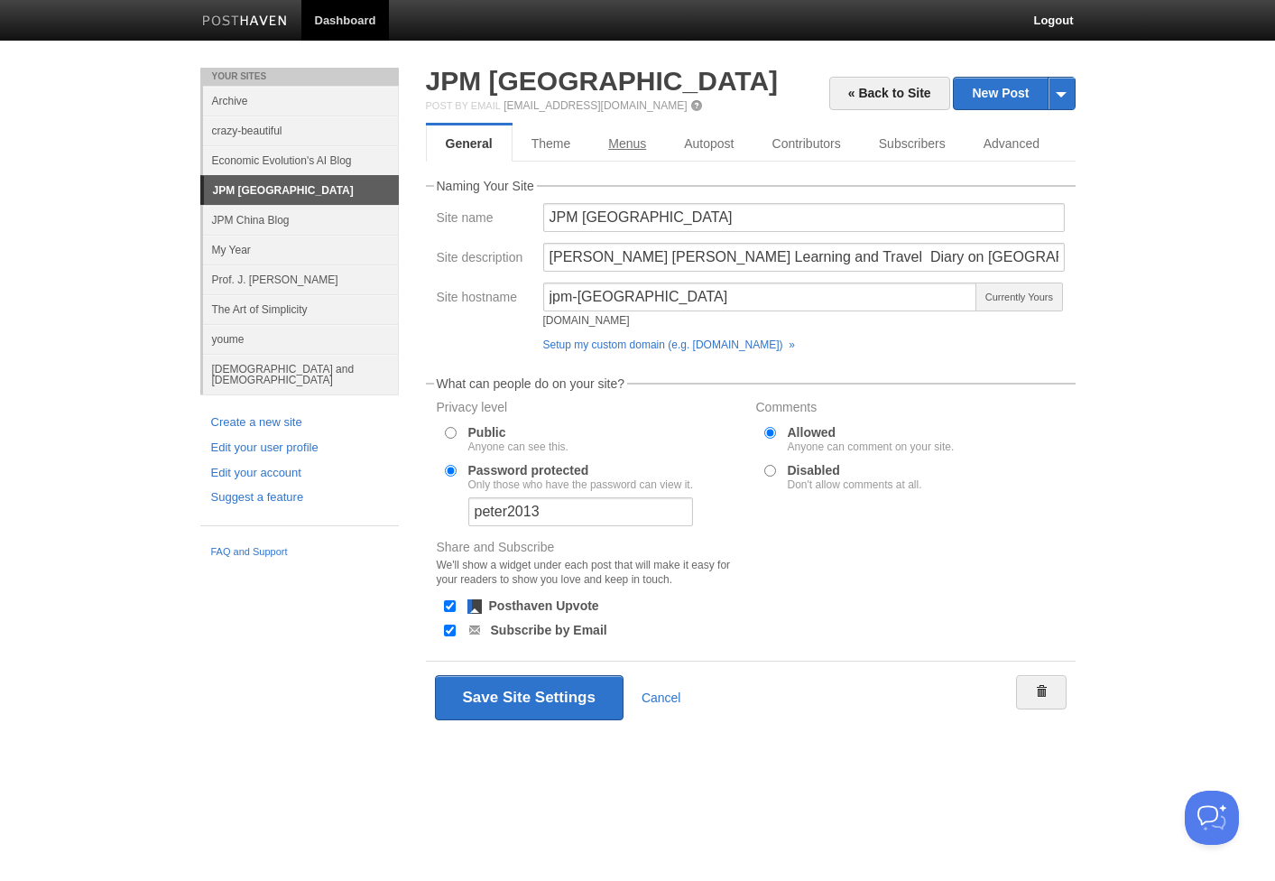
click at [634, 143] on link "Menus" at bounding box center [627, 143] width 76 height 36
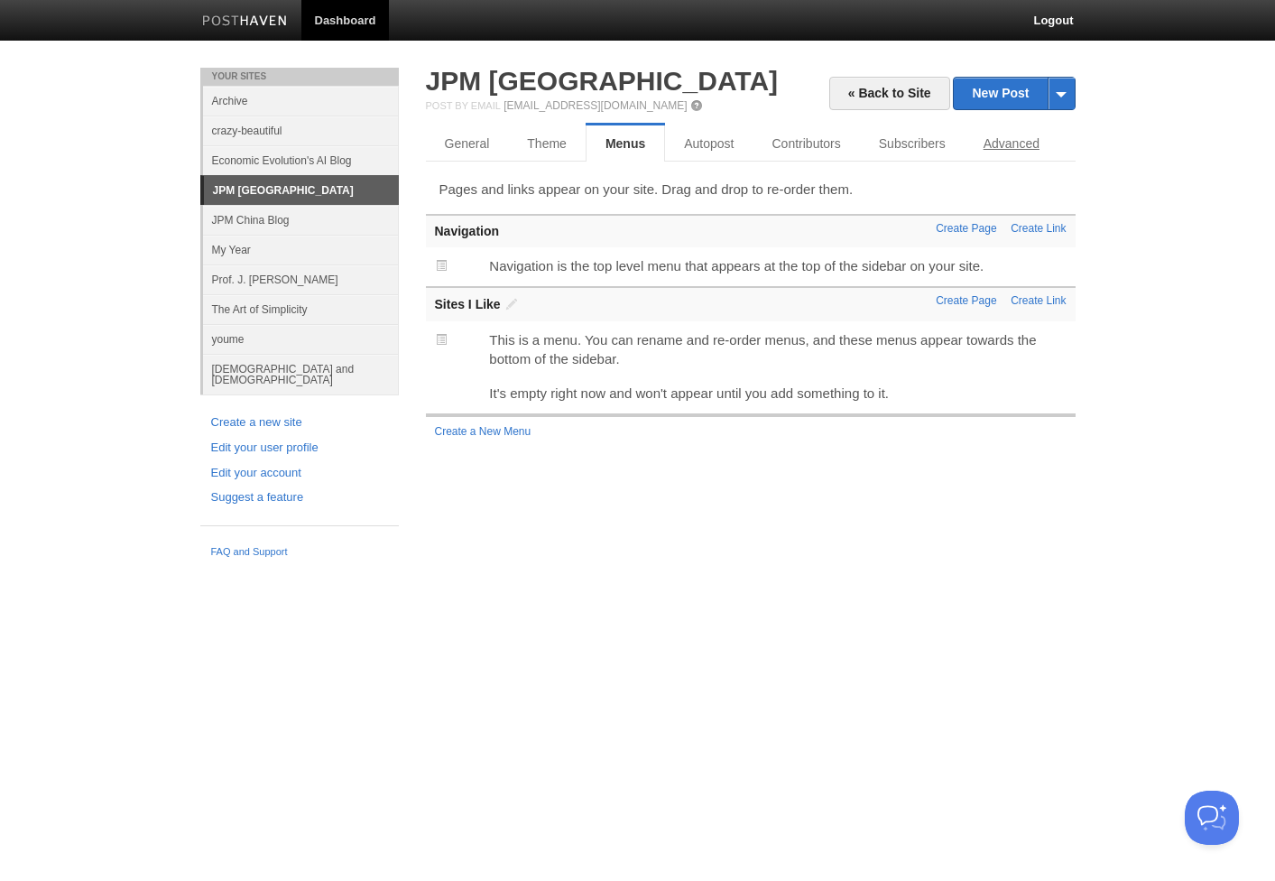
click at [998, 152] on link "Advanced" at bounding box center [1011, 143] width 94 height 36
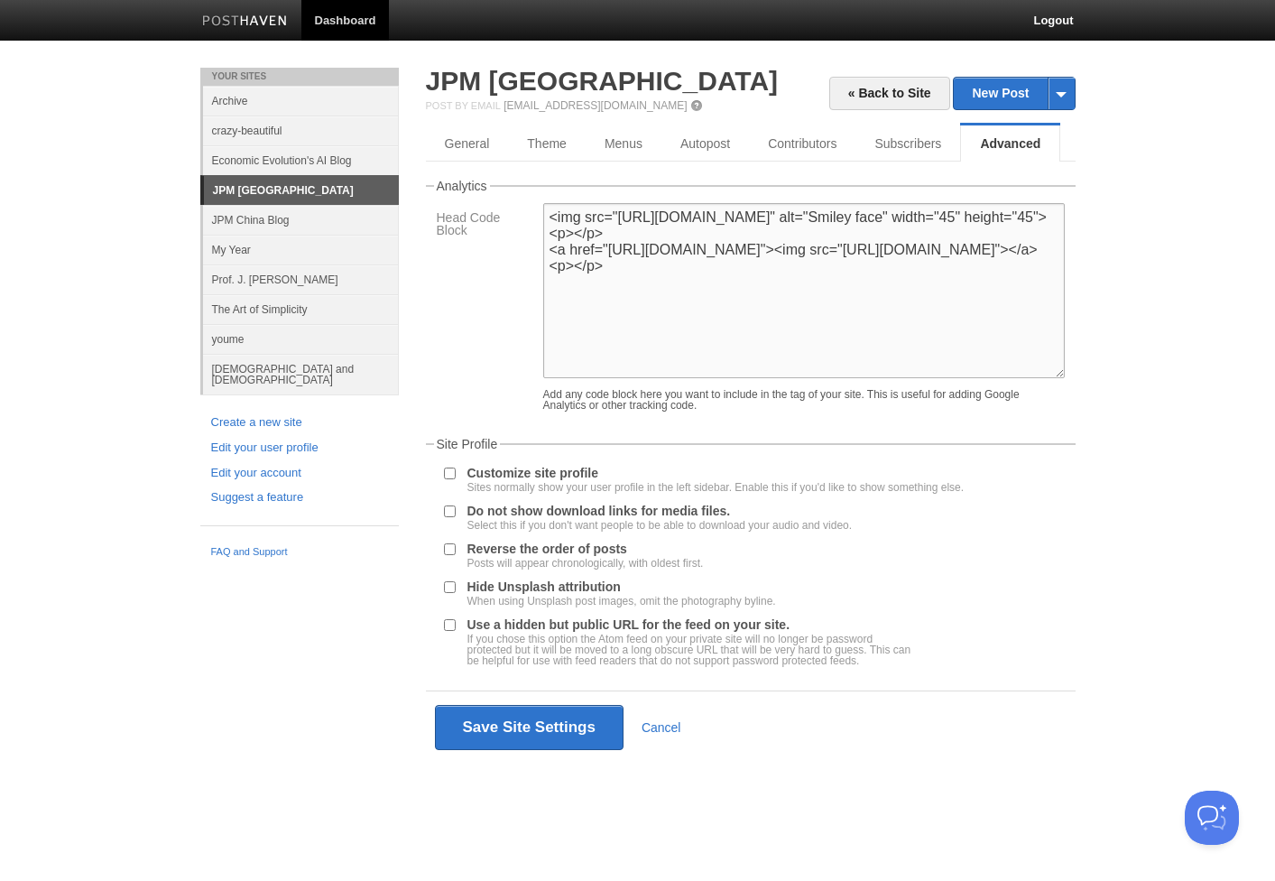
drag, startPoint x: 627, startPoint y: 321, endPoint x: 475, endPoint y: 167, distance: 216.9
click at [475, 167] on div "« Back to Site New Post by Web by Email JPM [GEOGRAPHIC_DATA] Post by Email [EM…" at bounding box center [751, 416] width 650 height 696
paste textarea "[PERSON_NAME] [PERSON_NAME] is Professor of Strategic Management at the [GEOGRA…"
type textarea "[PERSON_NAME] [PERSON_NAME] is Professor of Strategic Management at the [GEOGRA…"
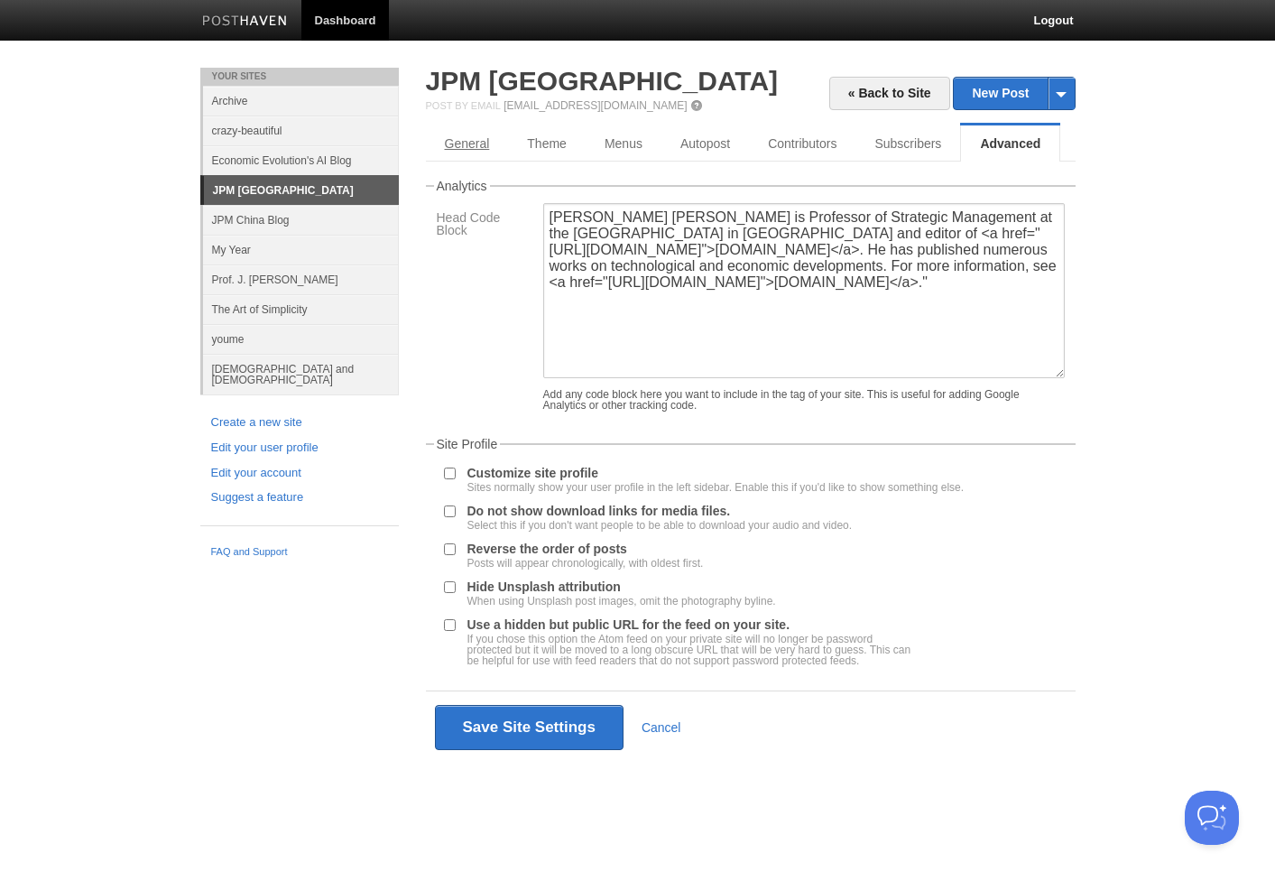
click at [473, 140] on link "General" at bounding box center [467, 143] width 83 height 36
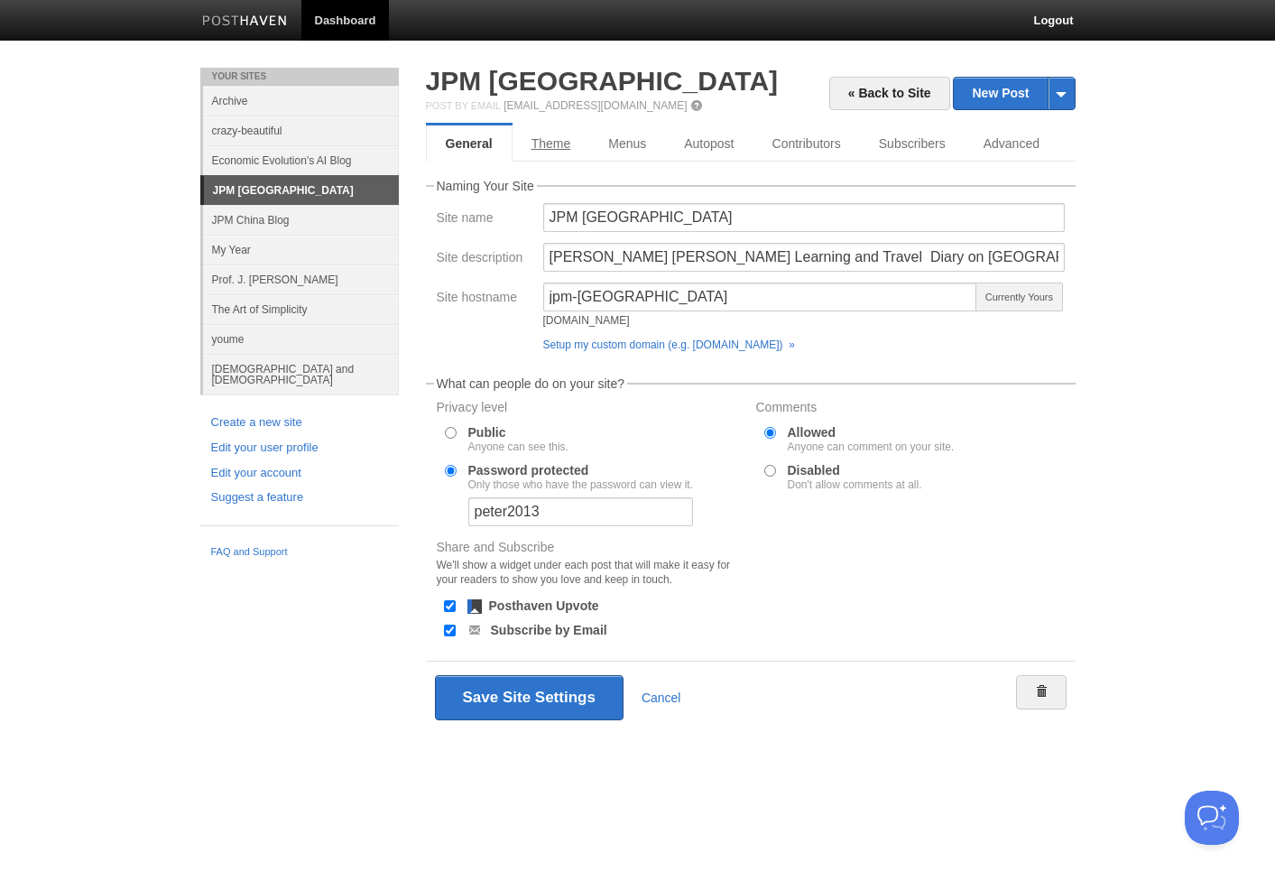
click at [547, 148] on link "Theme" at bounding box center [551, 143] width 78 height 36
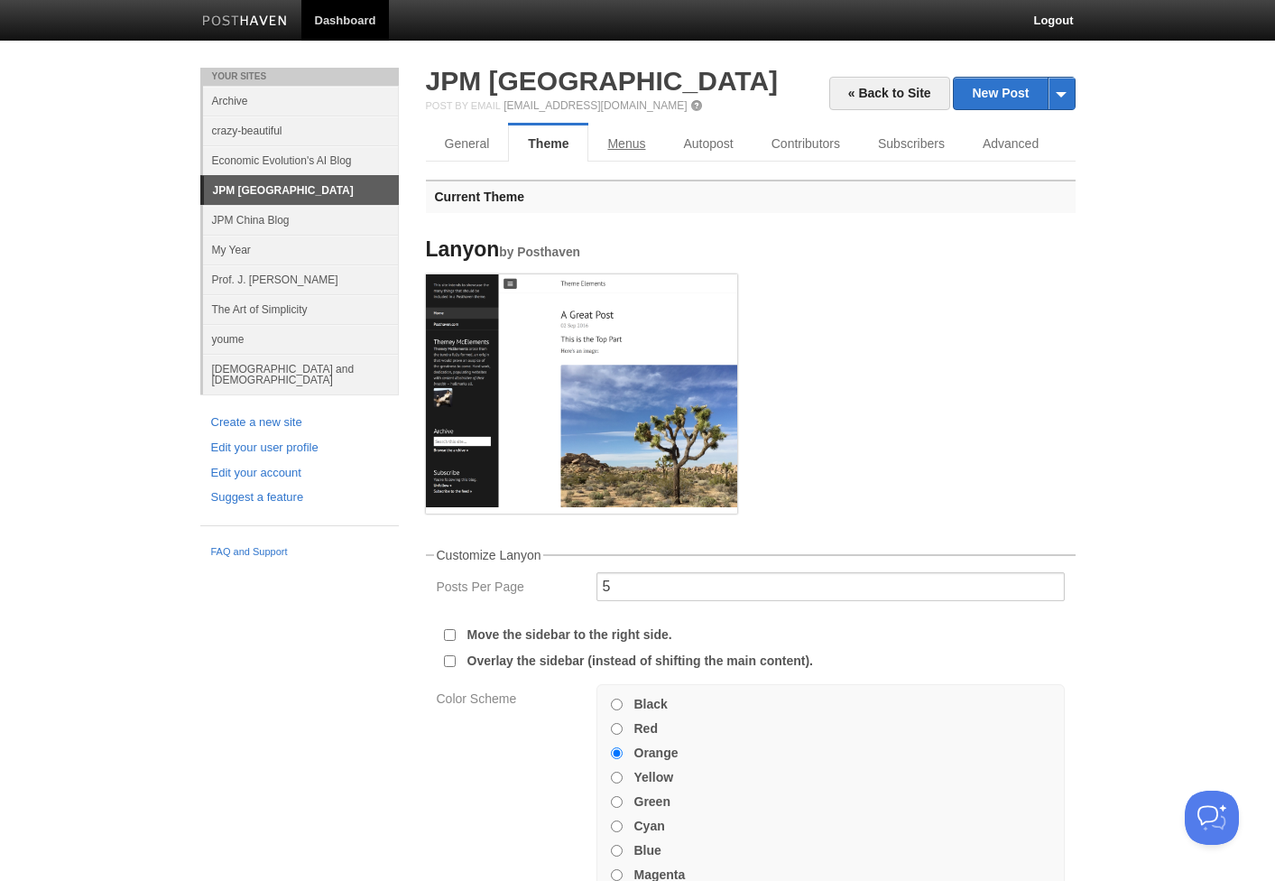
click at [617, 150] on link "Menus" at bounding box center [626, 143] width 76 height 36
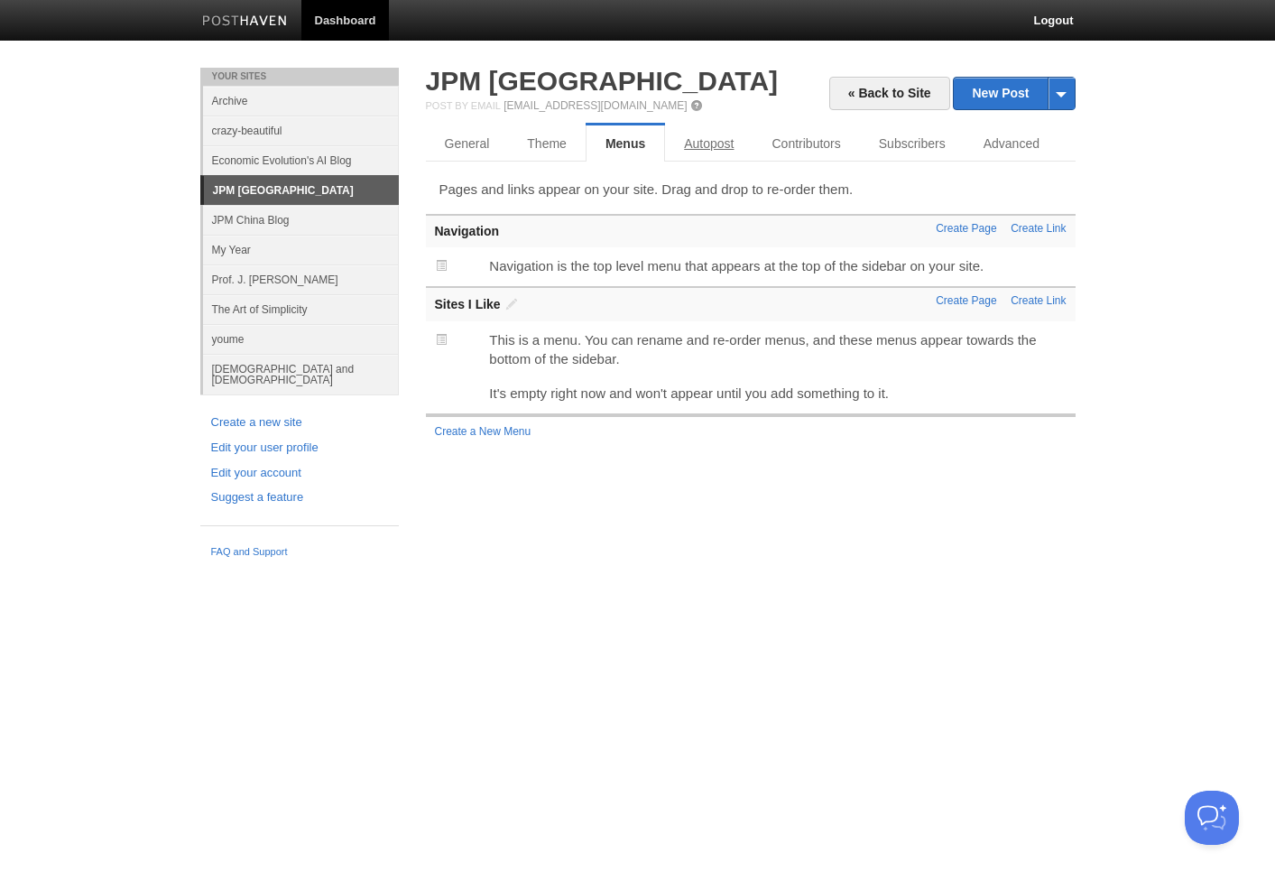
click at [724, 150] on link "Autopost" at bounding box center [709, 143] width 88 height 36
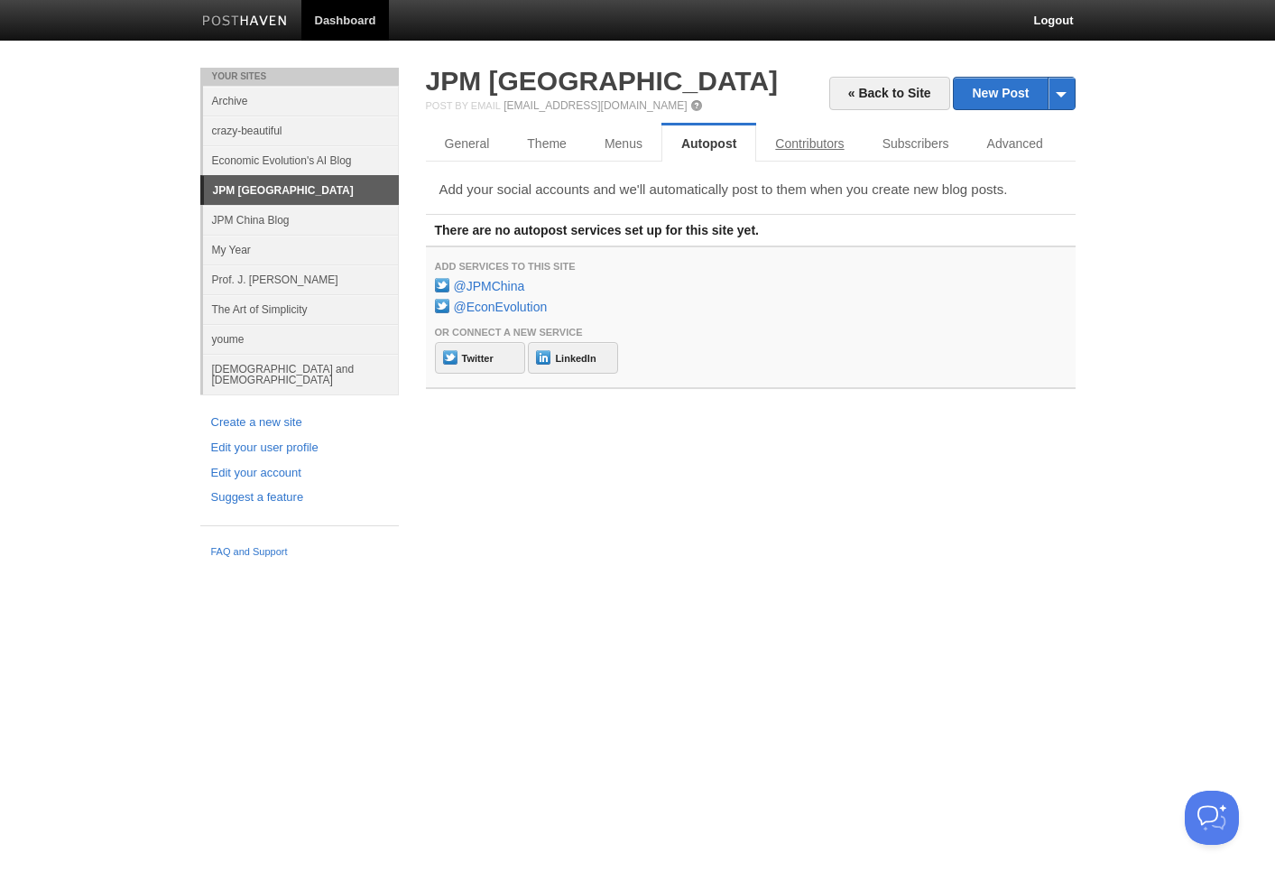
click at [782, 154] on link "Contributors" at bounding box center [809, 143] width 106 height 36
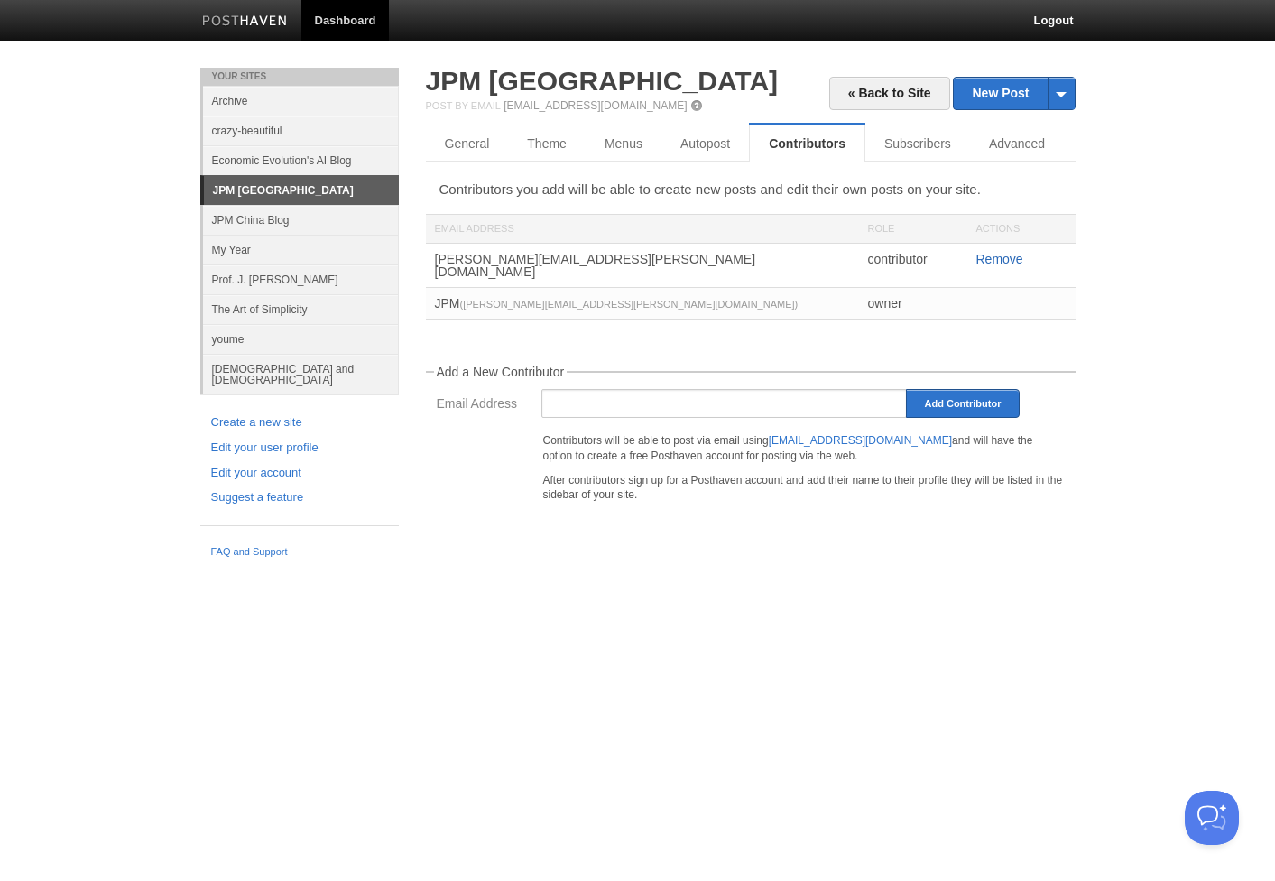
click at [997, 259] on link "Remove" at bounding box center [999, 259] width 47 height 14
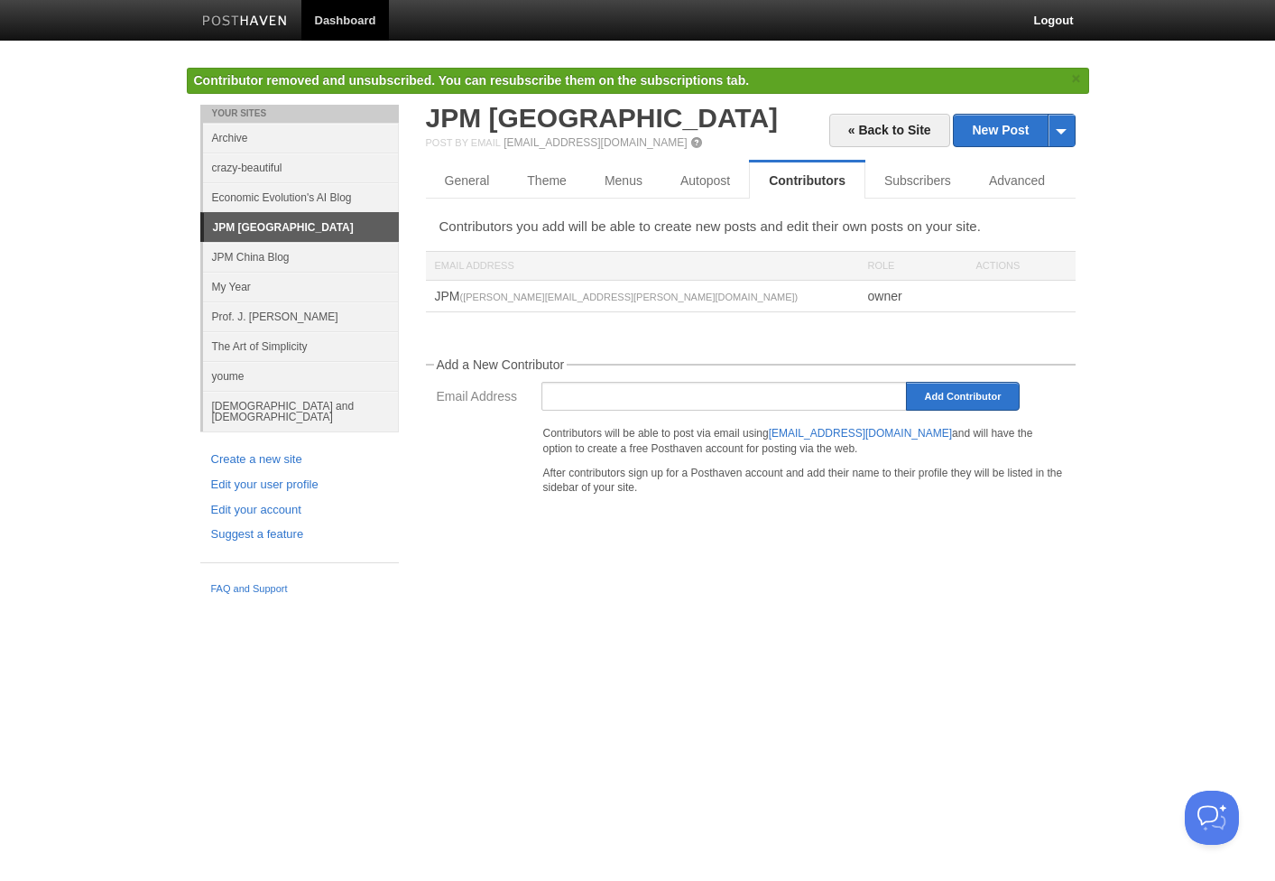
click at [442, 291] on div "JPM ([PERSON_NAME][EMAIL_ADDRESS][PERSON_NAME][DOMAIN_NAME])" at bounding box center [642, 296] width 433 height 31
click at [1011, 169] on link "Advanced" at bounding box center [1017, 180] width 94 height 36
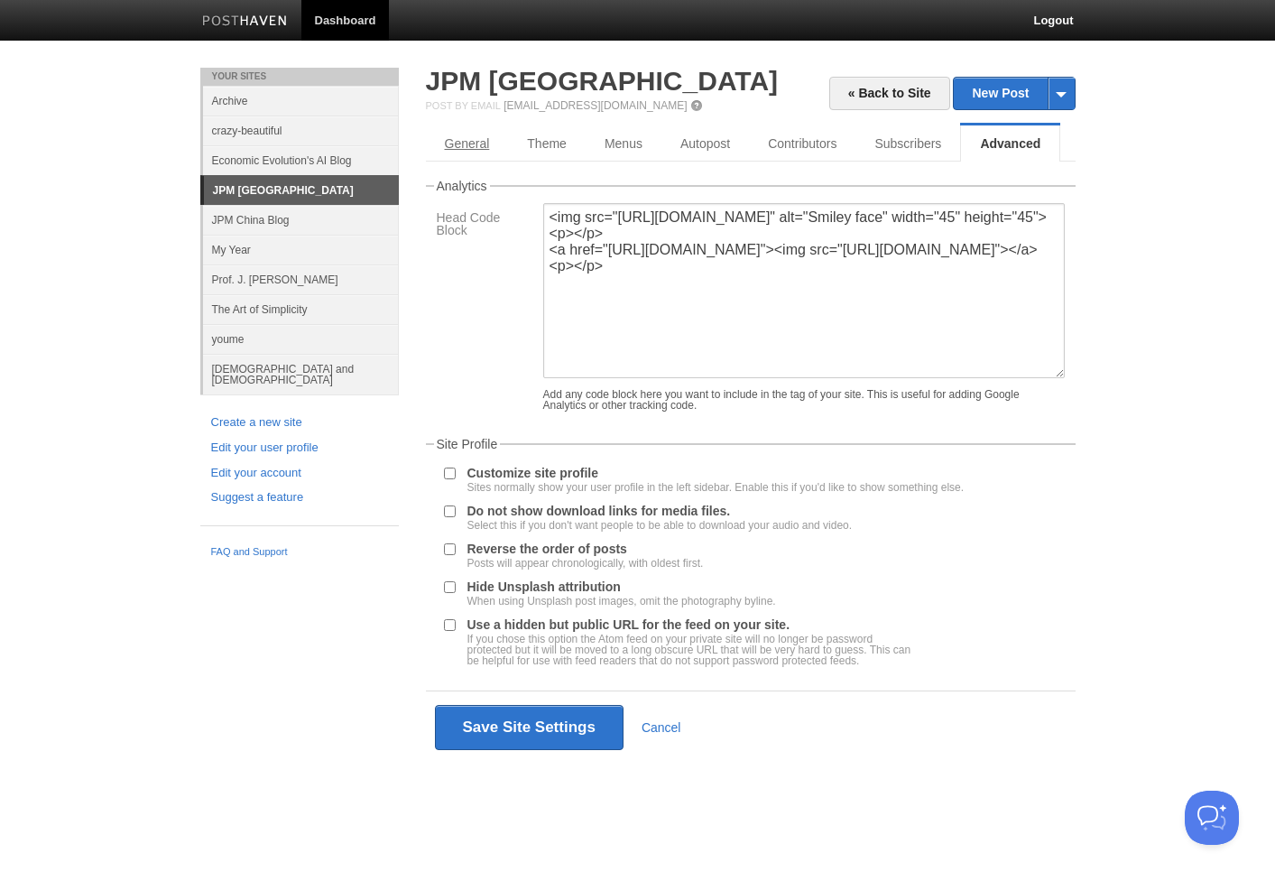
click at [473, 145] on link "General" at bounding box center [467, 143] width 83 height 36
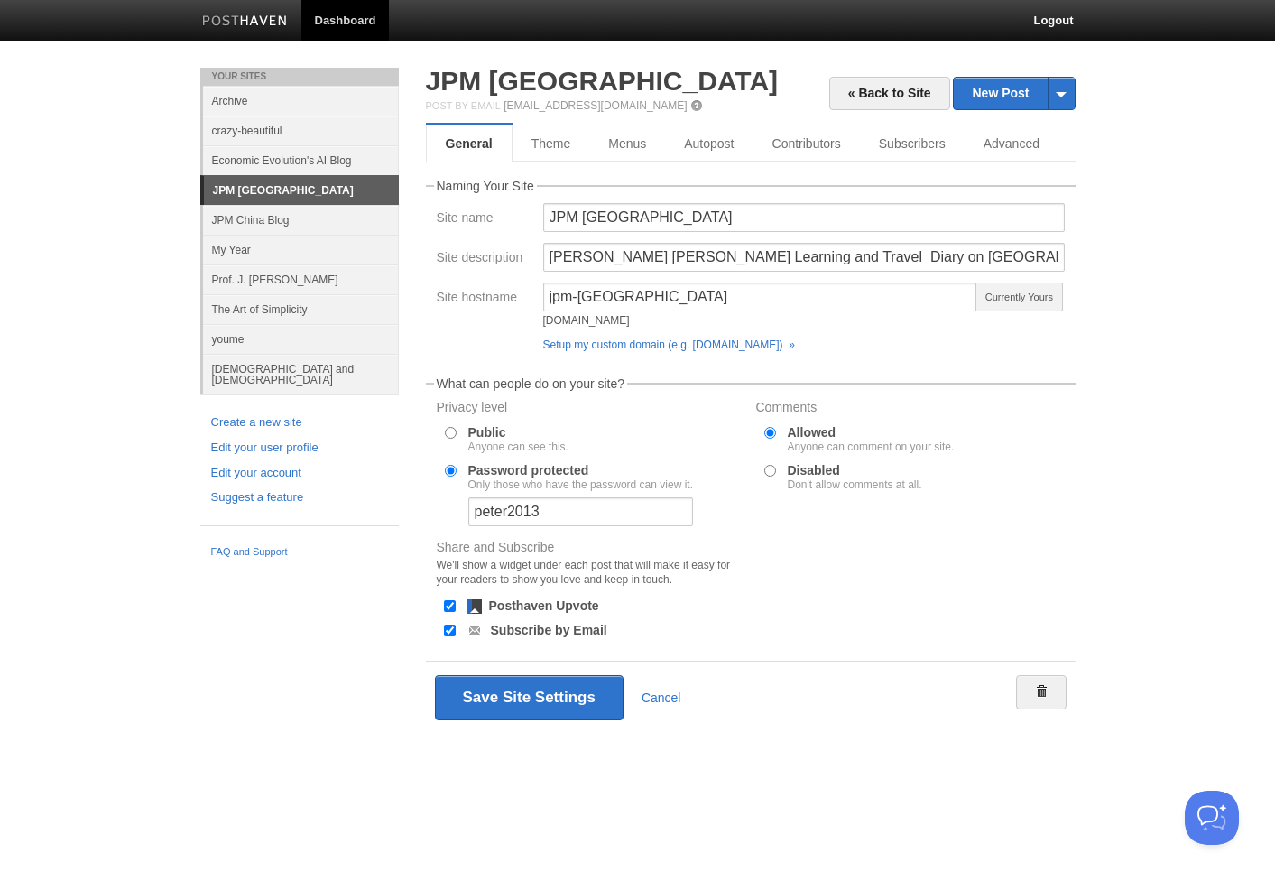
click at [445, 437] on input "Public Anyone can see this." at bounding box center [451, 433] width 12 height 12
radio input "true"
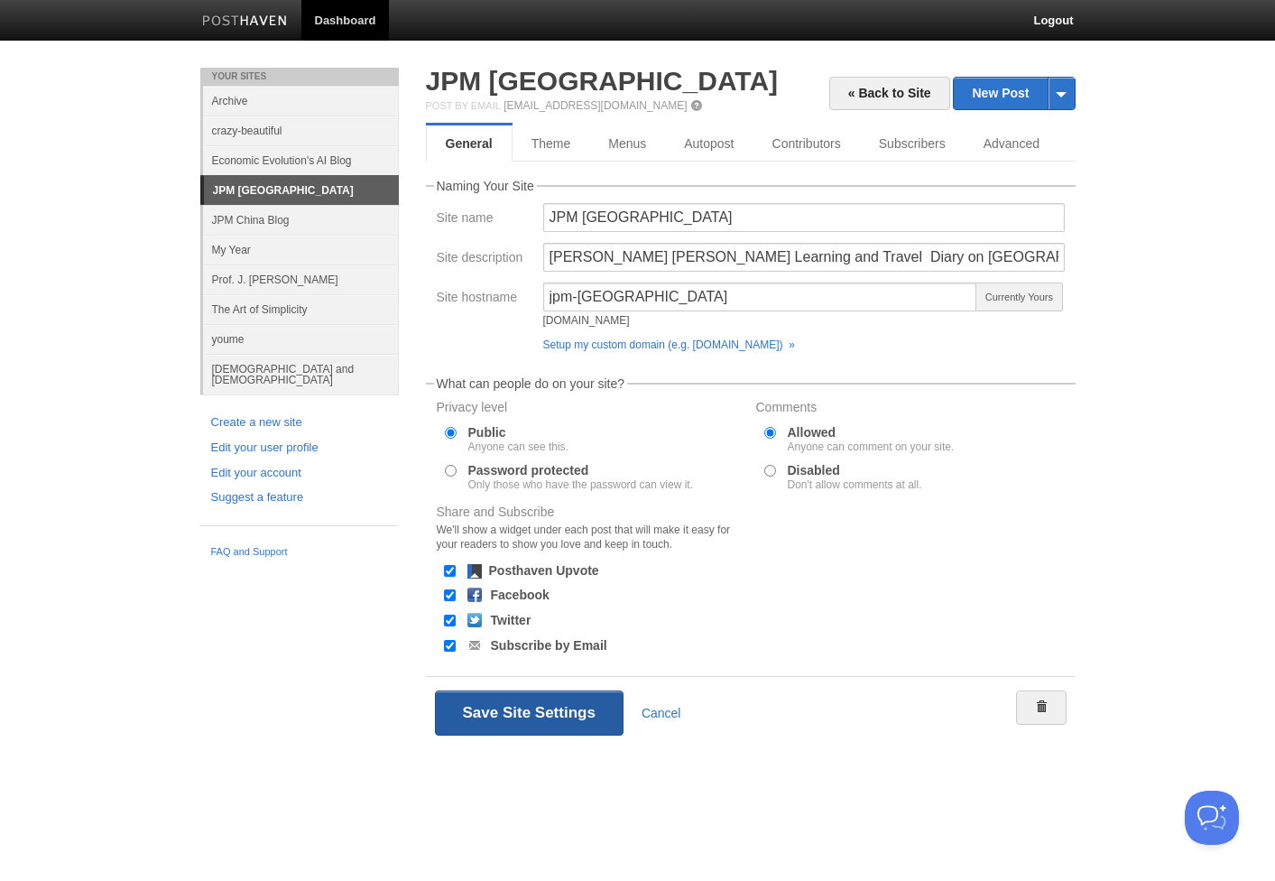
click at [572, 705] on button "Save Site Settings" at bounding box center [529, 712] width 189 height 45
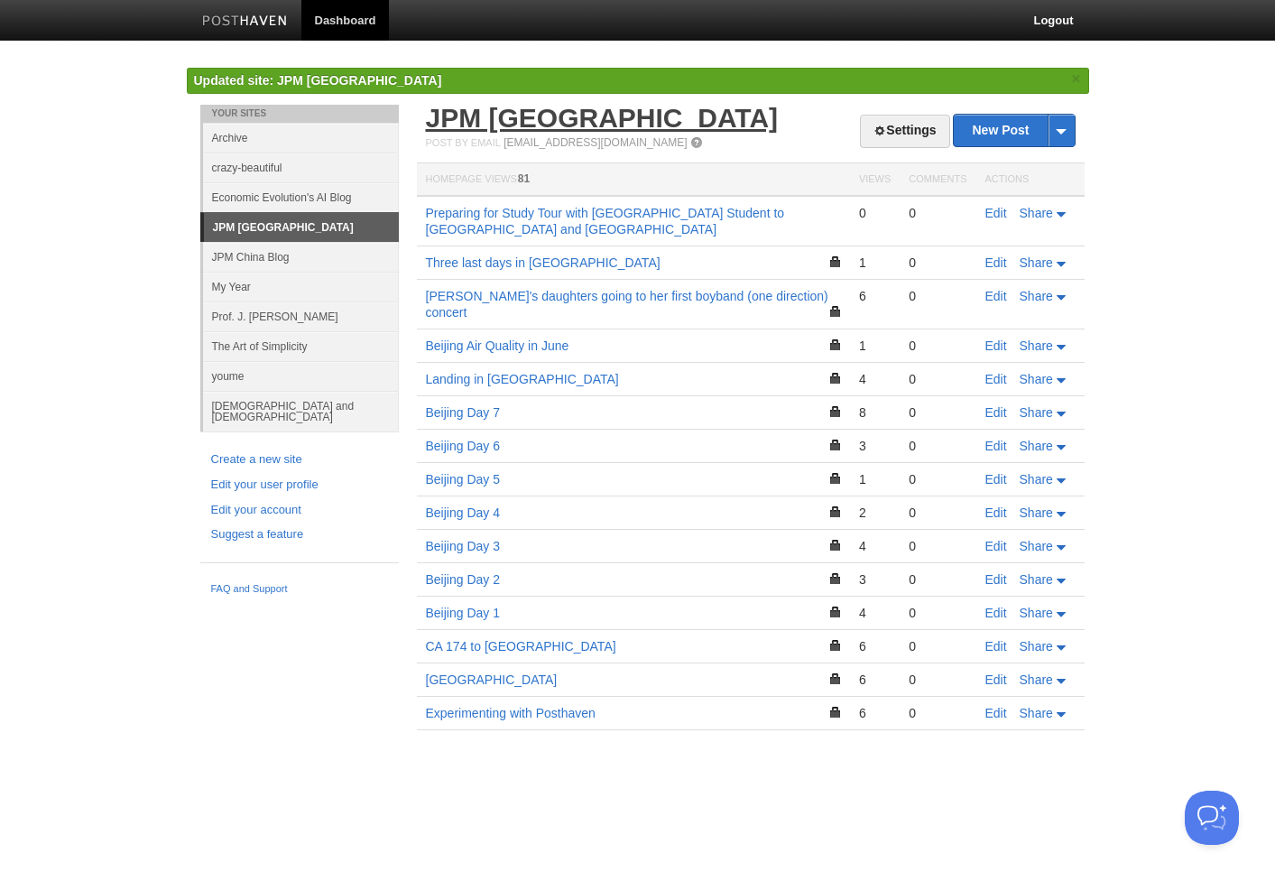
click at [521, 124] on link "JPM [GEOGRAPHIC_DATA]" at bounding box center [602, 118] width 353 height 30
click at [932, 135] on link "Settings" at bounding box center [904, 131] width 89 height 33
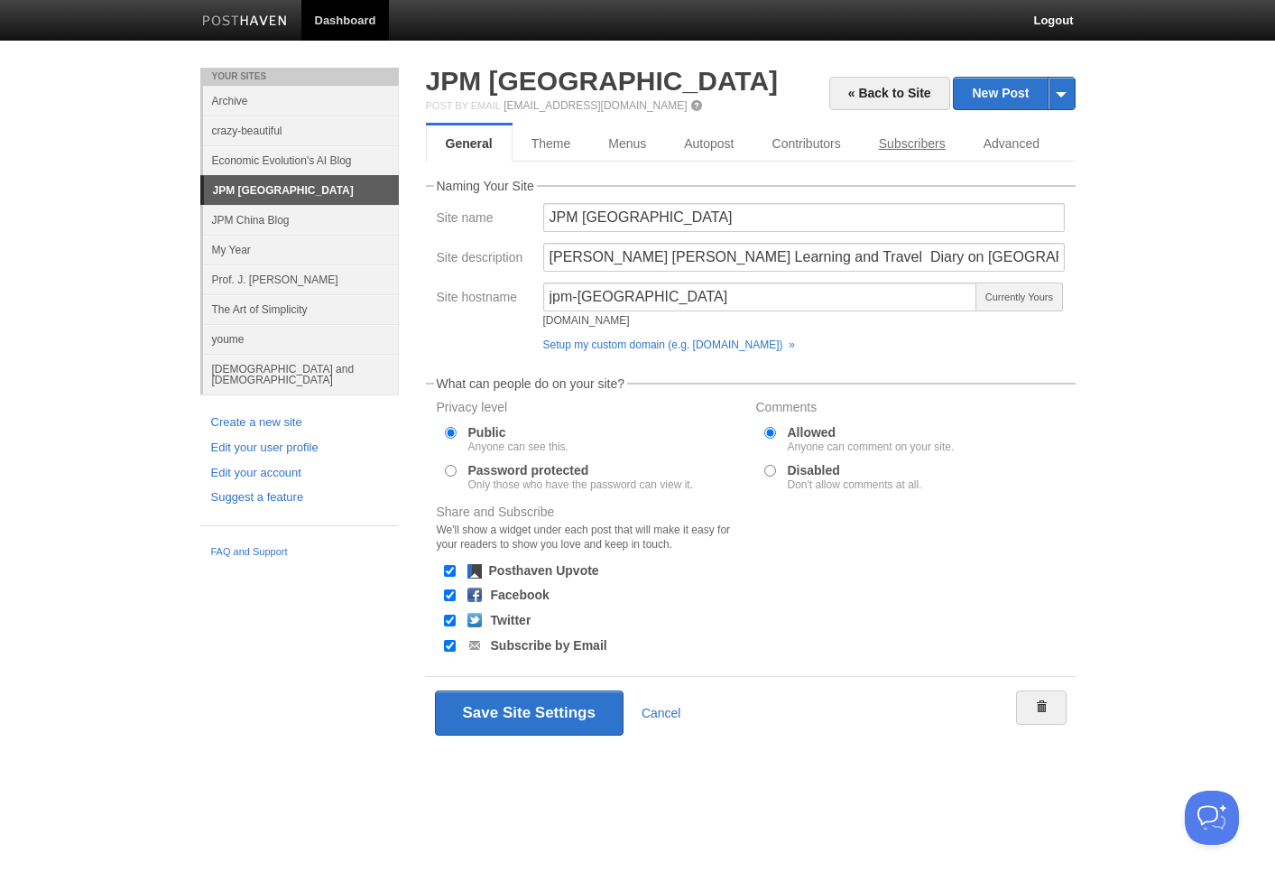
click at [888, 149] on link "Subscribers" at bounding box center [912, 143] width 105 height 36
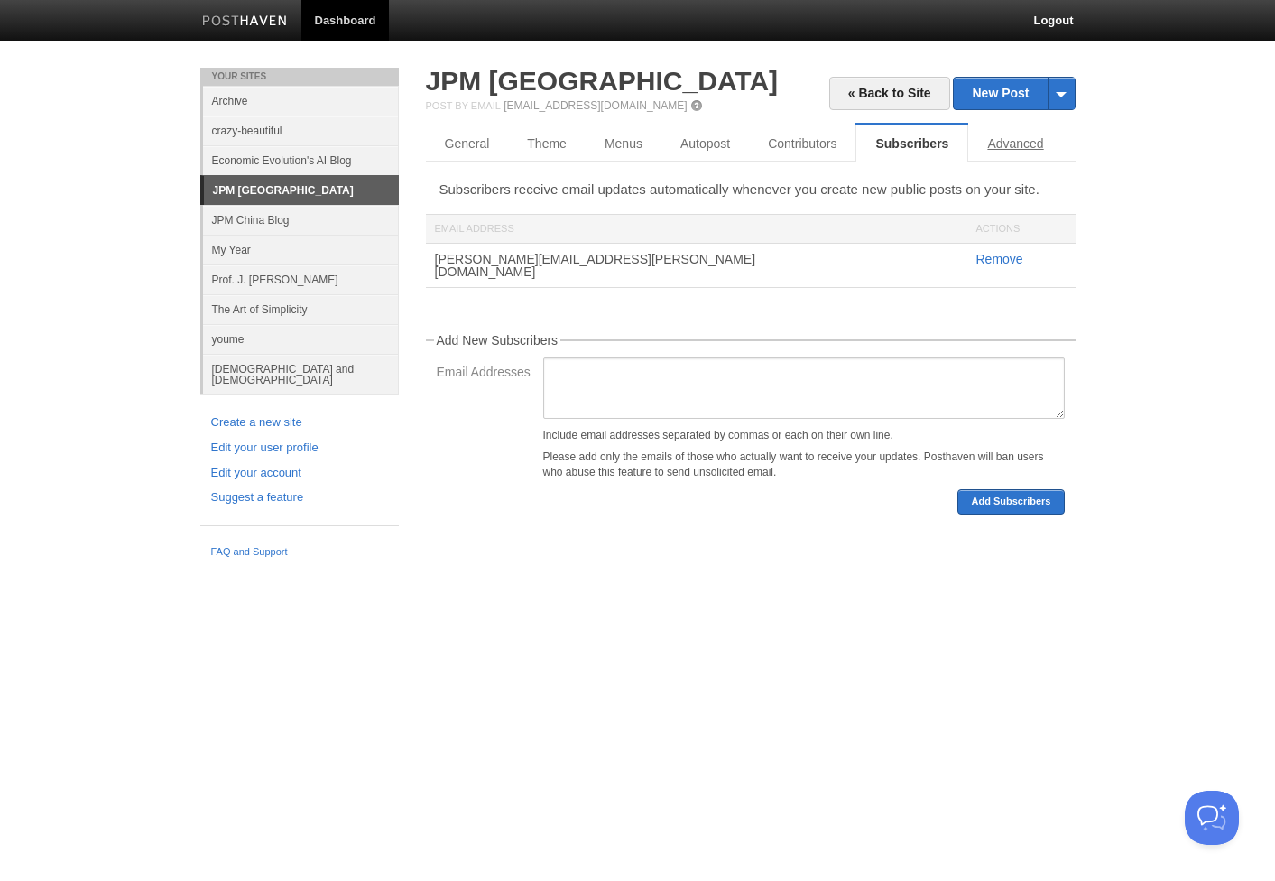
click at [1002, 141] on link "Advanced" at bounding box center [1015, 143] width 94 height 36
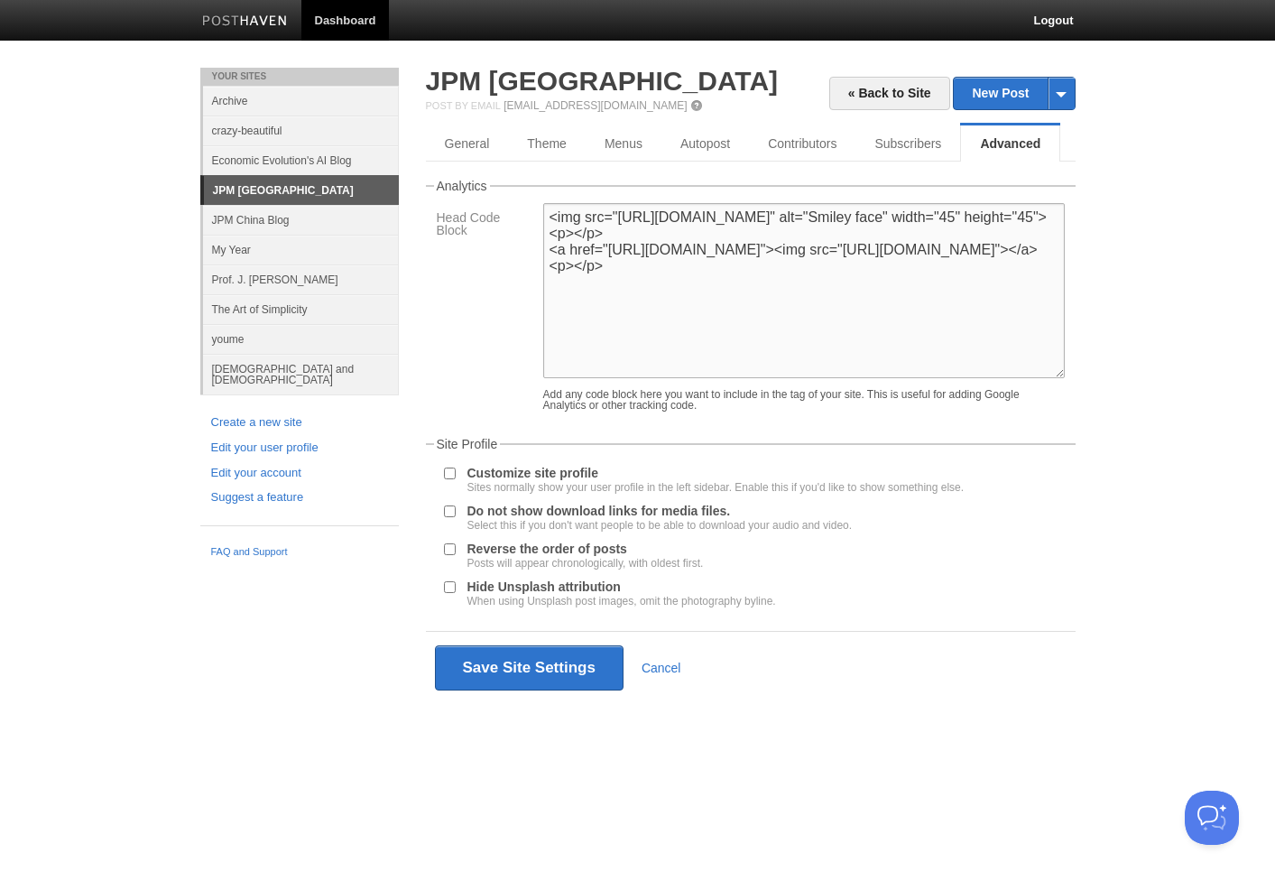
drag, startPoint x: 681, startPoint y: 340, endPoint x: 508, endPoint y: 167, distance: 245.0
click at [502, 167] on div "« Back to Site New Post by Web by Email JPM [GEOGRAPHIC_DATA] Post by Email [EM…" at bounding box center [751, 386] width 650 height 636
paste textarea "[PERSON_NAME] [PERSON_NAME] is Professor of Strategic Management at the [GEOGRA…"
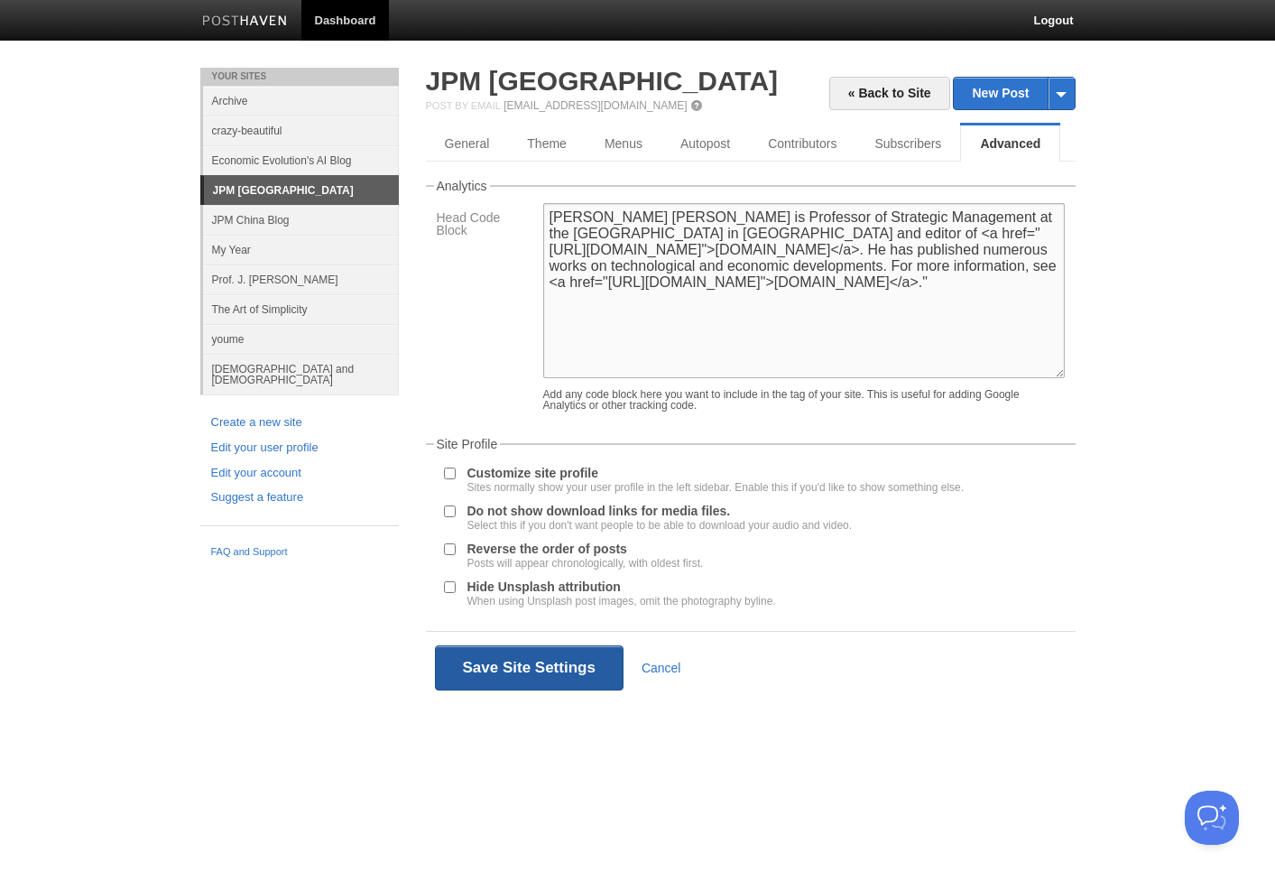
type textarea "[PERSON_NAME] [PERSON_NAME] is Professor of Strategic Management at the [GEOGRA…"
click at [547, 675] on button "Save Site Settings" at bounding box center [529, 667] width 189 height 45
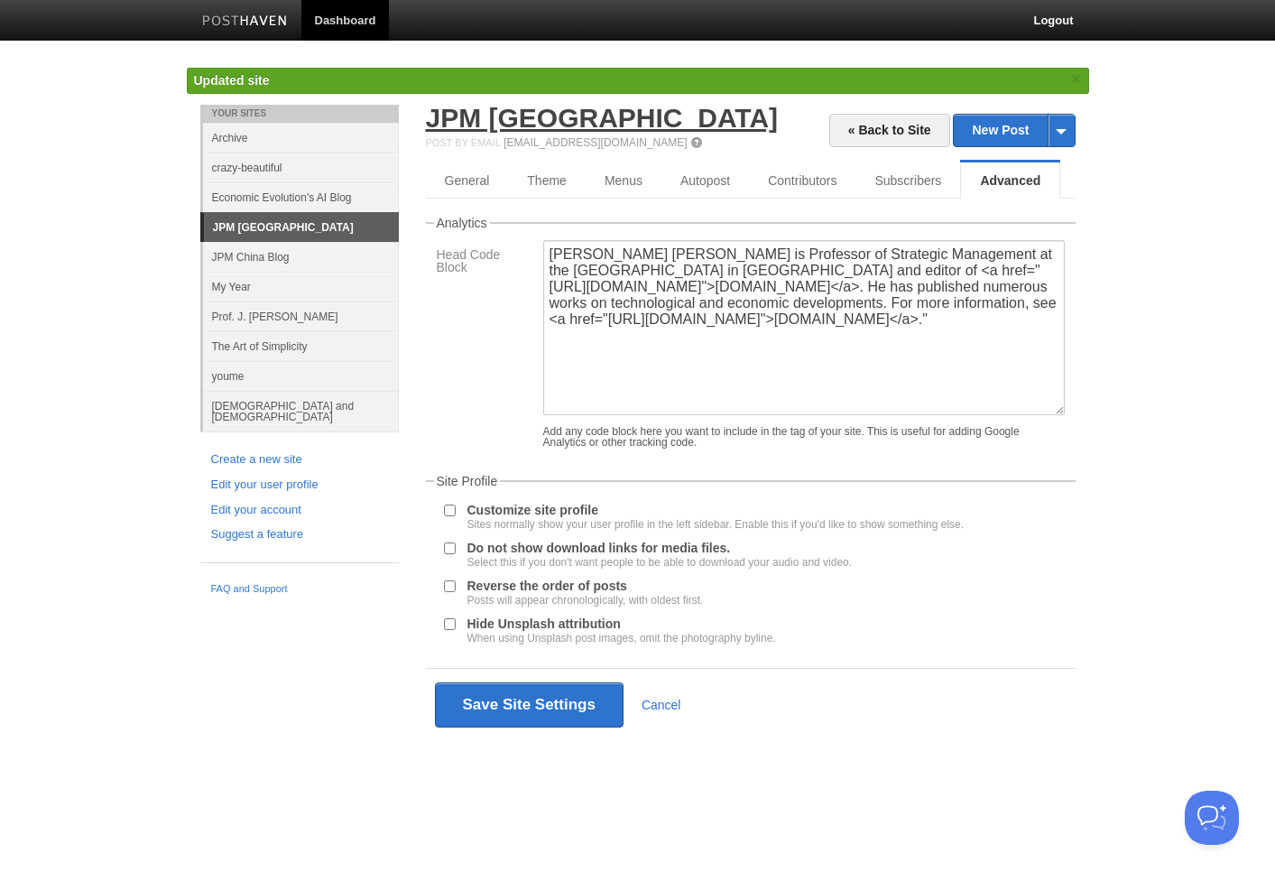
click at [494, 119] on link "JPM [GEOGRAPHIC_DATA]" at bounding box center [602, 118] width 353 height 30
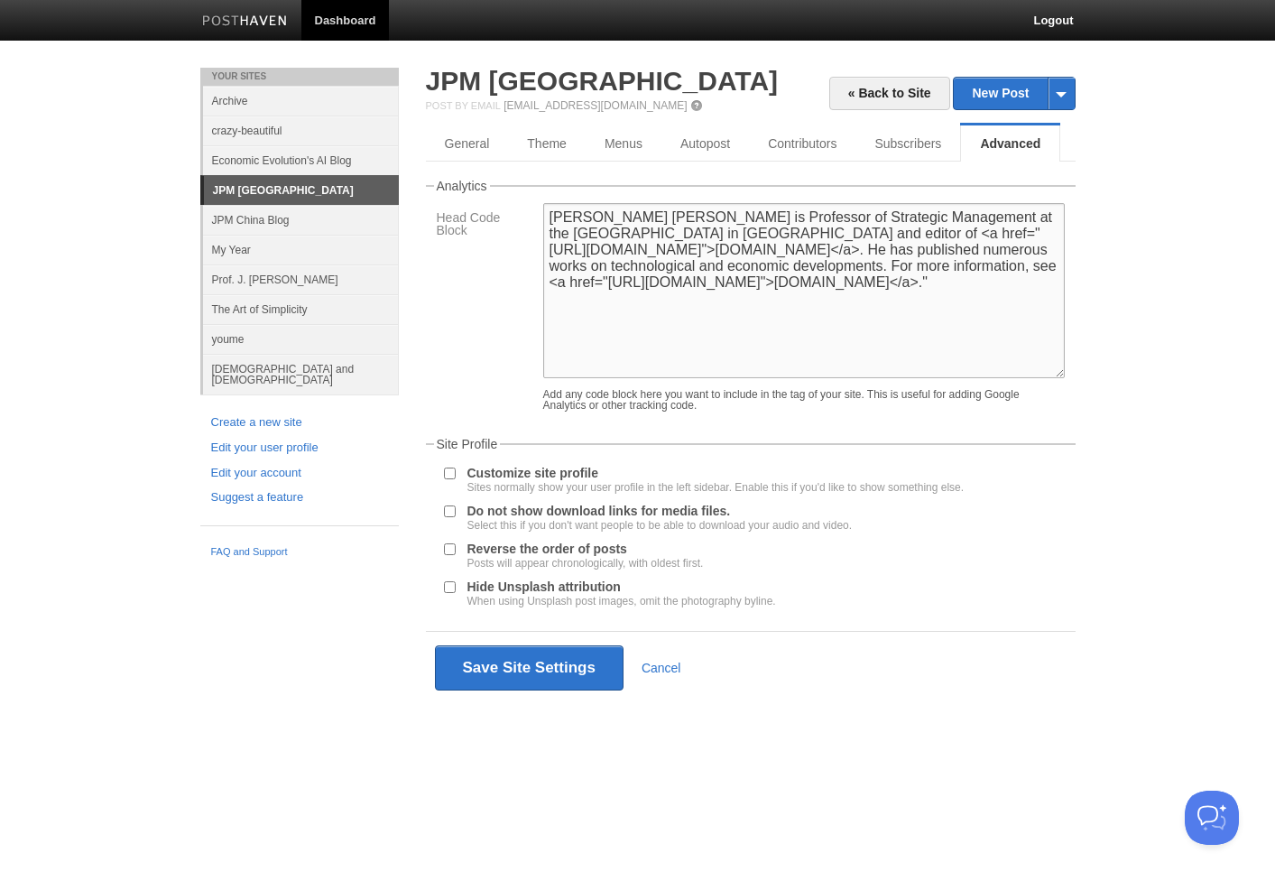
drag, startPoint x: 860, startPoint y: 314, endPoint x: 464, endPoint y: 176, distance: 419.4
click at [464, 176] on div "« Back to Site New Post by Web by Email JPM [GEOGRAPHIC_DATA] Post by Email [EM…" at bounding box center [751, 386] width 650 height 636
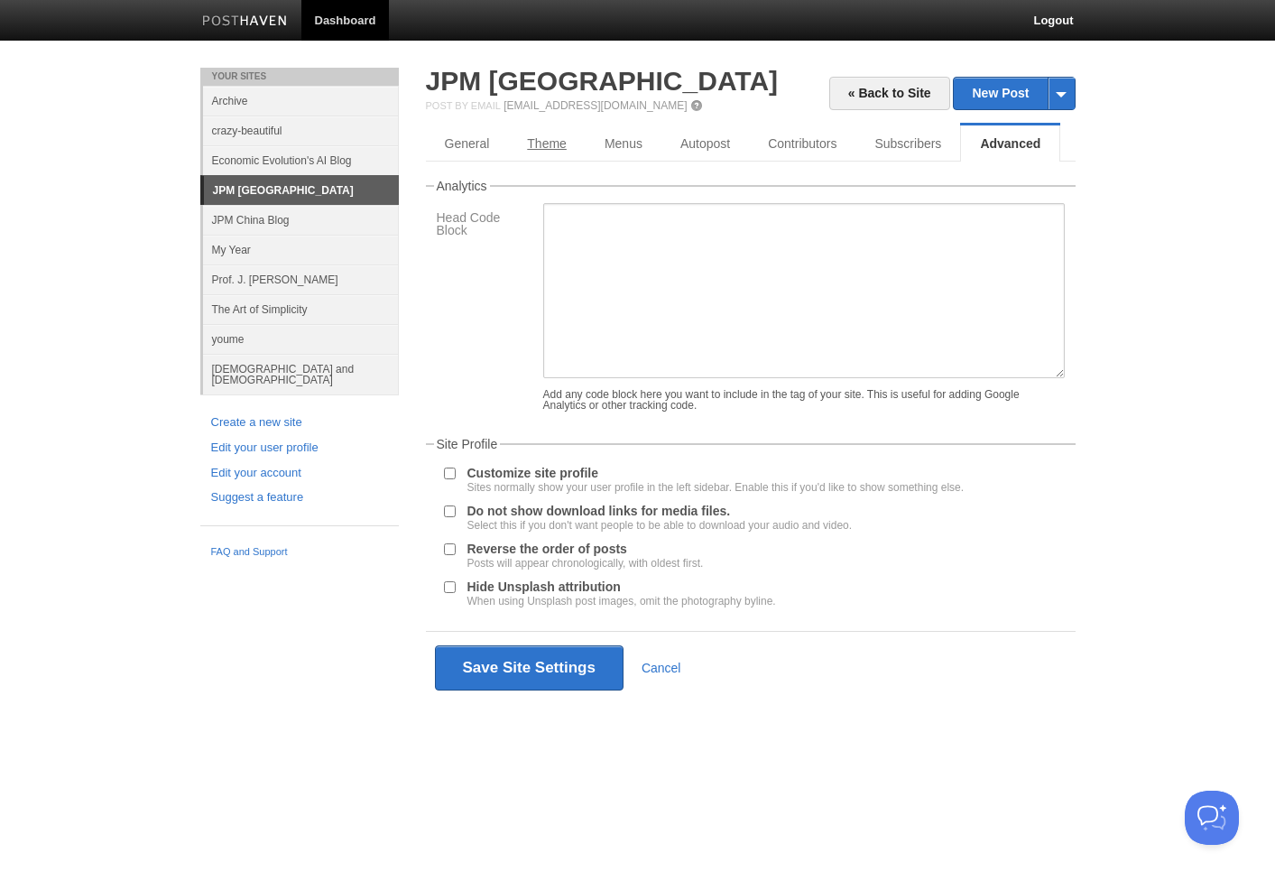
click at [549, 143] on link "Theme" at bounding box center [547, 143] width 78 height 36
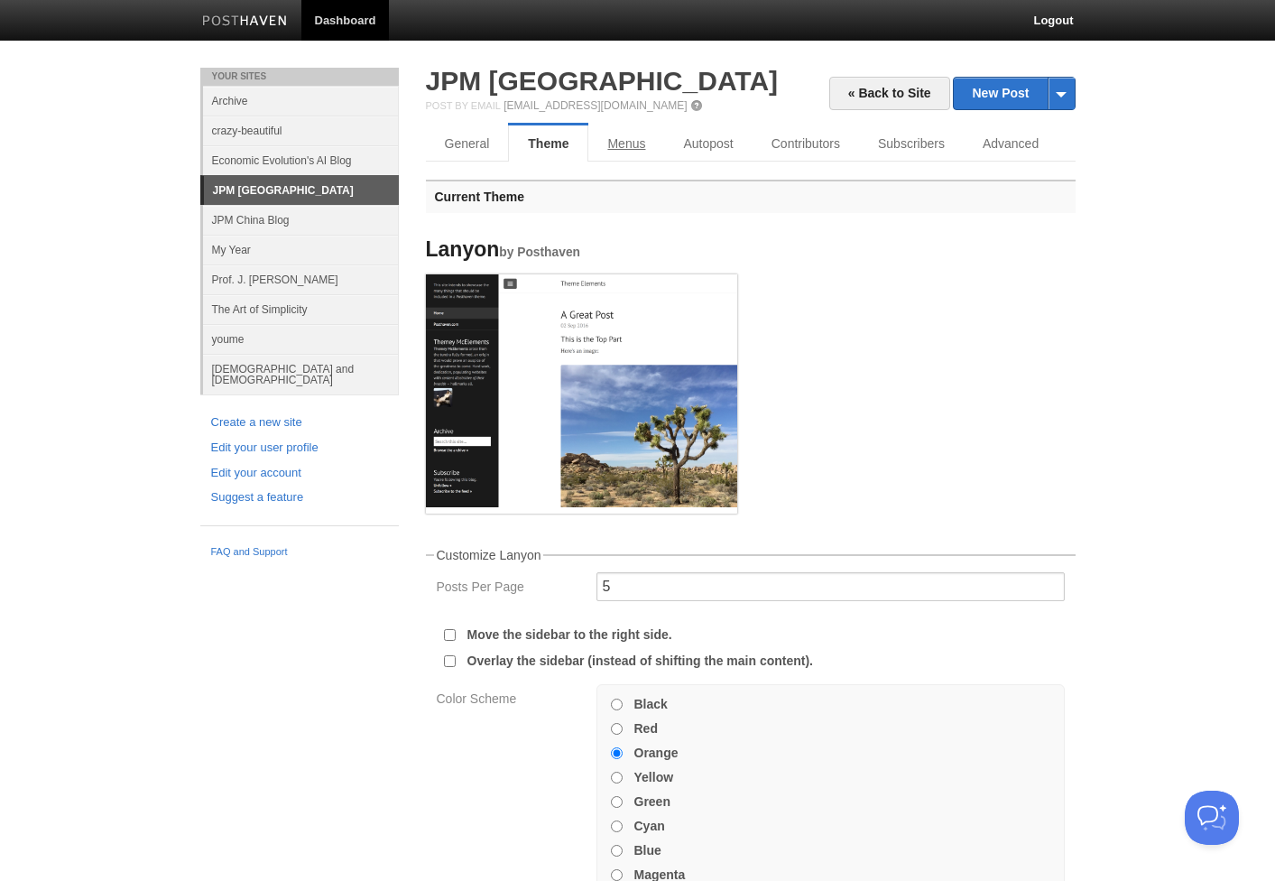
click at [621, 147] on link "Menus" at bounding box center [626, 143] width 76 height 36
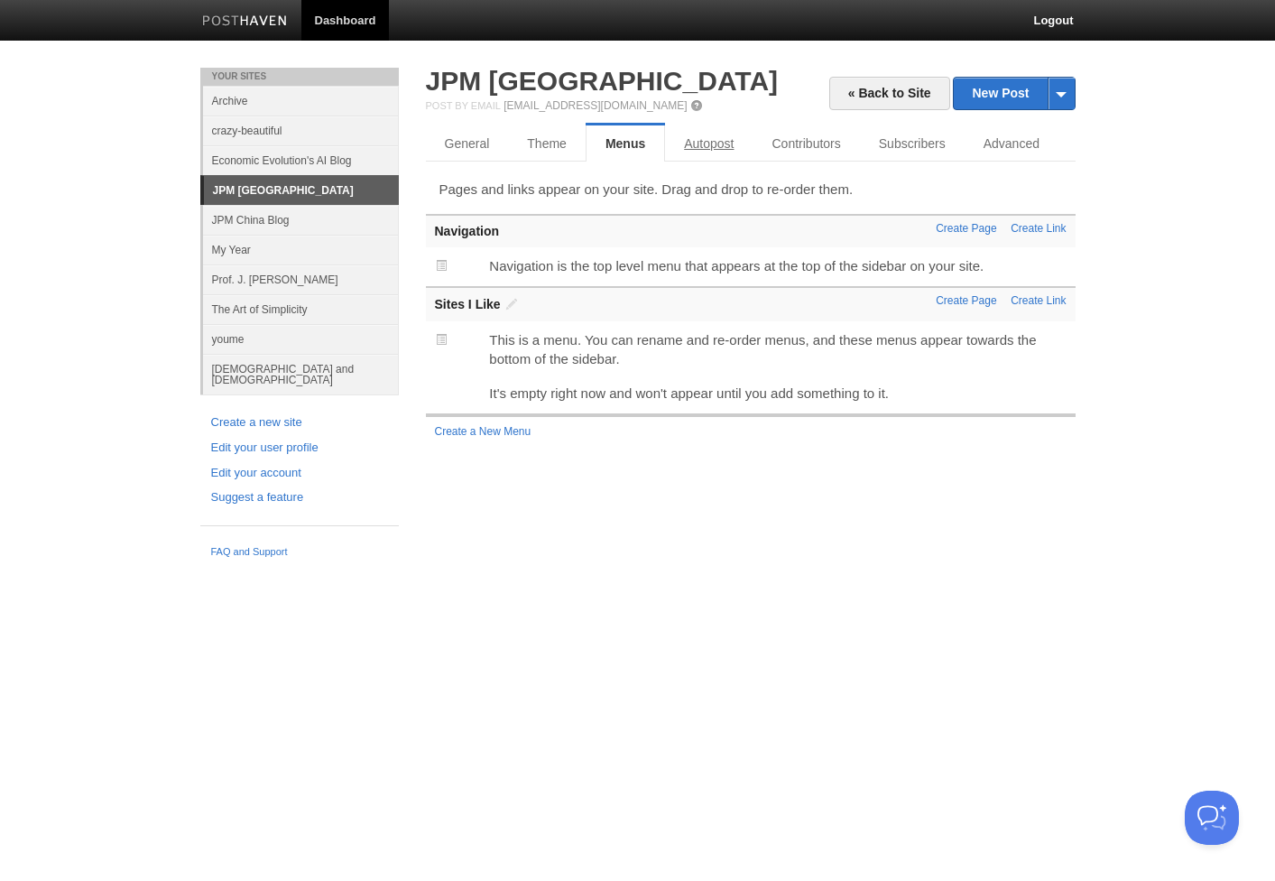
click at [703, 148] on link "Autopost" at bounding box center [709, 143] width 88 height 36
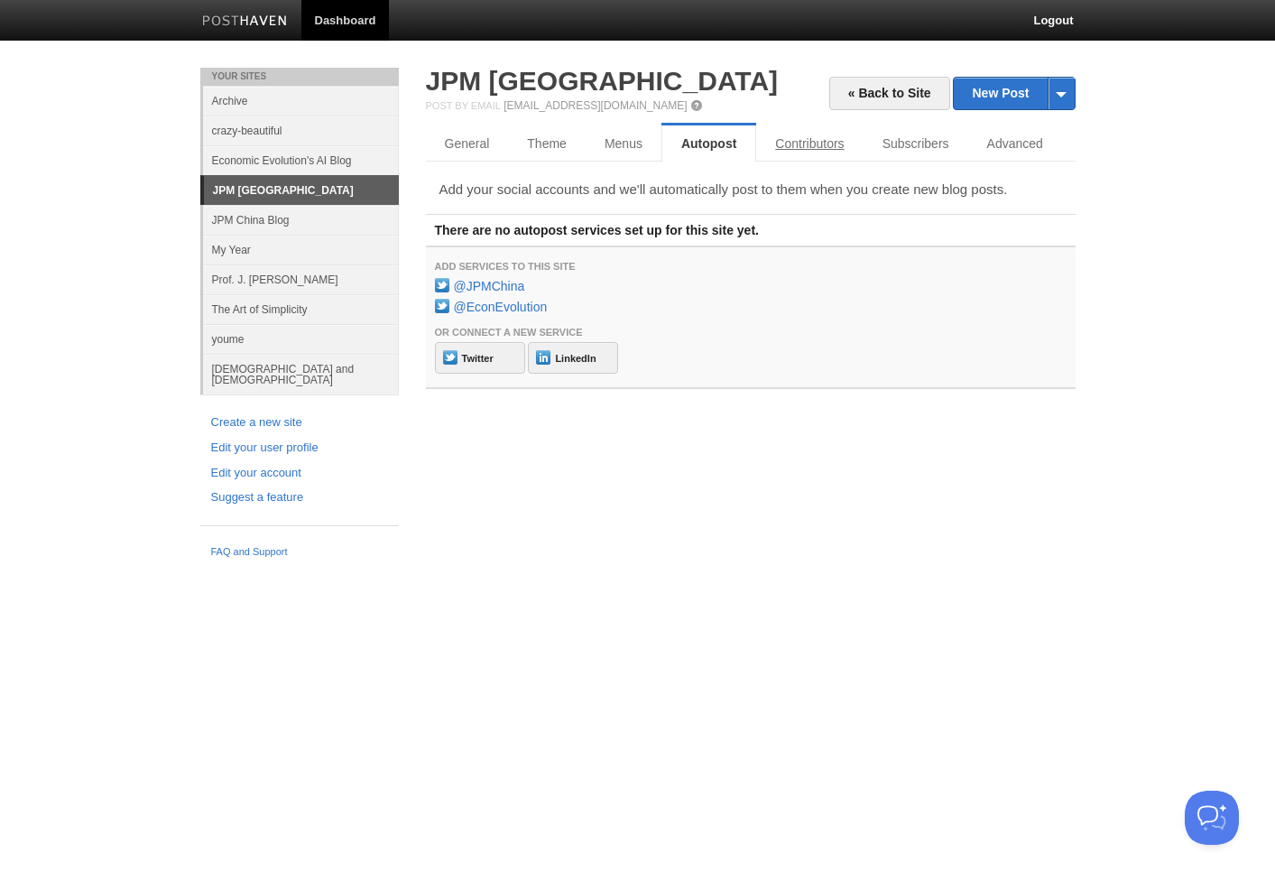
click at [810, 150] on link "Contributors" at bounding box center [809, 143] width 106 height 36
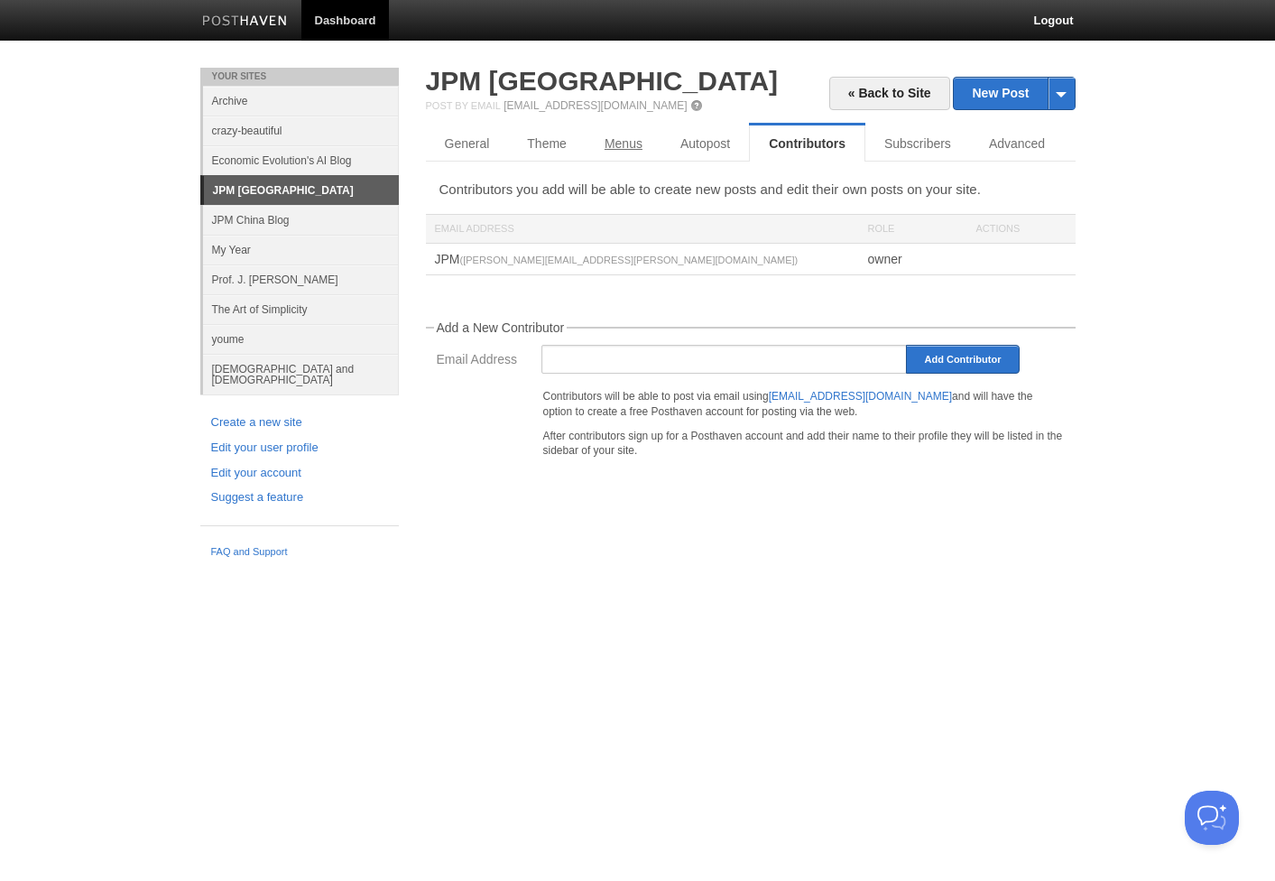
click at [624, 152] on link "Menus" at bounding box center [624, 143] width 76 height 36
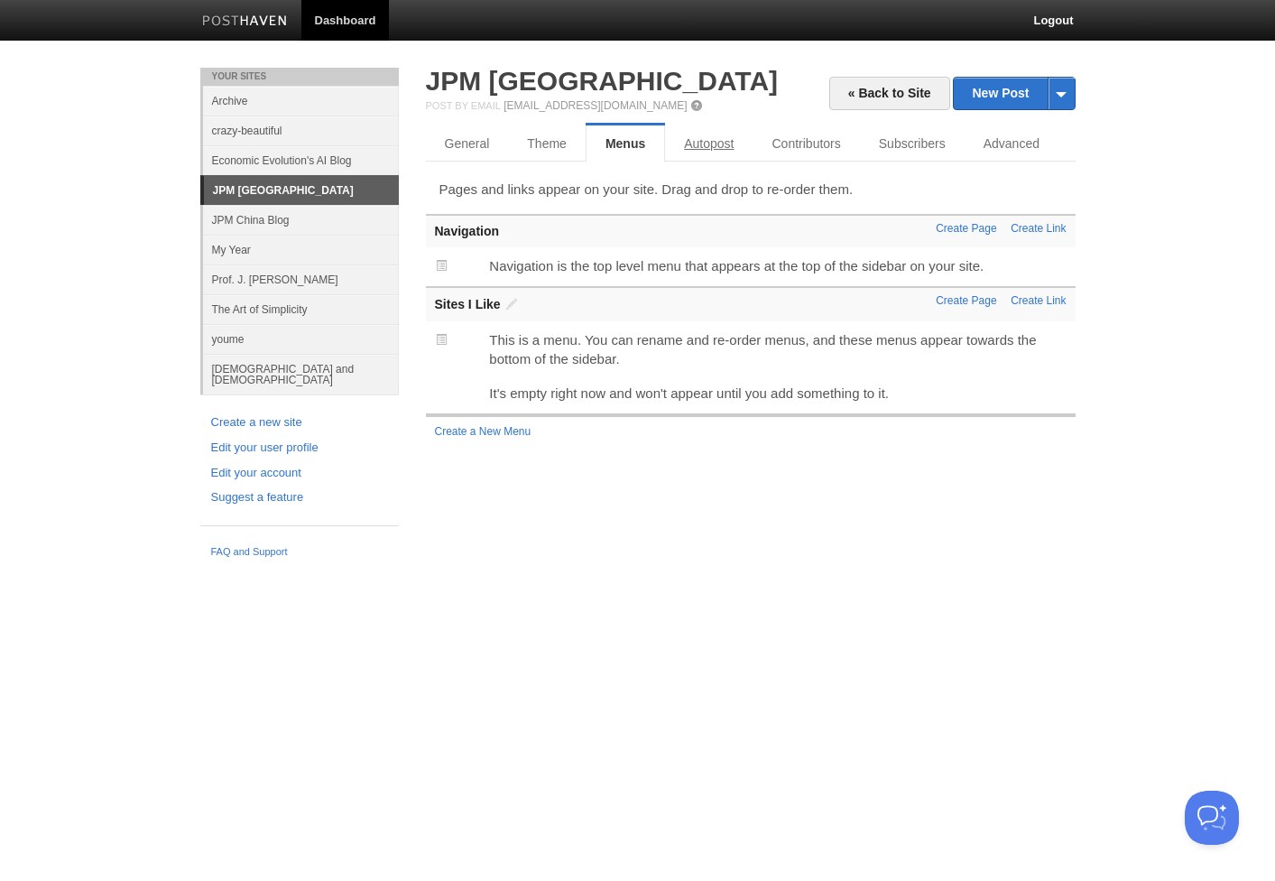
click at [715, 145] on link "Autopost" at bounding box center [709, 143] width 88 height 36
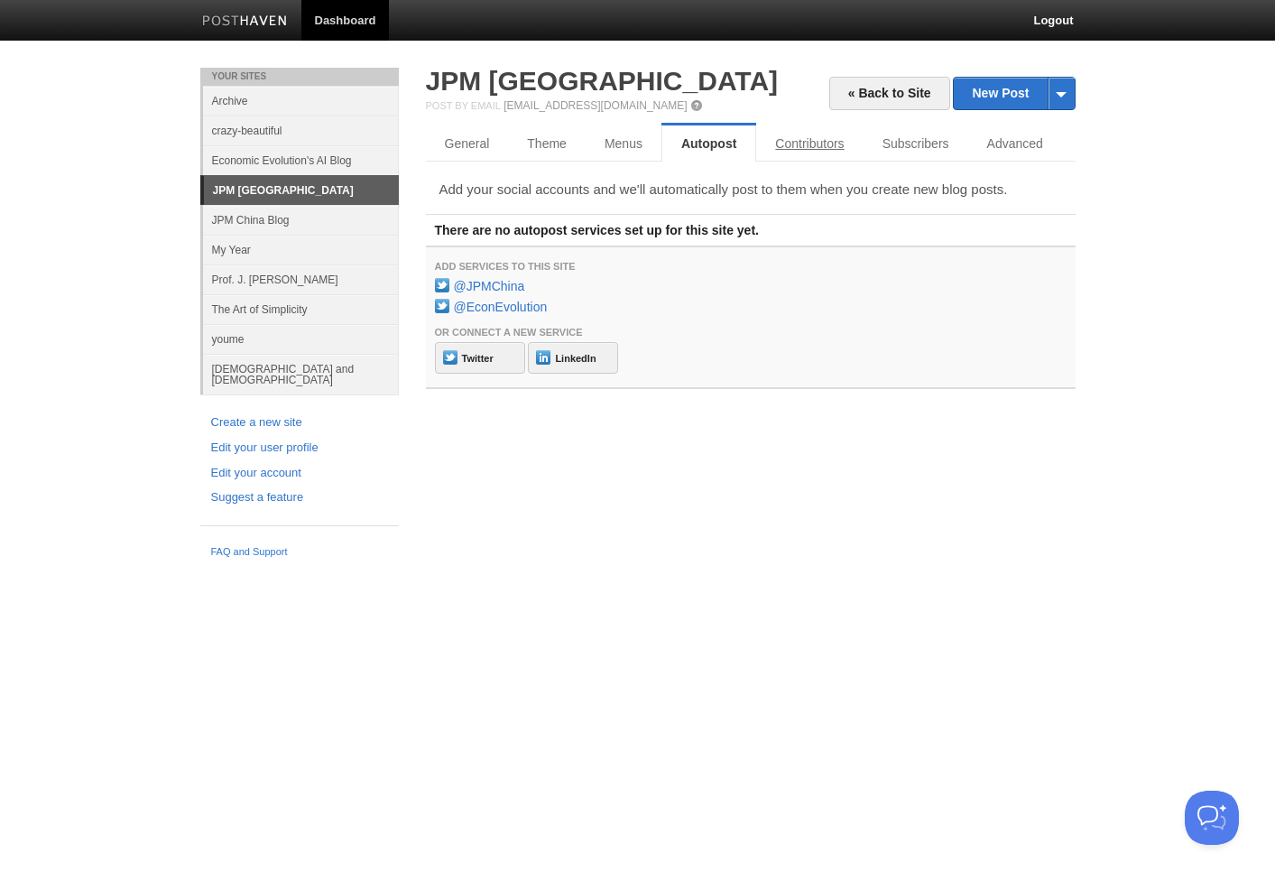
click at [812, 152] on link "Contributors" at bounding box center [809, 143] width 106 height 36
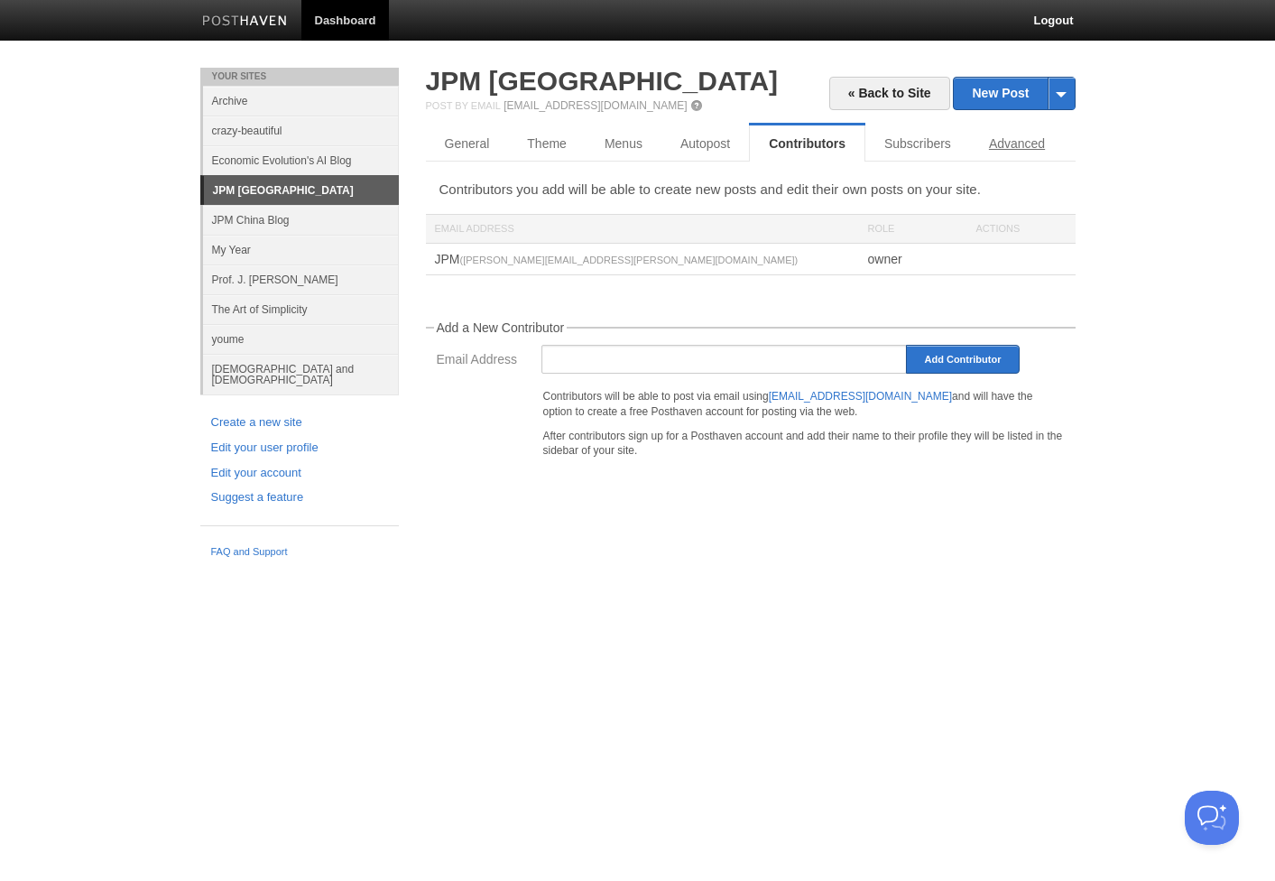
click at [1015, 143] on link "Advanced" at bounding box center [1017, 143] width 94 height 36
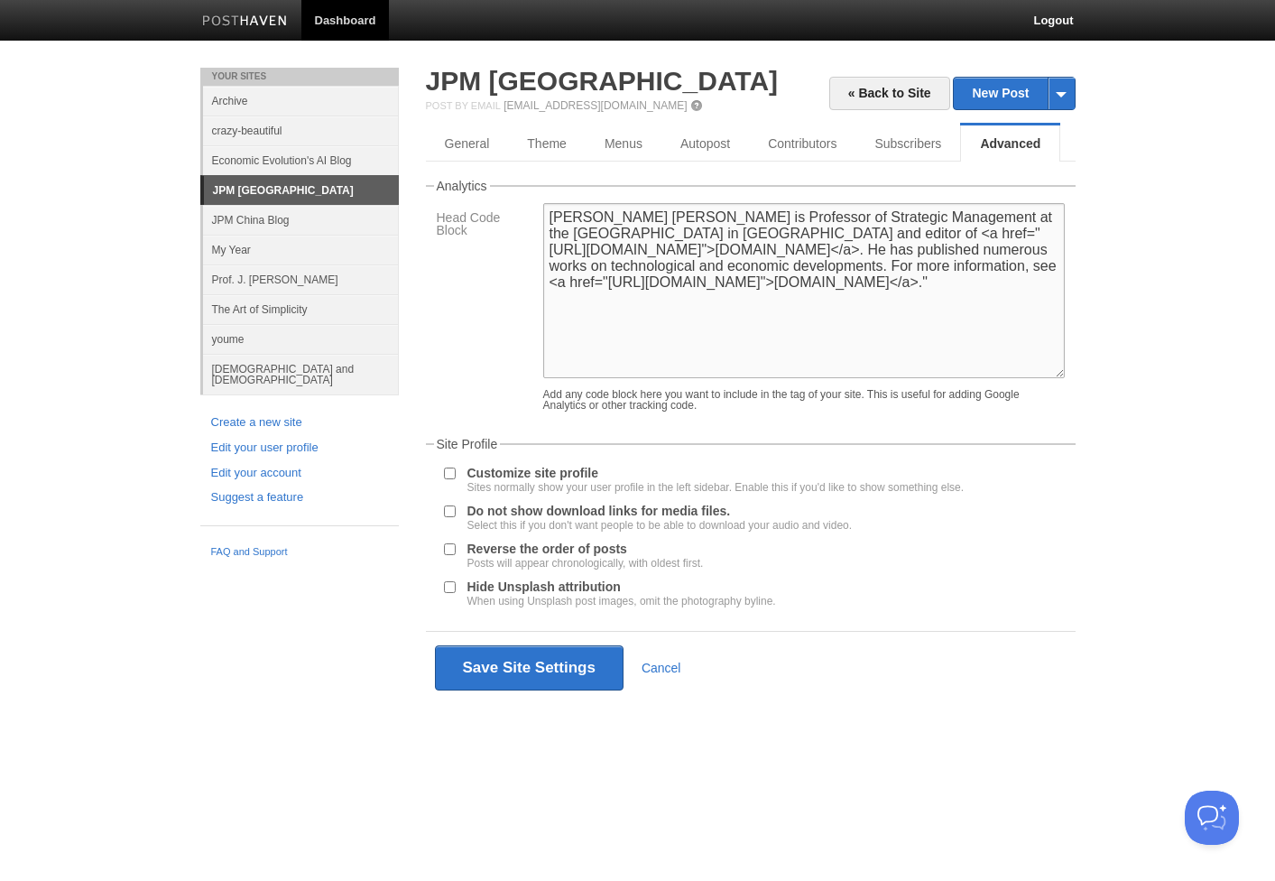
drag, startPoint x: 879, startPoint y: 322, endPoint x: 485, endPoint y: 180, distance: 418.1
click at [485, 180] on fieldset "Analytics Head Code Block J. [PERSON_NAME] is Professor of Strategic Management…" at bounding box center [751, 300] width 650 height 240
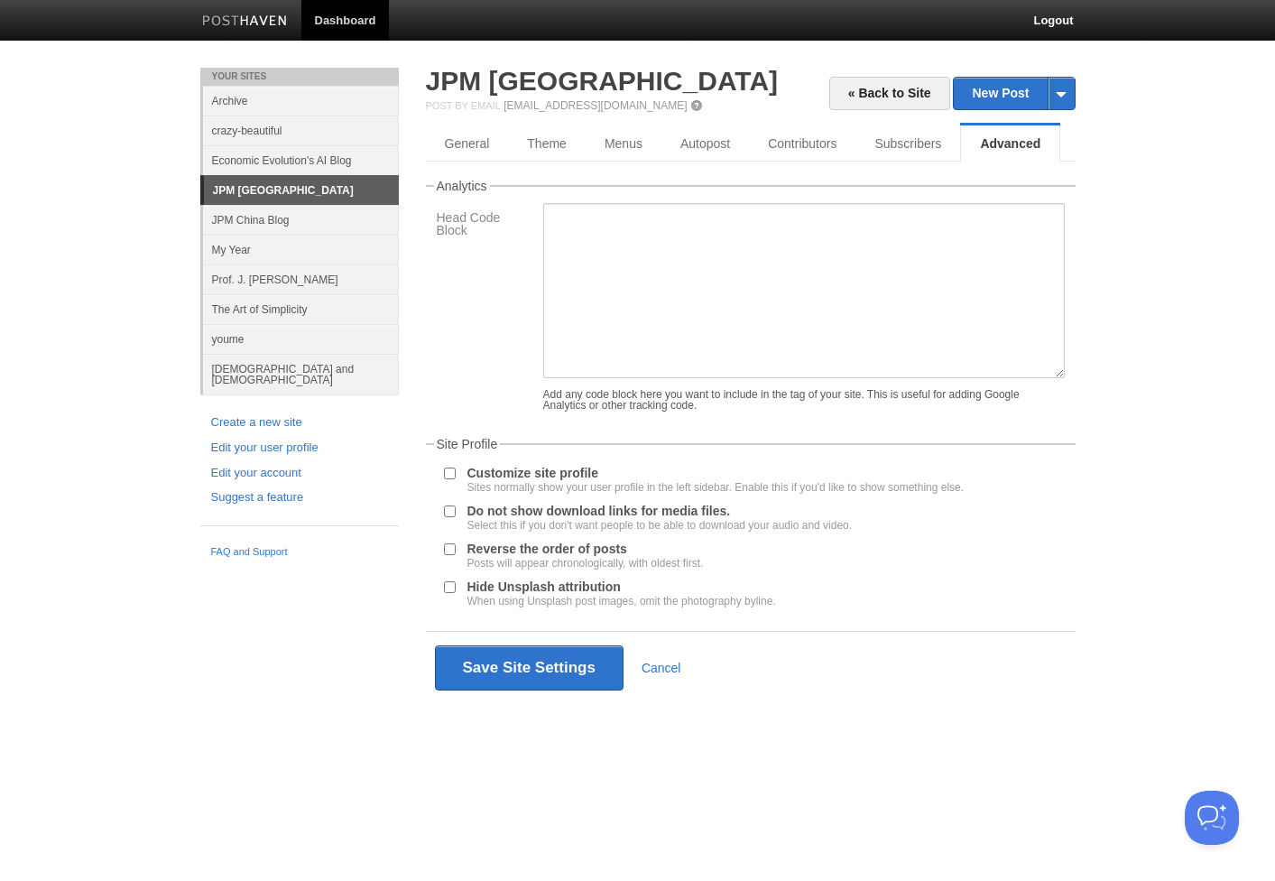
click at [247, 215] on link "JPM China Blog" at bounding box center [301, 220] width 196 height 30
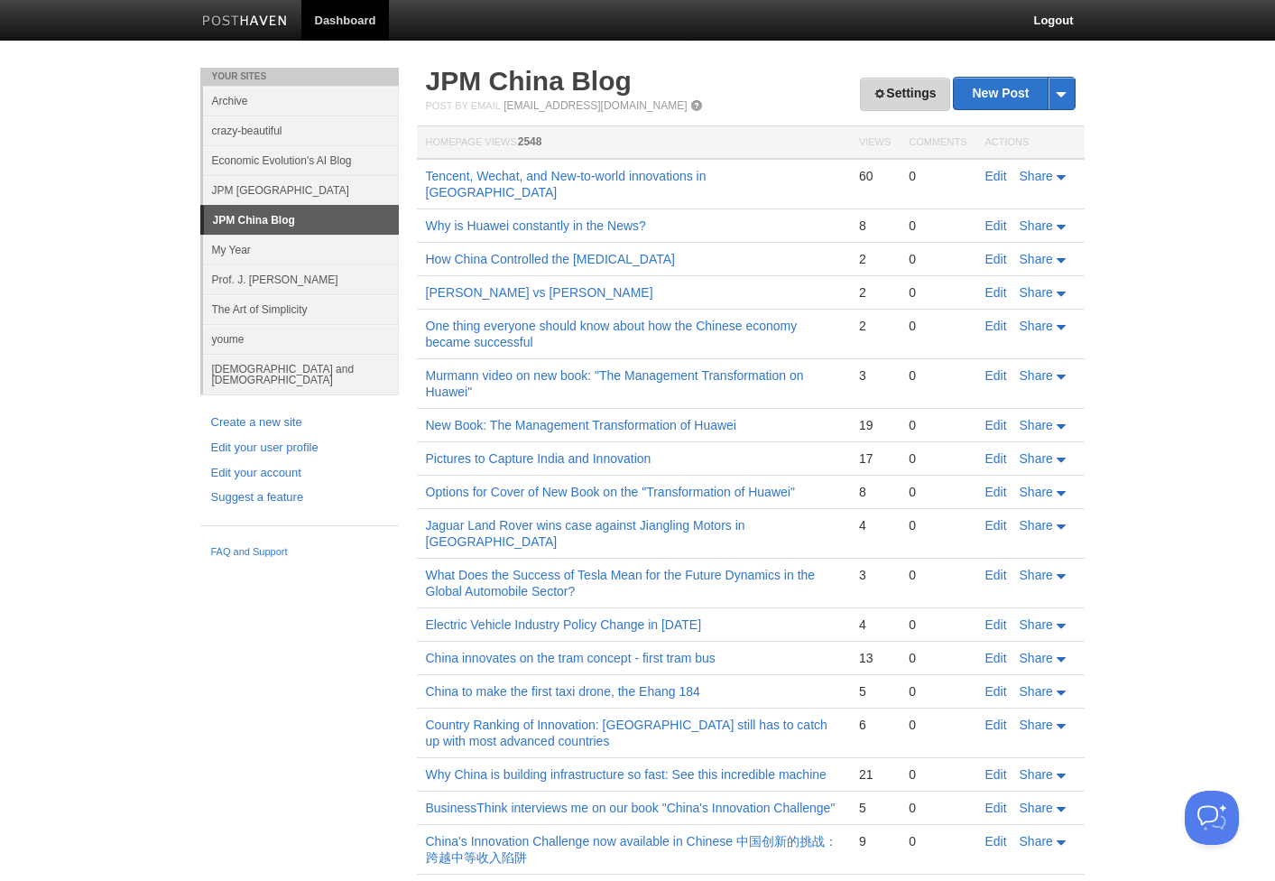
click at [898, 101] on link "Settings" at bounding box center [904, 94] width 89 height 33
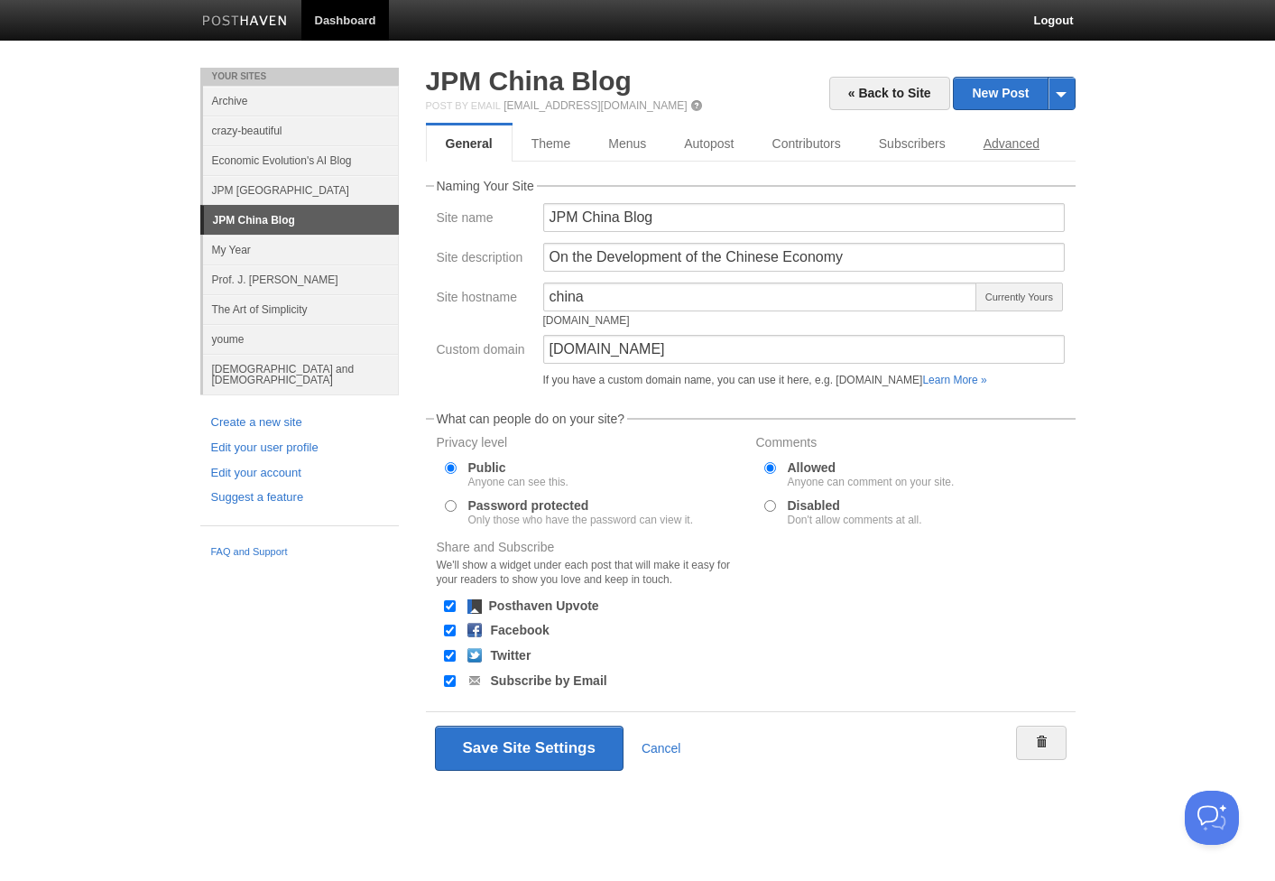
click at [1001, 139] on link "Advanced" at bounding box center [1011, 143] width 94 height 36
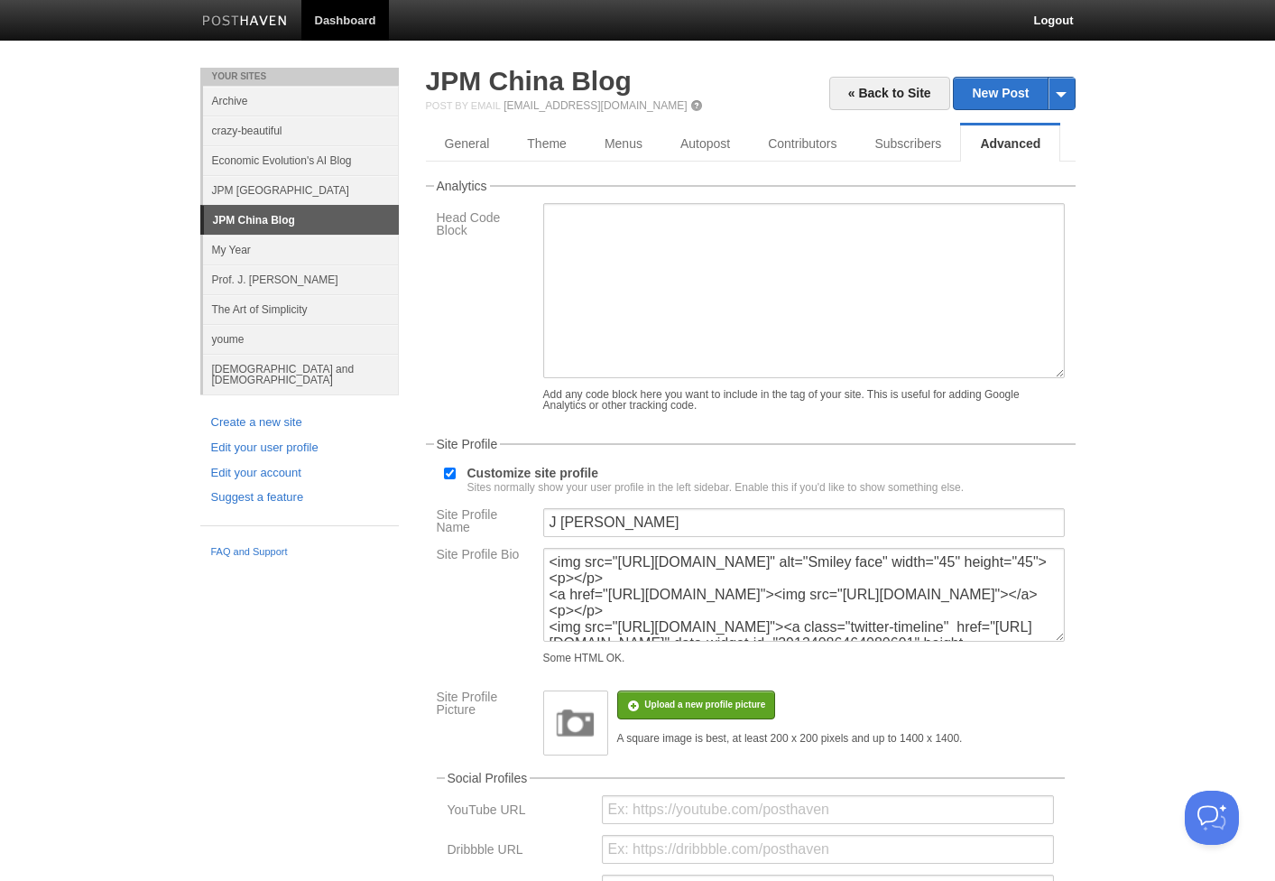
click at [242, 184] on link "JPM [GEOGRAPHIC_DATA]" at bounding box center [301, 190] width 196 height 30
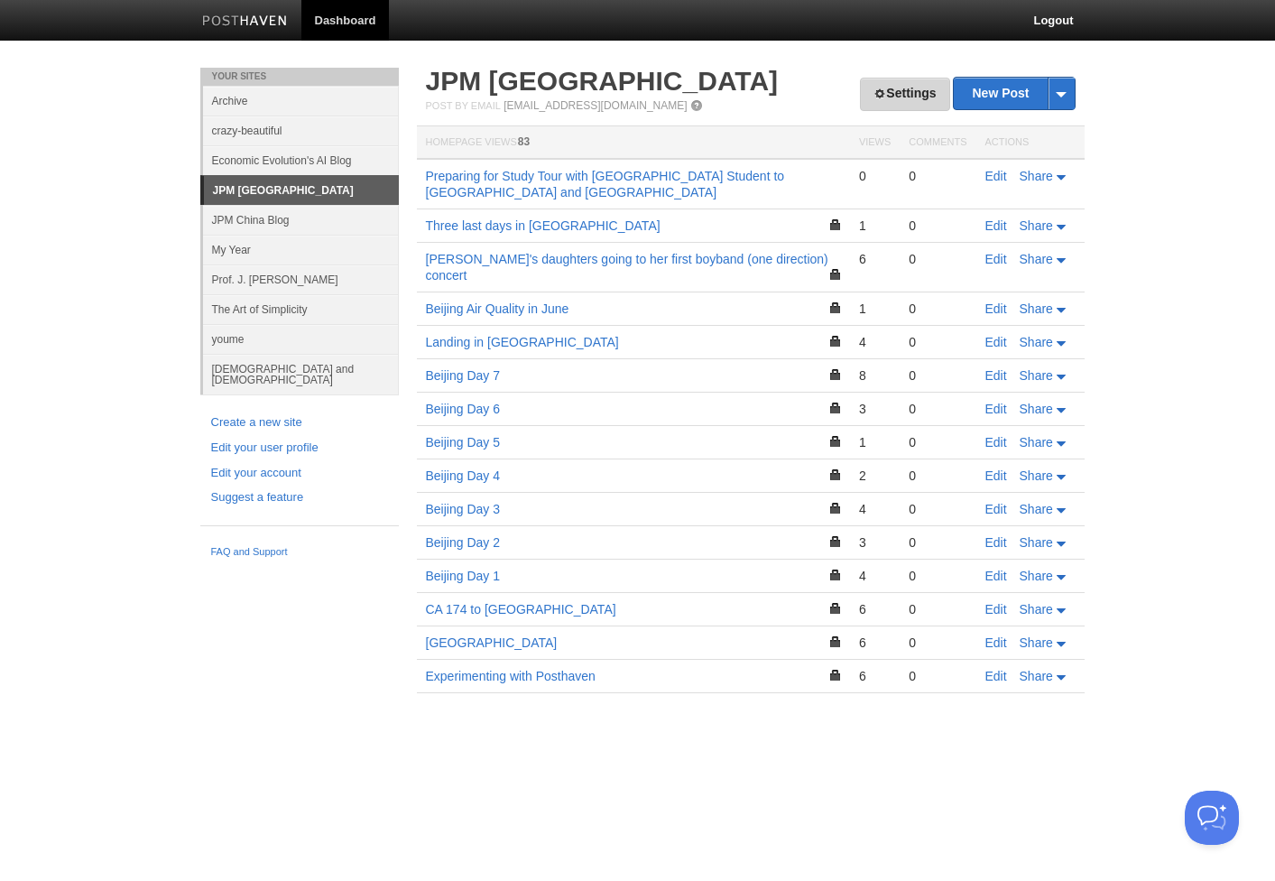
click at [909, 88] on link "Settings" at bounding box center [904, 94] width 89 height 33
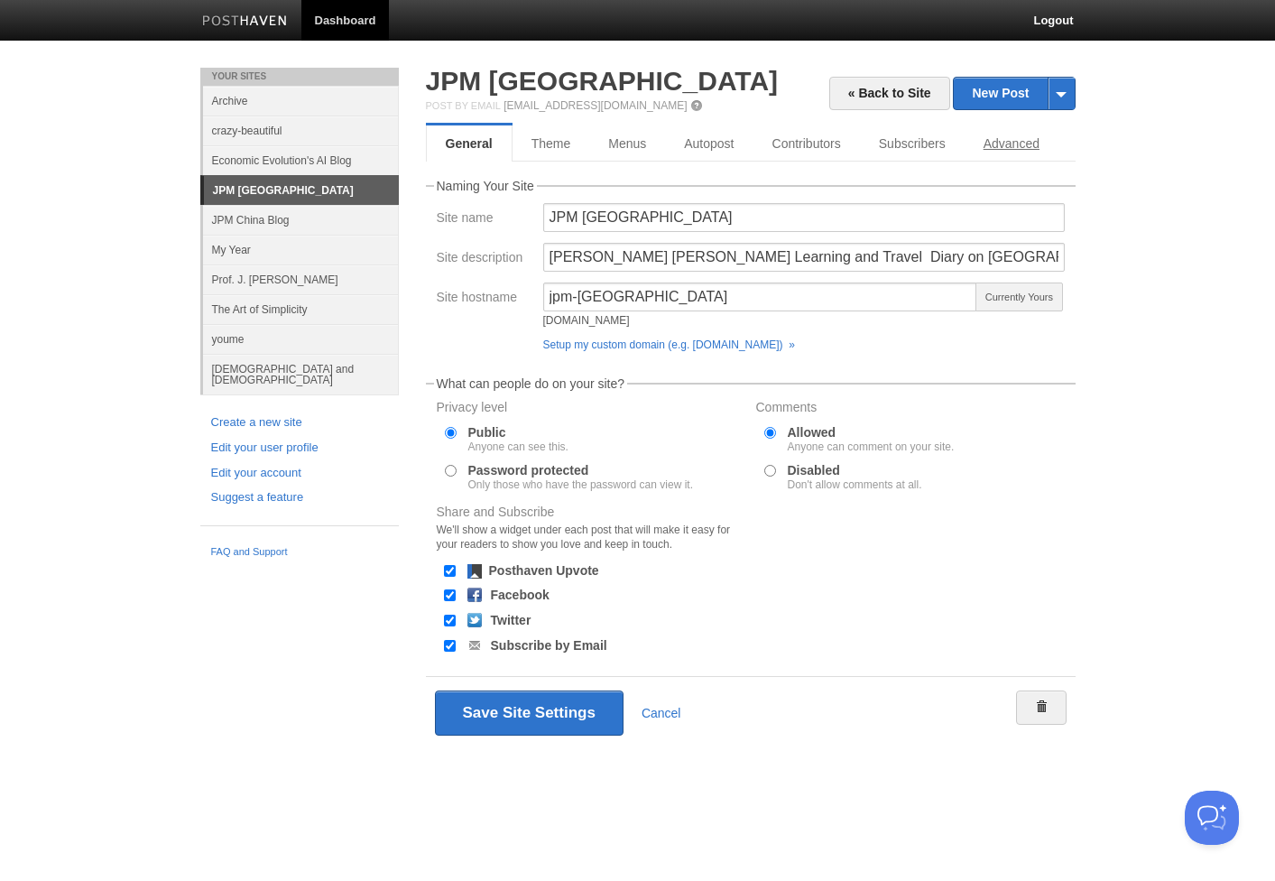
click at [1028, 145] on link "Advanced" at bounding box center [1011, 143] width 94 height 36
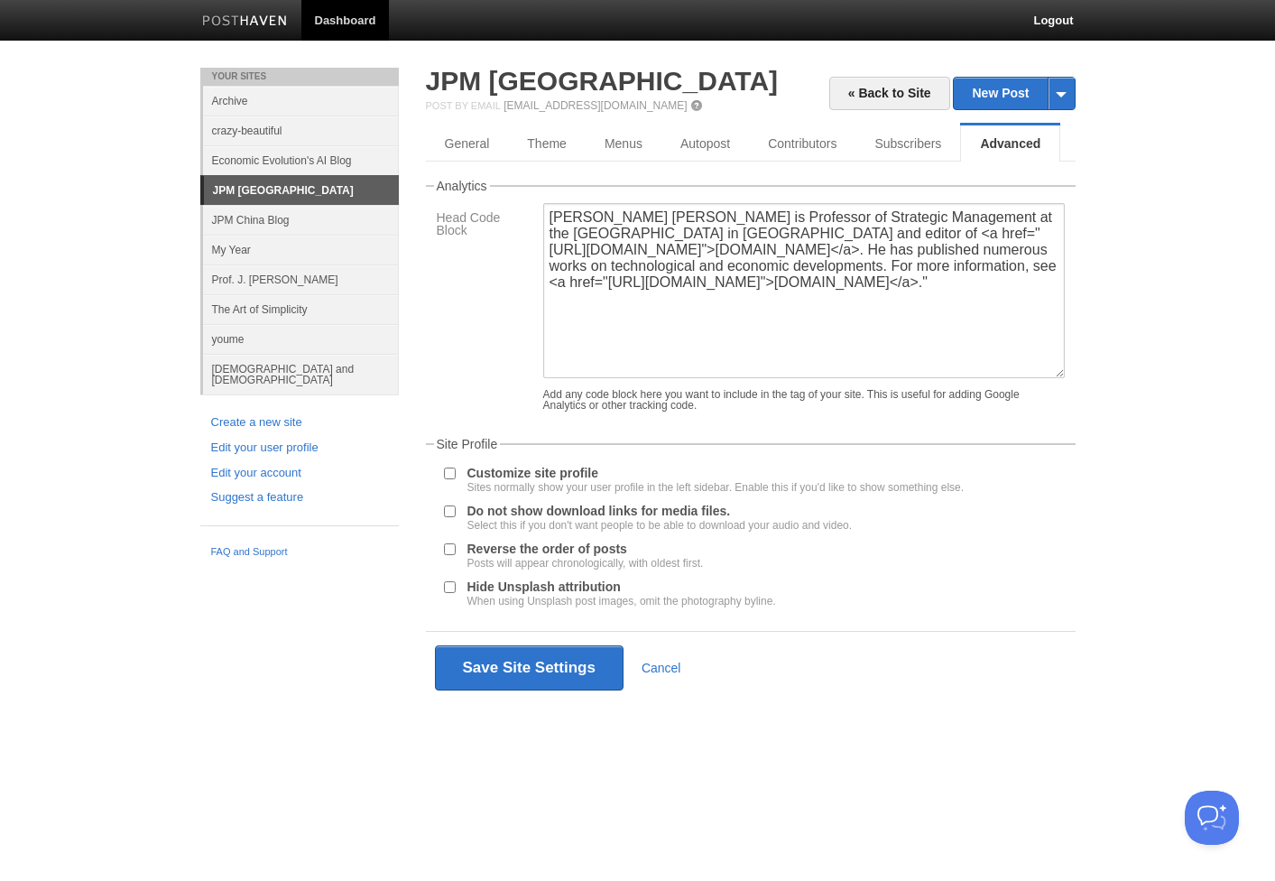
click at [447, 473] on input "Customize site profile Sites normally show your user profile in the left sideba…" at bounding box center [450, 473] width 12 height 12
checkbox input "true"
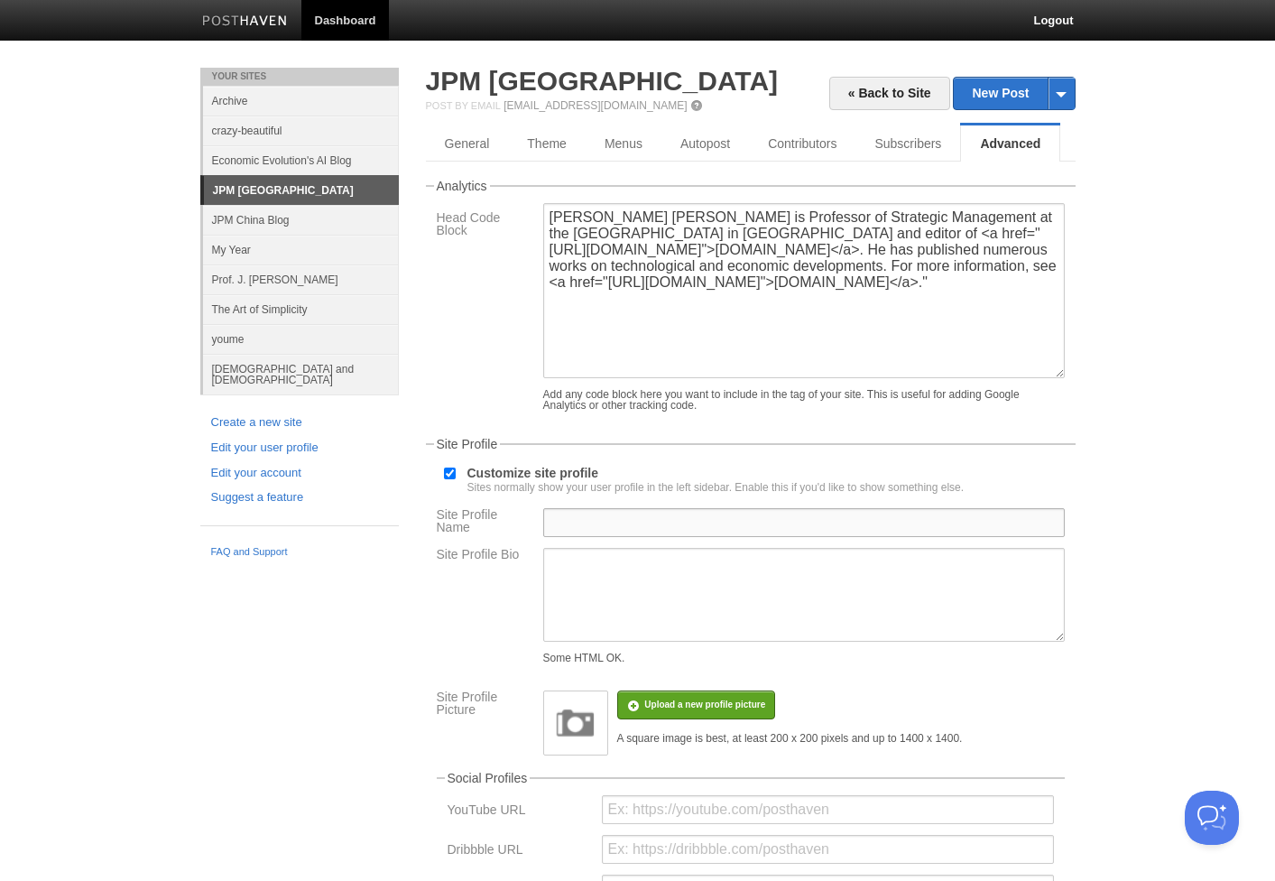
click at [578, 529] on input "Site Profile Name" at bounding box center [803, 522] width 521 height 29
click at [586, 565] on textarea "Site Profile Bio" at bounding box center [803, 595] width 521 height 94
paste textarea "J. Peter Murmann is Professor of Strategic Management at the University of St. …"
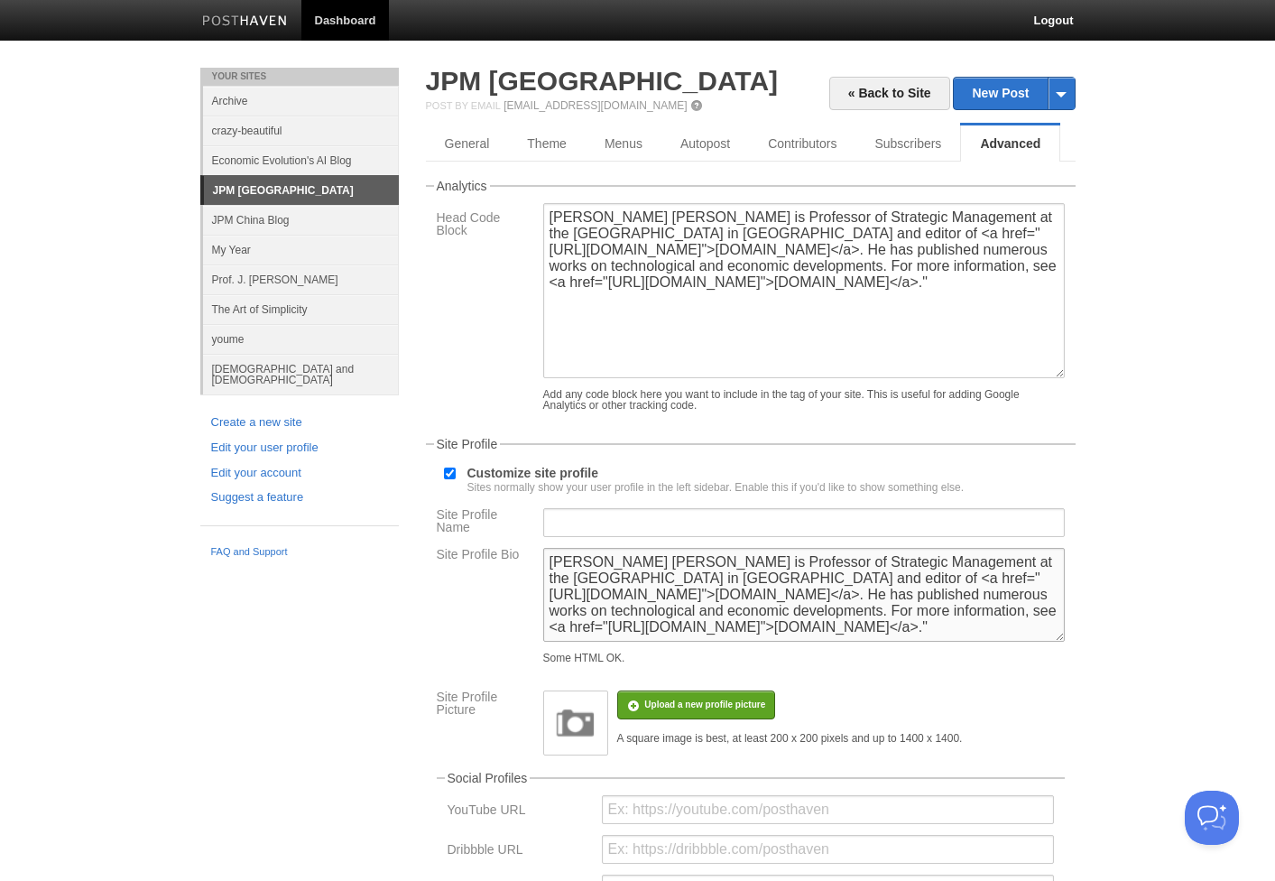
type textarea "J. Peter Murmann is Professor of Strategic Management at the University of St. …"
click at [581, 519] on input "Site Profile Name" at bounding box center [803, 522] width 521 height 29
type input "Professor J. Peter Murmann"
click at [655, 707] on input "file" at bounding box center [162, 715] width 1366 height 92
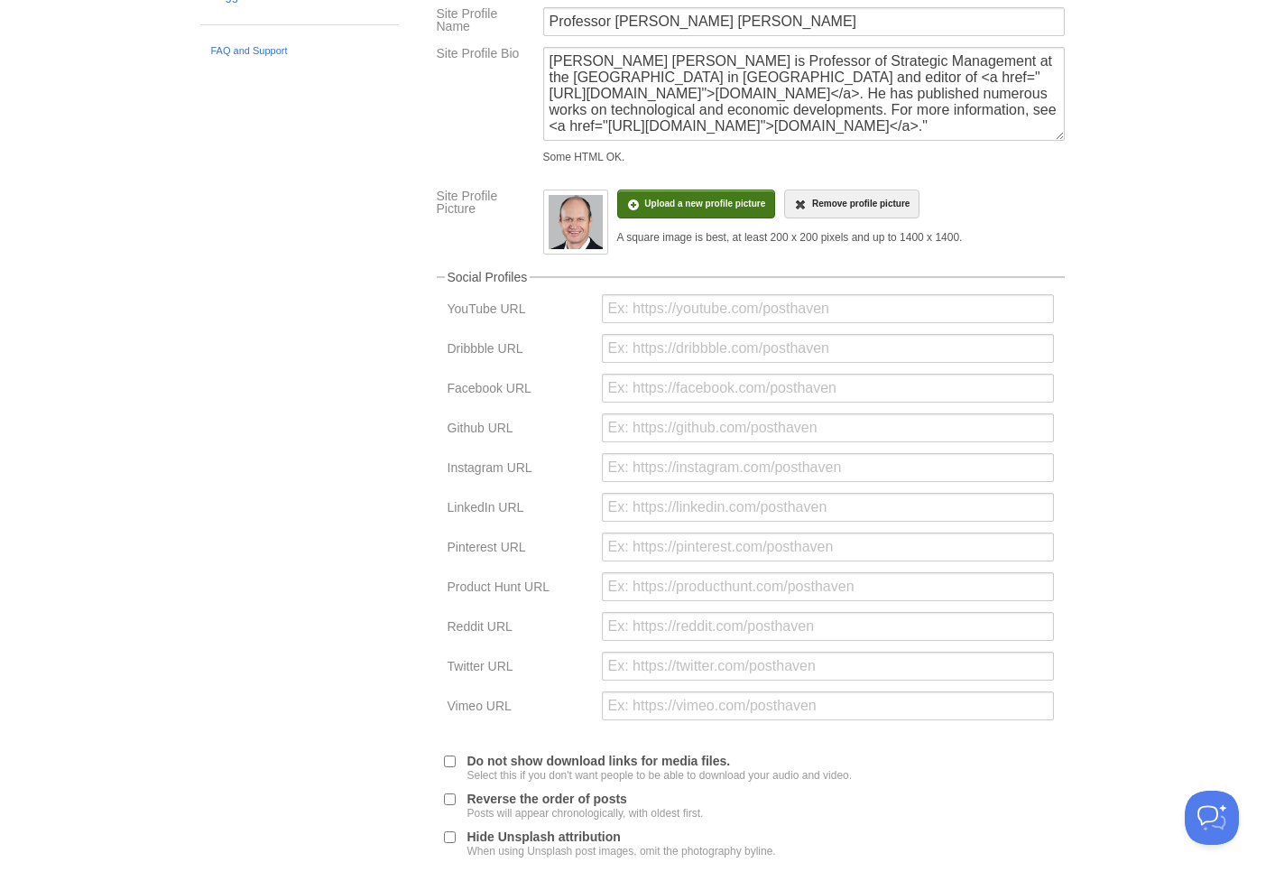
scroll to position [501, 0]
click at [669, 521] on input "url" at bounding box center [828, 507] width 452 height 29
type input "H"
paste input "https://www.linkedin.com/mynetwork/grow/"
drag, startPoint x: 899, startPoint y: 507, endPoint x: 790, endPoint y: 503, distance: 108.3
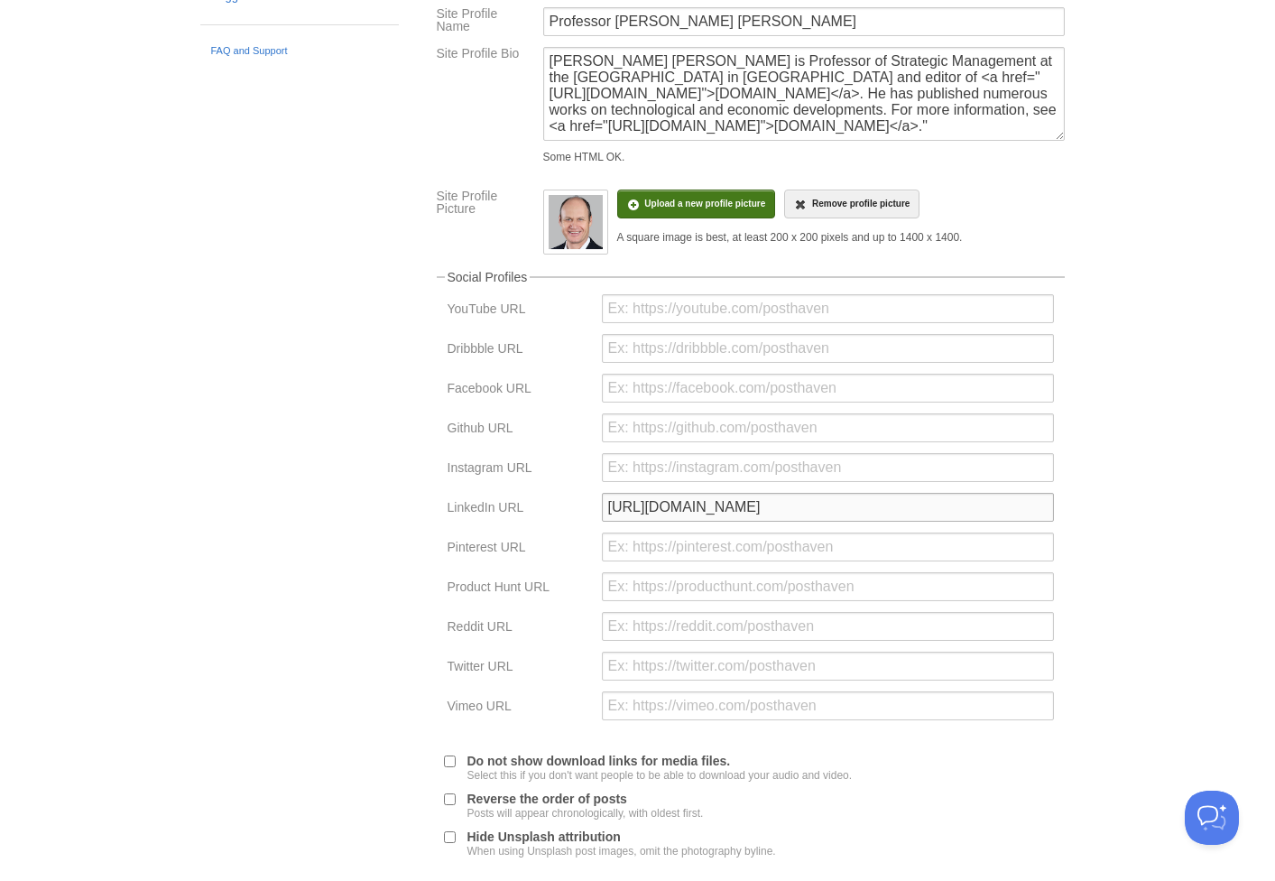
click at [790, 503] on input "https://www.linkedin.com/mynetwork/grow/" at bounding box center [828, 507] width 452 height 29
click at [883, 517] on input "https://www.linkedin.com/mynetwork/grow/" at bounding box center [828, 507] width 452 height 29
drag, startPoint x: 904, startPoint y: 503, endPoint x: 405, endPoint y: 466, distance: 500.3
click at [413, 467] on div "« Back to Site New Post by Web by Email JPM Africa Post by Email post@jpm-afric…" at bounding box center [750, 287] width 677 height 1440
paste input "in/jpetermurmann"
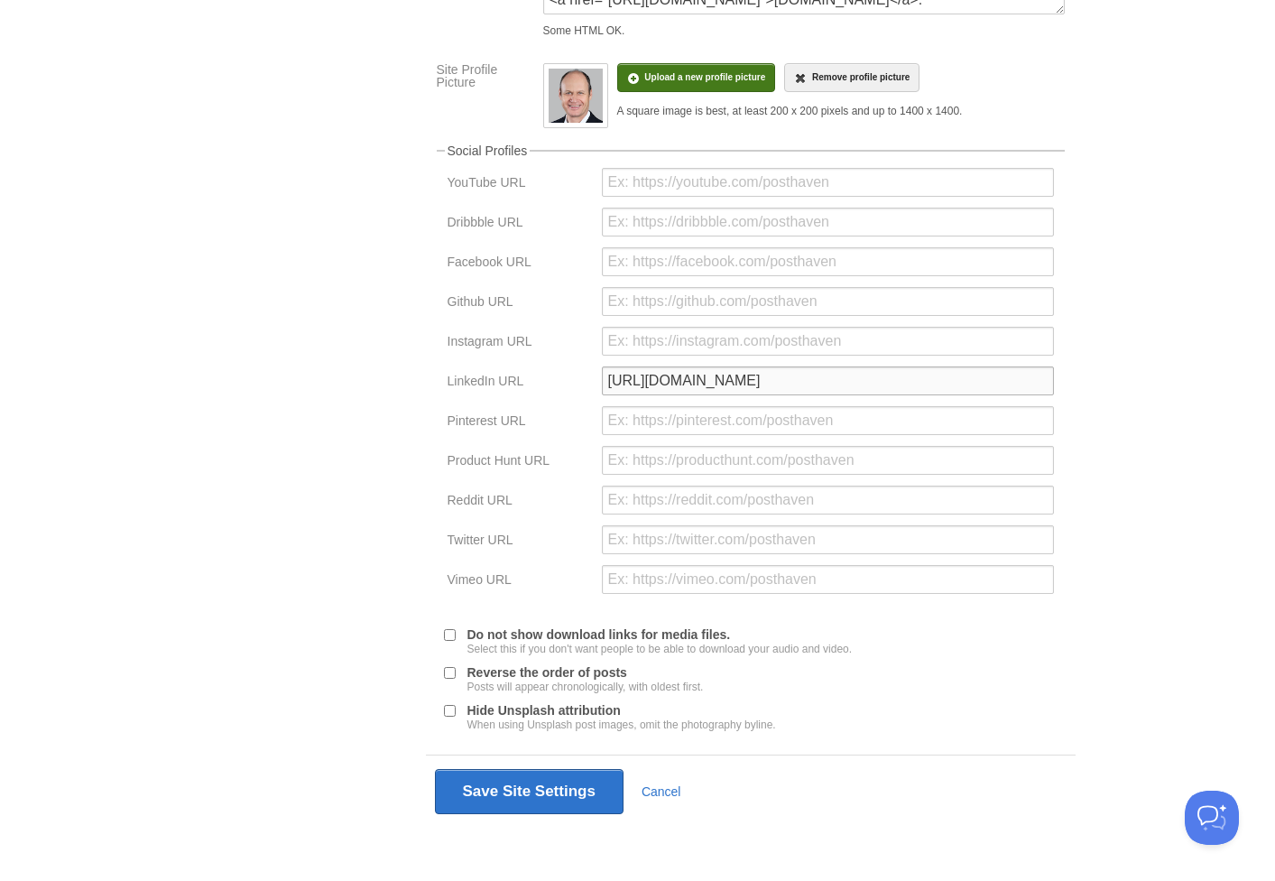
scroll to position [627, 0]
type input "https://www.linkedin.com/in/jpetermurmann/"
click at [545, 793] on button "Save Site Settings" at bounding box center [529, 791] width 189 height 45
click at [579, 782] on button "Save Site Settings" at bounding box center [529, 791] width 189 height 45
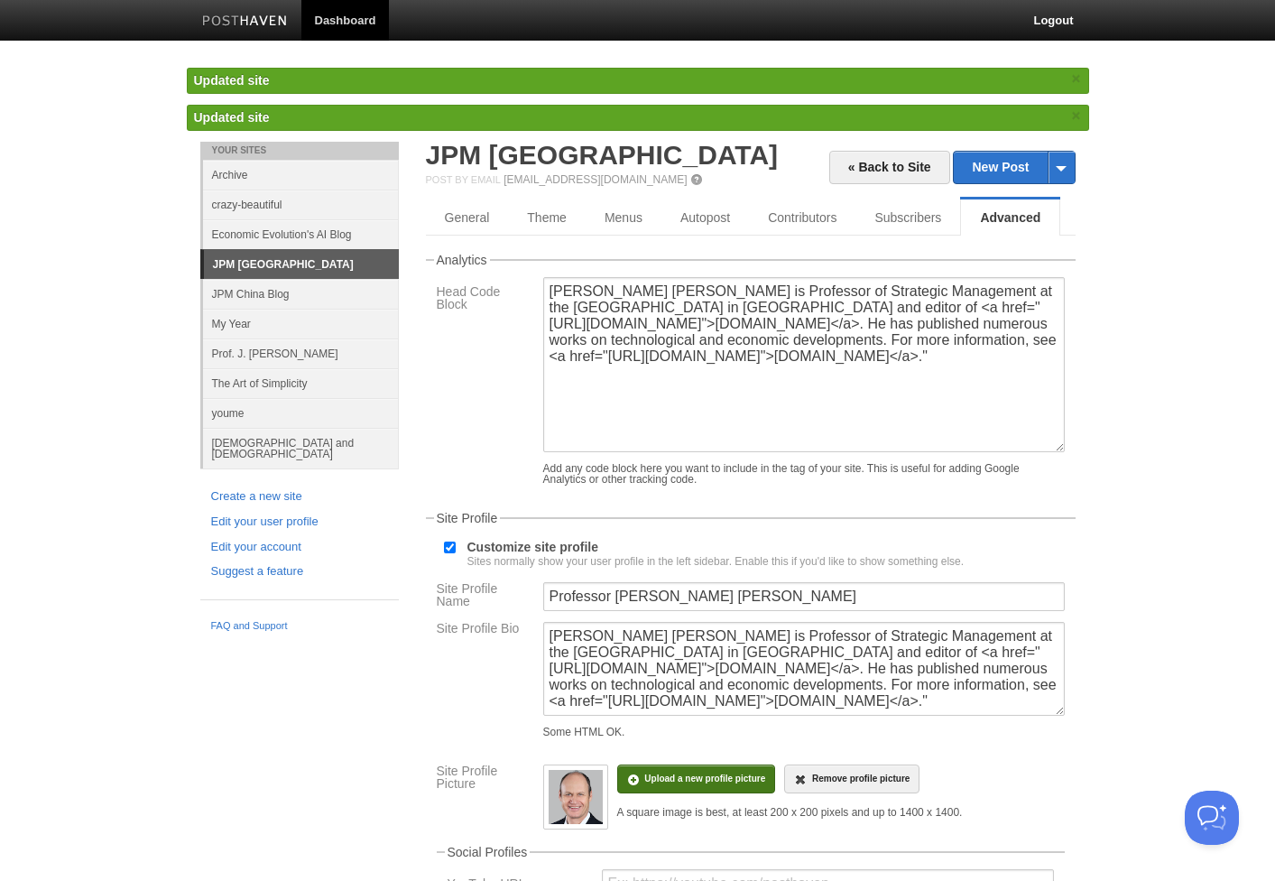
scroll to position [0, 0]
click at [526, 164] on link "JPM Africa" at bounding box center [602, 155] width 353 height 30
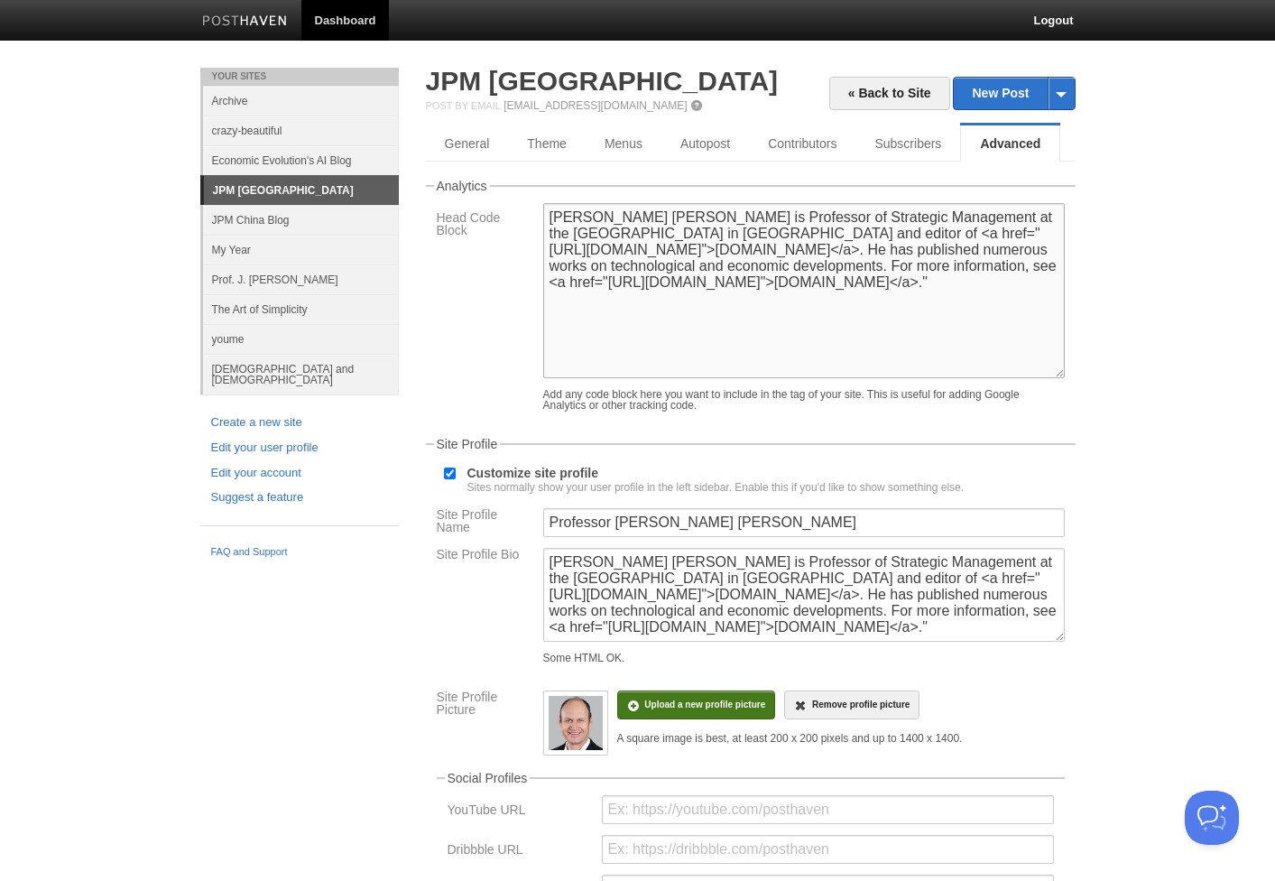
drag, startPoint x: 872, startPoint y: 311, endPoint x: 415, endPoint y: 172, distance: 477.2
click at [415, 172] on div "« Back to Site New Post by Web by Email JPM Africa Post by Email post@jpm-afric…" at bounding box center [750, 788] width 677 height 1440
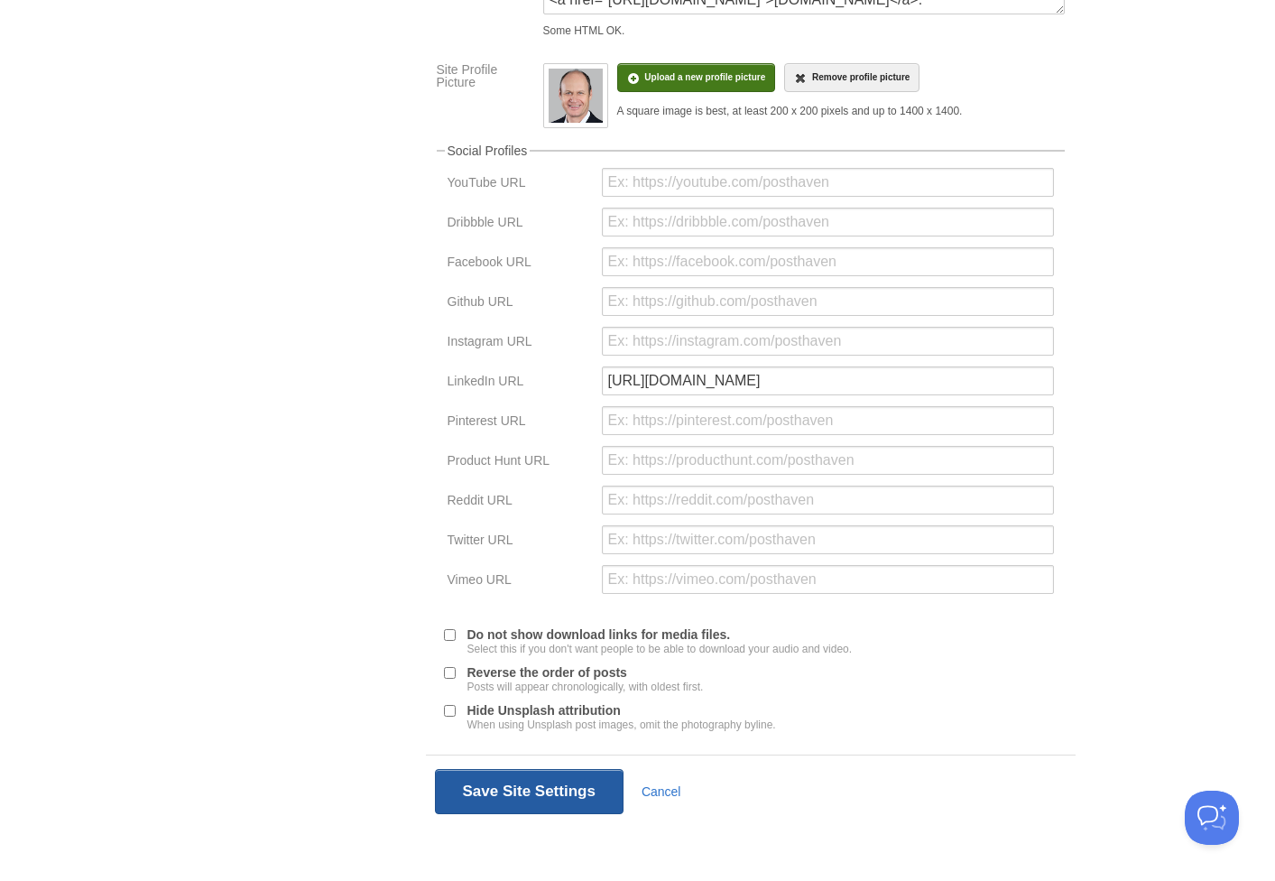
scroll to position [627, 0]
click at [557, 794] on button "Save Site Settings" at bounding box center [529, 791] width 189 height 45
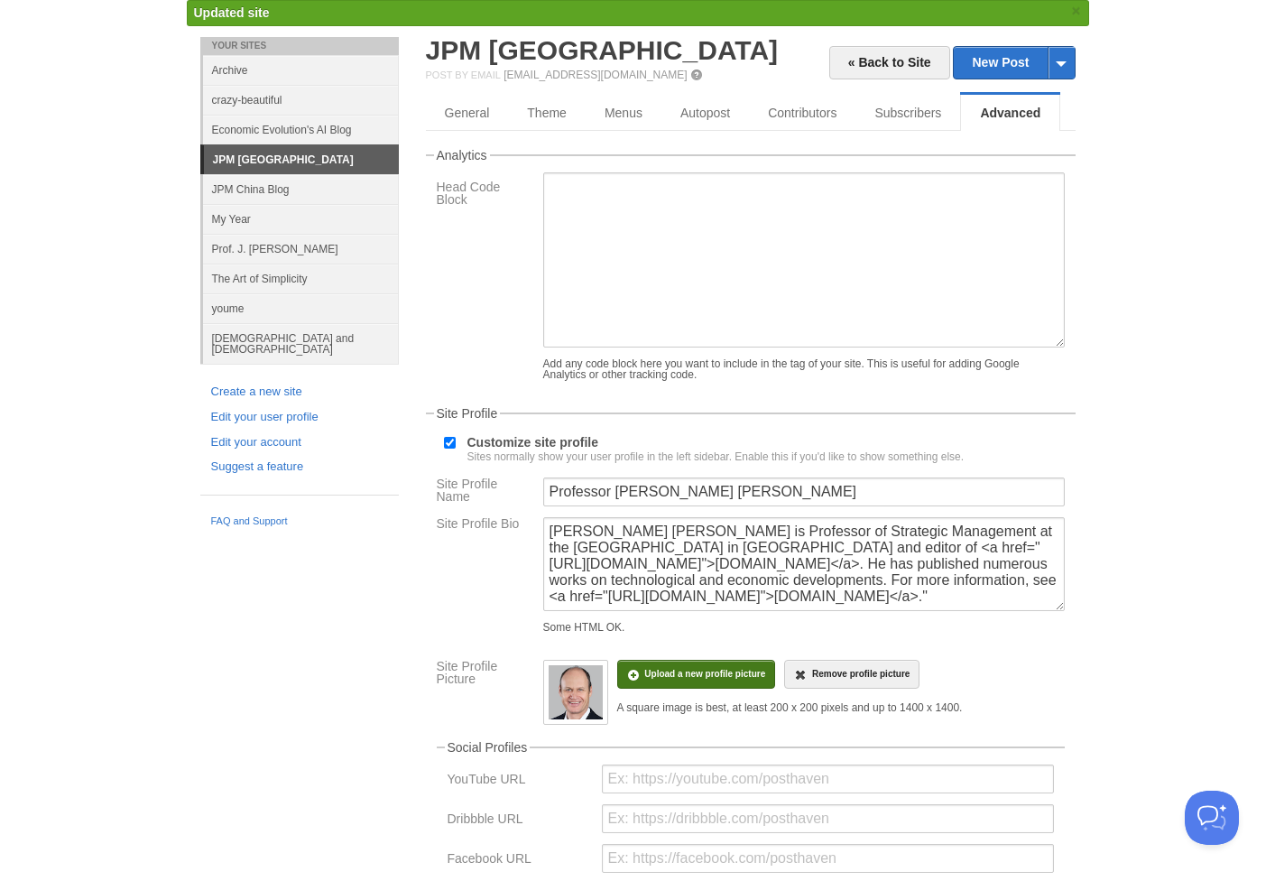
click at [518, 32] on div "Contributor removed and unsubscribed. You can resubscribe them on the subscript…" at bounding box center [638, 18] width 902 height 37
click at [516, 48] on link "JPM Africa" at bounding box center [602, 50] width 353 height 30
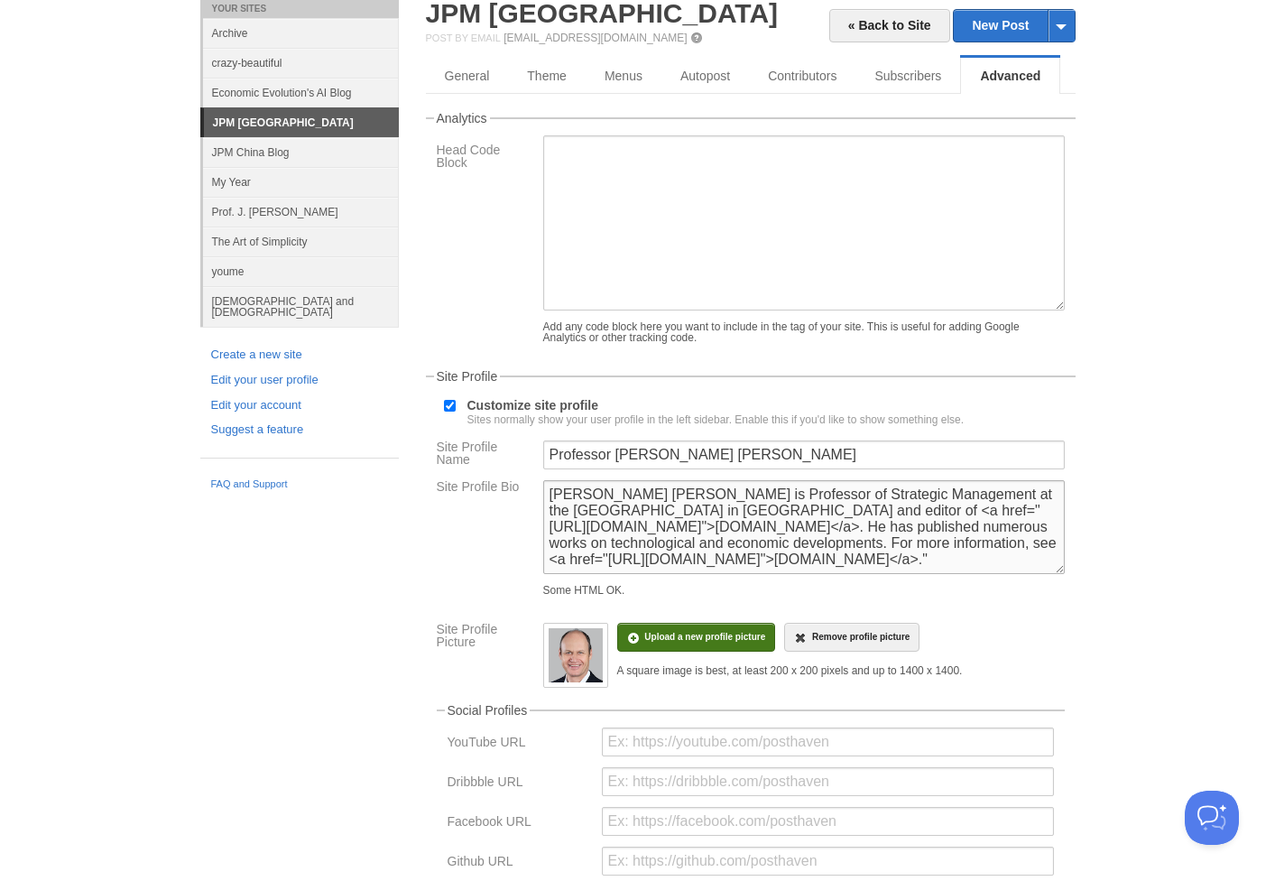
drag, startPoint x: 953, startPoint y: 510, endPoint x: 825, endPoint y: 512, distance: 128.1
click at [825, 512] on textarea "J. Peter Murmann is Professor of Strategic Management at the University of St. …" at bounding box center [803, 527] width 521 height 94
click at [1019, 514] on textarea "J. Peter Murmann is Professor of Strategic Management at the University of St. …" at bounding box center [803, 527] width 521 height 94
click at [715, 532] on textarea "J. Peter Murmann is Professor of Strategic Management at the University of St. …" at bounding box center [803, 527] width 521 height 94
drag, startPoint x: 769, startPoint y: 513, endPoint x: 715, endPoint y: 533, distance: 57.7
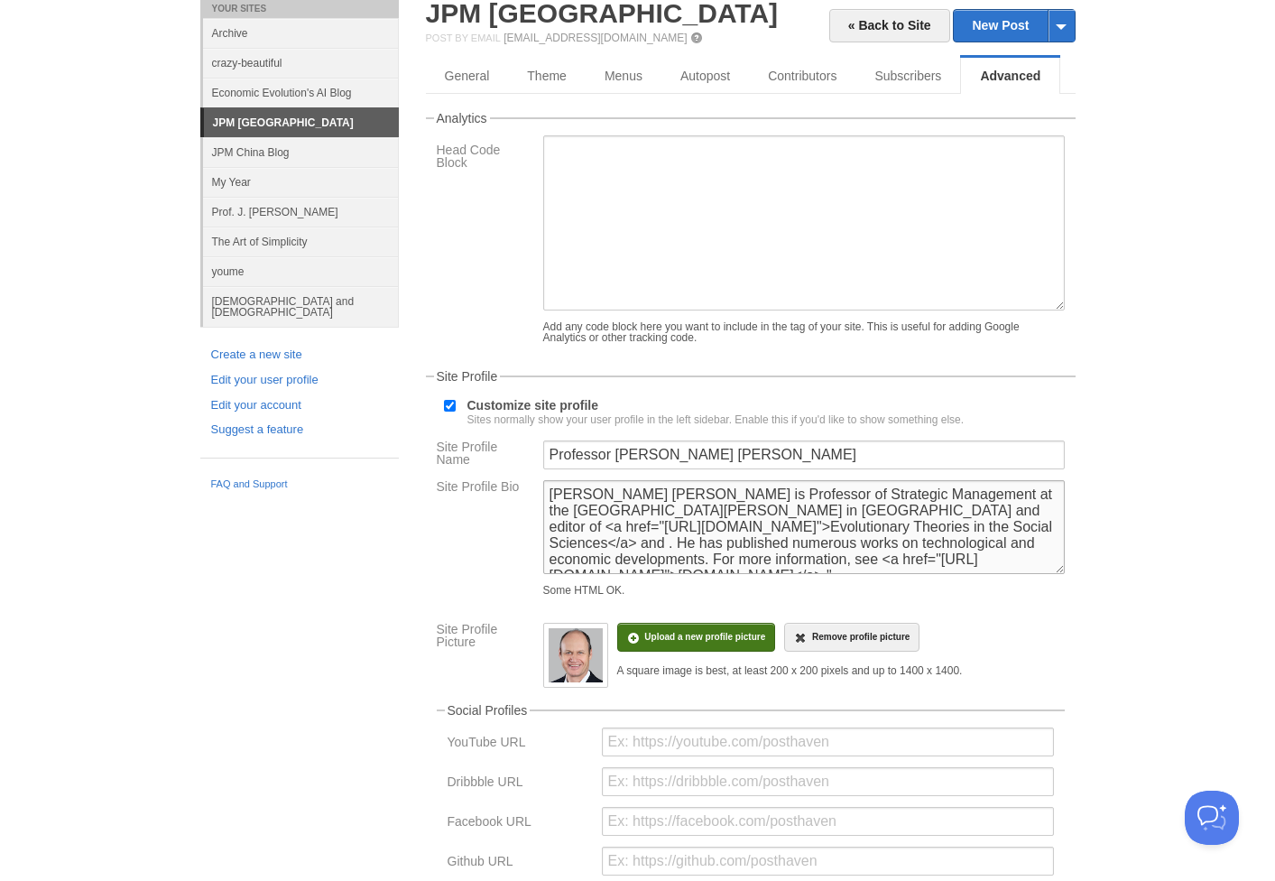
click at [715, 533] on textarea "J. Peter Murmann is Professor of Strategic Management at the University of St. …" at bounding box center [803, 527] width 521 height 94
click at [745, 535] on textarea "J. Peter Murmann is Professor of Strategic Management at the University of St. …" at bounding box center [803, 527] width 521 height 94
click at [744, 525] on textarea "J. Peter Murmann is Professor of Strategic Management at the University of St. …" at bounding box center [803, 527] width 521 height 94
paste textarea "<a href="http://etss.net">Evolutionary Theories in the Social Sciences</a>"
click at [888, 526] on textarea "J. Peter Murmann is Professor of Strategic Management at the University of St. …" at bounding box center [803, 527] width 521 height 94
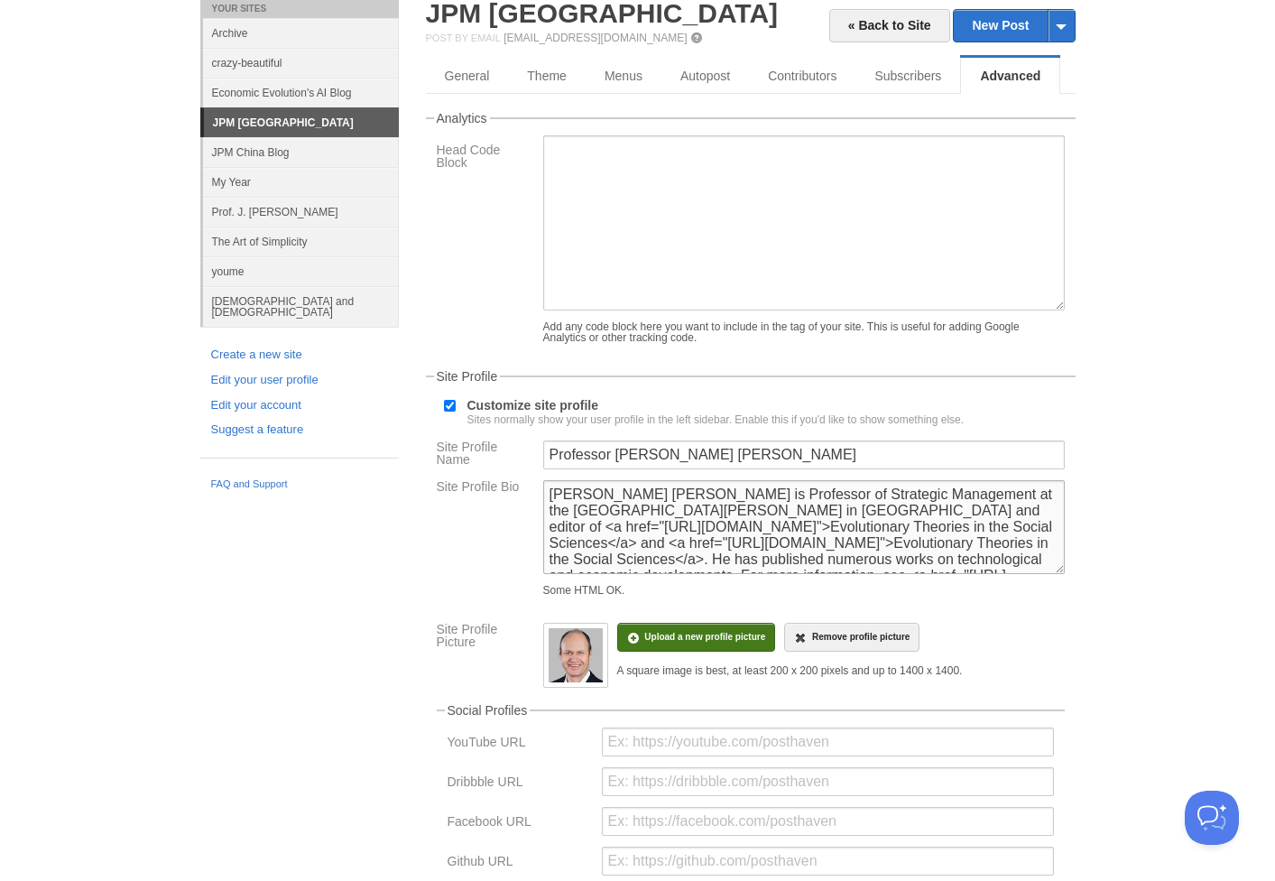
click at [864, 530] on textarea "J. Peter Murmann is Professor of Strategic Management at the University of St. …" at bounding box center [803, 527] width 521 height 94
drag, startPoint x: 722, startPoint y: 543, endPoint x: 655, endPoint y: 544, distance: 66.8
click at [655, 544] on textarea "J. Peter Murmann is Professor of Strategic Management at the University of St. …" at bounding box center [803, 527] width 521 height 94
drag, startPoint x: 899, startPoint y: 545, endPoint x: 711, endPoint y: 546, distance: 187.7
click at [711, 546] on textarea "J. Peter Murmann is Professor of Strategic Management at the University of St. …" at bounding box center [803, 527] width 521 height 94
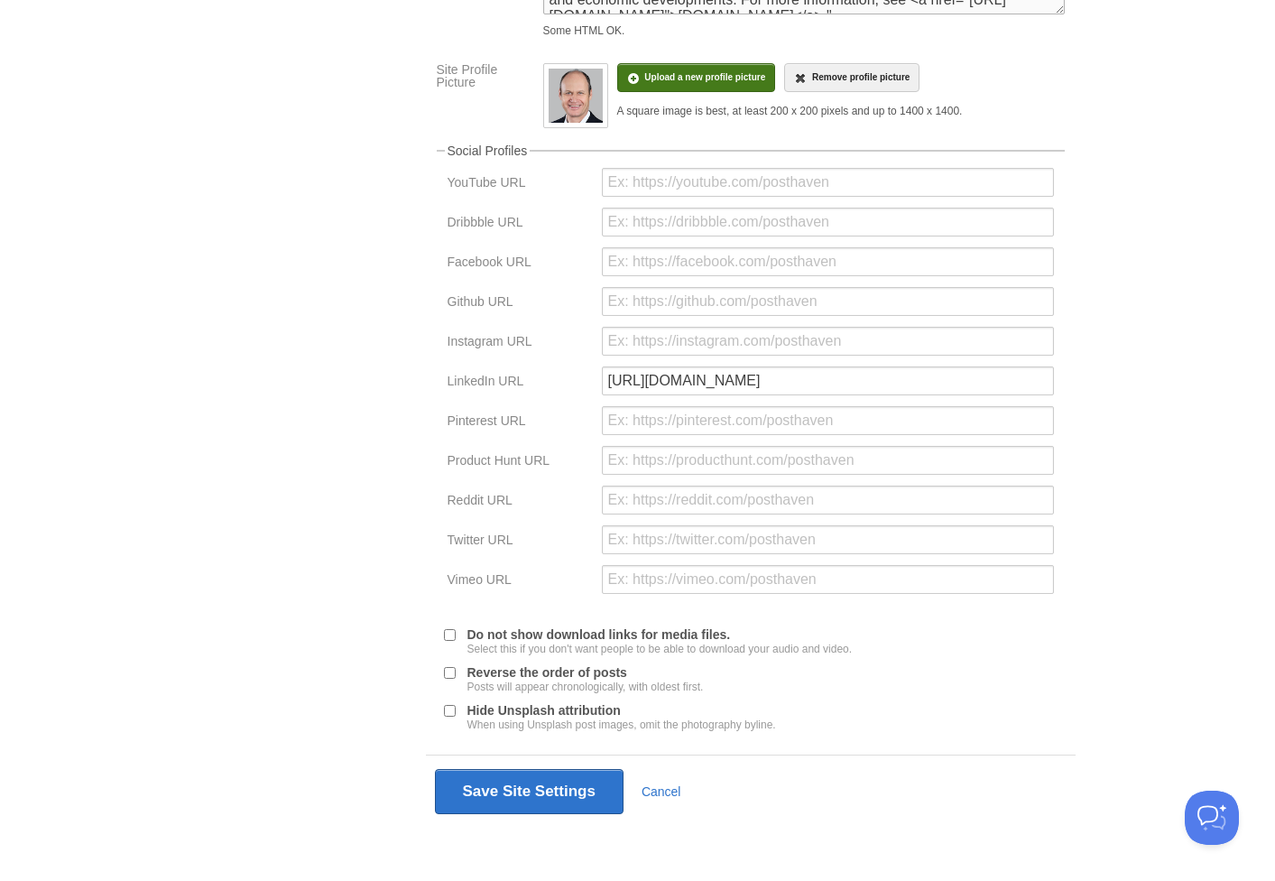
scroll to position [627, 0]
type textarea "J. Peter Murmann is Professor of Strategic Management at the University of St. …"
click at [591, 805] on button "Save Site Settings" at bounding box center [529, 791] width 189 height 45
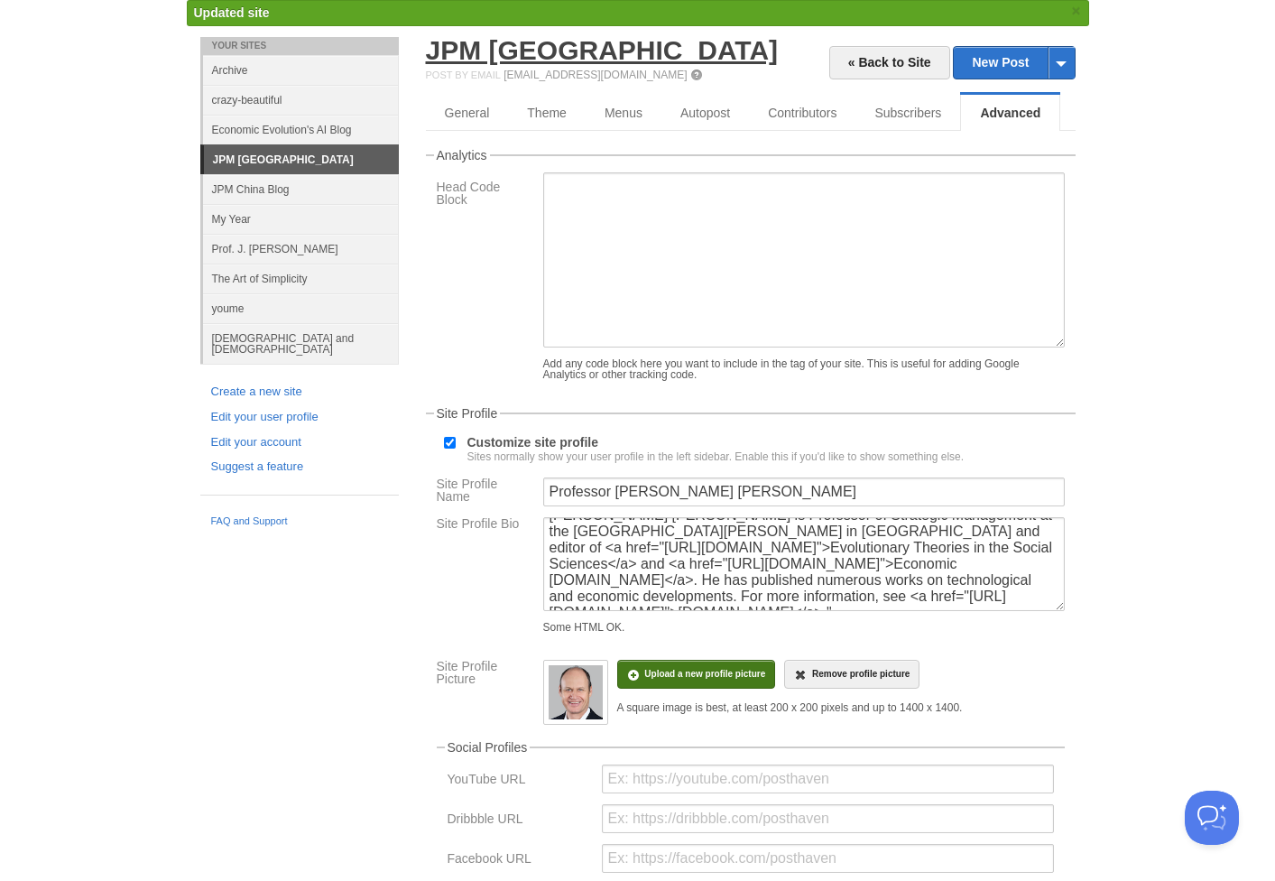
click at [515, 50] on link "JPM [GEOGRAPHIC_DATA]" at bounding box center [602, 50] width 353 height 30
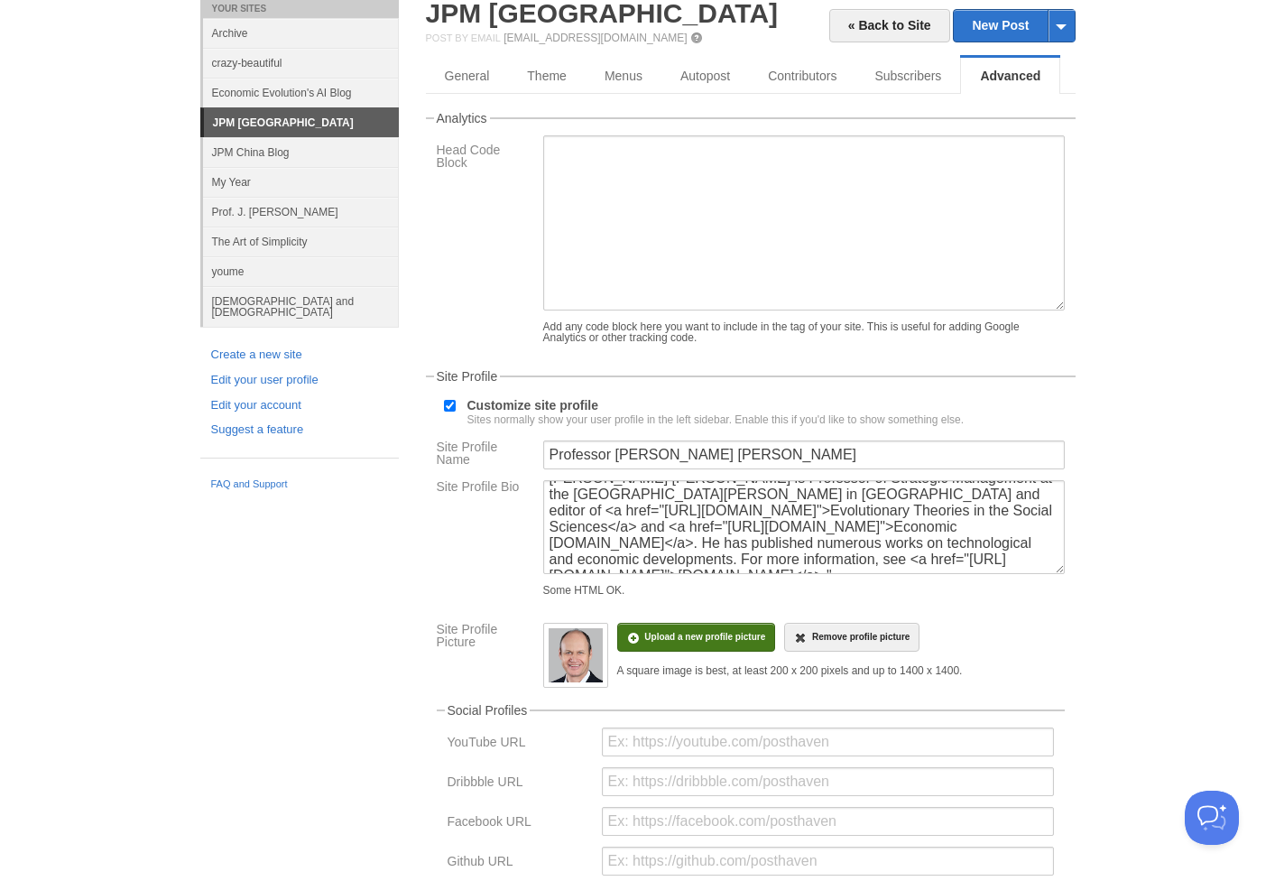
click at [580, 648] on img at bounding box center [576, 655] width 54 height 54
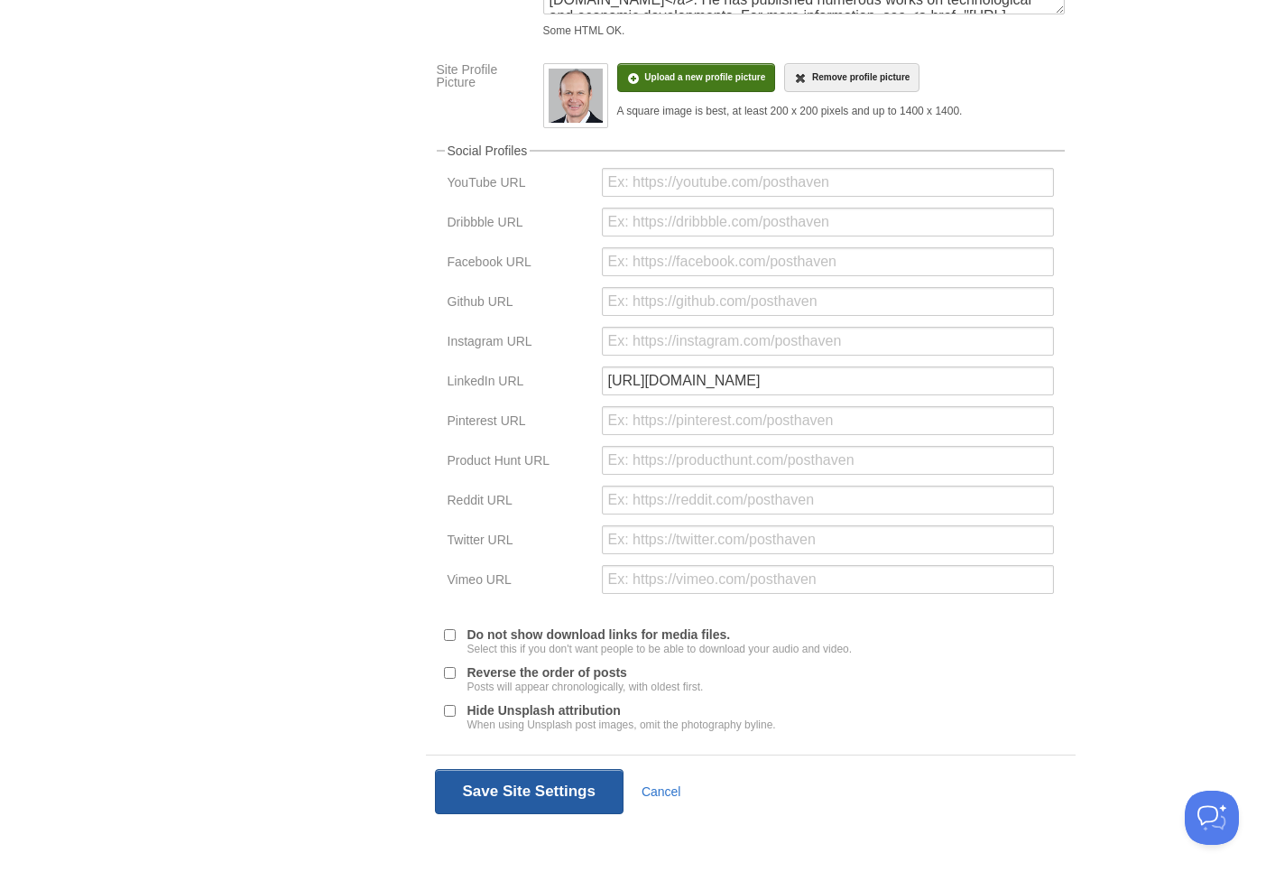
scroll to position [627, 0]
click at [601, 779] on button "Save Site Settings" at bounding box center [529, 791] width 189 height 45
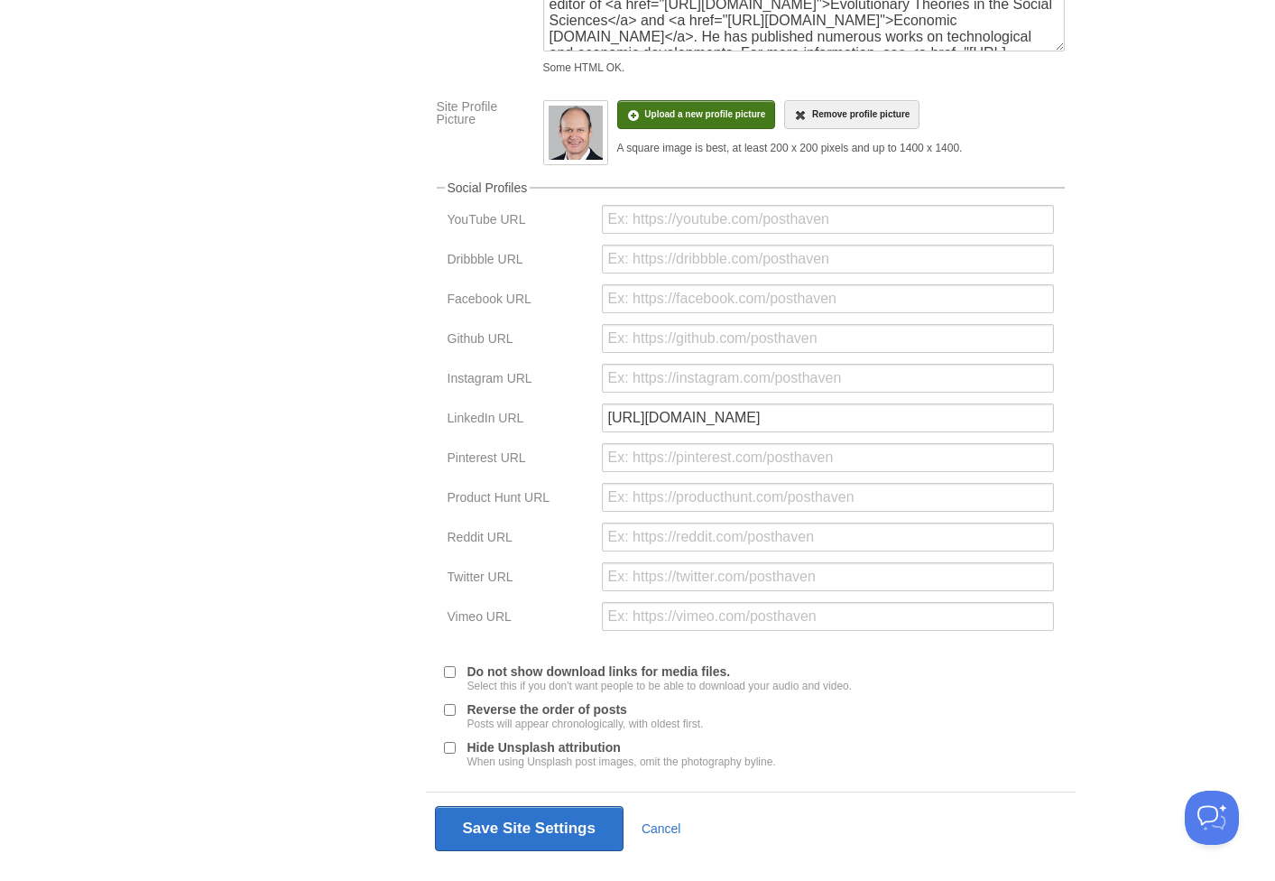
scroll to position [68, 0]
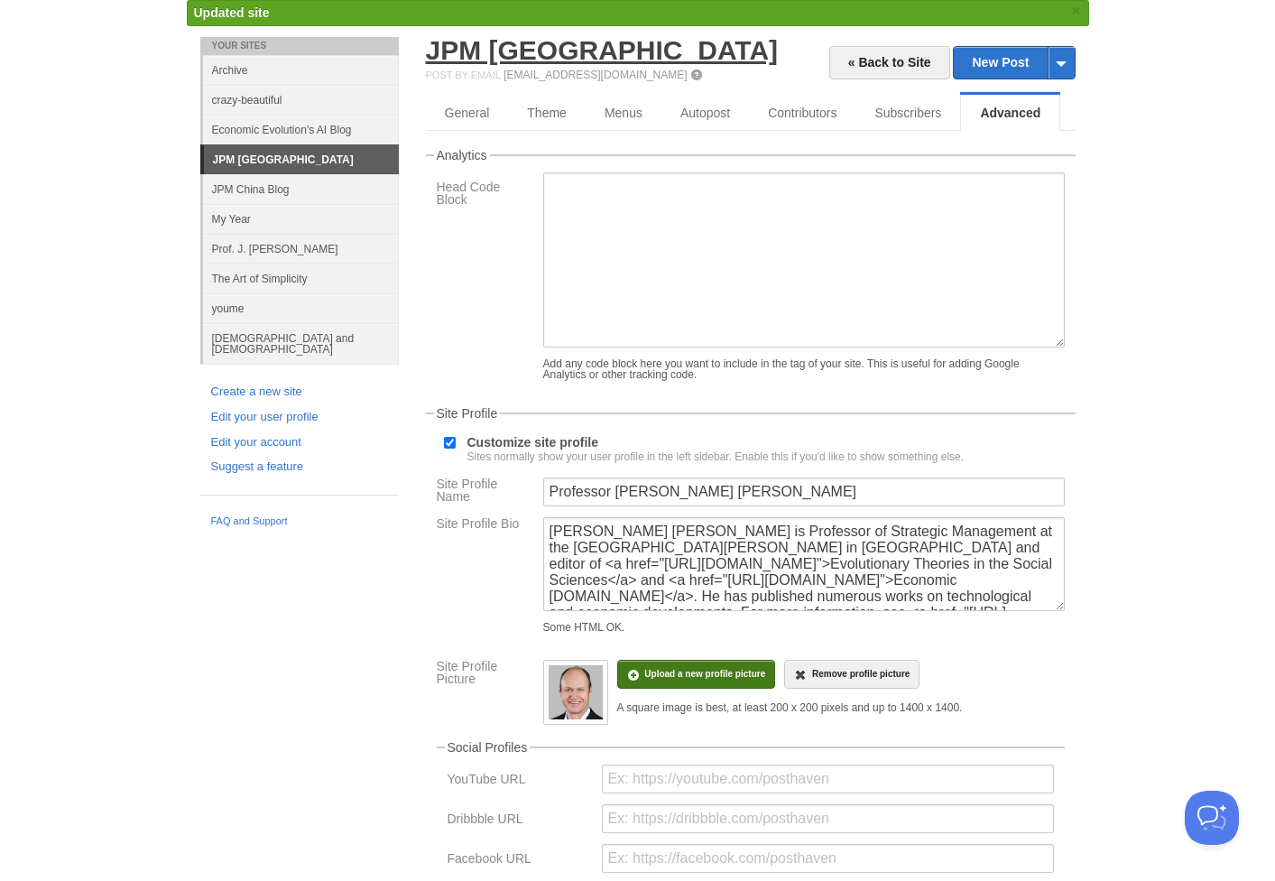
click at [546, 53] on link "JPM [GEOGRAPHIC_DATA]" at bounding box center [602, 50] width 353 height 30
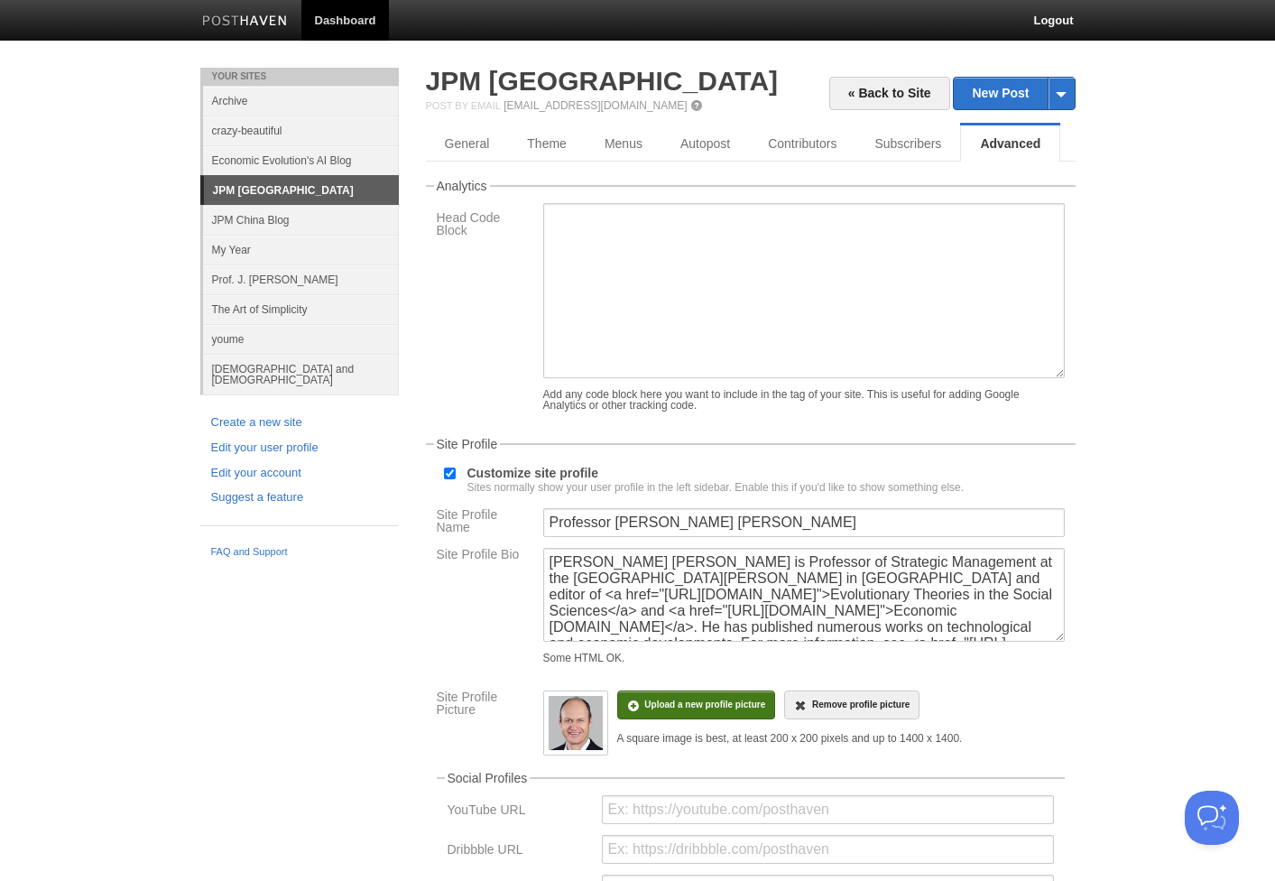
scroll to position [0, 0]
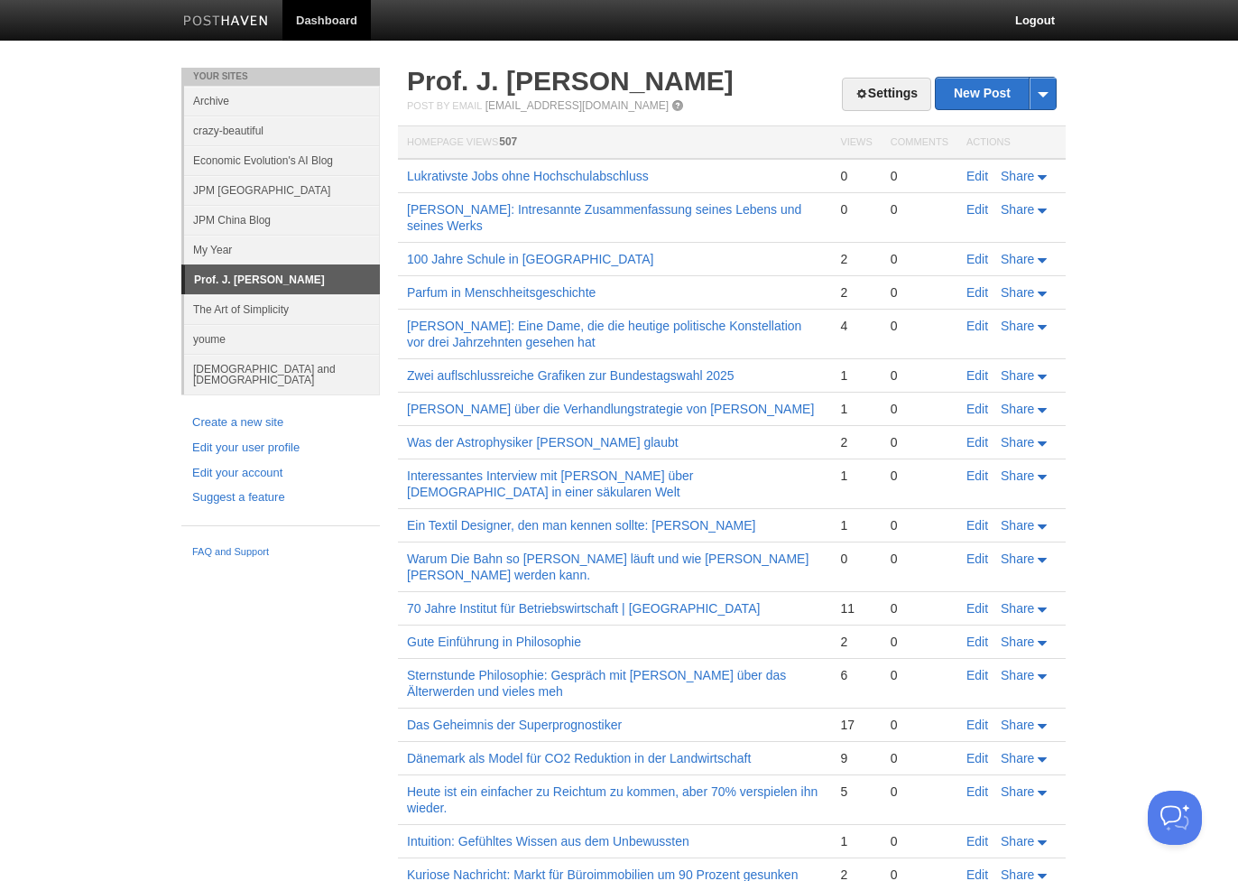
click at [226, 194] on link "JPM [GEOGRAPHIC_DATA]" at bounding box center [282, 190] width 196 height 30
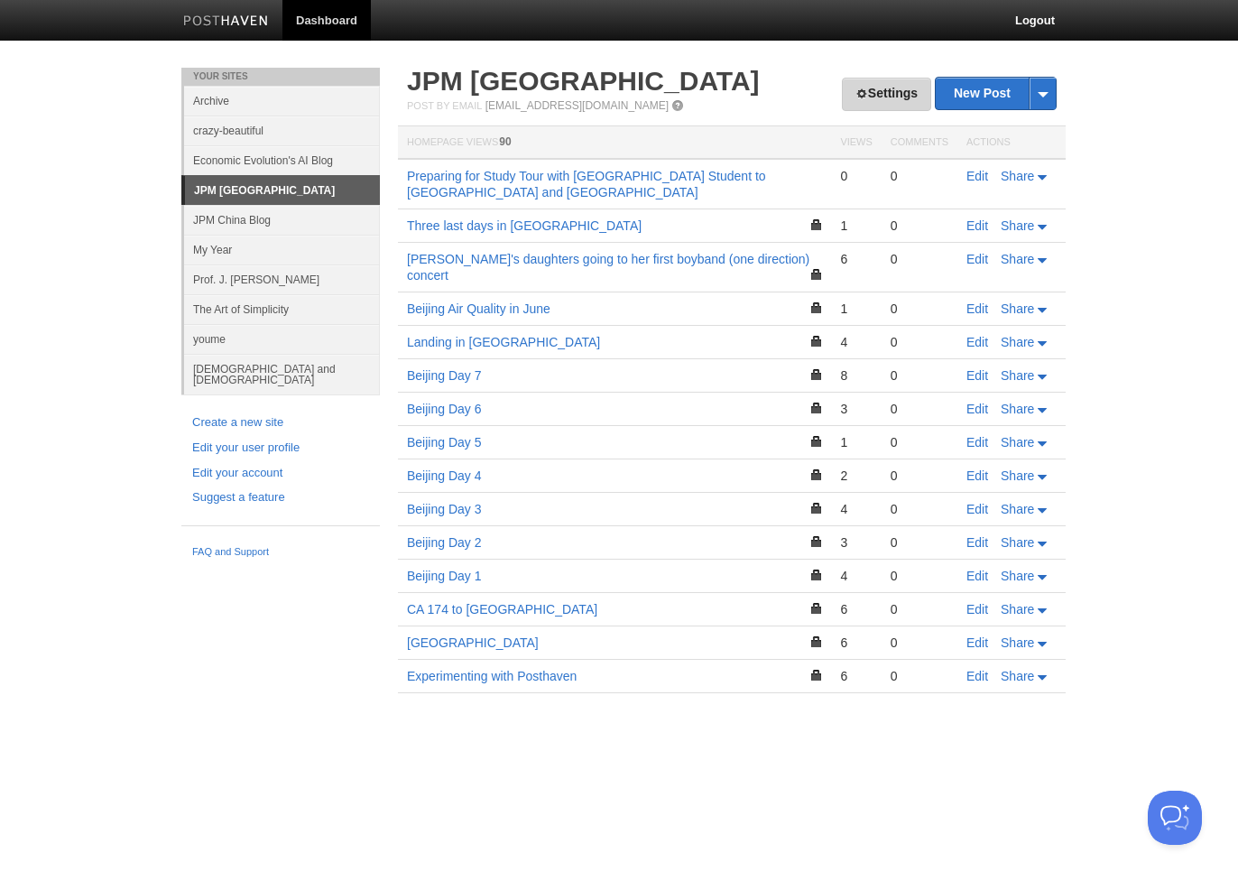
click at [898, 84] on link "Settings" at bounding box center [886, 94] width 89 height 33
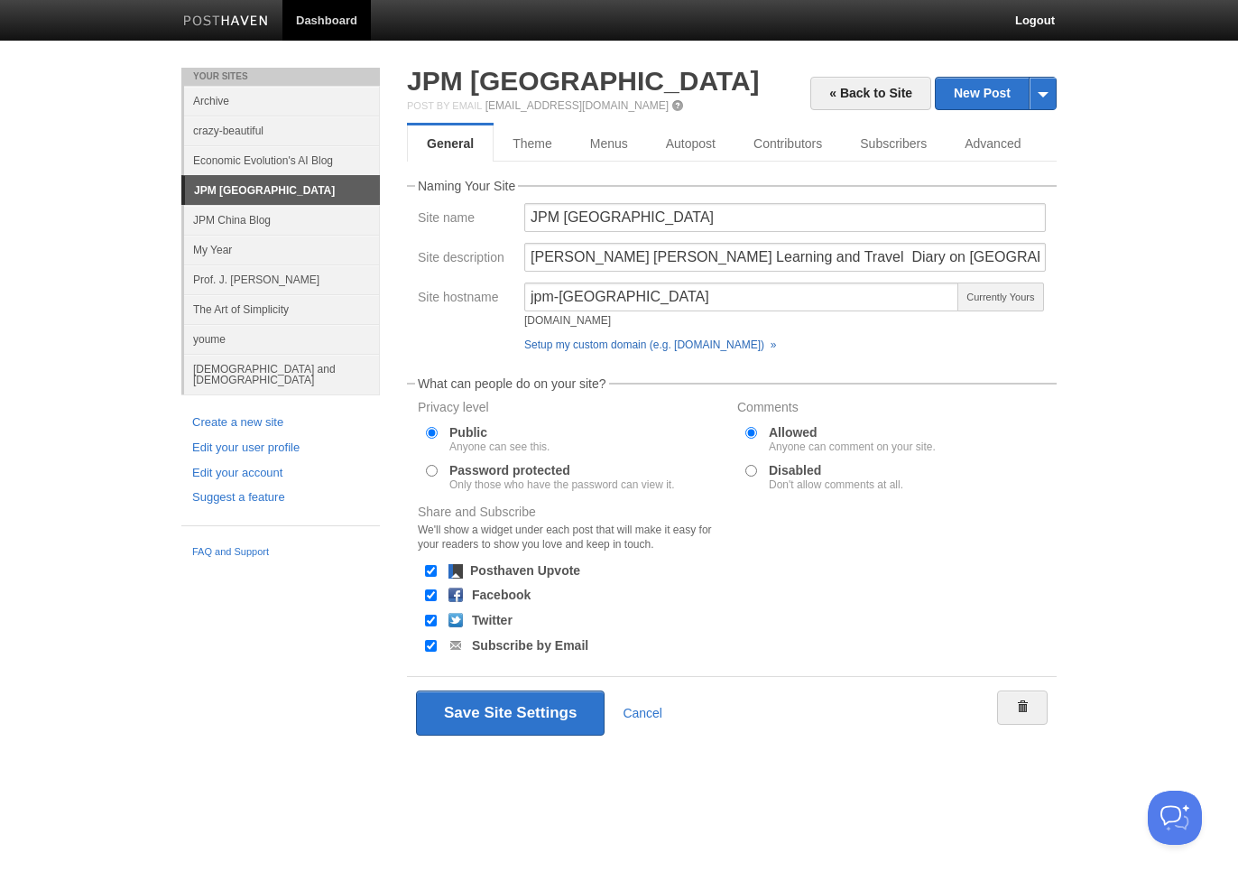
click at [682, 347] on link "Setup my custom domain (e.g. [DOMAIN_NAME]) »" at bounding box center [650, 344] width 252 height 13
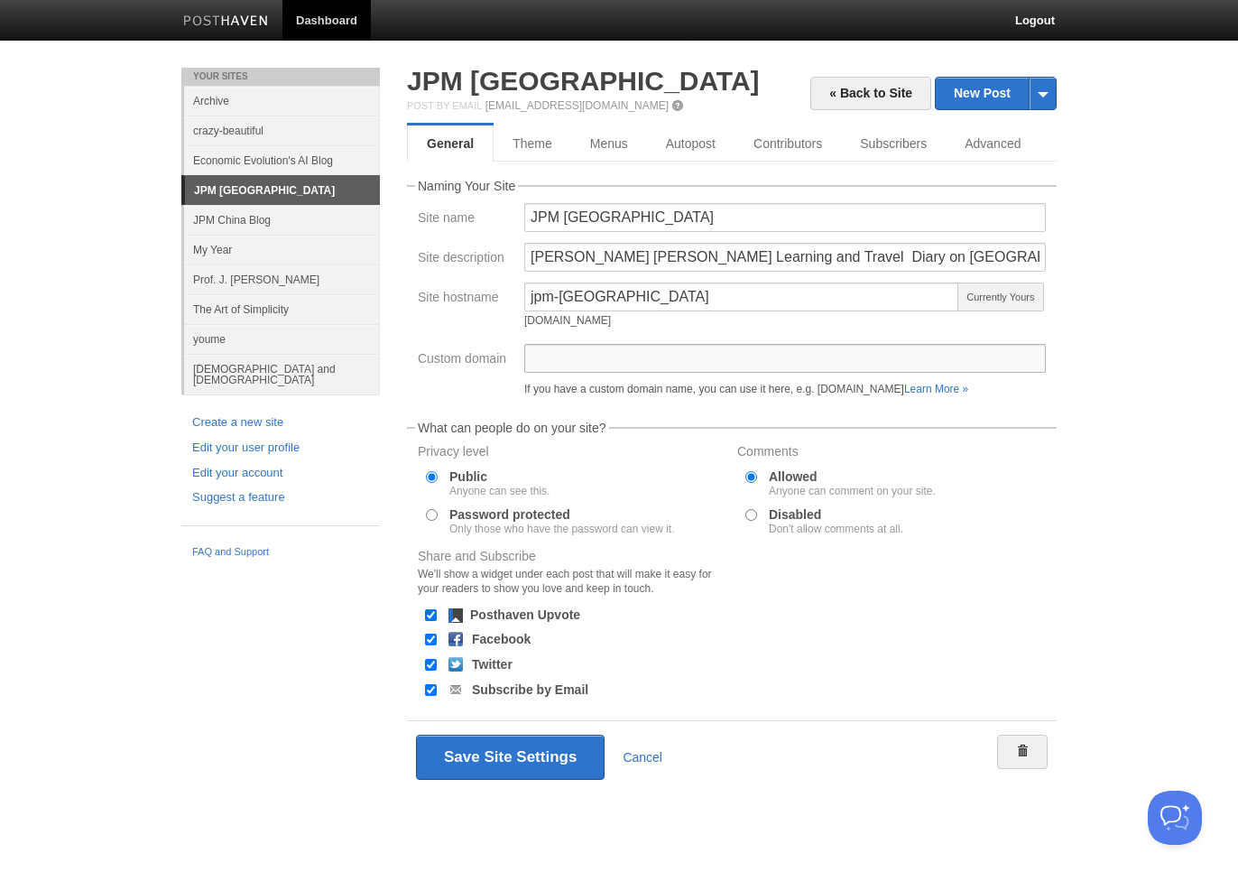
click at [600, 365] on input "Custom domain" at bounding box center [784, 358] width 521 height 29
type input "[DOMAIN_NAME]"
click at [968, 388] on link "Learn More »" at bounding box center [936, 389] width 64 height 13
drag, startPoint x: 752, startPoint y: 357, endPoint x: 402, endPoint y: 351, distance: 349.2
click at [402, 351] on div "« Back to Site New Post by Web by Email JPM [GEOGRAPHIC_DATA] Post by Email [EM…" at bounding box center [731, 457] width 677 height 779
